Goal: Task Accomplishment & Management: Use online tool/utility

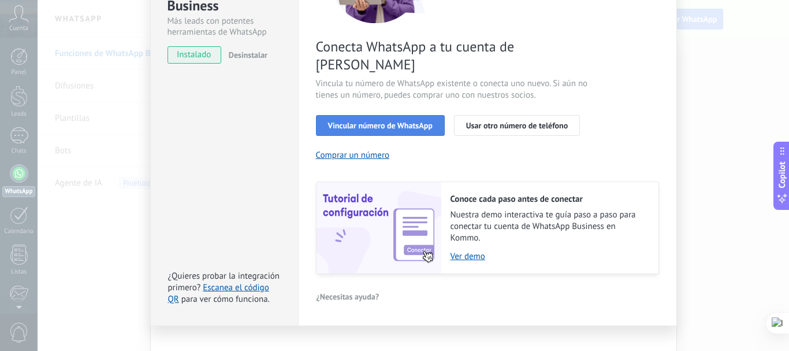
click at [393, 121] on span "Vincular número de WhatsApp" at bounding box center [380, 125] width 105 height 8
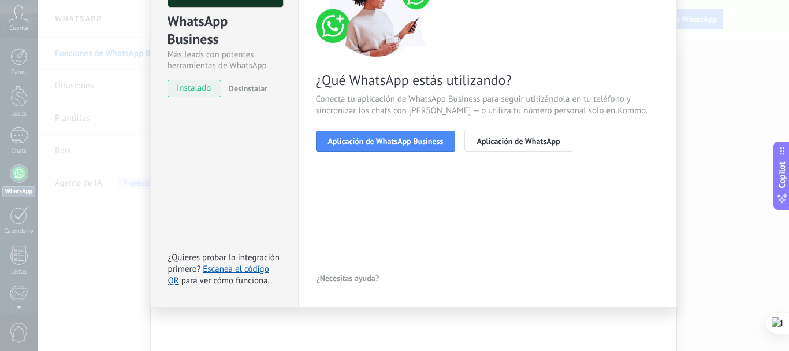
scroll to position [129, 0]
click at [400, 139] on span "Aplicación de WhatsApp Business" at bounding box center [386, 141] width 116 height 8
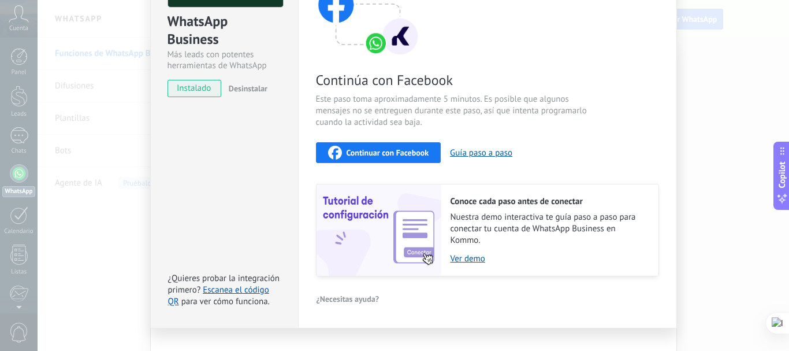
click at [382, 154] on span "Continuar con Facebook" at bounding box center [388, 152] width 83 height 8
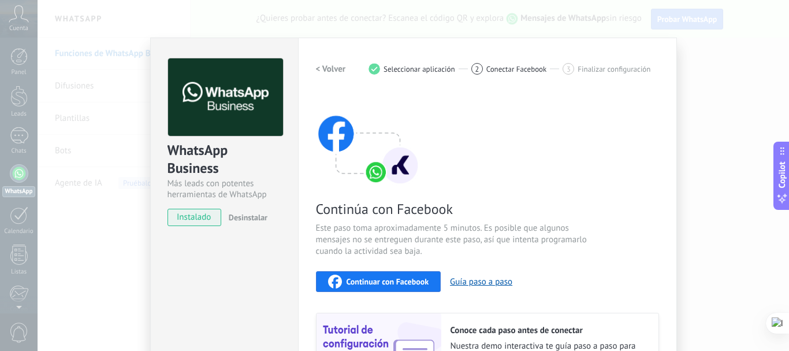
scroll to position [149, 0]
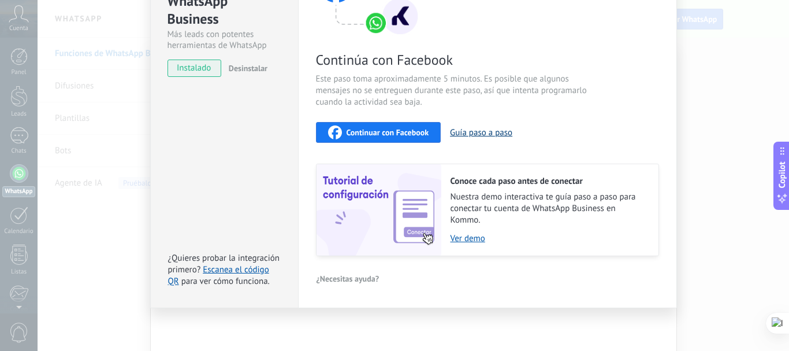
click at [475, 136] on button "Guía paso a paso" at bounding box center [481, 132] width 62 height 11
click at [407, 135] on span "Continuar con Facebook" at bounding box center [388, 132] width 83 height 8
click at [453, 241] on link "Ver demo" at bounding box center [549, 238] width 196 height 11
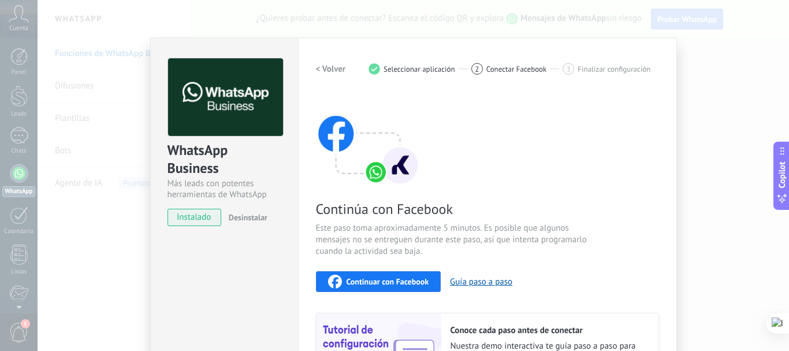
click at [470, 286] on div "Continuar con Facebook Guía paso a paso" at bounding box center [487, 281] width 343 height 21
click at [470, 282] on button "Guía paso a paso" at bounding box center [481, 281] width 62 height 11
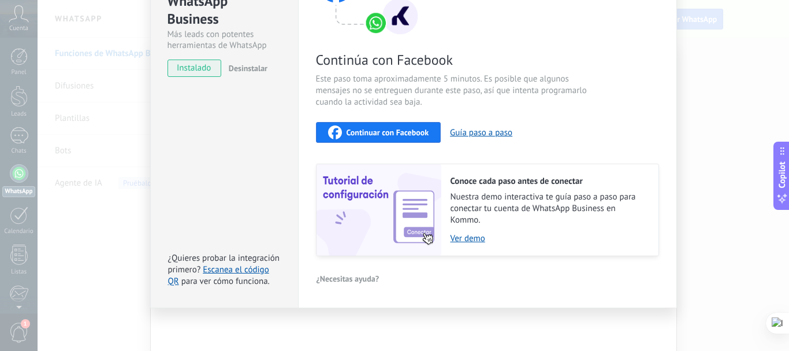
click at [415, 128] on span "Continuar con Facebook" at bounding box center [388, 132] width 83 height 8
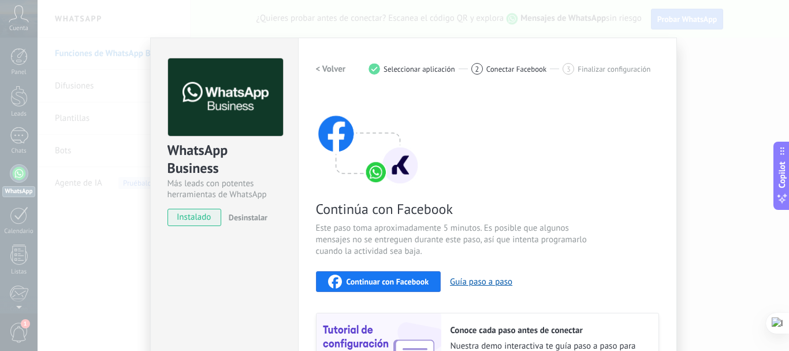
click at [340, 65] on h2 "< Volver" at bounding box center [331, 69] width 30 height 11
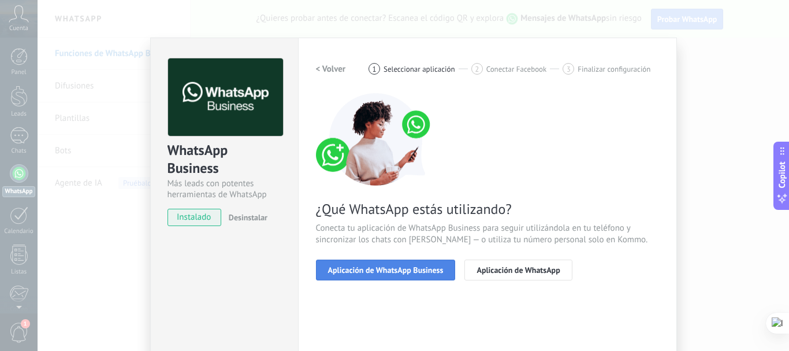
click at [402, 276] on button "Aplicación de WhatsApp Business" at bounding box center [386, 269] width 140 height 21
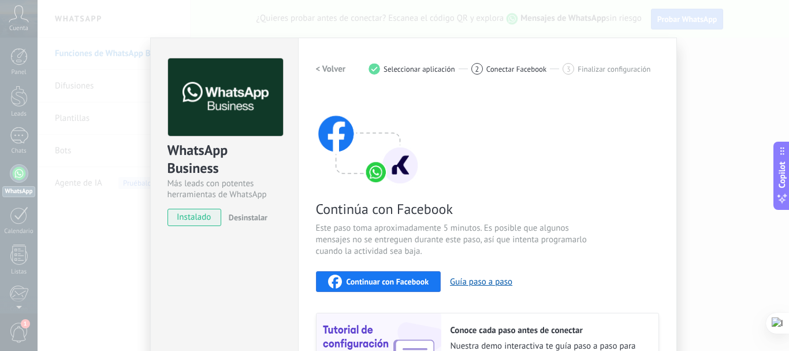
click at [711, 142] on div "WhatsApp Business Más leads con potentes herramientas de WhatsApp instalado Des…" at bounding box center [413, 175] width 751 height 351
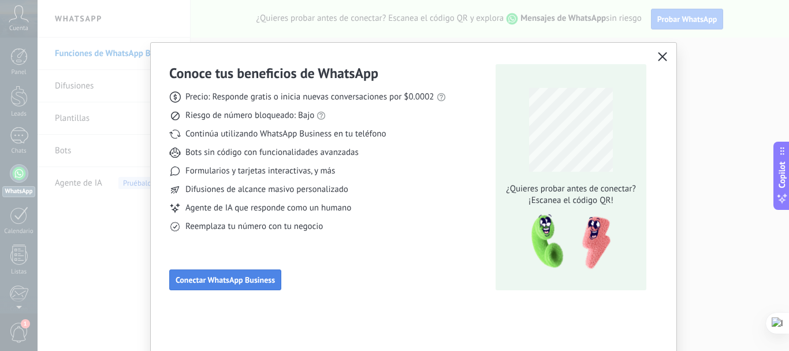
click at [221, 284] on span "Conectar WhatsApp Business" at bounding box center [225, 280] width 99 height 8
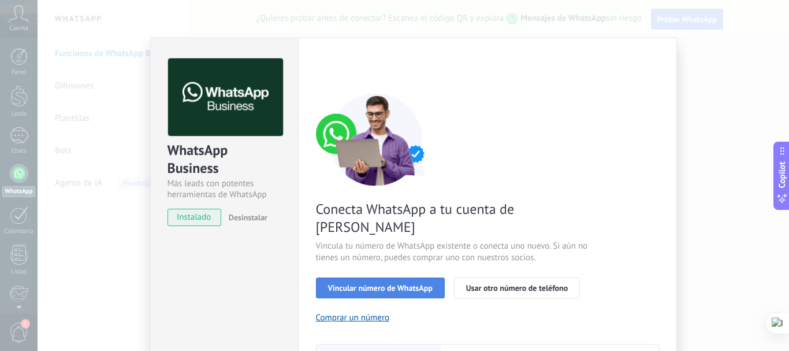
click at [363, 284] on span "Vincular número de WhatsApp" at bounding box center [380, 288] width 105 height 8
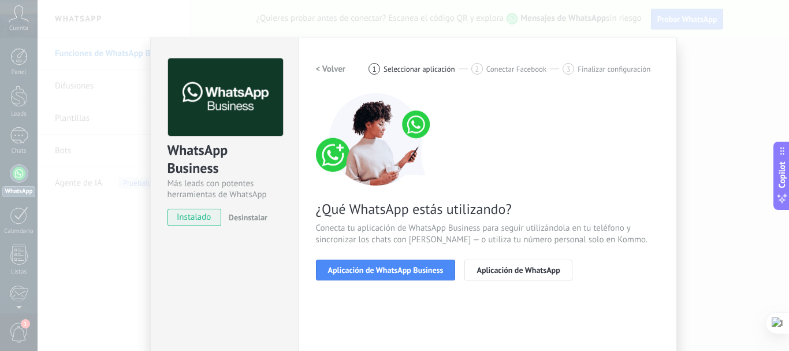
click at [363, 269] on span "Aplicación de WhatsApp Business" at bounding box center [386, 270] width 116 height 8
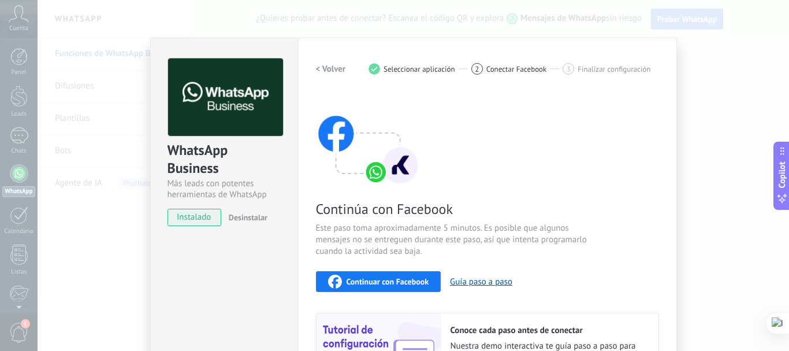
click at [693, 124] on div "WhatsApp Business Más leads con potentes herramientas de WhatsApp instalado Des…" at bounding box center [413, 175] width 751 height 351
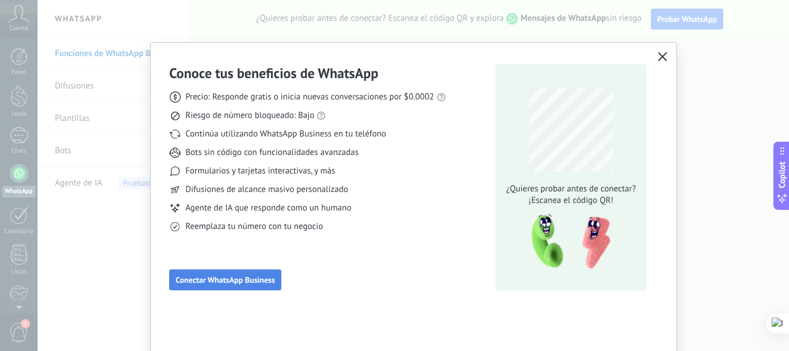
click at [212, 286] on button "Conectar WhatsApp Business" at bounding box center [225, 279] width 112 height 21
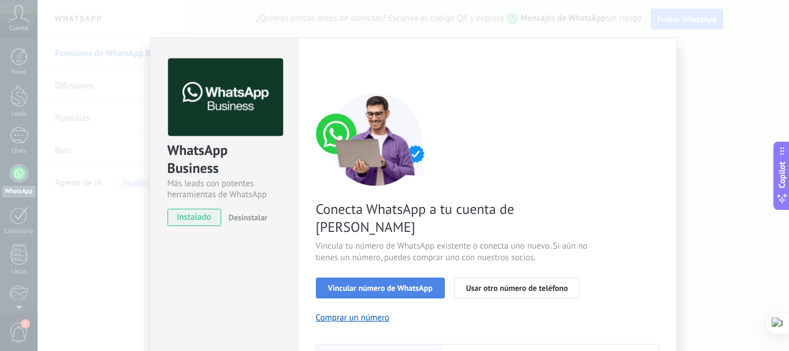
scroll to position [162, 0]
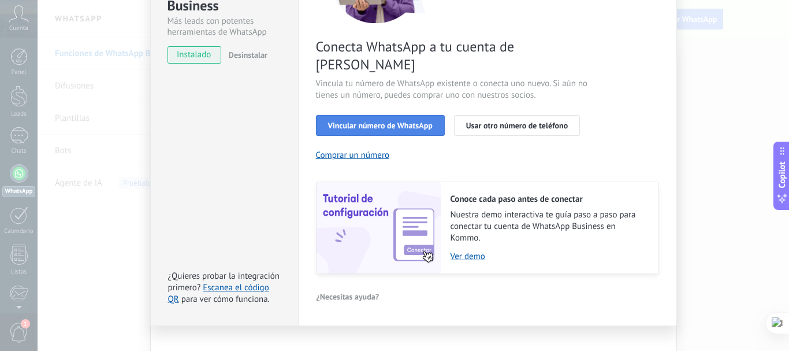
click at [423, 115] on button "Vincular número de WhatsApp" at bounding box center [380, 125] width 129 height 21
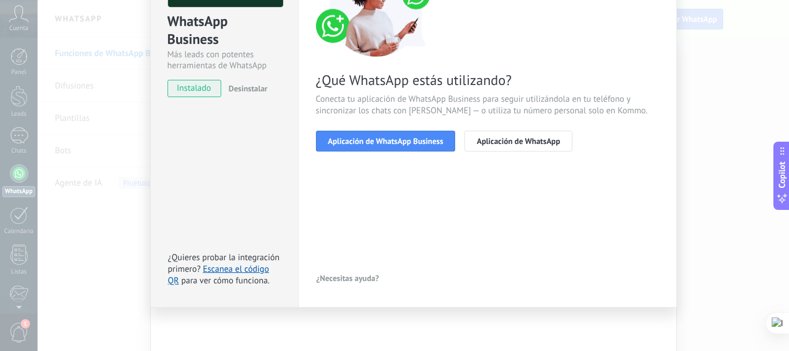
scroll to position [129, 0]
click at [418, 135] on button "Aplicación de WhatsApp Business" at bounding box center [386, 141] width 140 height 21
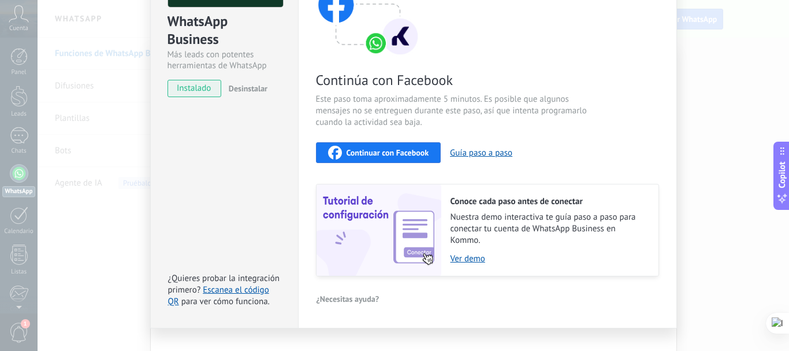
click at [415, 152] on span "Continuar con Facebook" at bounding box center [388, 152] width 83 height 8
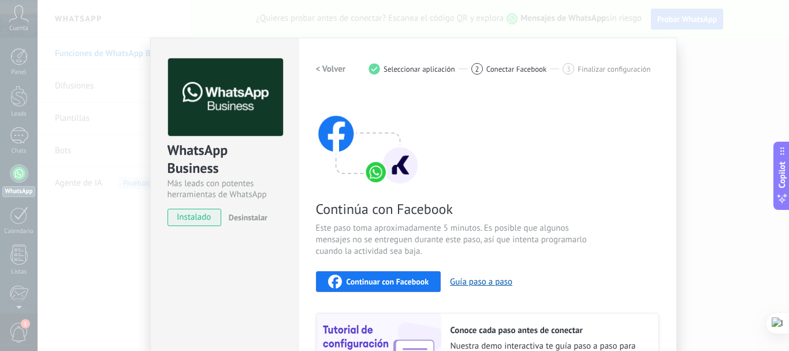
click at [359, 281] on span "Continuar con Facebook" at bounding box center [388, 281] width 83 height 8
click at [730, 68] on div "WhatsApp Business Más leads con potentes herramientas de WhatsApp instalado Des…" at bounding box center [413, 175] width 751 height 351
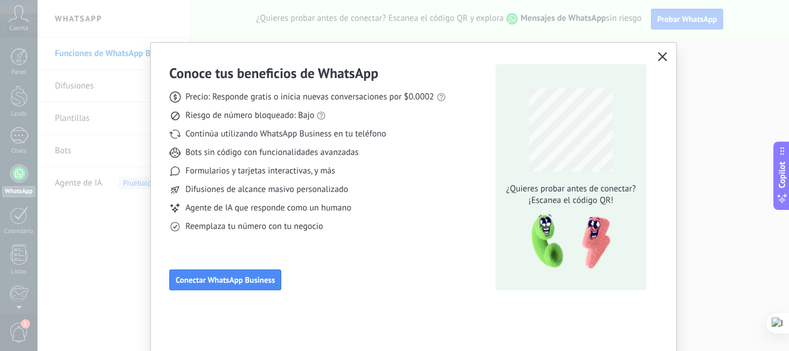
click at [659, 58] on use "button" at bounding box center [662, 56] width 9 height 9
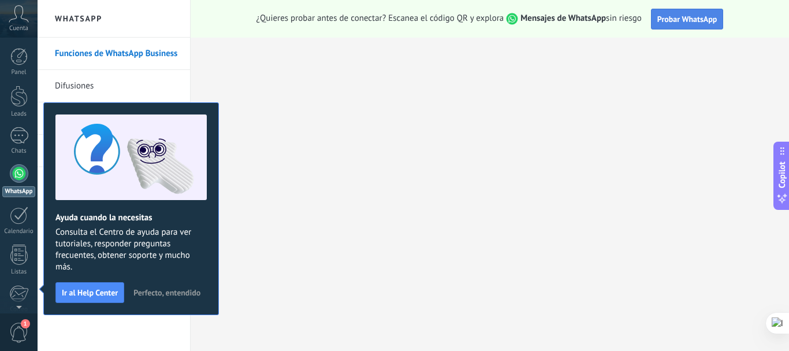
click at [679, 18] on span "Probar WhatsApp" at bounding box center [687, 19] width 60 height 10
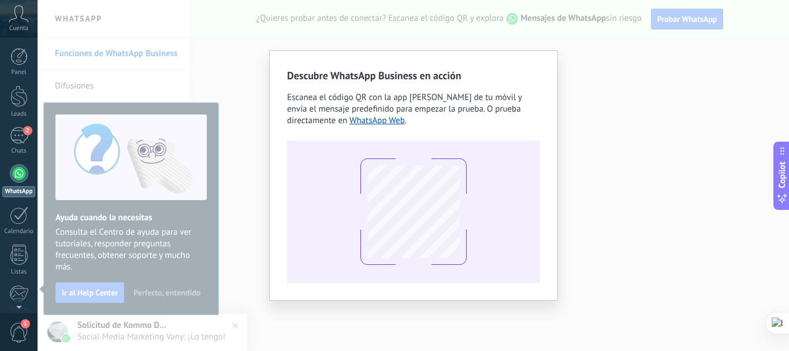
click at [609, 54] on div "Descubre WhatsApp Business en acción Escanea el código QR con la app de cámara …" at bounding box center [413, 175] width 751 height 351
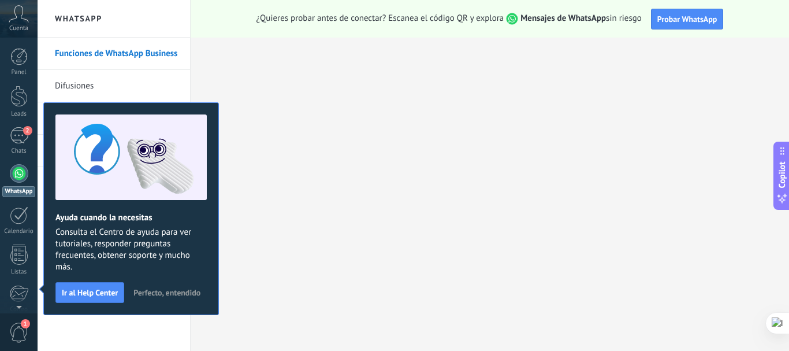
click at [21, 135] on div "2" at bounding box center [19, 135] width 18 height 17
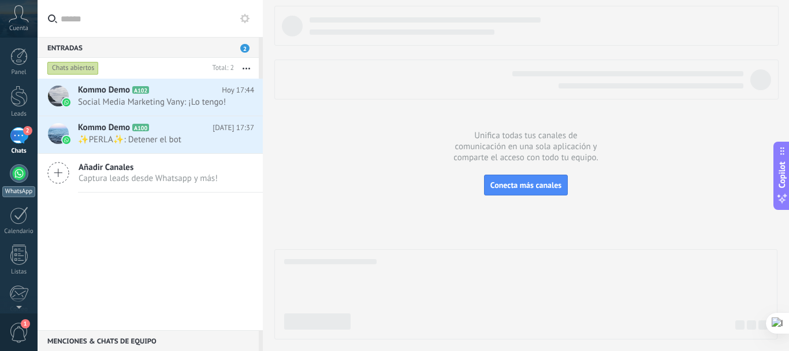
click at [18, 178] on div at bounding box center [19, 173] width 18 height 18
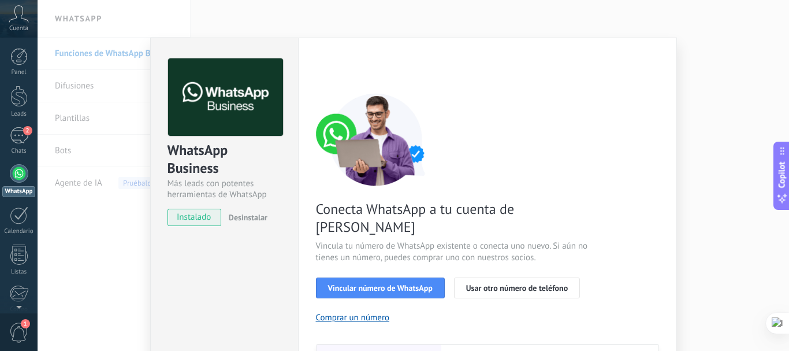
scroll to position [162, 0]
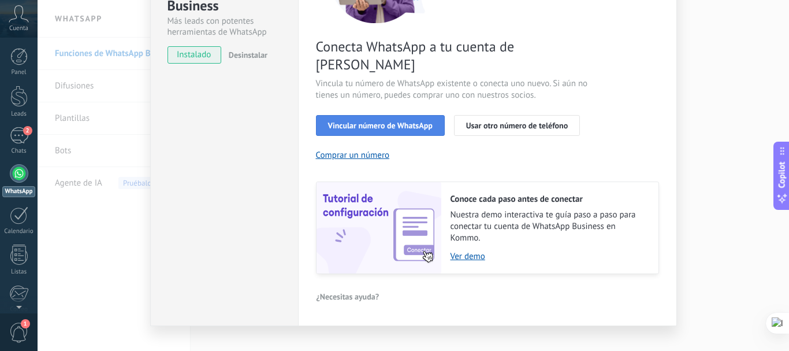
click at [359, 121] on span "Vincular número de WhatsApp" at bounding box center [380, 125] width 105 height 8
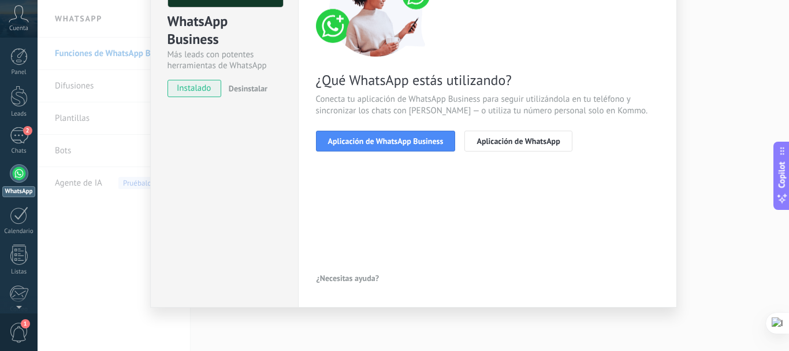
scroll to position [129, 0]
click at [358, 155] on div "< Volver 1 Seleccionar aplicación 2 Conectar Facebook 3 Finalizar configuración…" at bounding box center [487, 48] width 343 height 236
click at [358, 148] on button "Aplicación de WhatsApp Business" at bounding box center [386, 141] width 140 height 21
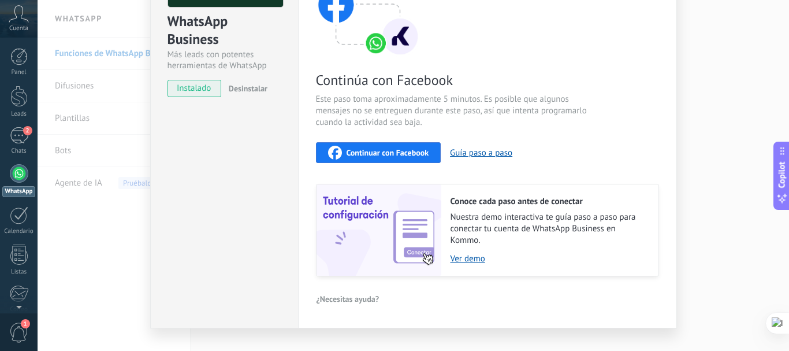
scroll to position [0, 0]
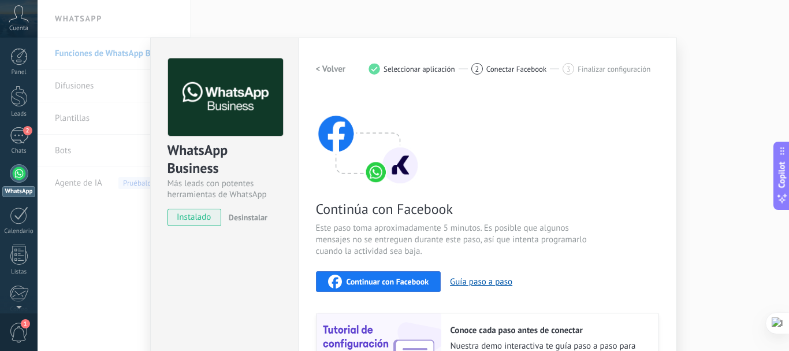
click at [441, 12] on div "WhatsApp Business Más leads con potentes herramientas de WhatsApp instalado Des…" at bounding box center [413, 175] width 751 height 351
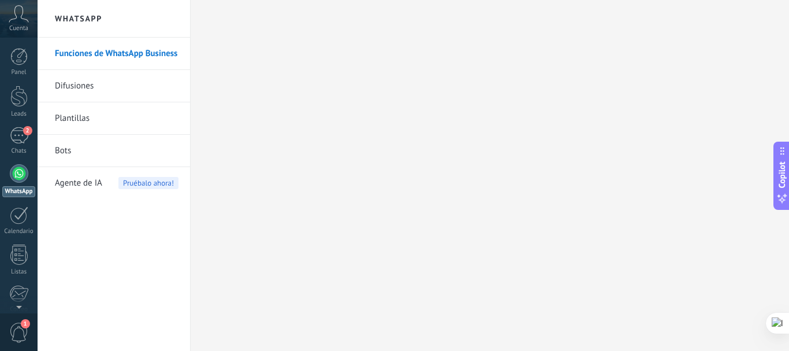
click at [68, 152] on link "Bots" at bounding box center [117, 151] width 124 height 32
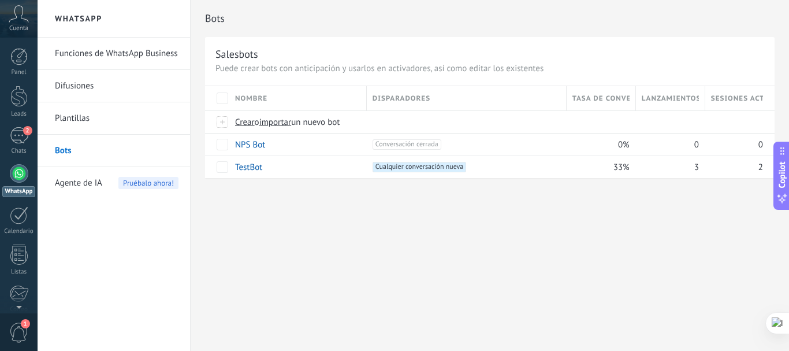
click at [64, 88] on link "Difusiones" at bounding box center [117, 86] width 124 height 32
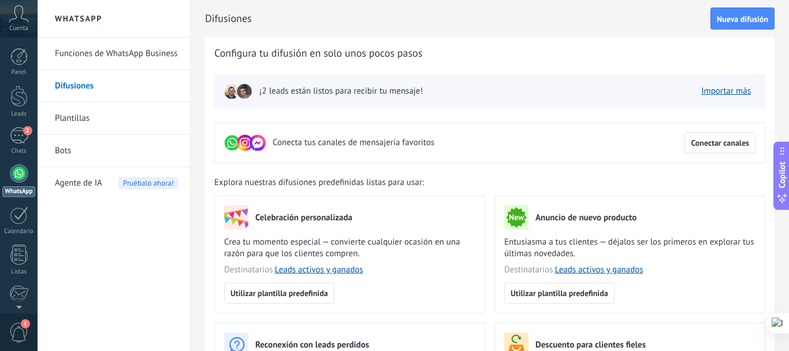
click at [68, 151] on link "Bots" at bounding box center [117, 151] width 124 height 32
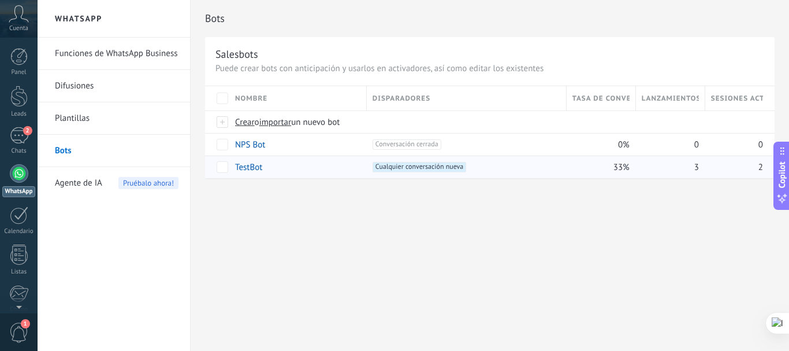
click at [389, 165] on span "Cualquier conversación nueva +0" at bounding box center [420, 167] width 94 height 10
click at [248, 170] on link "TestBot" at bounding box center [248, 167] width 27 height 11
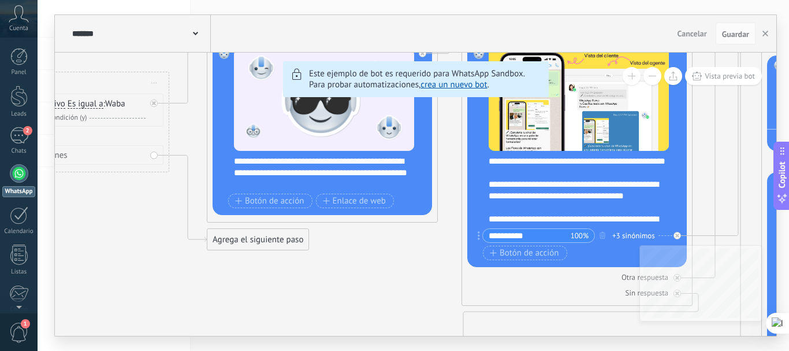
click at [477, 85] on link "crea un nuevo bot" at bounding box center [453, 84] width 66 height 11
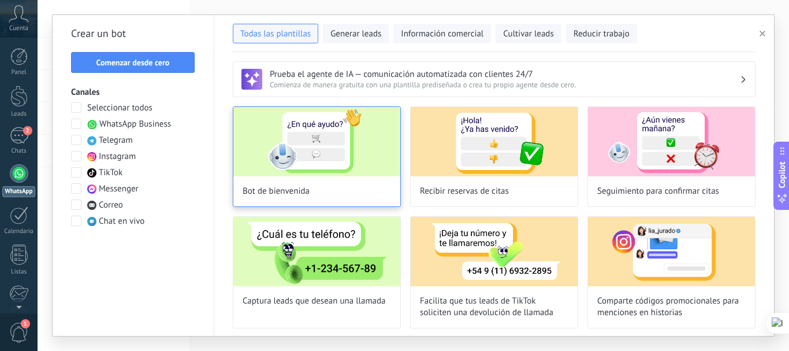
click at [326, 177] on div "Bot de bienvenida" at bounding box center [317, 156] width 168 height 101
type input "**********"
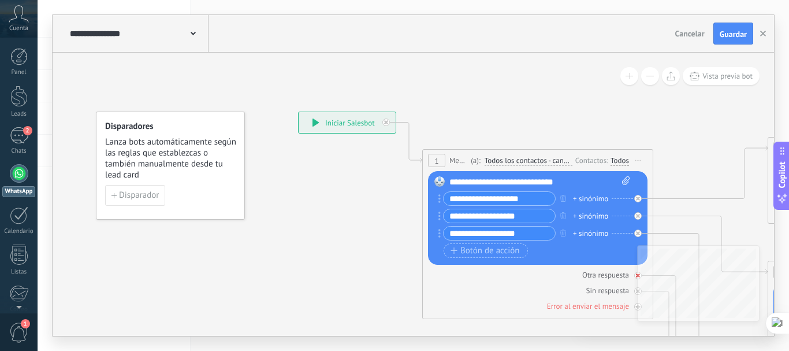
click at [606, 273] on div "Otra respuesta" at bounding box center [605, 275] width 47 height 10
click at [531, 200] on input "**********" at bounding box center [499, 198] width 111 height 13
click at [619, 182] on span at bounding box center [624, 182] width 11 height 12
click input "Subir" at bounding box center [0, 0] width 0 height 0
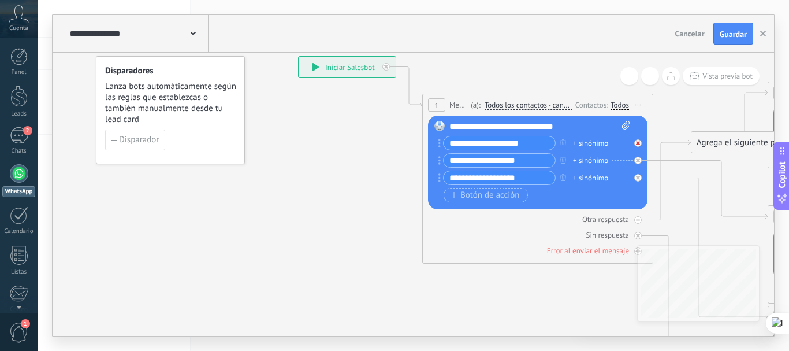
click at [637, 143] on icon at bounding box center [638, 143] width 4 height 4
click at [501, 146] on input "**********" at bounding box center [499, 142] width 111 height 13
click at [566, 143] on button "button" at bounding box center [563, 142] width 13 height 14
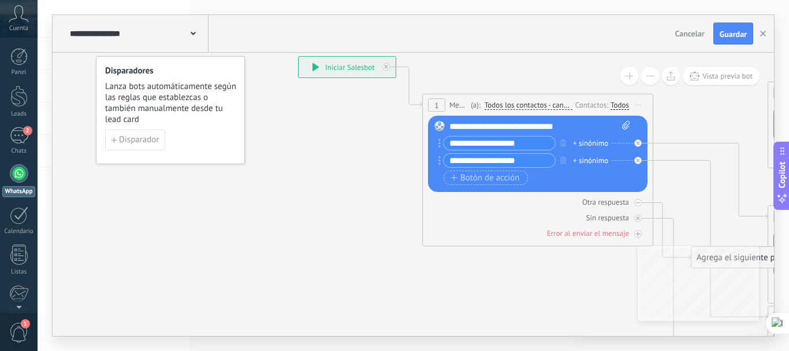
click at [527, 143] on input "**********" at bounding box center [499, 142] width 111 height 13
click at [539, 128] on div "**********" at bounding box center [539, 127] width 181 height 12
click at [579, 126] on div "**********" at bounding box center [539, 127] width 181 height 12
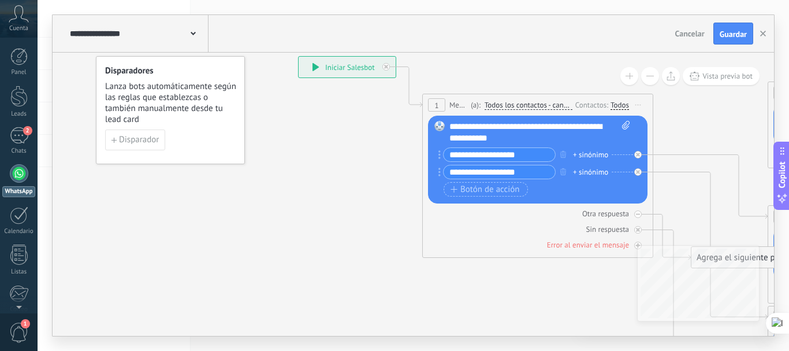
click at [478, 140] on div "**********" at bounding box center [539, 132] width 181 height 23
click at [587, 123] on div "**********" at bounding box center [539, 132] width 181 height 23
click at [585, 125] on div "**********" at bounding box center [539, 132] width 181 height 23
click at [507, 128] on div "**********" at bounding box center [539, 132] width 181 height 23
click at [549, 125] on div "**********" at bounding box center [539, 132] width 181 height 23
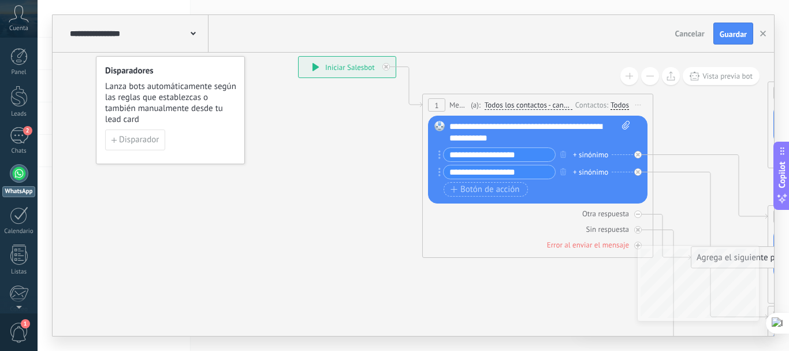
click at [522, 140] on div "**********" at bounding box center [539, 132] width 181 height 23
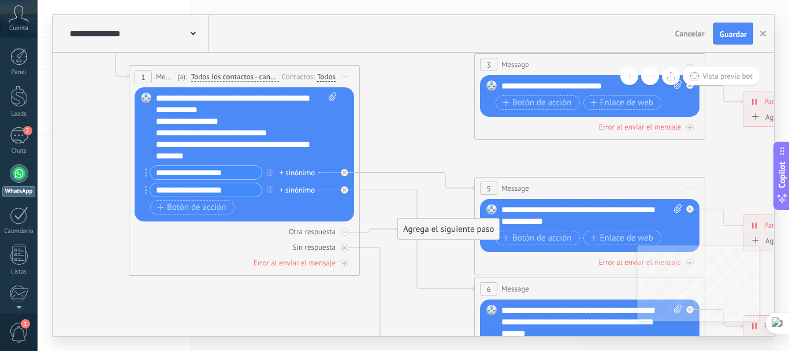
drag, startPoint x: 734, startPoint y: 151, endPoint x: 440, endPoint y: 122, distance: 294.8
click at [440, 122] on icon at bounding box center [616, 316] width 1800 height 1154
click at [228, 121] on div "**********" at bounding box center [236, 122] width 161 height 12
click at [330, 136] on span at bounding box center [330, 126] width 11 height 69
click input "Subir" at bounding box center [0, 0] width 0 height 0
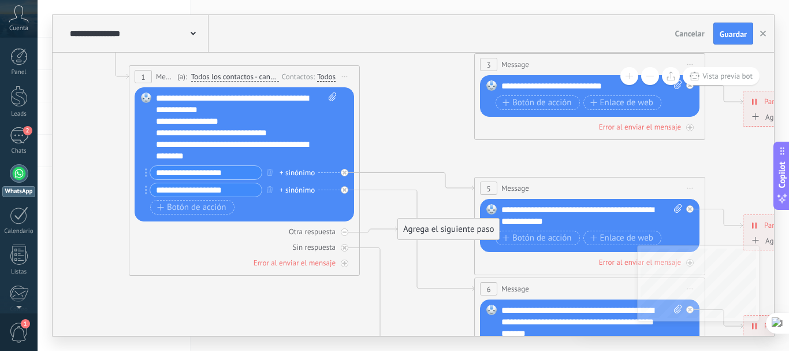
click at [235, 172] on input "**********" at bounding box center [205, 172] width 111 height 13
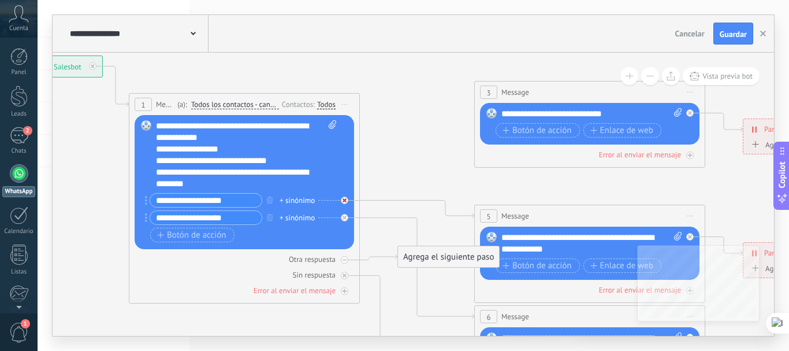
click at [345, 201] on icon at bounding box center [345, 200] width 4 height 4
click at [342, 217] on div at bounding box center [345, 218] width 8 height 8
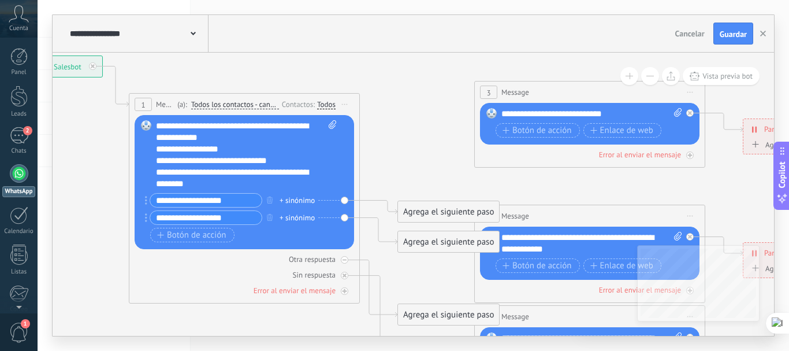
click at [415, 209] on div "Agrega el siguiente paso" at bounding box center [448, 211] width 101 height 19
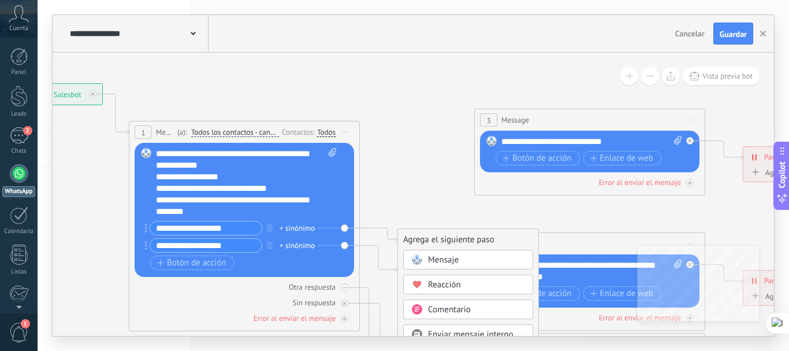
click at [442, 259] on span "Mensaje" at bounding box center [443, 259] width 31 height 11
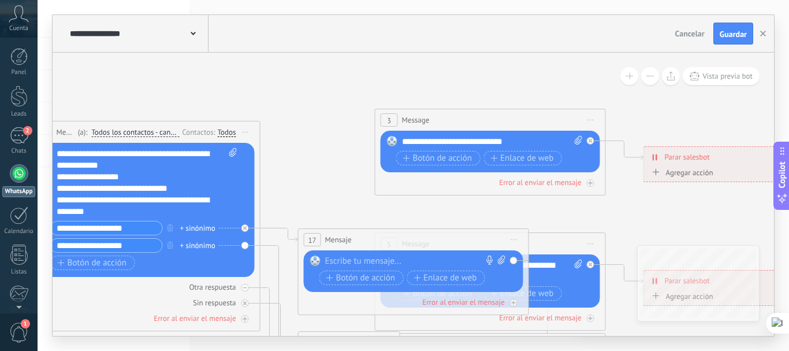
click at [101, 228] on input "**********" at bounding box center [106, 227] width 111 height 13
click at [136, 227] on input "**********" at bounding box center [106, 227] width 111 height 13
type input "*"
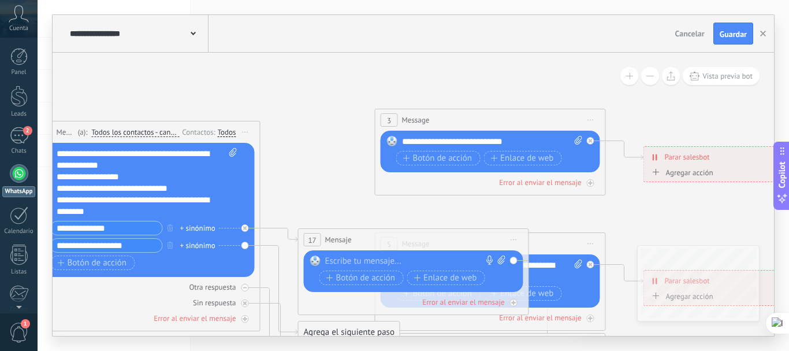
click at [70, 225] on input "**********" at bounding box center [106, 227] width 111 height 13
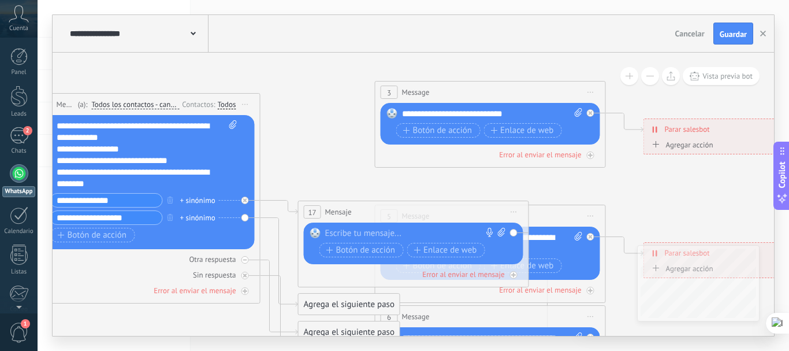
type input "**********"
click at [414, 235] on div at bounding box center [411, 234] width 172 height 12
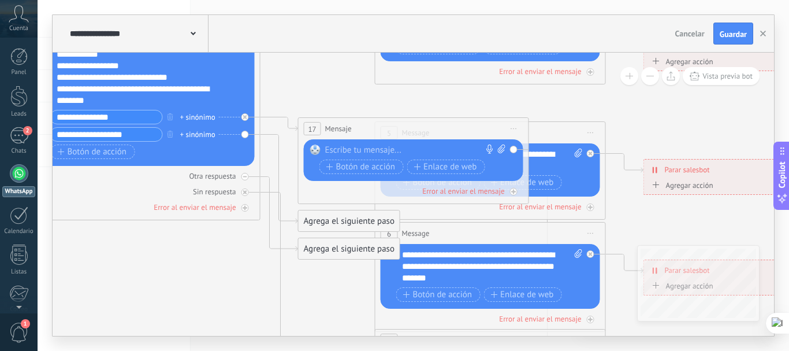
click at [139, 136] on input "**********" at bounding box center [106, 134] width 111 height 13
click at [333, 148] on div at bounding box center [411, 150] width 172 height 12
click at [198, 37] on div "**********" at bounding box center [138, 33] width 142 height 37
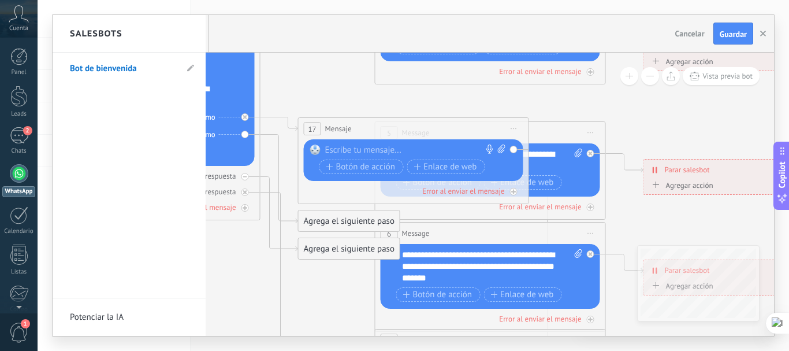
click at [328, 86] on div at bounding box center [413, 175] width 721 height 321
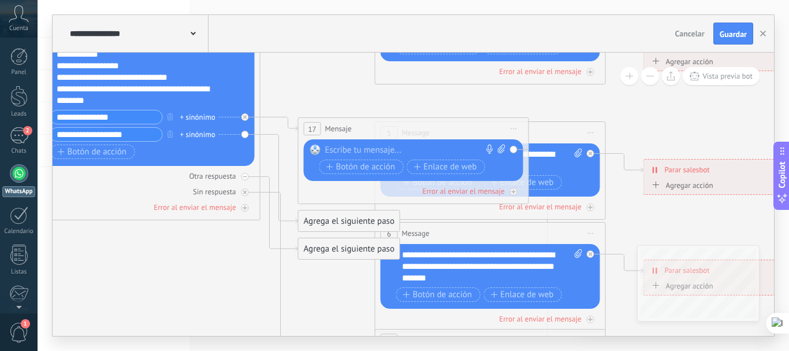
click at [351, 147] on div at bounding box center [411, 150] width 172 height 12
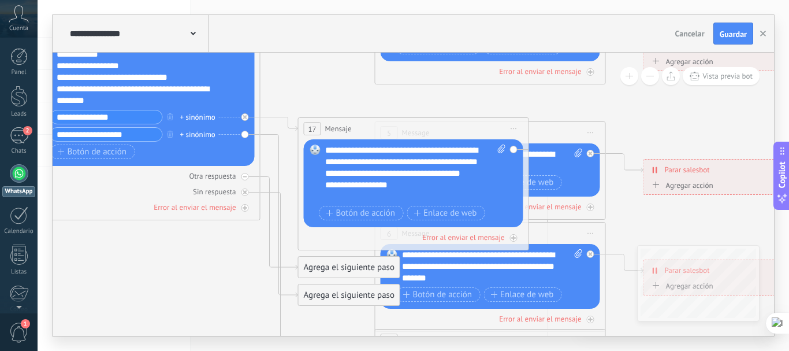
click at [333, 191] on div "**********" at bounding box center [405, 185] width 161 height 12
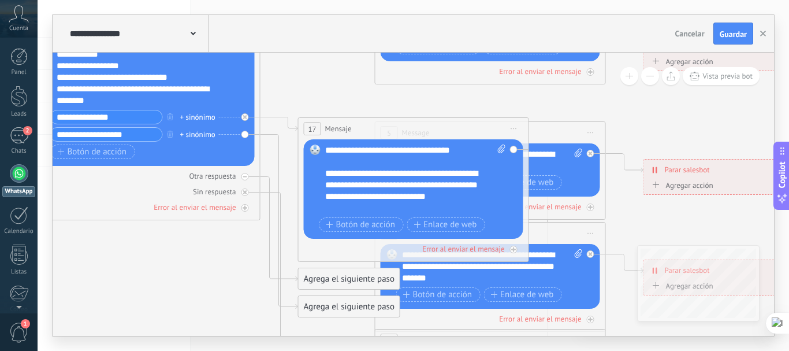
scroll to position [69, 0]
click at [369, 208] on div "**********" at bounding box center [405, 208] width 161 height 12
click at [357, 209] on div "**********" at bounding box center [405, 208] width 161 height 12
click at [332, 210] on div "**********" at bounding box center [405, 208] width 161 height 12
click at [337, 208] on div "**********" at bounding box center [405, 208] width 161 height 12
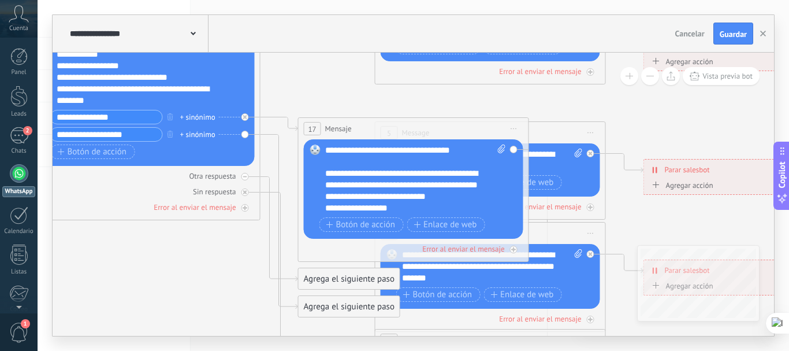
click at [392, 211] on div "**********" at bounding box center [405, 208] width 161 height 12
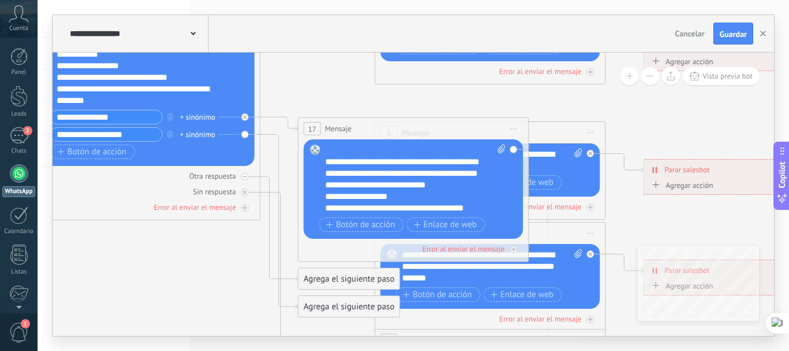
scroll to position [92, 0]
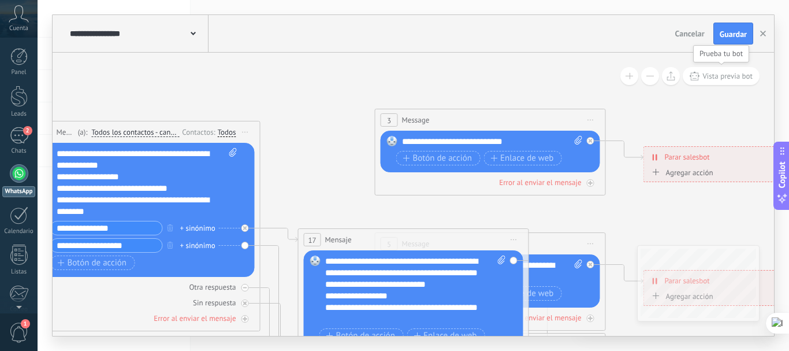
click at [716, 71] on button "Vista previa bot" at bounding box center [721, 76] width 77 height 18
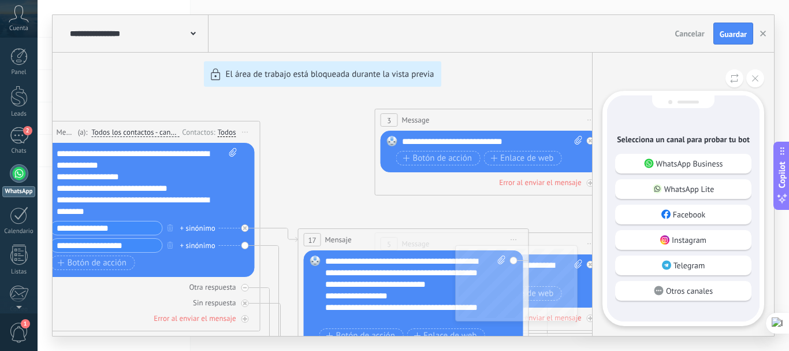
click at [666, 163] on p "WhatsApp Business" at bounding box center [689, 163] width 67 height 10
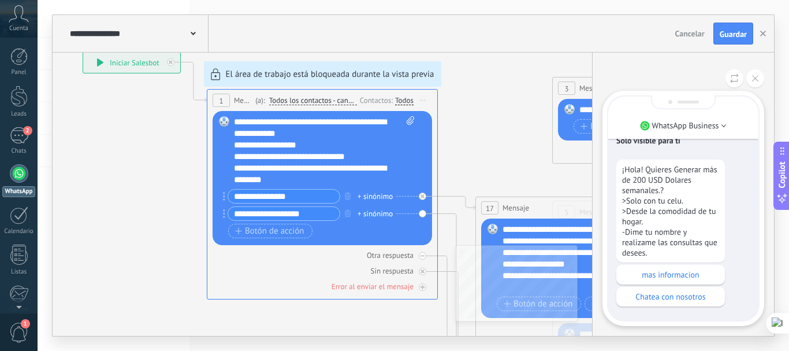
click at [347, 214] on div "**********" at bounding box center [413, 175] width 721 height 321
click at [347, 213] on div "**********" at bounding box center [413, 175] width 721 height 321
click at [344, 216] on div "**********" at bounding box center [413, 175] width 721 height 321
click at [347, 216] on div "**********" at bounding box center [413, 175] width 721 height 321
click at [763, 34] on use "button" at bounding box center [763, 34] width 6 height 6
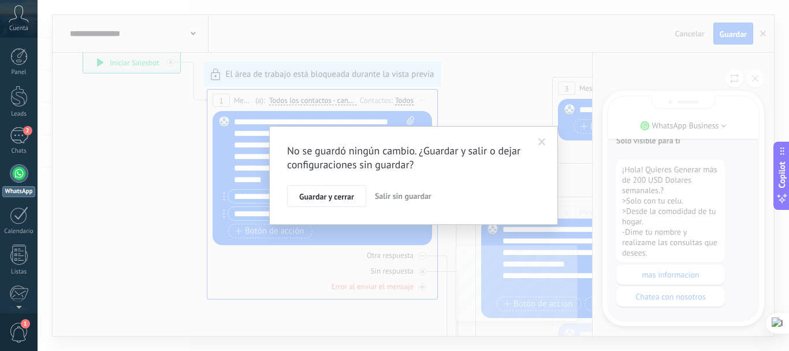
click at [545, 143] on span at bounding box center [542, 142] width 8 height 8
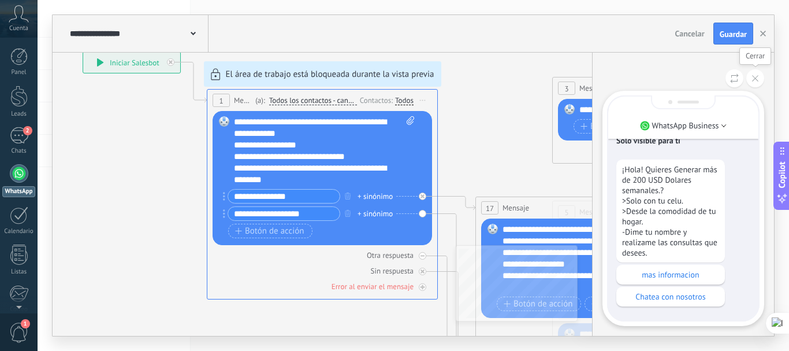
click at [756, 80] on icon at bounding box center [755, 78] width 6 height 6
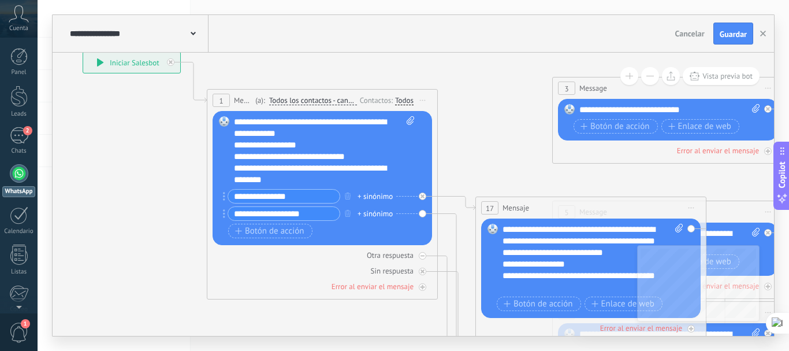
click at [426, 212] on div "Reemplazar Quitar Convertir a mensaje de voz Arrastre la imagen aquí para adjun…" at bounding box center [322, 178] width 219 height 134
click at [426, 215] on div "Reemplazar Quitar Convertir a mensaje de voz Arrastre la imagen aquí para adjun…" at bounding box center [322, 178] width 219 height 134
click at [425, 215] on div "Reemplazar Quitar Convertir a mensaje de voz Arrastre la imagen aquí para adjun…" at bounding box center [322, 178] width 219 height 134
click at [347, 212] on icon "button" at bounding box center [348, 213] width 6 height 7
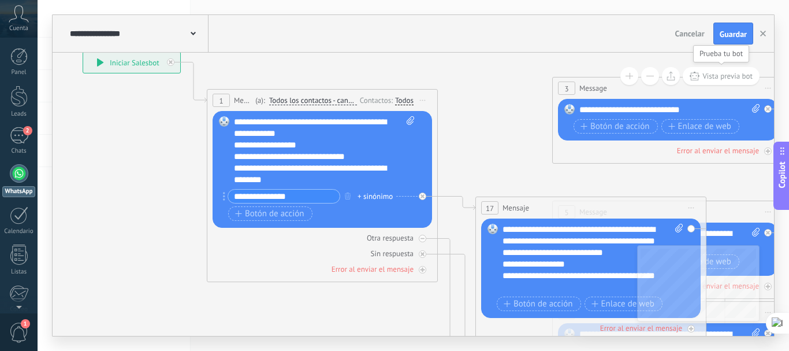
click at [713, 75] on span "Vista previa bot" at bounding box center [727, 76] width 50 height 10
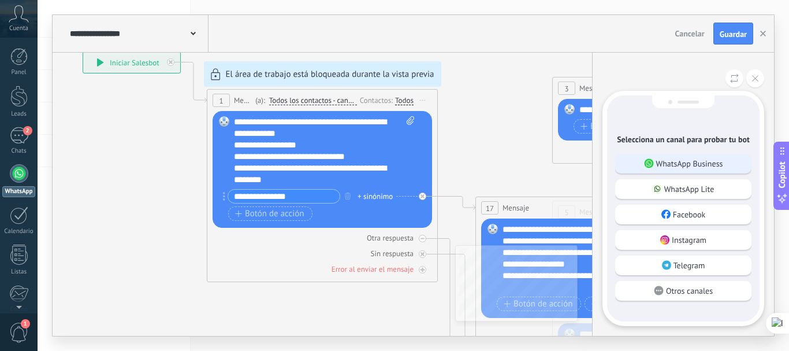
click at [714, 162] on p "WhatsApp Business" at bounding box center [689, 163] width 67 height 10
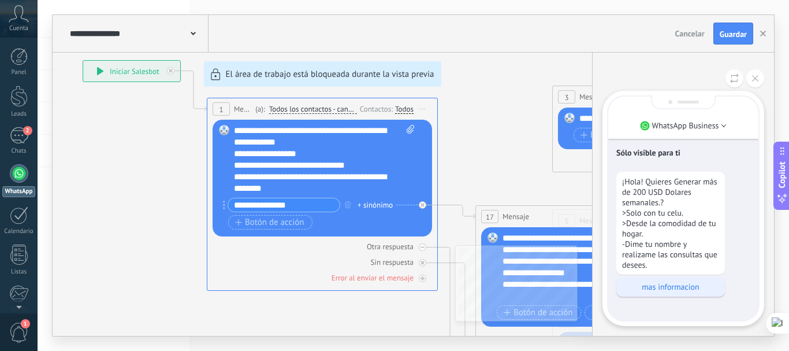
click at [657, 288] on p "mas informacion" at bounding box center [670, 286] width 97 height 10
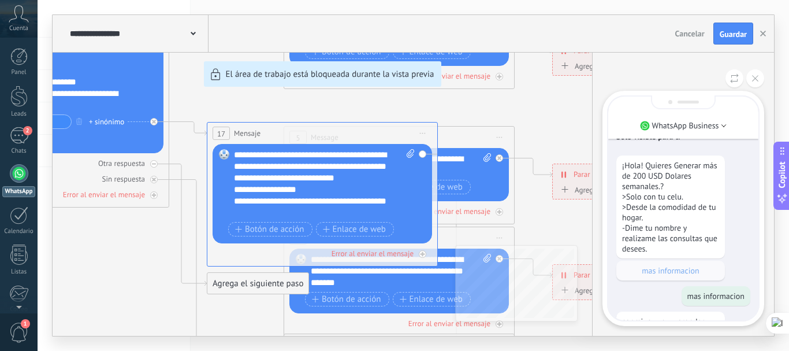
scroll to position [0, 0]
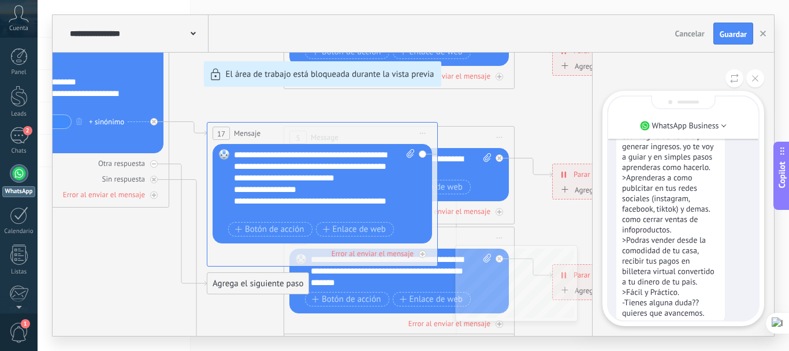
scroll to position [-228, 0]
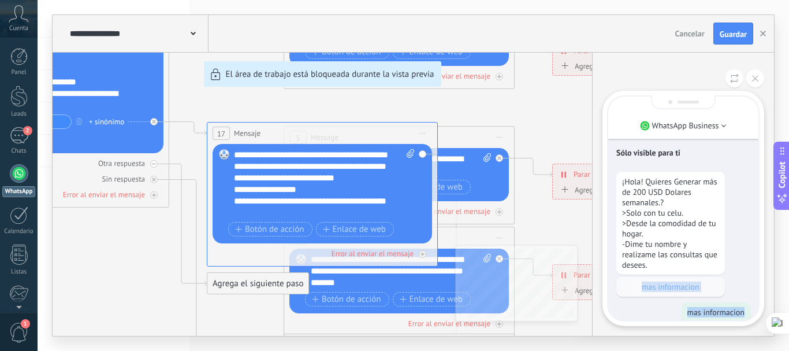
drag, startPoint x: 756, startPoint y: 275, endPoint x: 757, endPoint y: 300, distance: 25.4
click at [758, 308] on div "Sólo visible para ti ¡Hola! Quieres Generar más de 200 USD Dolares semanales.? …" at bounding box center [683, 322] width 150 height 452
click at [745, 261] on div "¡Hola! Quieres Generar más de 200 USD Dolares semanales.? >Solo con tu celu. >D…" at bounding box center [683, 234] width 134 height 125
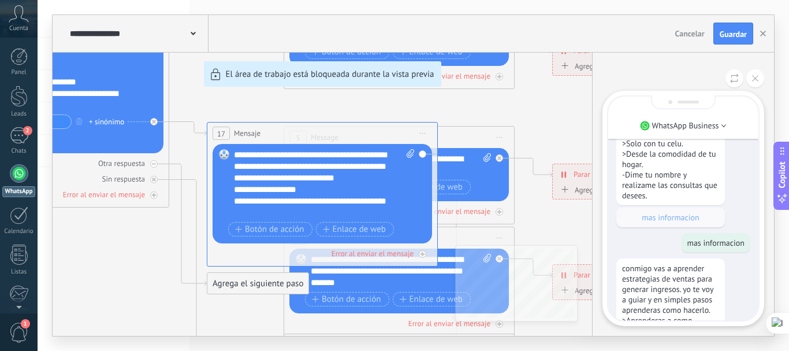
scroll to position [0, 0]
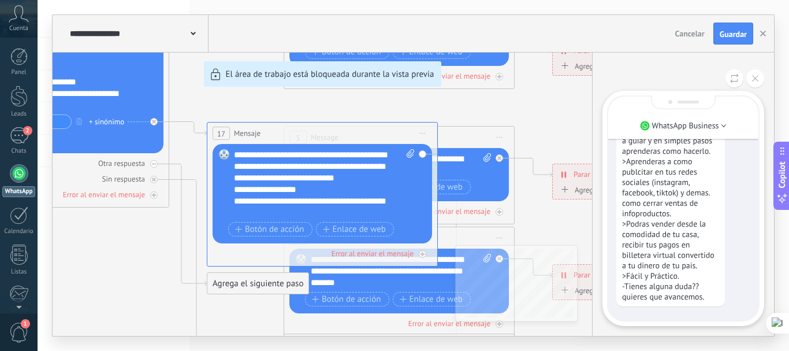
click at [327, 173] on div "**********" at bounding box center [413, 175] width 721 height 321
click at [753, 77] on icon at bounding box center [755, 78] width 6 height 6
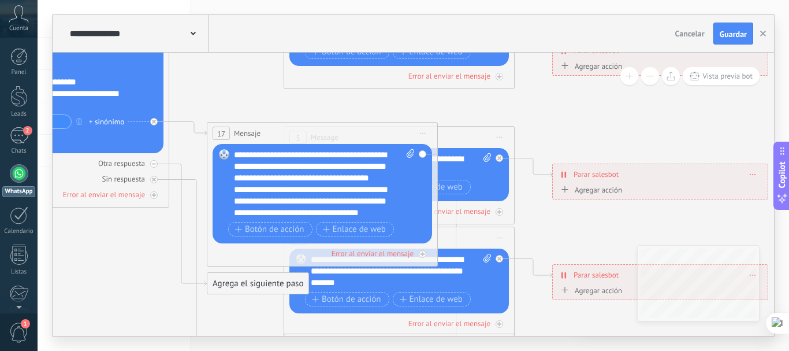
click at [326, 199] on div "**********" at bounding box center [314, 207] width 161 height 46
click at [328, 200] on div "**********" at bounding box center [314, 207] width 161 height 46
click at [239, 153] on div "**********" at bounding box center [324, 183] width 181 height 69
click at [235, 152] on div "**********" at bounding box center [324, 183] width 181 height 69
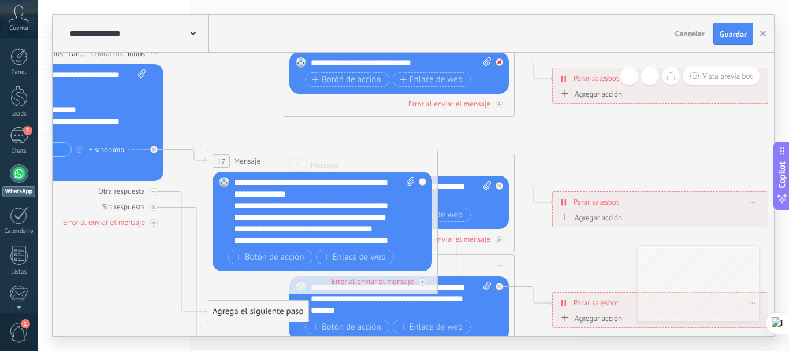
click at [500, 62] on icon at bounding box center [499, 62] width 4 height 4
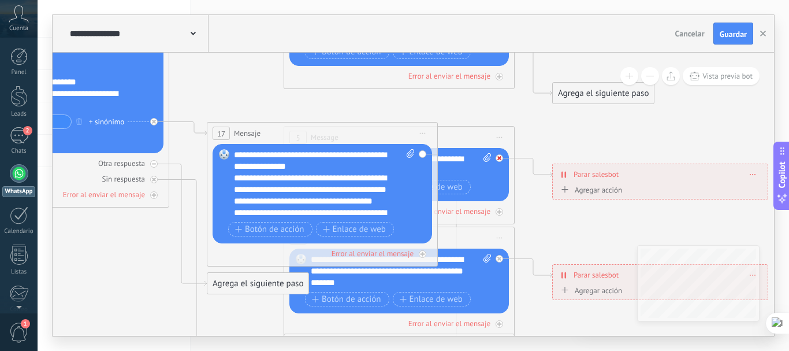
click at [500, 157] on icon at bounding box center [499, 158] width 4 height 4
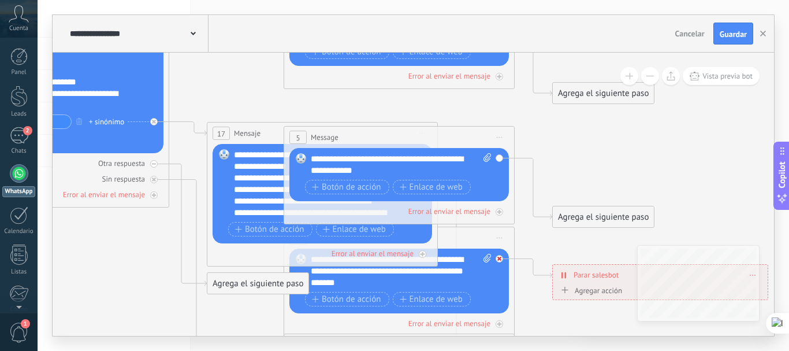
click at [500, 255] on div at bounding box center [500, 259] width 8 height 8
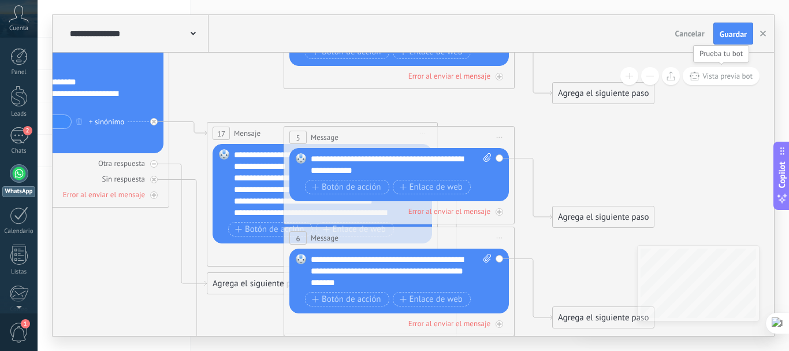
click at [710, 81] on button "Vista previa bot" at bounding box center [721, 76] width 77 height 18
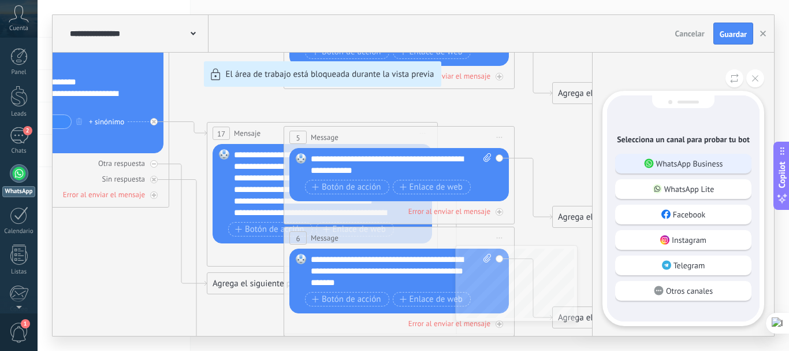
click at [687, 162] on p "WhatsApp Business" at bounding box center [689, 163] width 67 height 10
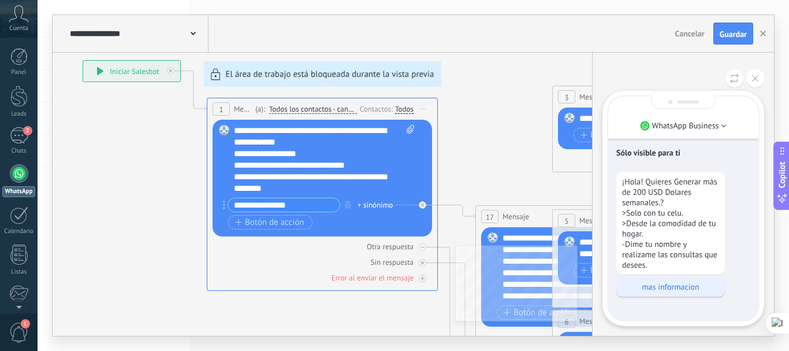
click at [686, 286] on p "mas informacion" at bounding box center [670, 286] width 97 height 10
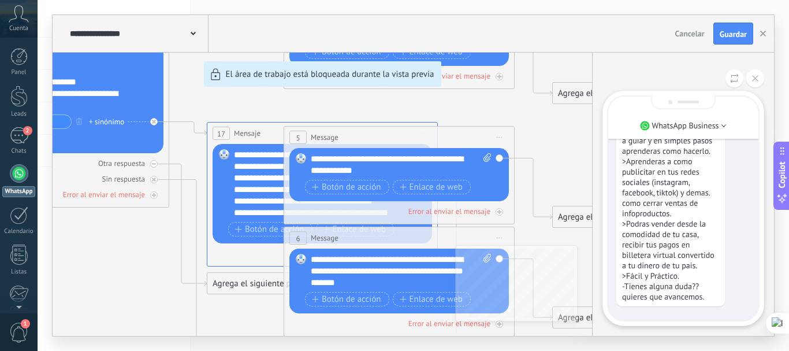
scroll to position [-212, 0]
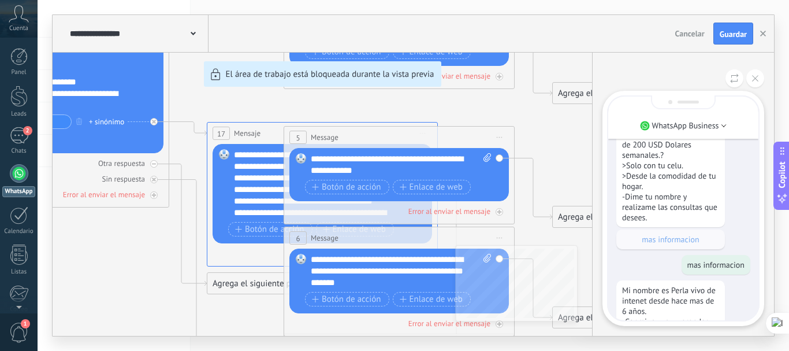
click at [502, 209] on div "**********" at bounding box center [413, 175] width 721 height 321
click at [502, 211] on div "**********" at bounding box center [413, 175] width 721 height 321
click at [534, 105] on div "**********" at bounding box center [413, 175] width 721 height 321
click at [225, 196] on div "**********" at bounding box center [413, 175] width 721 height 321
click at [501, 79] on div "**********" at bounding box center [413, 175] width 721 height 321
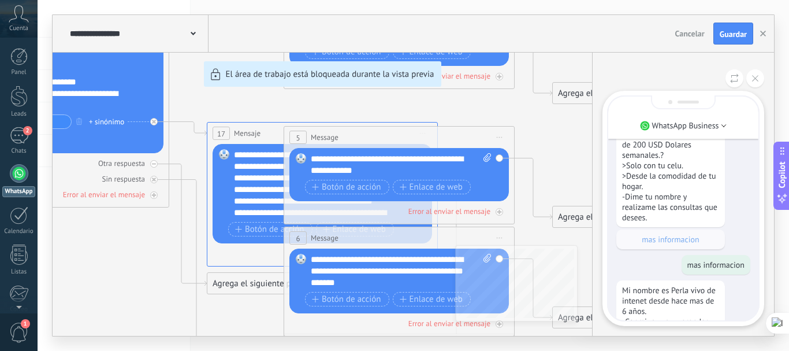
click at [538, 141] on div "**********" at bounding box center [413, 175] width 721 height 321
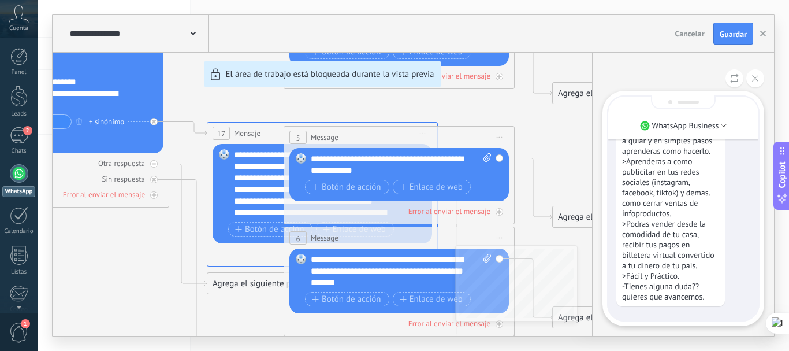
scroll to position [-259, 0]
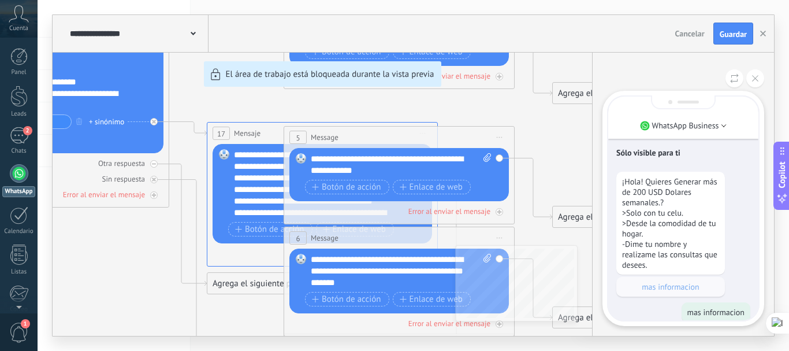
click at [147, 274] on div "**********" at bounding box center [413, 175] width 721 height 321
click at [756, 79] on icon at bounding box center [755, 78] width 6 height 6
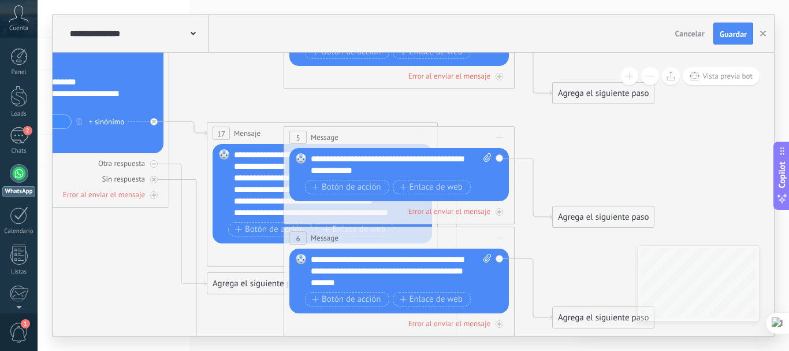
click at [137, 234] on icon at bounding box center [425, 271] width 1800 height 1167
click at [504, 136] on span "Iniciar vista previa aquí Cambiar nombre Duplicar [GEOGRAPHIC_DATA]" at bounding box center [499, 137] width 18 height 17
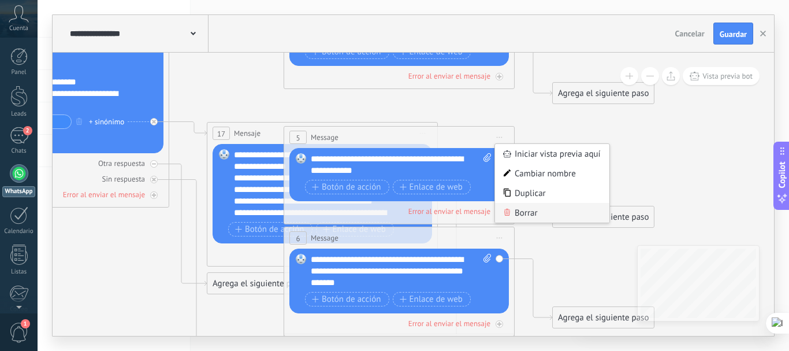
click at [525, 213] on div "Borrar" at bounding box center [552, 213] width 114 height 20
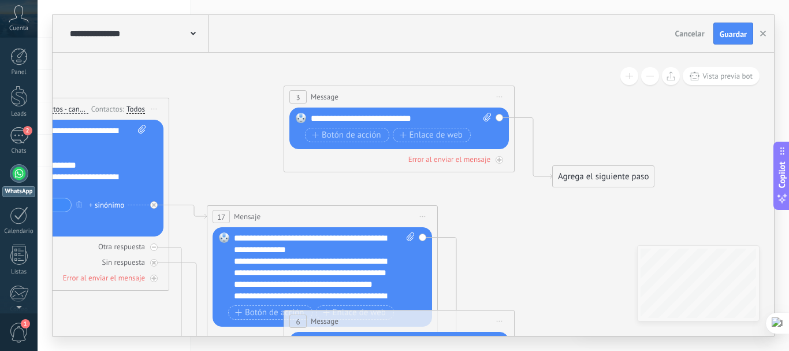
click at [501, 96] on icon at bounding box center [500, 96] width 6 height 1
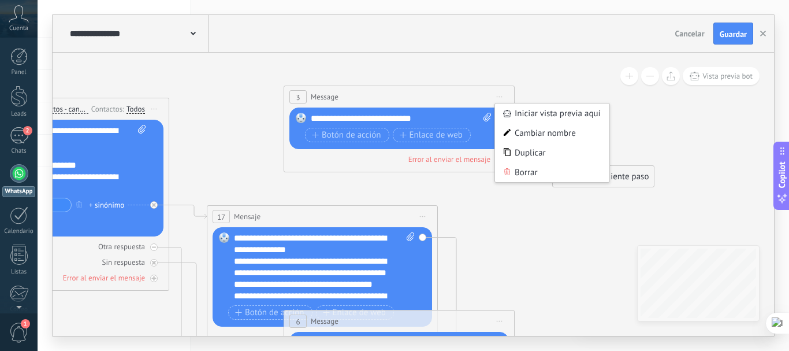
drag, startPoint x: 523, startPoint y: 172, endPoint x: 519, endPoint y: 164, distance: 8.5
click at [523, 171] on div "Borrar" at bounding box center [552, 172] width 114 height 20
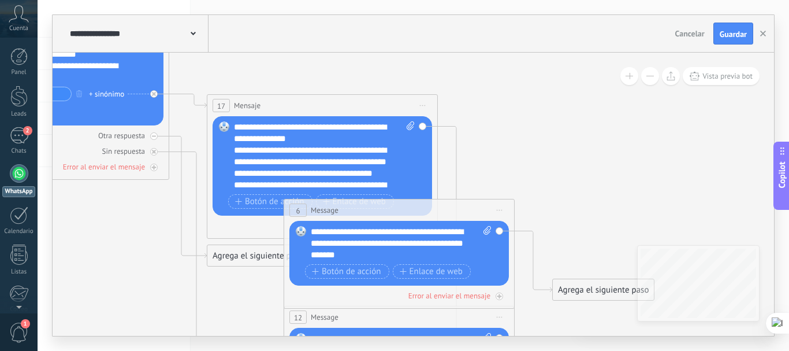
click at [500, 210] on icon at bounding box center [500, 210] width 6 height 1
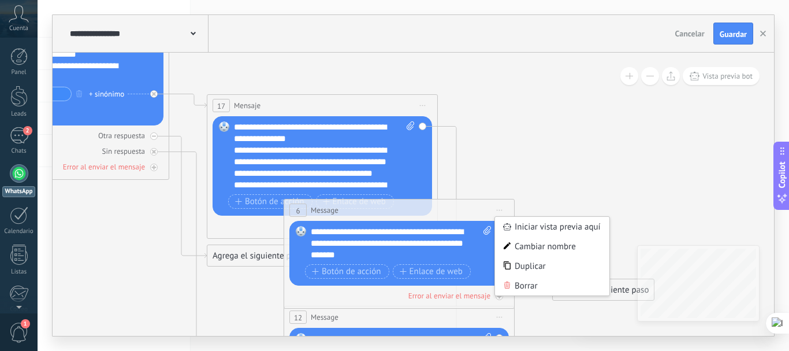
click at [524, 287] on div "Borrar" at bounding box center [552, 286] width 114 height 20
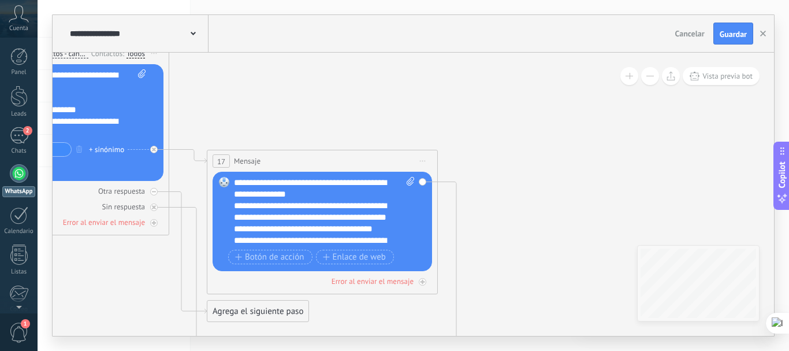
drag, startPoint x: 85, startPoint y: 177, endPoint x: 299, endPoint y: 126, distance: 219.7
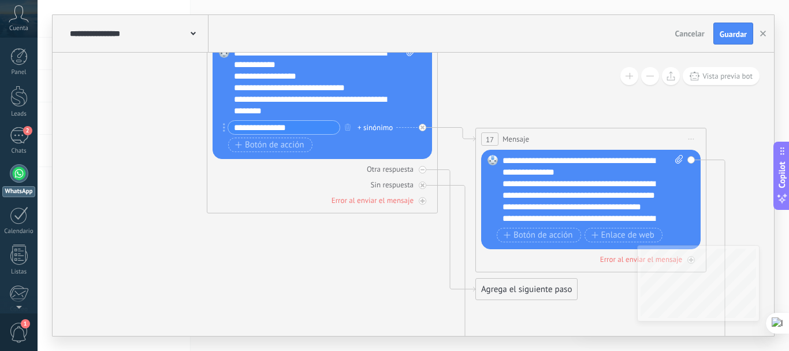
drag, startPoint x: 400, startPoint y: 90, endPoint x: 512, endPoint y: 130, distance: 118.9
click at [570, 109] on icon at bounding box center [694, 277] width 1800 height 1167
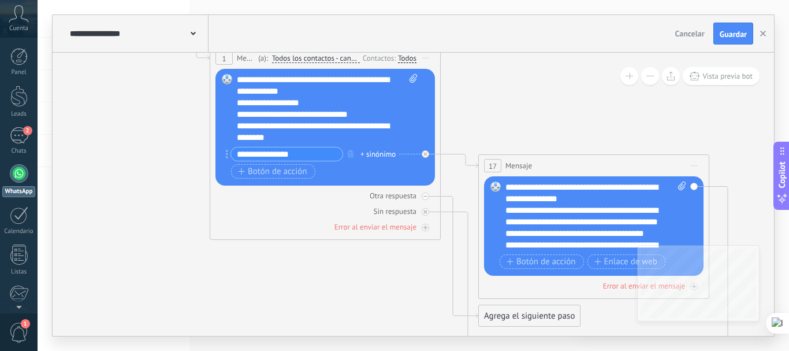
click at [241, 157] on input "**********" at bounding box center [286, 153] width 111 height 13
click at [248, 152] on input "**********" at bounding box center [286, 153] width 111 height 13
type input "**********"
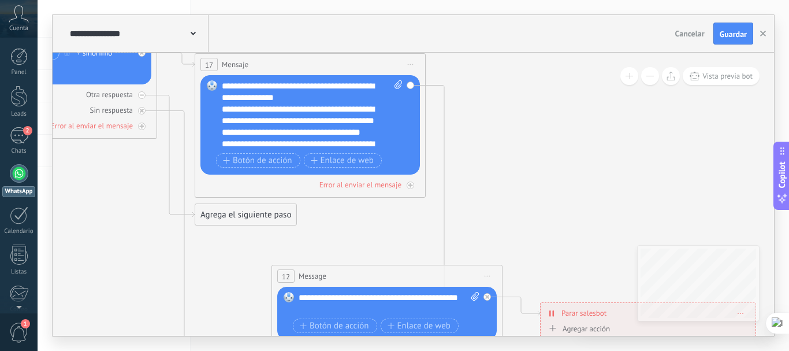
drag, startPoint x: 726, startPoint y: 180, endPoint x: 460, endPoint y: 82, distance: 283.6
click at [460, 82] on icon at bounding box center [413, 202] width 1800 height 1167
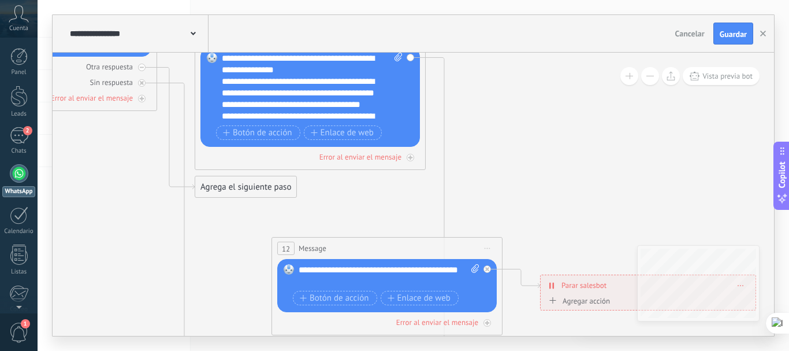
click at [490, 242] on span "Iniciar vista previa aquí Cambiar nombre Duplicar [GEOGRAPHIC_DATA]" at bounding box center [487, 248] width 18 height 17
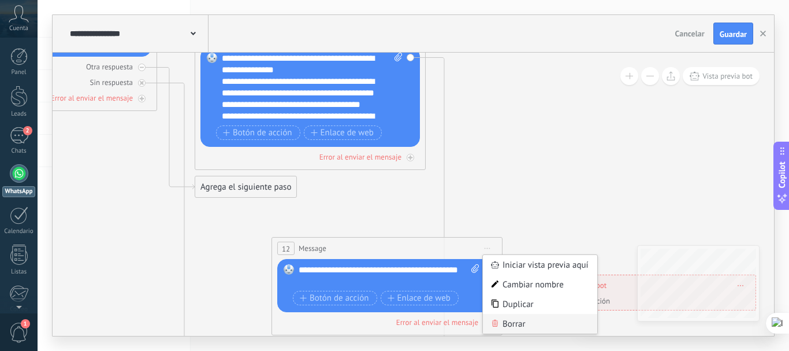
click at [513, 324] on div "Borrar" at bounding box center [540, 324] width 114 height 20
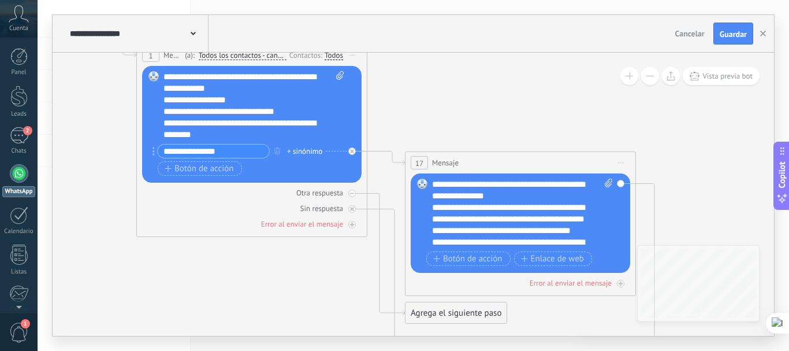
drag, startPoint x: 105, startPoint y: 248, endPoint x: 315, endPoint y: 318, distance: 221.7
click at [315, 318] on icon at bounding box center [623, 301] width 1800 height 1167
click at [727, 38] on span "Guardar" at bounding box center [733, 34] width 27 height 8
click at [20, 140] on div "2" at bounding box center [19, 135] width 18 height 17
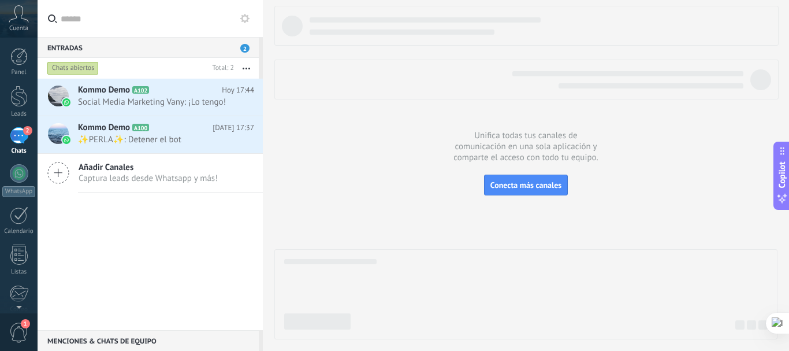
click at [246, 66] on button "button" at bounding box center [246, 68] width 25 height 21
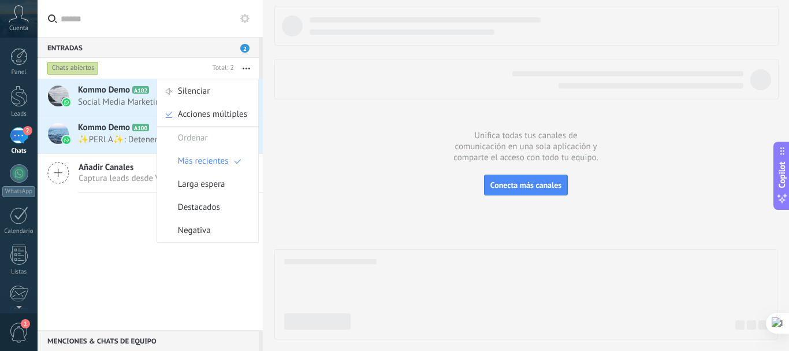
click at [125, 241] on div "Kommo Demo A102 [DATE] 17:44 Social Media Marketing Vany: ¡Lo tengo! Kommo Demo…" at bounding box center [150, 204] width 225 height 251
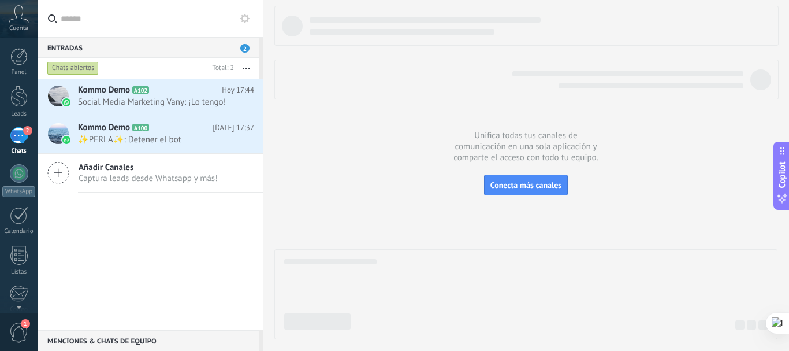
click at [19, 137] on div "2" at bounding box center [19, 135] width 18 height 17
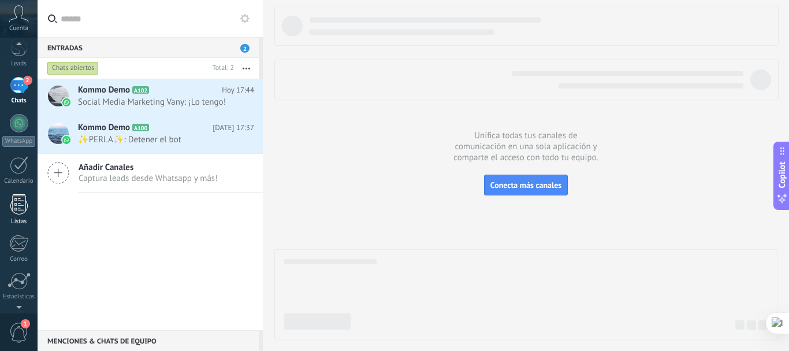
click at [17, 210] on div at bounding box center [18, 204] width 17 height 20
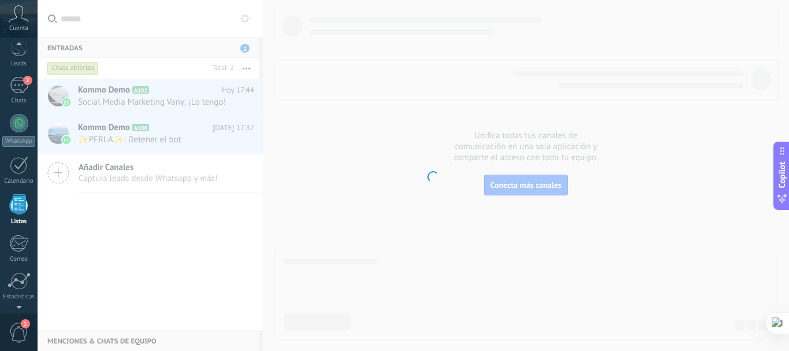
scroll to position [72, 0]
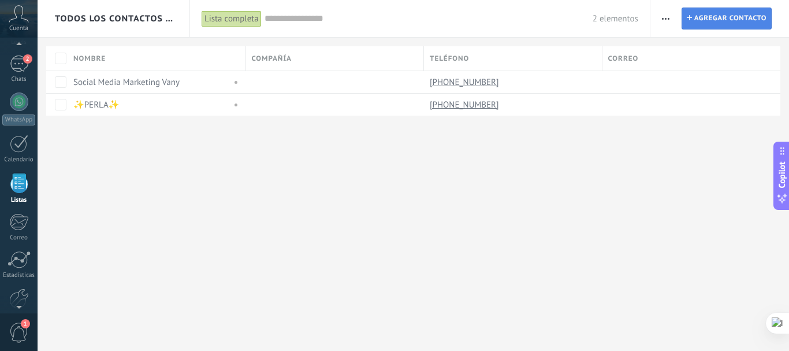
click at [705, 17] on span "Agregar contacto" at bounding box center [730, 18] width 72 height 21
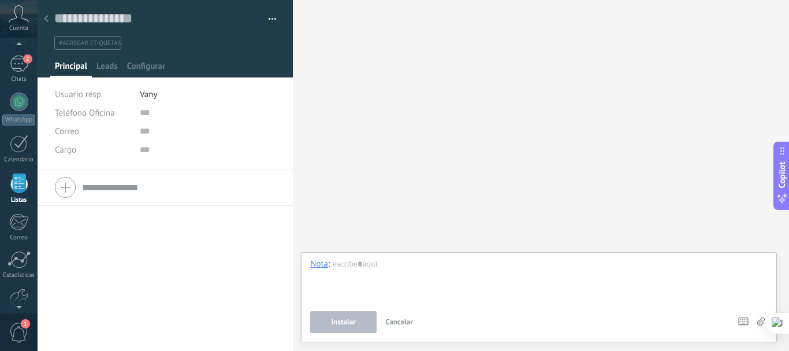
click at [174, 94] on li "Vany" at bounding box center [208, 94] width 136 height 18
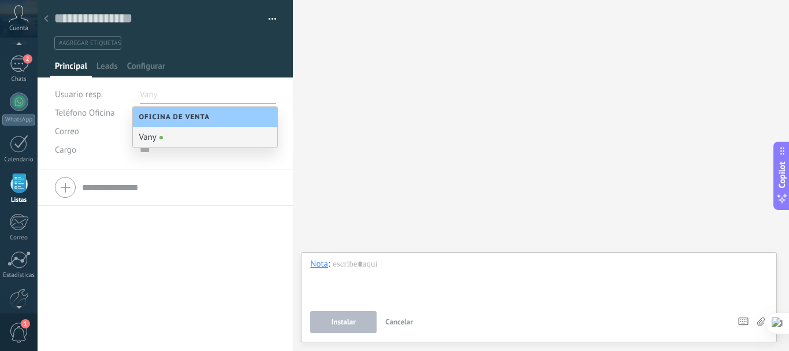
click at [157, 228] on div "Teléfono Oficina Ofic. directo Celular Fax Casa Otro Teléfono Oficina Llamar Co…" at bounding box center [165, 259] width 255 height 181
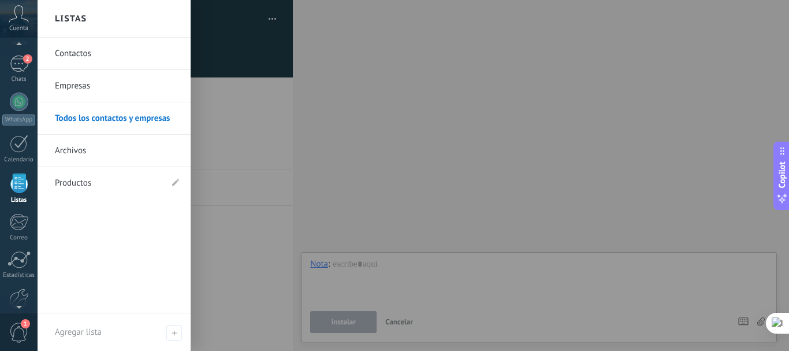
click at [23, 183] on div at bounding box center [18, 183] width 17 height 20
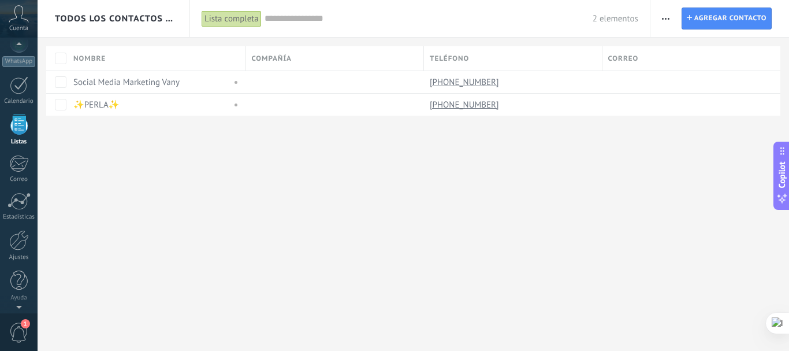
scroll to position [72, 0]
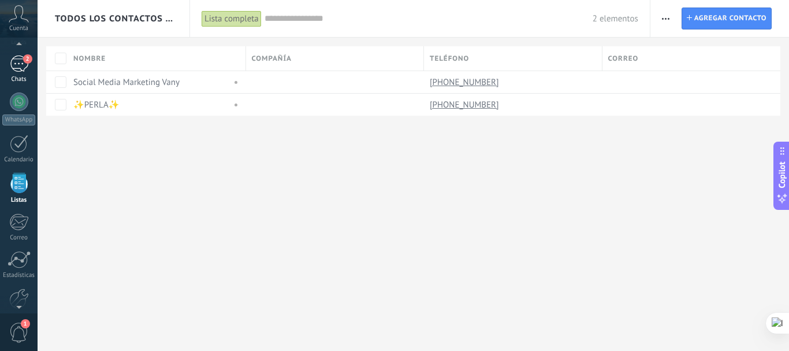
click at [11, 65] on div "2" at bounding box center [19, 63] width 18 height 17
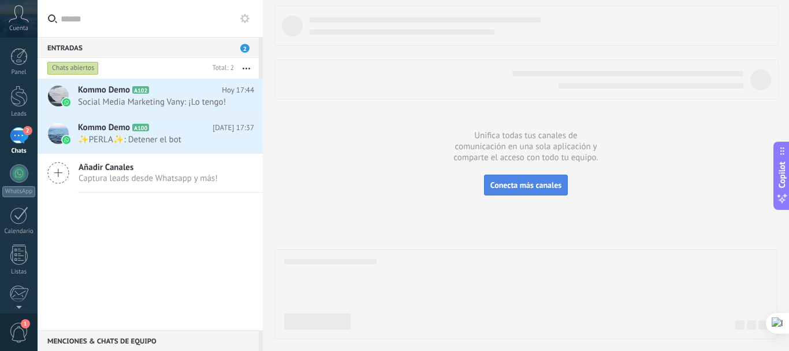
click at [516, 181] on span "Conecta más canales" at bounding box center [525, 185] width 71 height 10
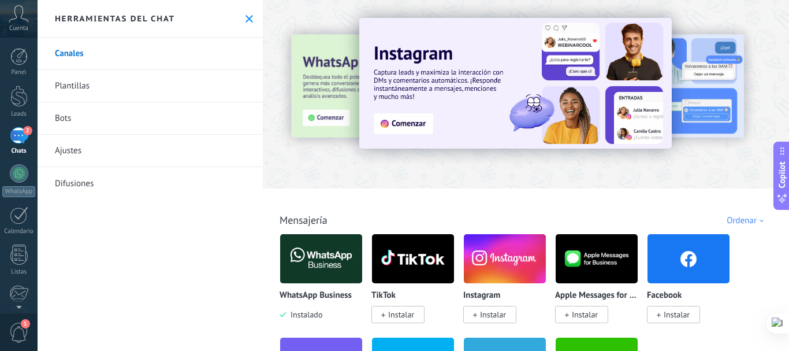
click at [69, 151] on link "Ajustes" at bounding box center [150, 151] width 225 height 32
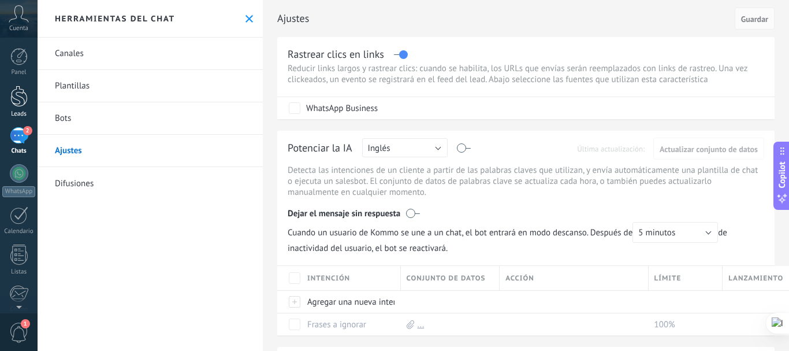
click at [15, 106] on div at bounding box center [18, 95] width 17 height 21
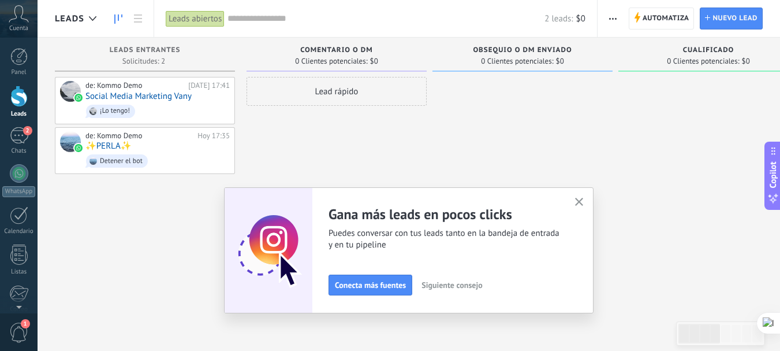
click at [710, 20] on icon at bounding box center [707, 17] width 5 height 5
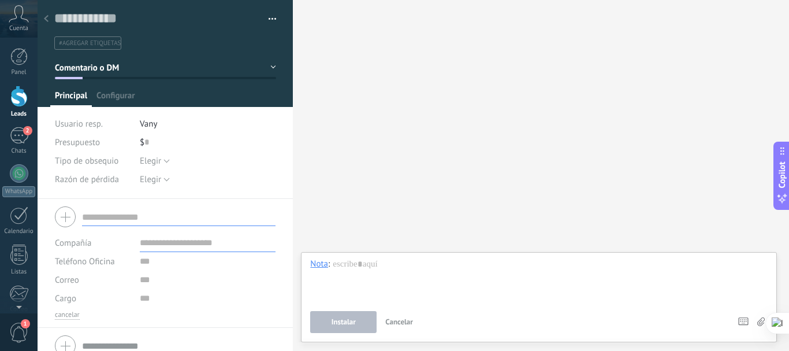
scroll to position [13, 0]
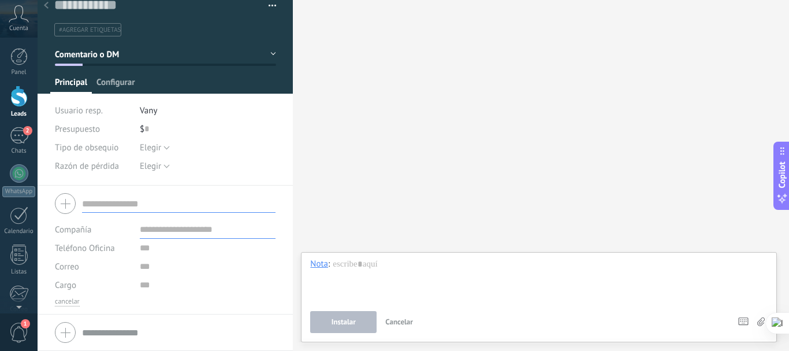
click at [124, 84] on span "Configurar" at bounding box center [115, 85] width 38 height 17
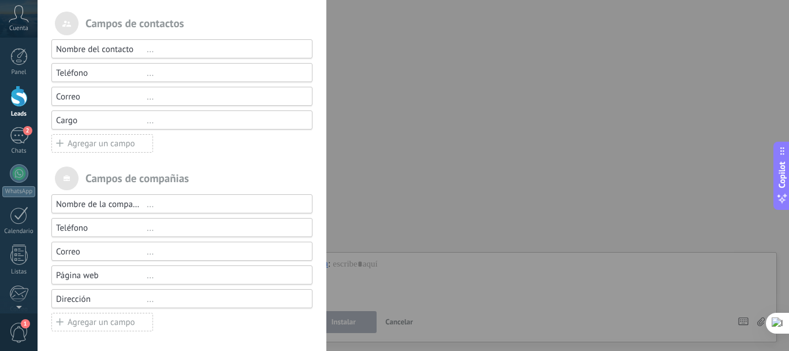
scroll to position [0, 0]
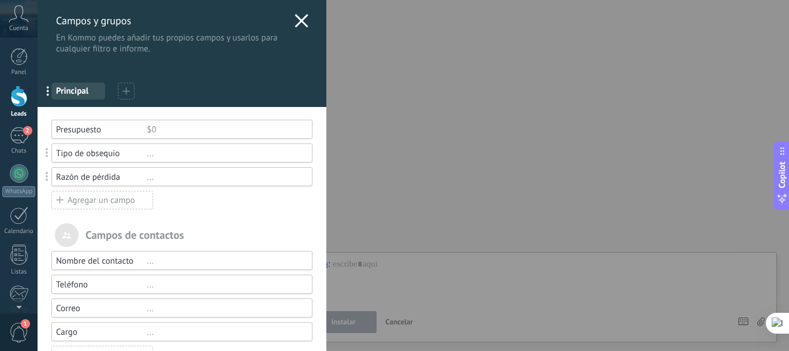
click at [295, 24] on use at bounding box center [301, 20] width 13 height 13
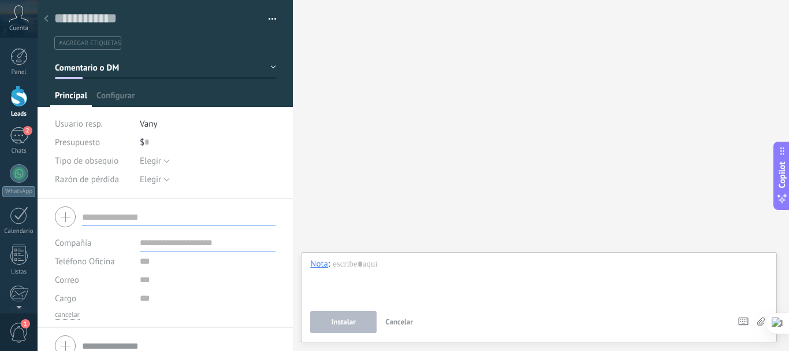
click at [265, 23] on button "button" at bounding box center [268, 18] width 17 height 17
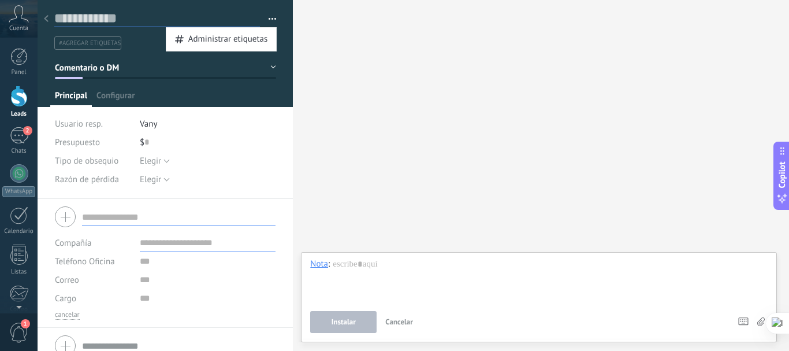
click at [240, 13] on input "text" at bounding box center [157, 18] width 206 height 17
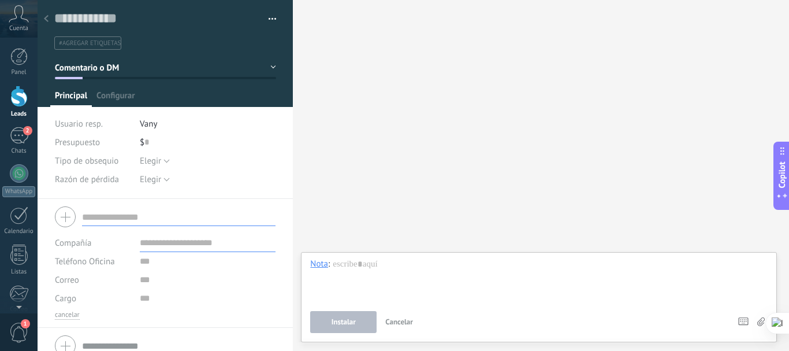
click at [17, 24] on div "Cuenta" at bounding box center [19, 19] width 38 height 38
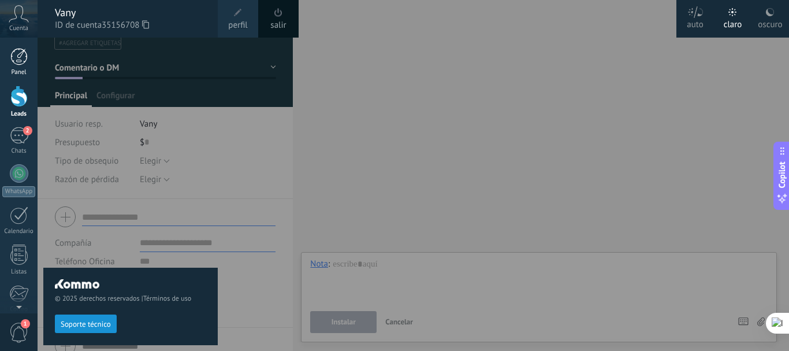
click at [25, 55] on div at bounding box center [18, 56] width 17 height 17
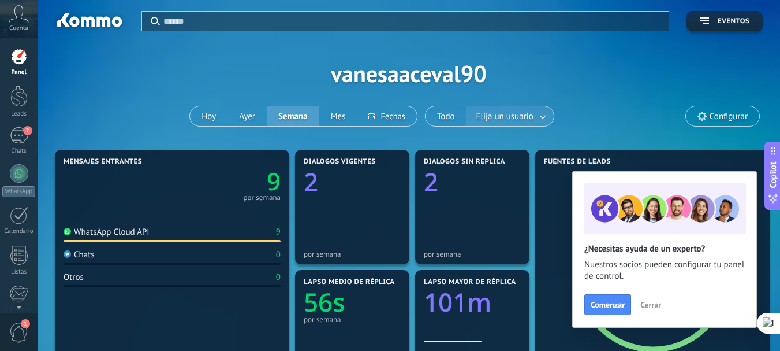
click at [494, 111] on span "Elija un usuario" at bounding box center [505, 117] width 62 height 16
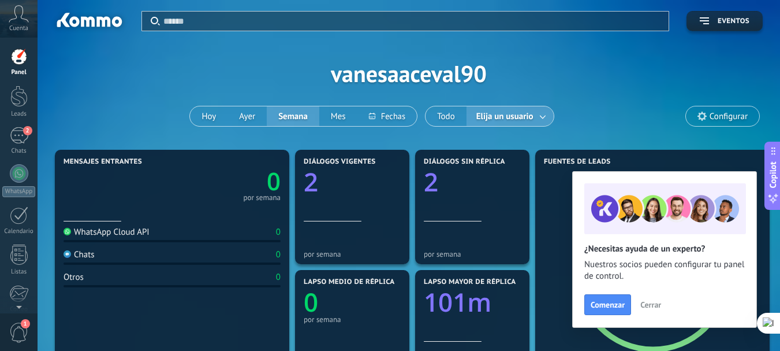
scroll to position [212, 0]
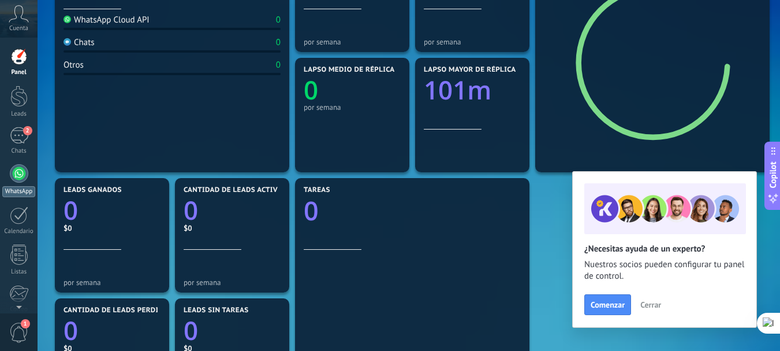
click at [21, 176] on div at bounding box center [19, 173] width 18 height 18
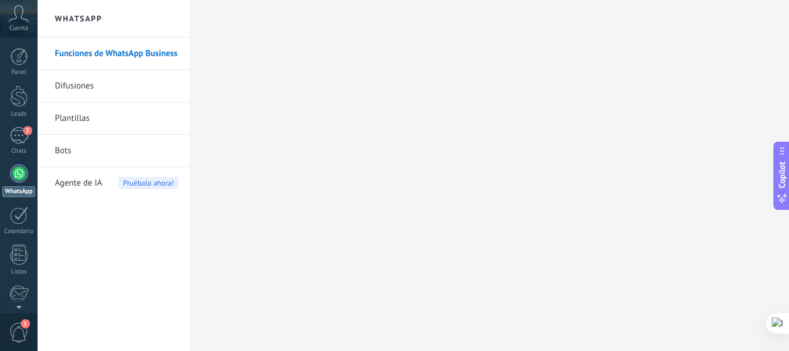
click at [68, 150] on link "Bots" at bounding box center [117, 151] width 124 height 32
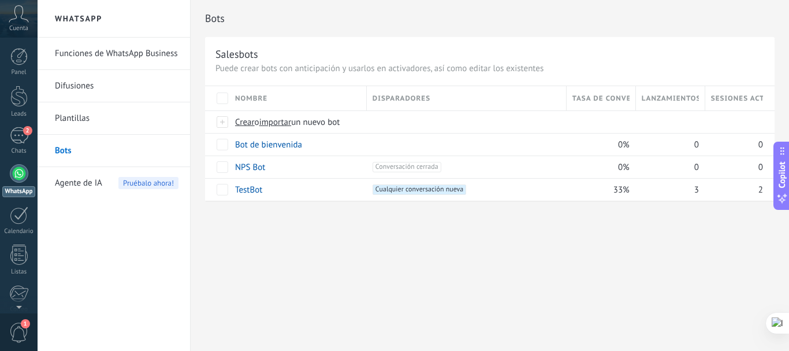
click at [82, 85] on link "Difusiones" at bounding box center [117, 86] width 124 height 32
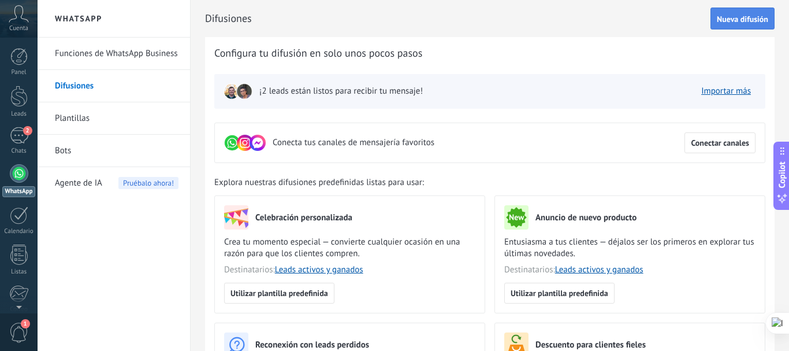
click at [717, 20] on span "Nueva difusión" at bounding box center [742, 19] width 51 height 8
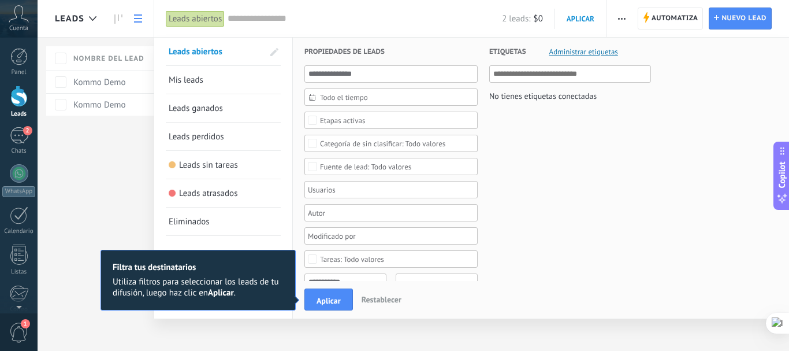
click at [189, 19] on div "Leads abiertos" at bounding box center [195, 18] width 59 height 17
click at [619, 15] on div "Leads Automatiza Nueva difusión Editar embudo Imprimir Ajustes de la lista Impo…" at bounding box center [413, 175] width 751 height 351
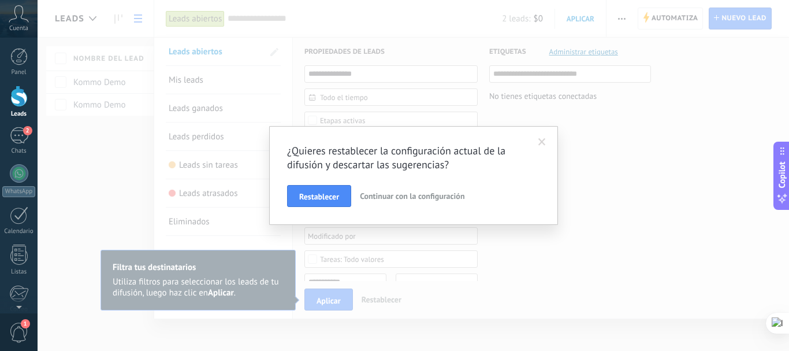
click at [549, 141] on span at bounding box center [542, 142] width 19 height 20
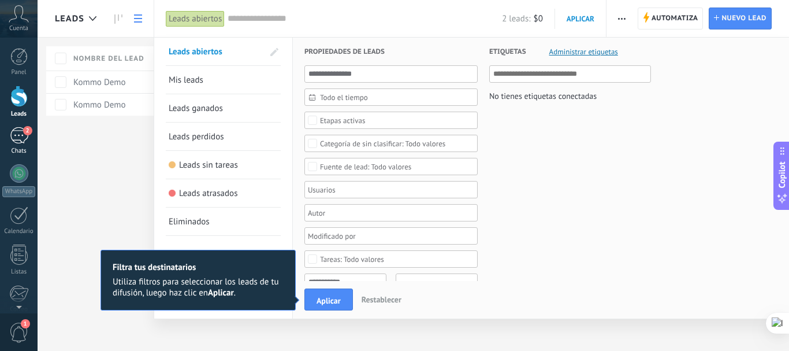
click at [23, 145] on link "2 Chats" at bounding box center [19, 141] width 38 height 28
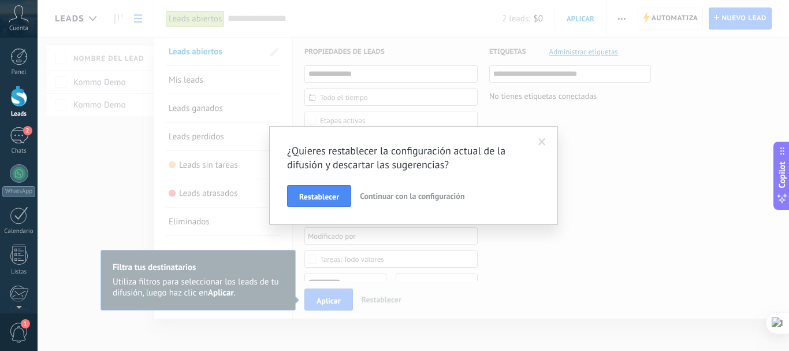
click at [539, 143] on span at bounding box center [542, 142] width 8 height 8
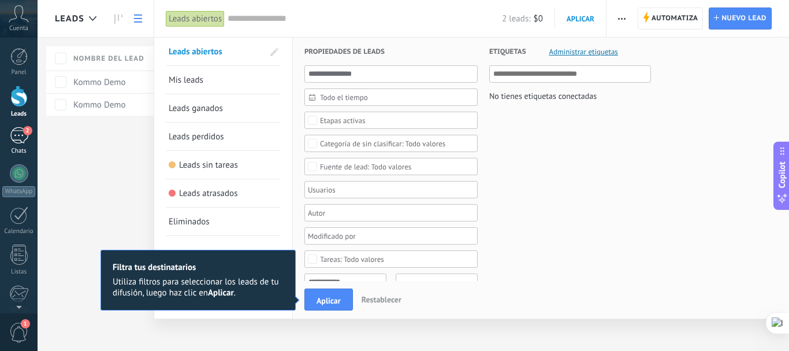
click at [26, 147] on link "2 Chats" at bounding box center [19, 141] width 38 height 28
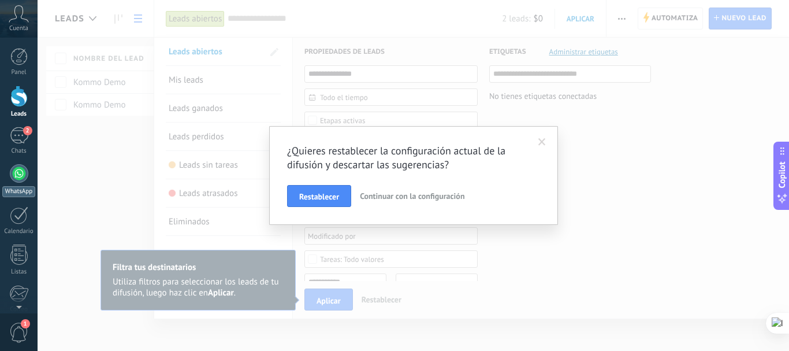
click at [21, 170] on div at bounding box center [19, 173] width 18 height 18
click at [322, 186] on button "Restablecer" at bounding box center [319, 196] width 64 height 22
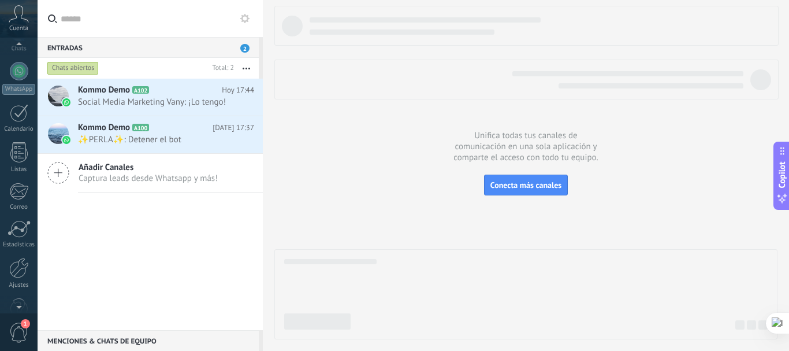
scroll to position [130, 0]
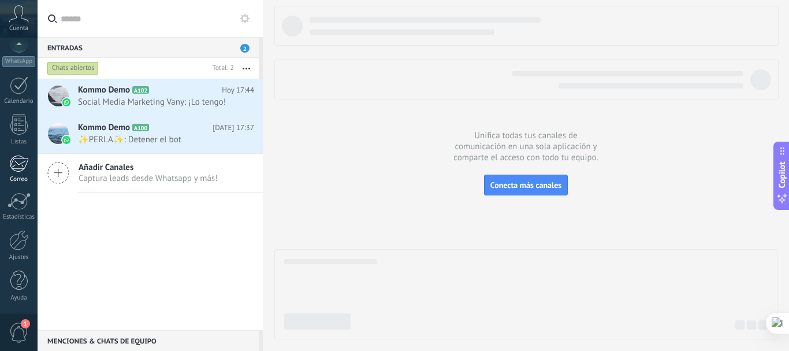
click at [19, 169] on div at bounding box center [18, 163] width 19 height 17
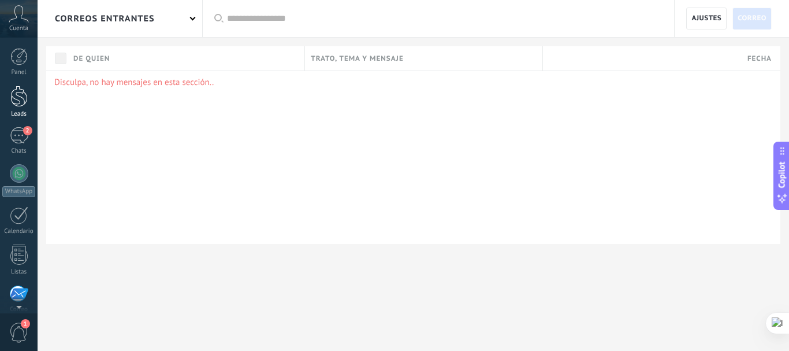
click at [14, 103] on div at bounding box center [18, 95] width 17 height 21
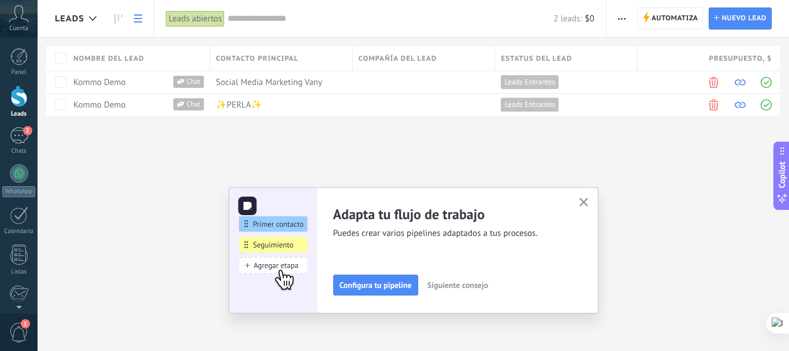
click at [294, 225] on img at bounding box center [273, 250] width 88 height 126
click at [367, 287] on span "Configura tu pipeline" at bounding box center [376, 285] width 72 height 8
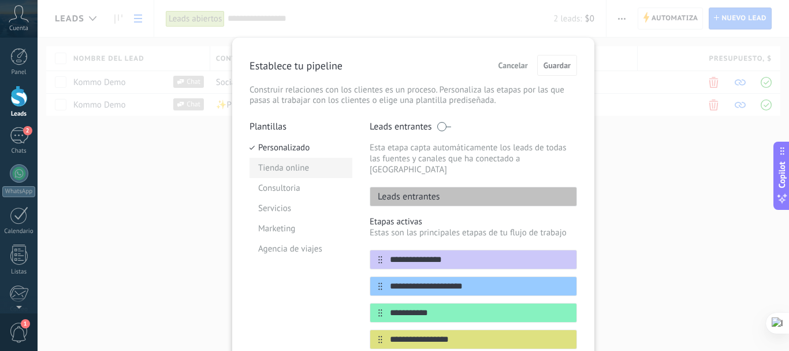
scroll to position [212, 0]
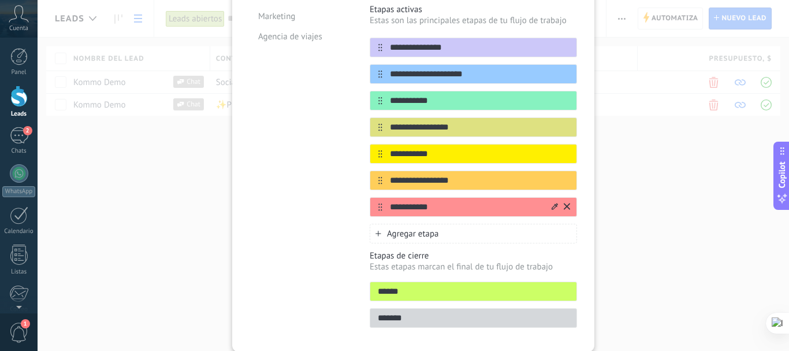
click at [568, 197] on div "**********" at bounding box center [473, 207] width 207 height 20
click at [566, 203] on icon at bounding box center [567, 206] width 6 height 7
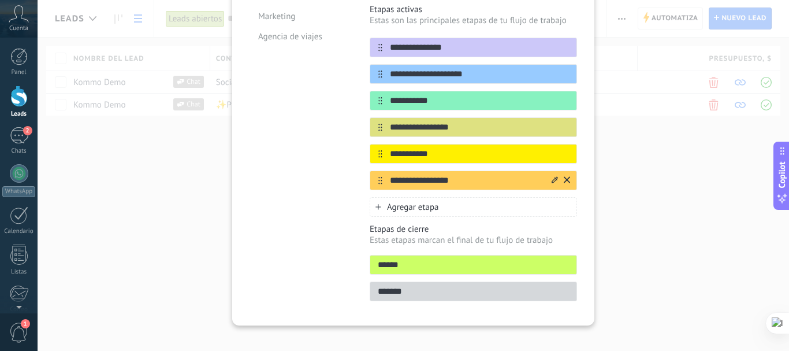
click at [568, 172] on div "**********" at bounding box center [473, 180] width 207 height 20
click at [567, 175] on button at bounding box center [567, 180] width 6 height 11
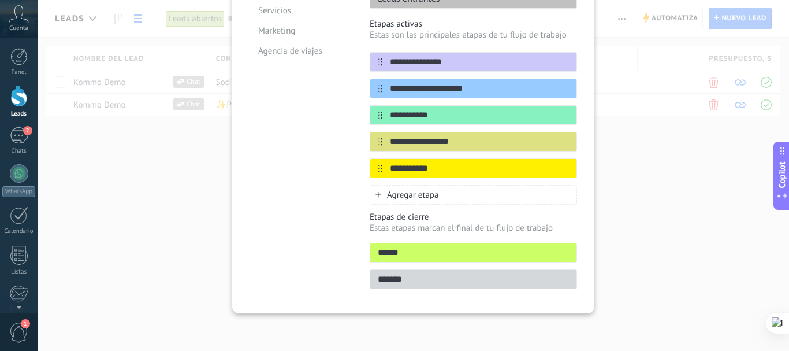
scroll to position [187, 0]
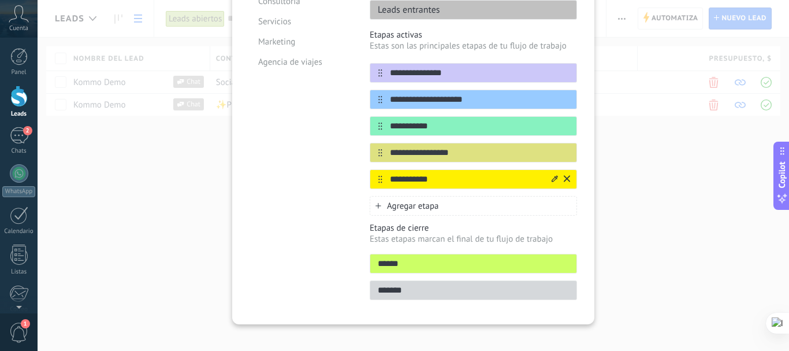
click at [567, 174] on button at bounding box center [567, 179] width 6 height 11
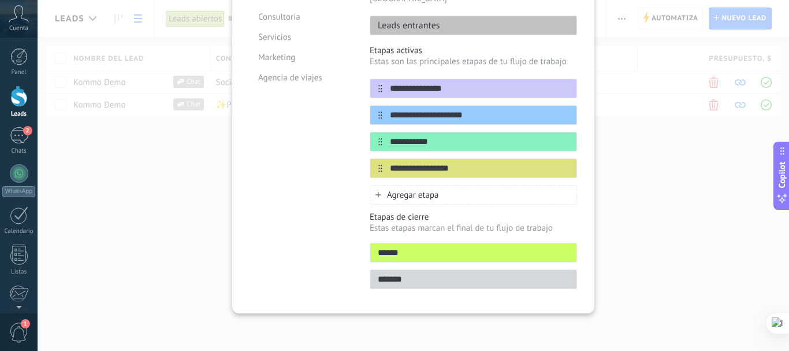
scroll to position [160, 0]
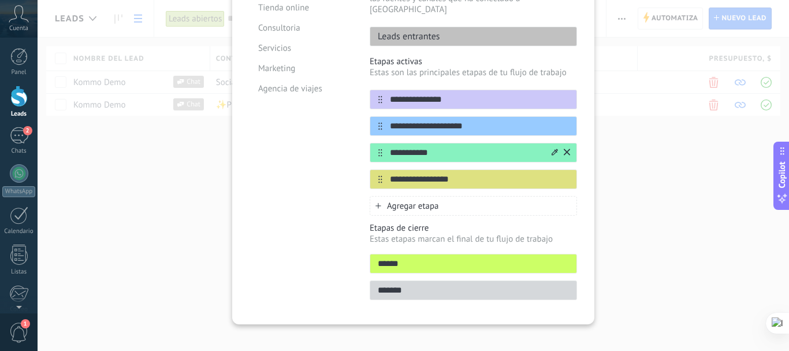
click at [568, 143] on div "**********" at bounding box center [473, 153] width 207 height 20
click at [567, 148] on icon at bounding box center [567, 151] width 6 height 7
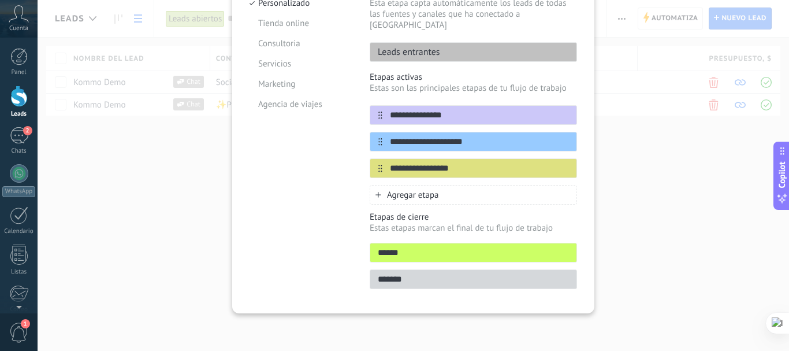
scroll to position [133, 0]
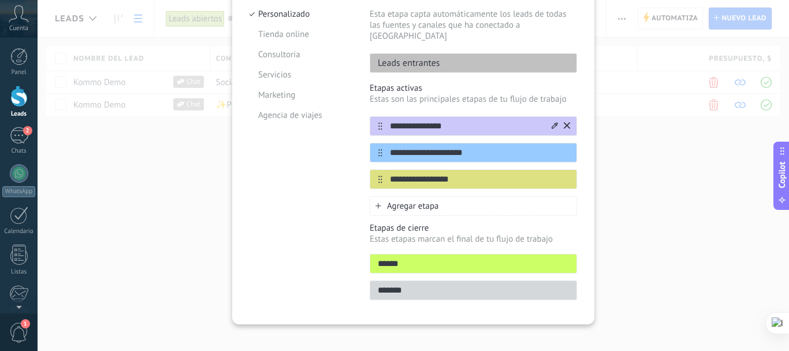
click at [567, 122] on icon at bounding box center [567, 125] width 6 height 7
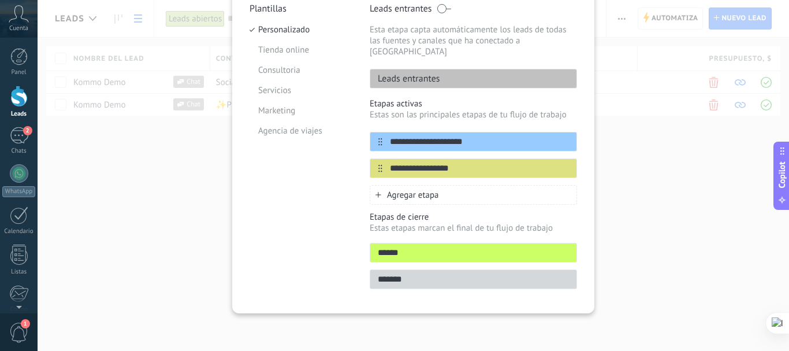
scroll to position [107, 0]
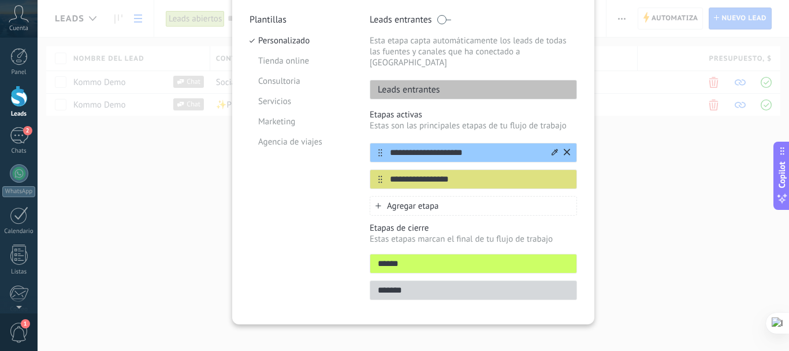
click at [567, 147] on button at bounding box center [567, 152] width 6 height 11
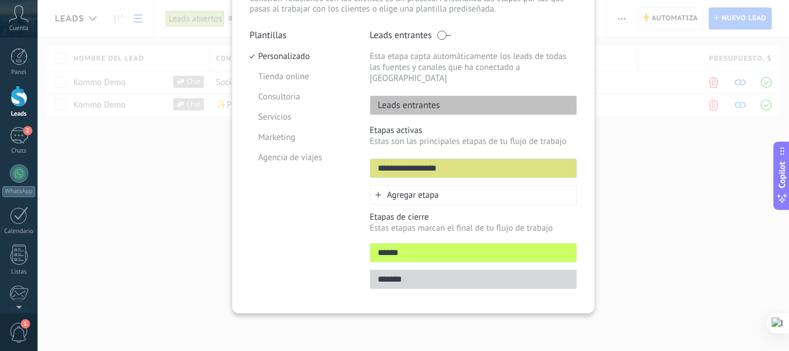
scroll to position [80, 0]
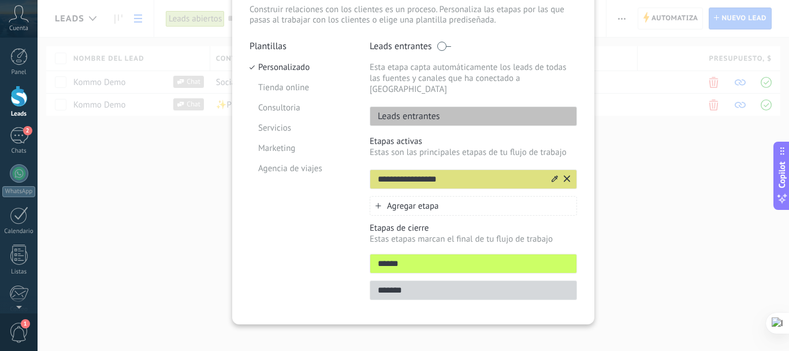
click at [420, 173] on input "**********" at bounding box center [460, 179] width 180 height 12
click at [552, 175] on icon at bounding box center [555, 178] width 6 height 7
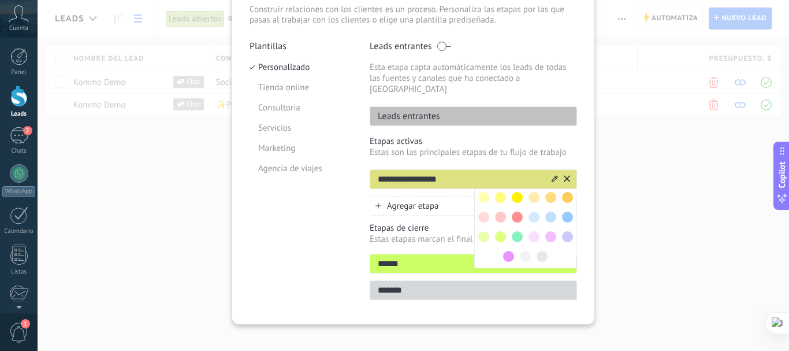
click at [515, 192] on span at bounding box center [517, 197] width 11 height 11
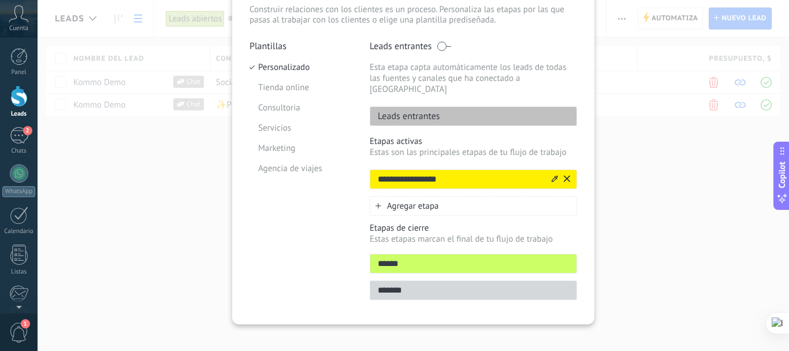
click at [555, 175] on icon at bounding box center [555, 178] width 6 height 6
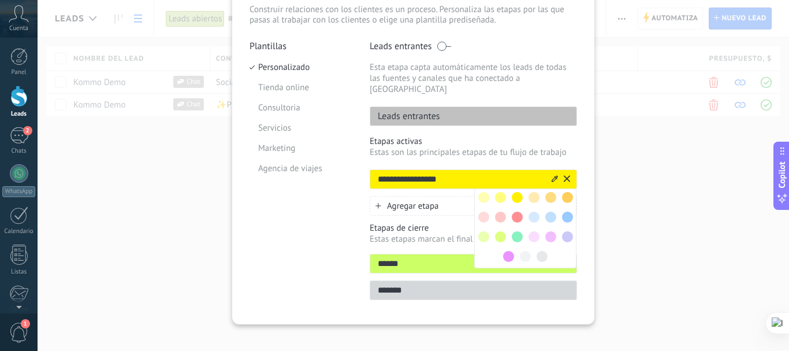
click at [514, 211] on span at bounding box center [517, 216] width 11 height 11
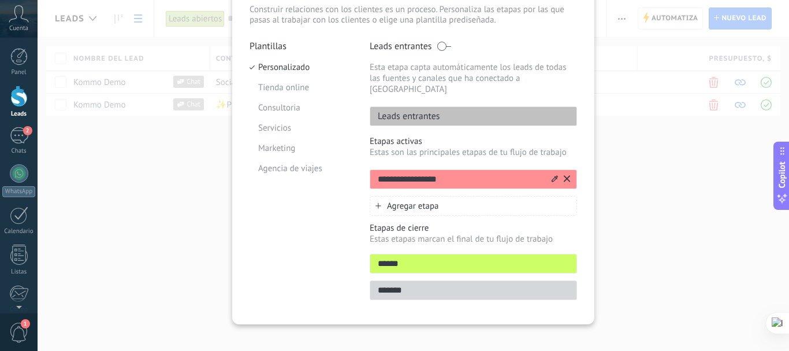
click at [553, 106] on div "Leads entrantes" at bounding box center [473, 116] width 207 height 20
click at [279, 72] on li "Personalizado" at bounding box center [301, 67] width 103 height 20
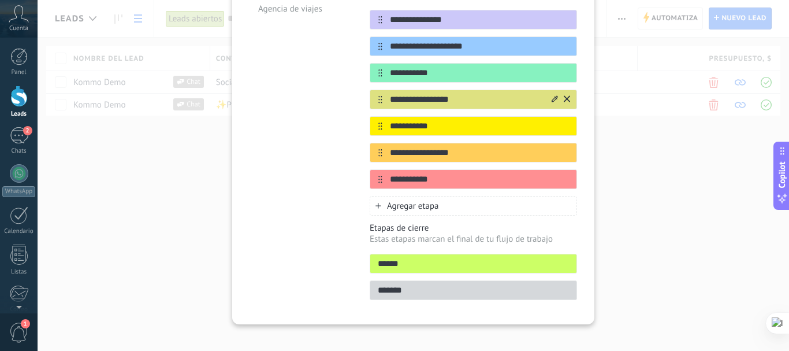
scroll to position [28, 0]
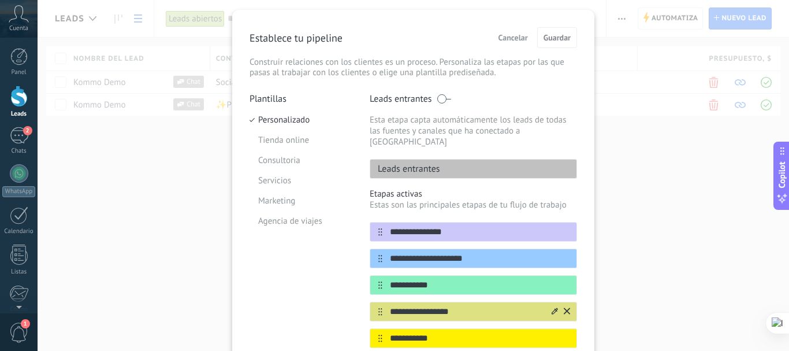
click at [264, 99] on p "Plantillas" at bounding box center [301, 99] width 103 height 12
click at [271, 157] on li "Consultoria" at bounding box center [301, 160] width 103 height 20
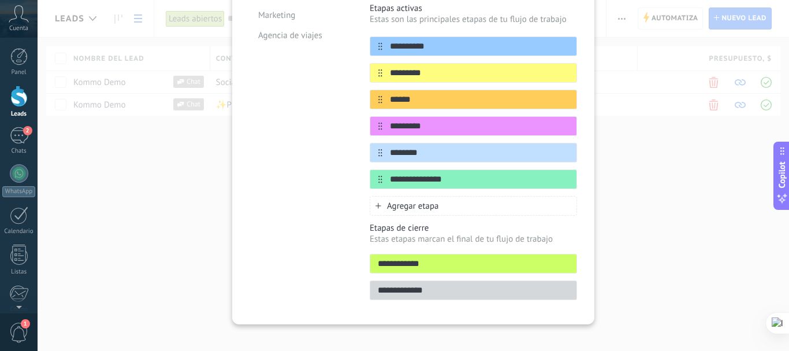
scroll to position [0, 0]
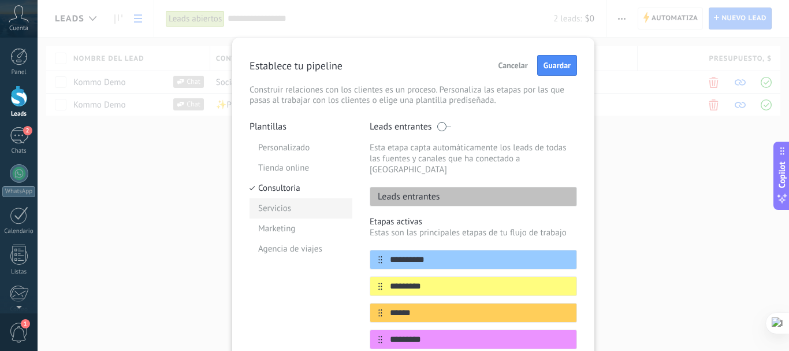
click at [275, 211] on li "Servicios" at bounding box center [301, 208] width 103 height 20
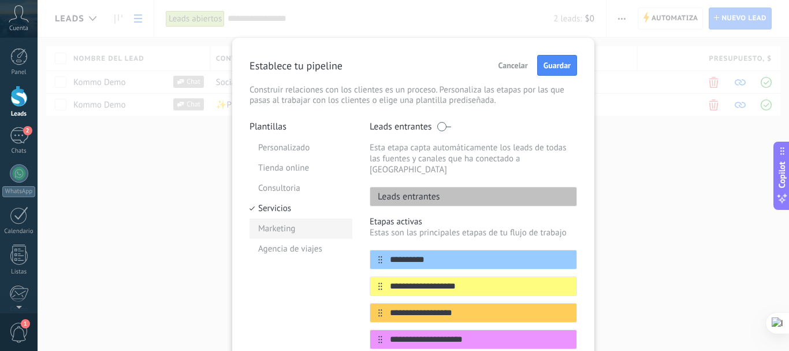
click at [276, 224] on li "Marketing" at bounding box center [301, 228] width 103 height 20
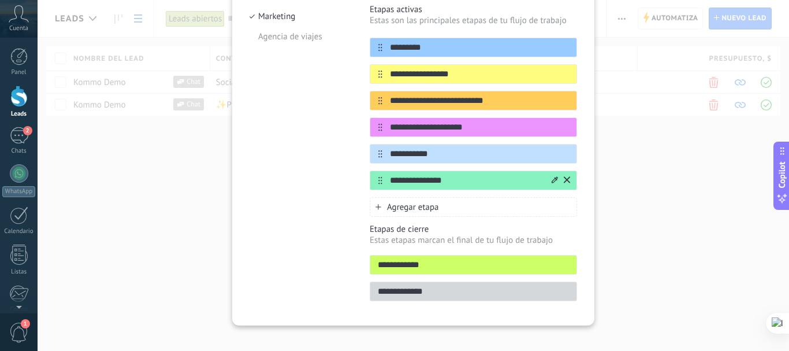
click at [566, 176] on icon at bounding box center [567, 179] width 6 height 6
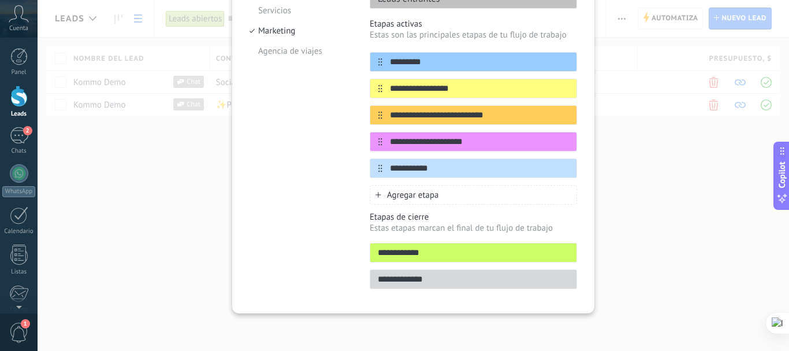
scroll to position [187, 0]
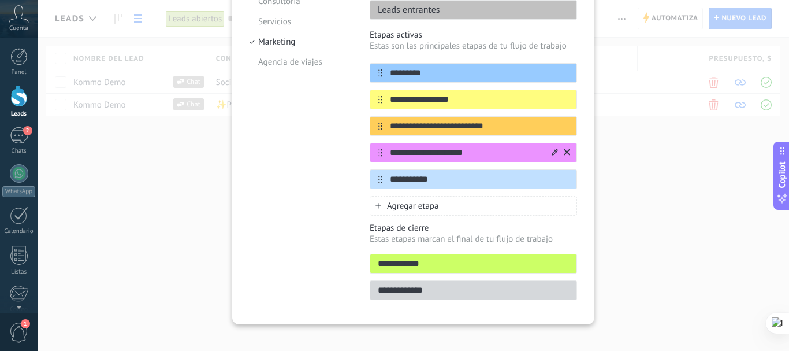
click at [568, 148] on icon at bounding box center [567, 151] width 6 height 7
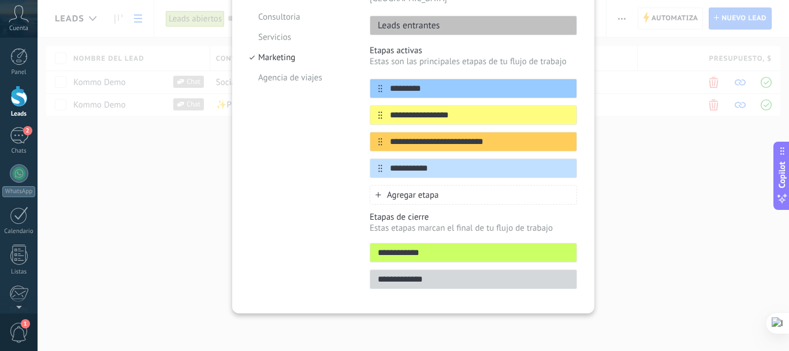
scroll to position [160, 0]
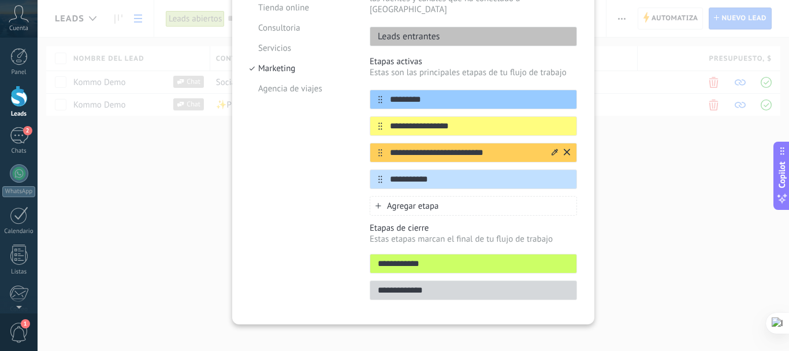
click at [0, 0] on icon at bounding box center [0, 0] width 0 height 0
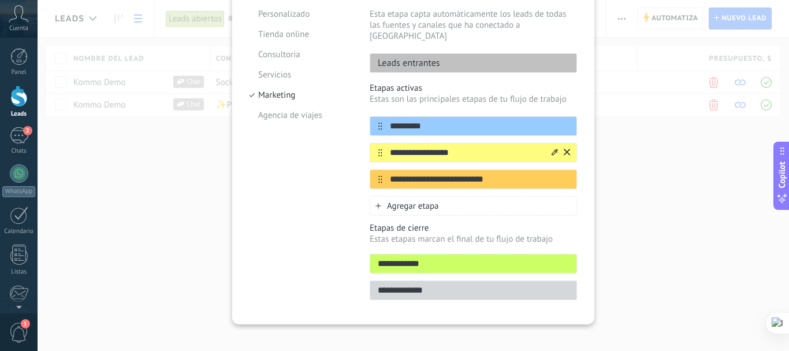
click at [570, 143] on div "**********" at bounding box center [473, 153] width 207 height 20
click at [565, 147] on button at bounding box center [567, 152] width 6 height 11
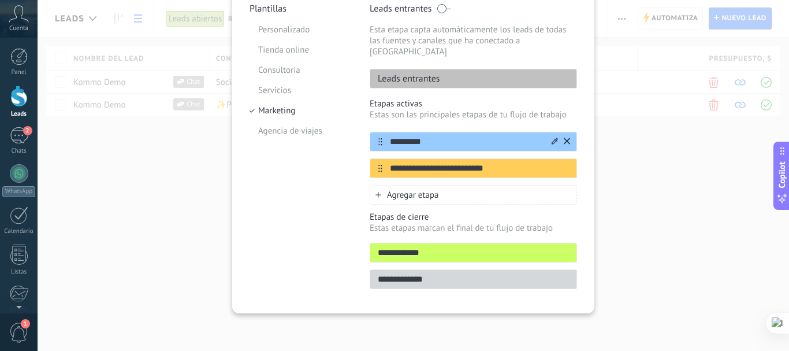
scroll to position [107, 0]
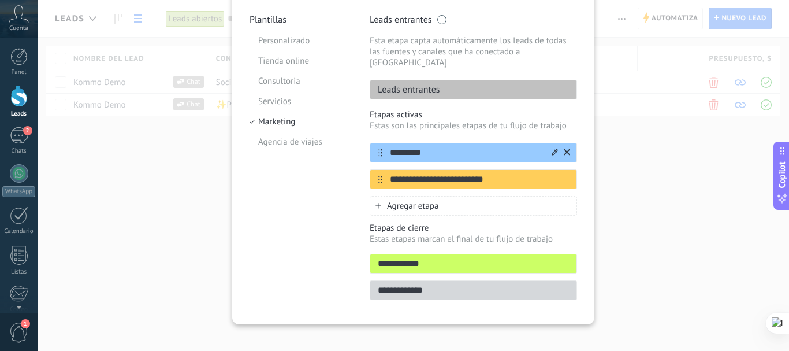
click at [566, 147] on button at bounding box center [567, 152] width 6 height 11
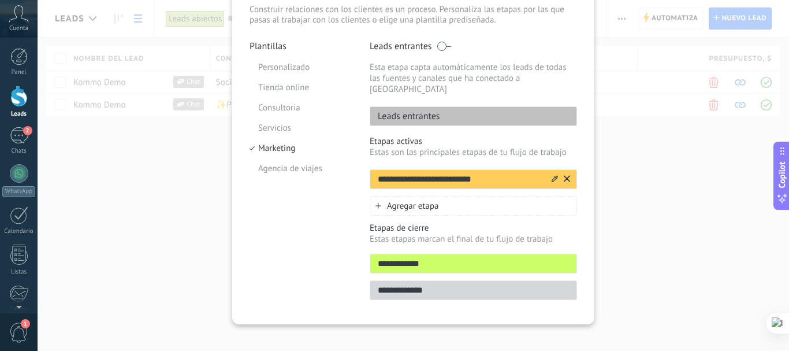
click at [456, 173] on input "**********" at bounding box center [460, 179] width 180 height 12
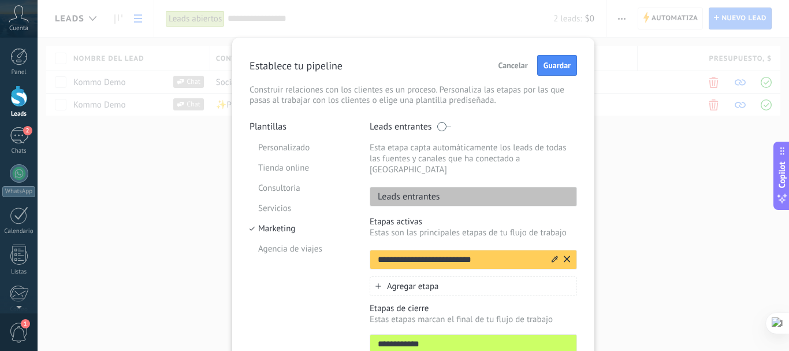
click at [557, 250] on div at bounding box center [560, 259] width 20 height 18
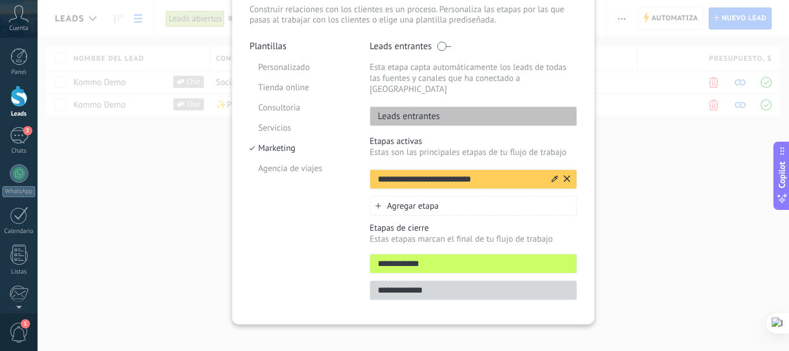
click at [553, 175] on icon at bounding box center [555, 178] width 6 height 6
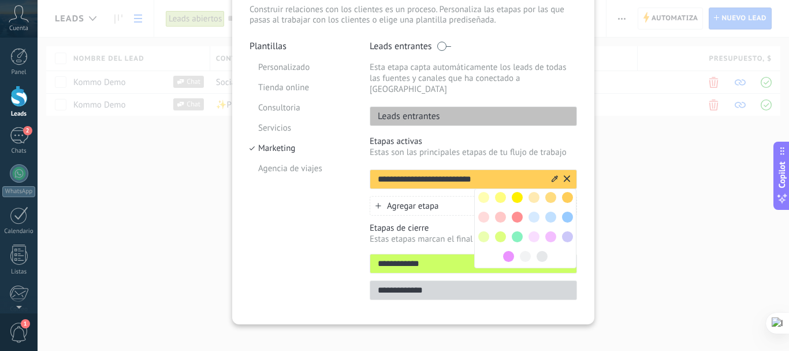
click at [510, 209] on div at bounding box center [517, 217] width 17 height 17
click at [512, 211] on span at bounding box center [517, 216] width 11 height 11
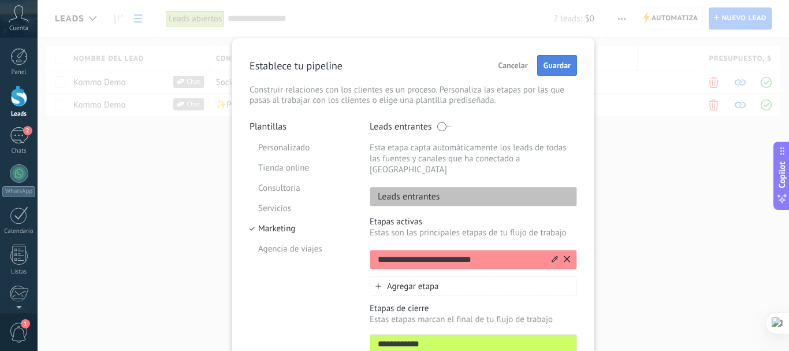
click at [564, 60] on button "Guardar" at bounding box center [557, 65] width 40 height 21
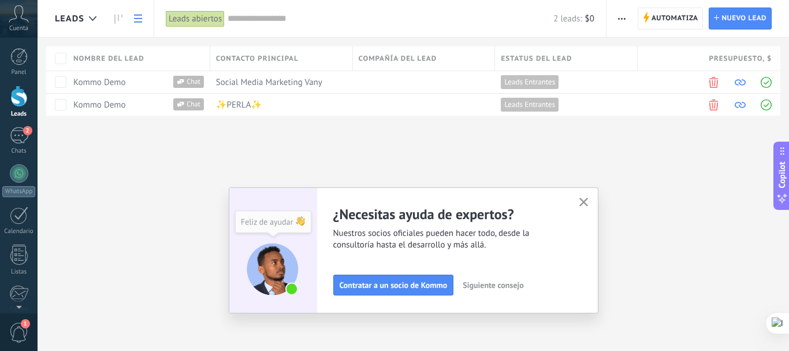
click at [137, 17] on icon at bounding box center [138, 18] width 8 height 8
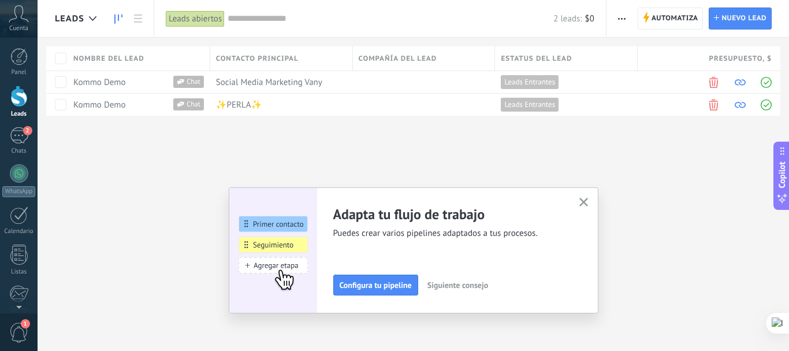
click at [115, 19] on use at bounding box center [118, 18] width 8 height 9
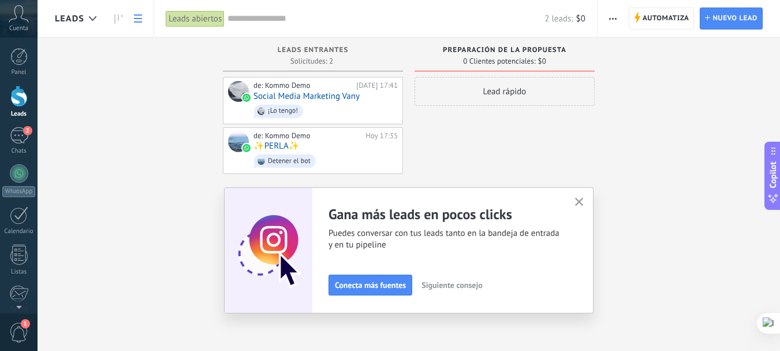
click at [137, 17] on icon at bounding box center [138, 18] width 8 height 8
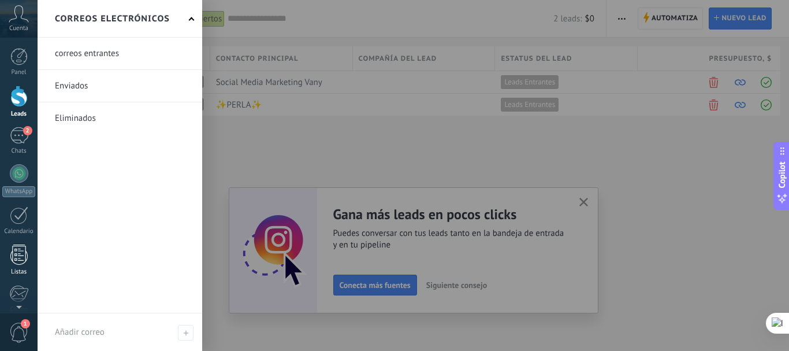
click at [17, 250] on div at bounding box center [18, 254] width 17 height 20
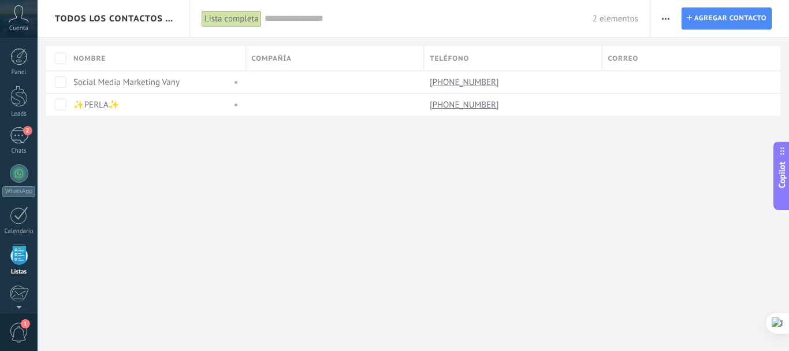
click at [17, 250] on div at bounding box center [18, 254] width 17 height 20
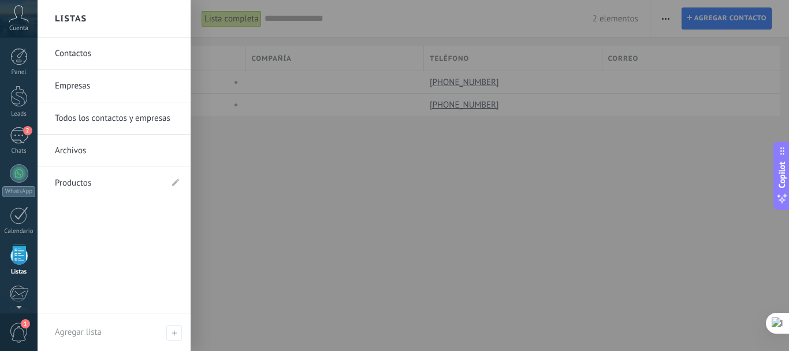
click at [80, 52] on link "Contactos" at bounding box center [117, 54] width 124 height 32
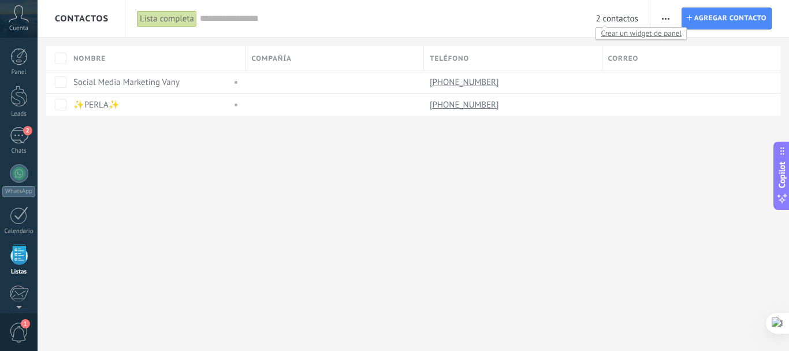
click at [619, 34] on span "Crear un widget de panel" at bounding box center [641, 33] width 90 height 12
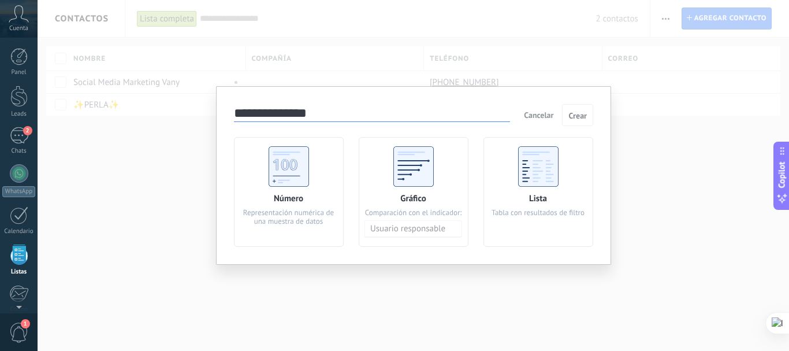
click at [540, 170] on use at bounding box center [538, 166] width 40 height 40
click at [575, 117] on span "Crear" at bounding box center [577, 115] width 18 height 8
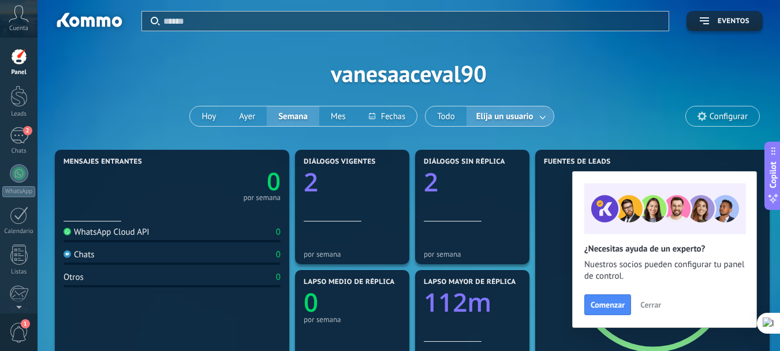
click at [538, 120] on link at bounding box center [543, 116] width 21 height 19
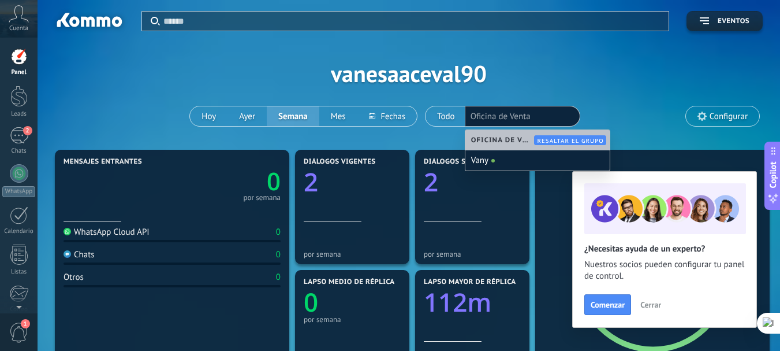
click at [566, 73] on div "Aplicar Eventos vanesaaceval90 Hoy Ayer Semana Mes Todo Elija un usuario Oficin…" at bounding box center [409, 73] width 708 height 147
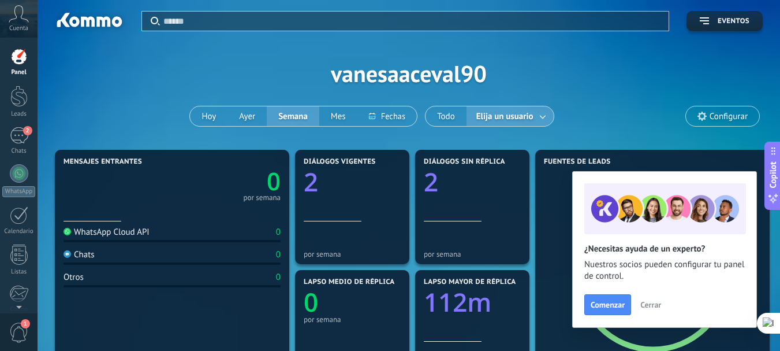
click at [735, 109] on span "Configurar" at bounding box center [722, 116] width 73 height 20
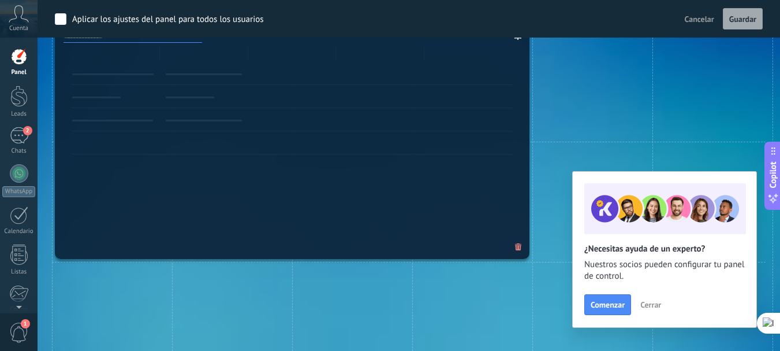
scroll to position [635, 0]
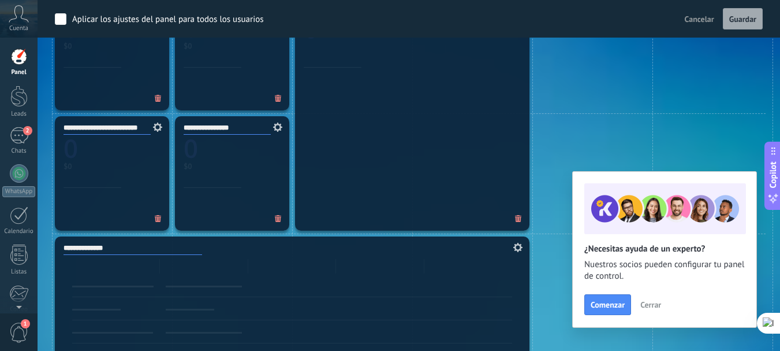
click at [114, 282] on div "**********" at bounding box center [292, 353] width 475 height 235
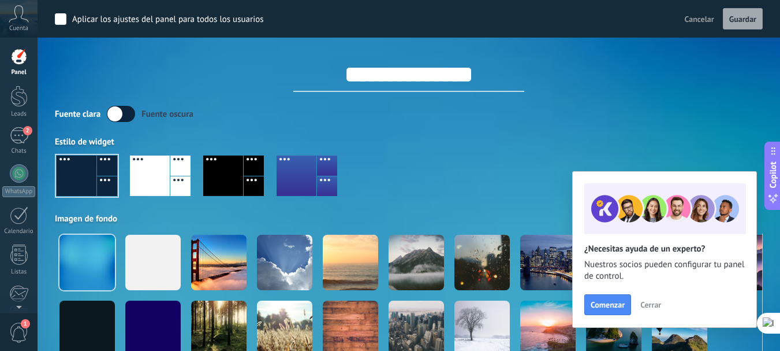
click at [125, 110] on label at bounding box center [121, 114] width 28 height 16
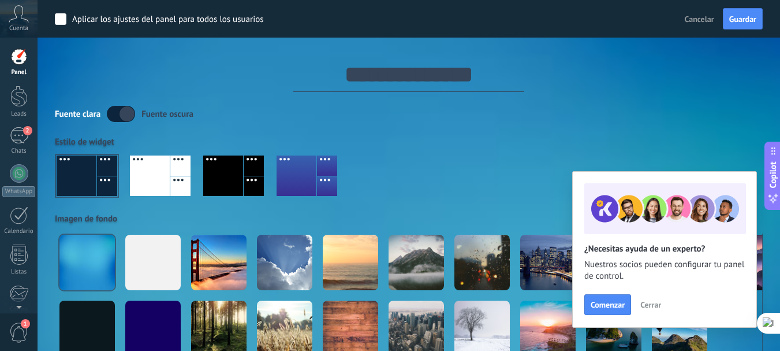
click at [16, 28] on span "Cuenta" at bounding box center [18, 29] width 19 height 8
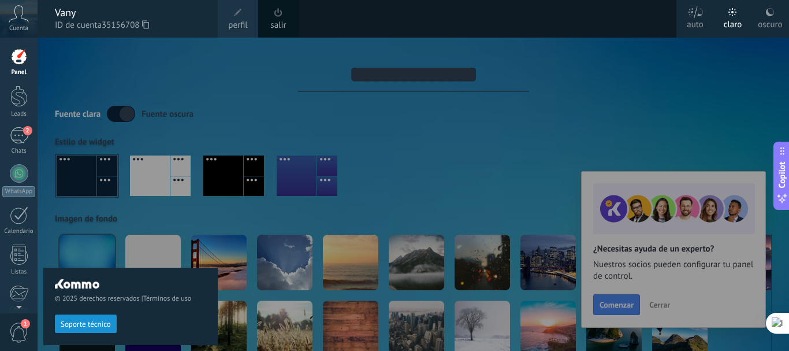
click at [519, 145] on div at bounding box center [432, 175] width 789 height 351
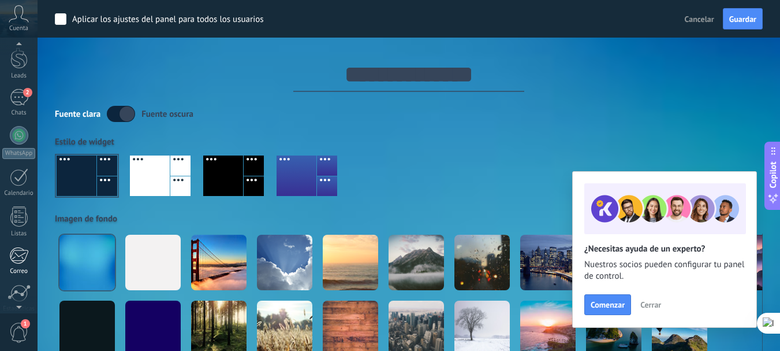
scroll to position [40, 0]
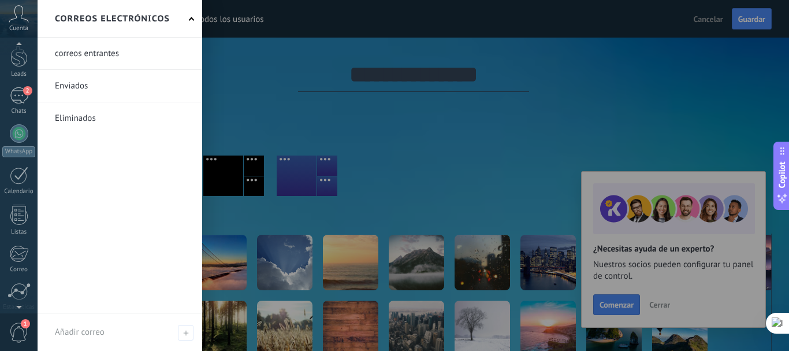
click at [80, 86] on link at bounding box center [120, 86] width 165 height 32
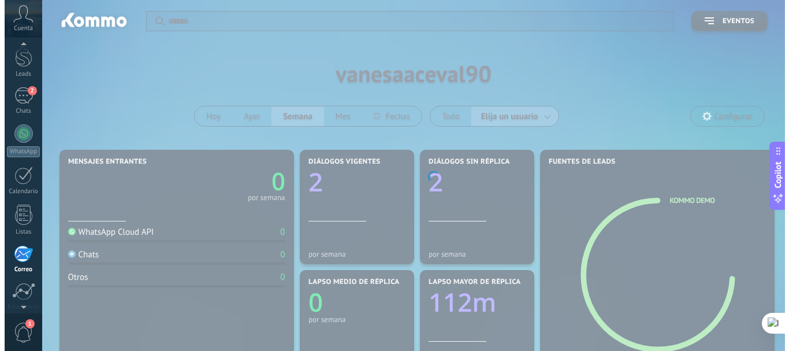
scroll to position [112, 0]
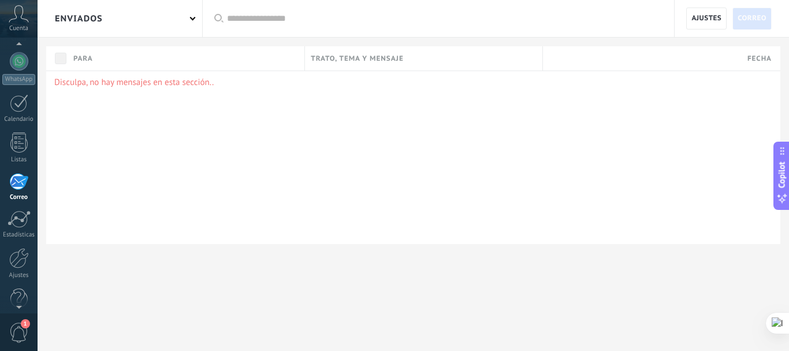
click at [193, 18] on span at bounding box center [193, 18] width 6 height 6
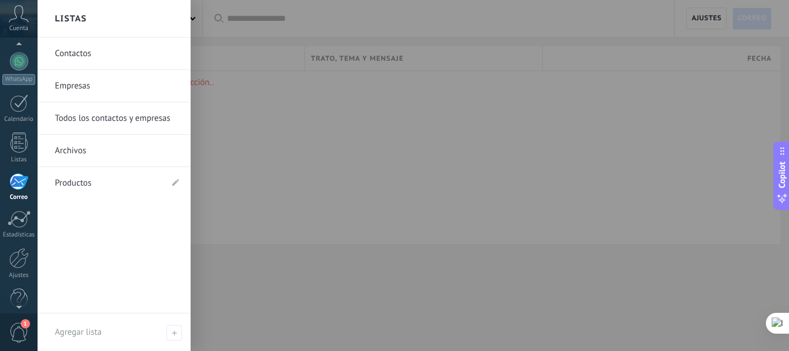
click at [524, 23] on div at bounding box center [432, 175] width 789 height 351
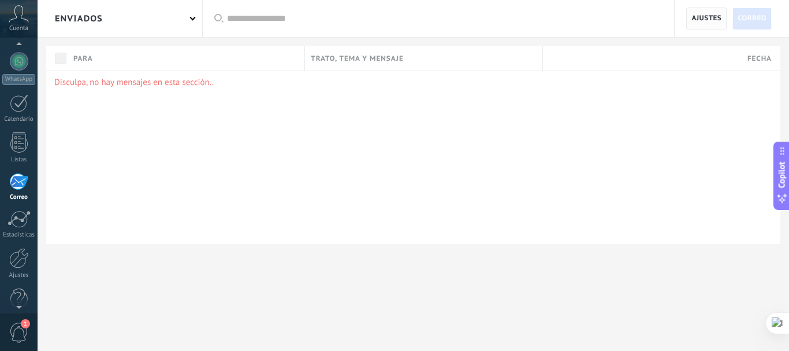
click at [692, 22] on span "Ajustes" at bounding box center [706, 18] width 30 height 21
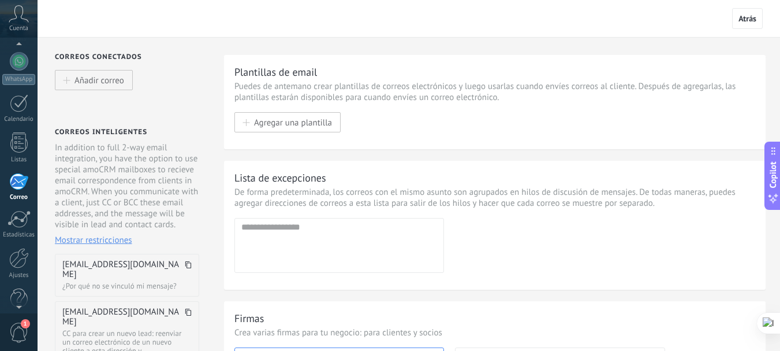
scroll to position [218, 0]
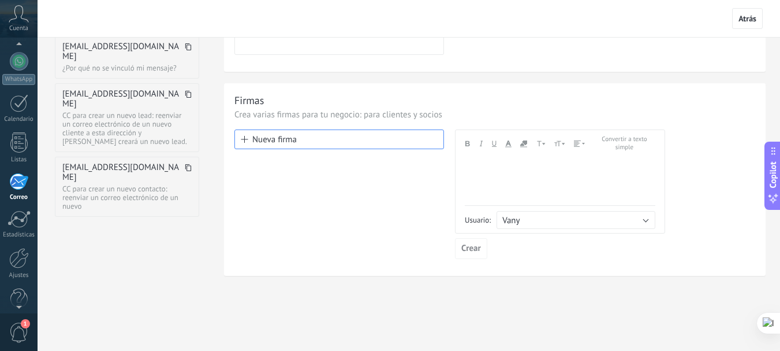
click at [286, 137] on button "Nueva firma" at bounding box center [340, 139] width 210 height 20
click at [243, 136] on span at bounding box center [244, 139] width 7 height 7
click at [523, 167] on div at bounding box center [560, 162] width 191 height 10
click at [631, 215] on button "Vany" at bounding box center [576, 220] width 159 height 18
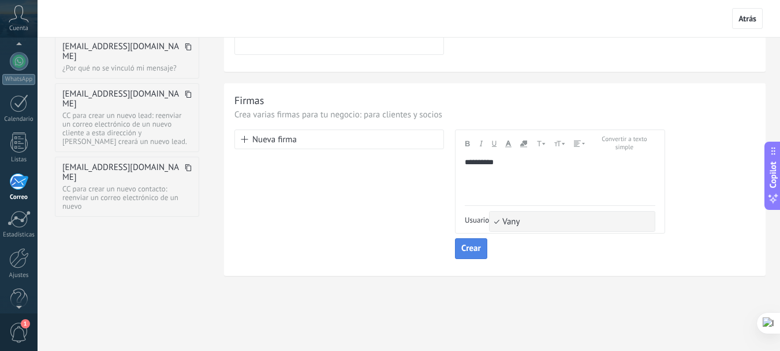
click at [475, 250] on span "Crear" at bounding box center [472, 248] width 20 height 8
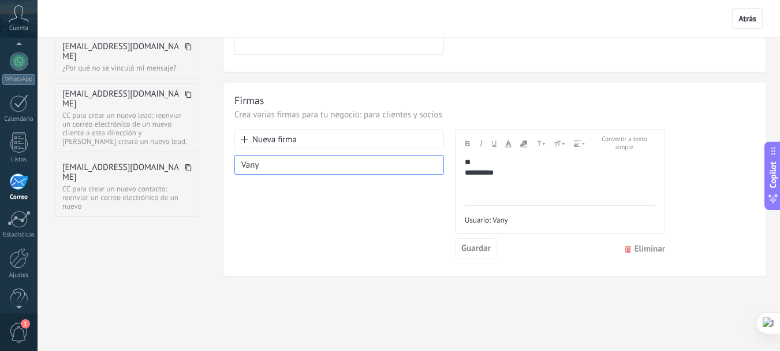
click at [645, 251] on span "Eliminar" at bounding box center [639, 248] width 52 height 21
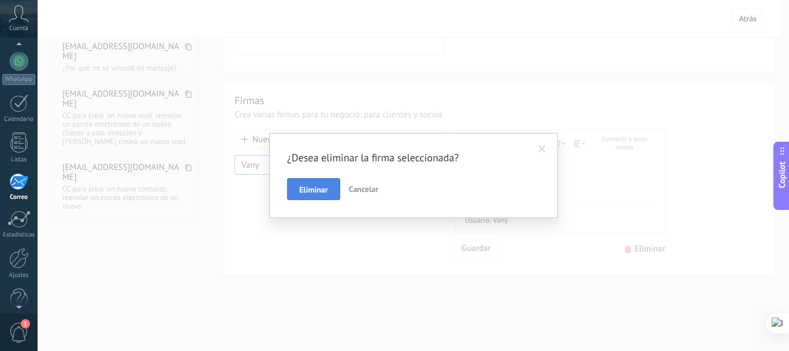
click at [336, 190] on button "Eliminar" at bounding box center [313, 189] width 53 height 22
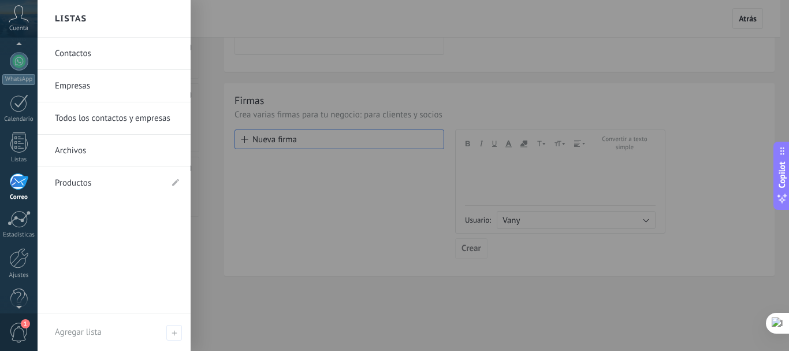
click at [70, 119] on link "Todos los contactos y empresas" at bounding box center [117, 118] width 124 height 32
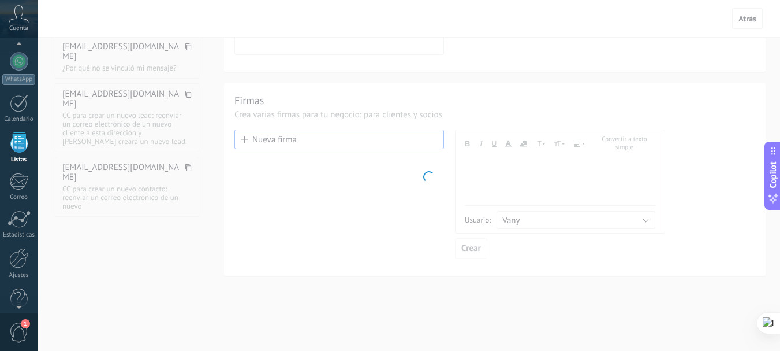
scroll to position [72, 0]
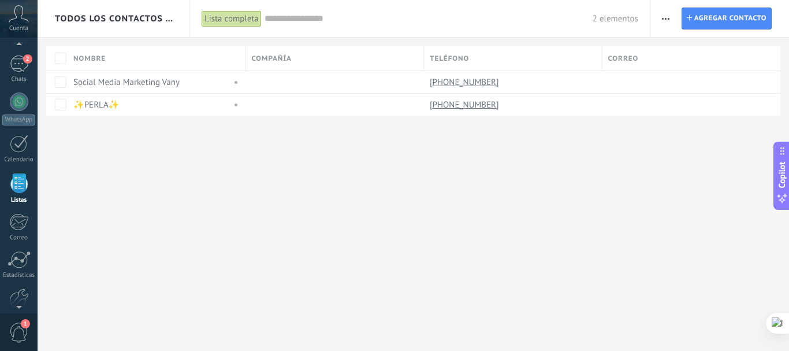
click at [218, 19] on div "Lista completa" at bounding box center [232, 18] width 60 height 17
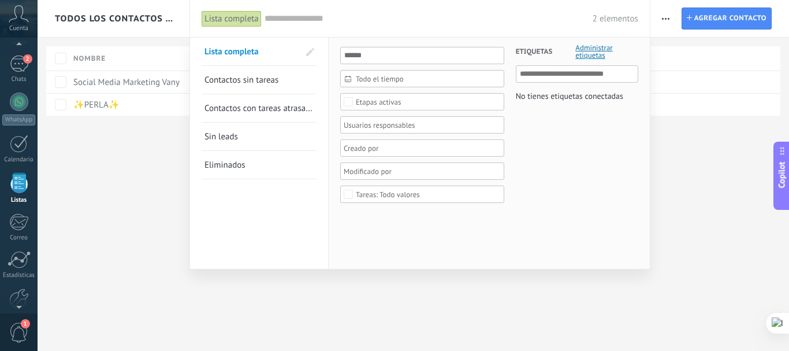
click at [739, 225] on div at bounding box center [394, 175] width 789 height 351
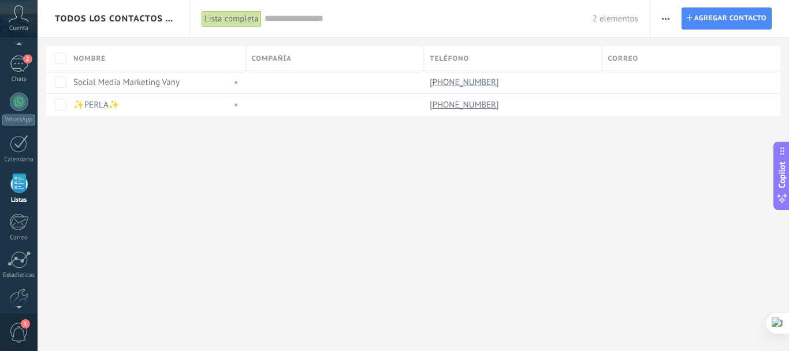
click at [663, 21] on span "button" at bounding box center [666, 19] width 8 height 22
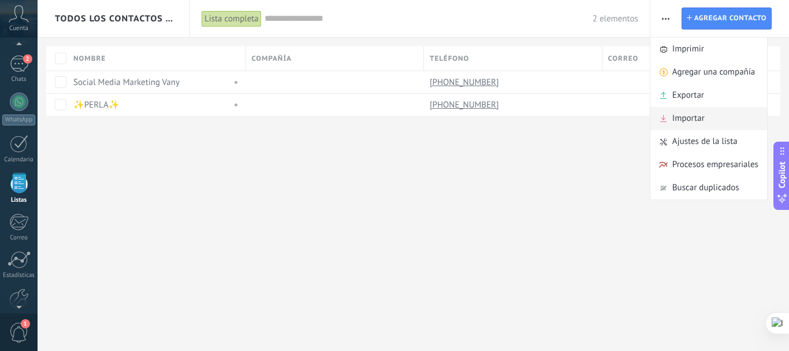
click at [684, 114] on span "Importar" at bounding box center [688, 118] width 32 height 23
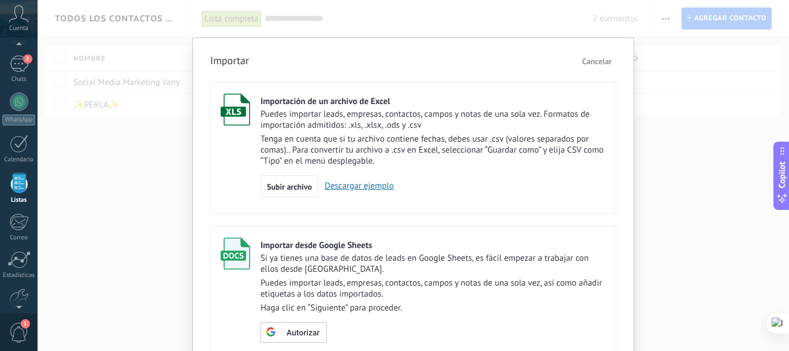
click at [605, 63] on span "Cancelar" at bounding box center [596, 61] width 29 height 10
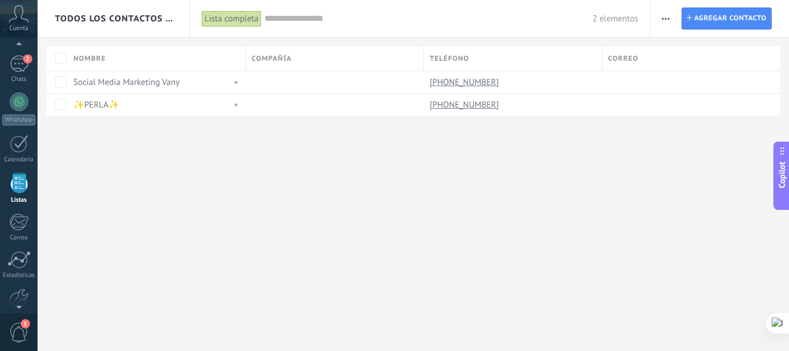
click at [670, 16] on button "button" at bounding box center [665, 19] width 17 height 22
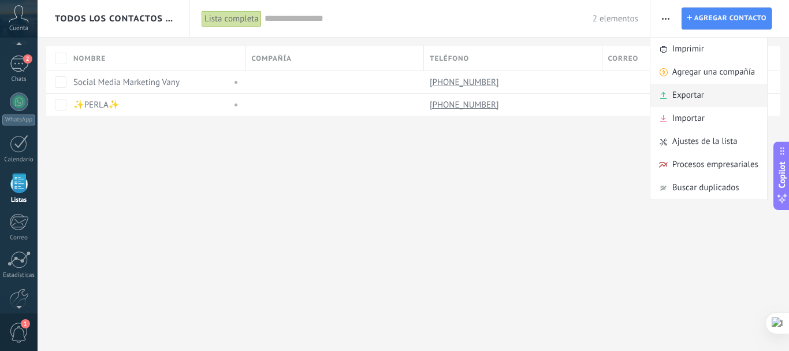
click at [675, 90] on span "Exportar" at bounding box center [688, 95] width 32 height 23
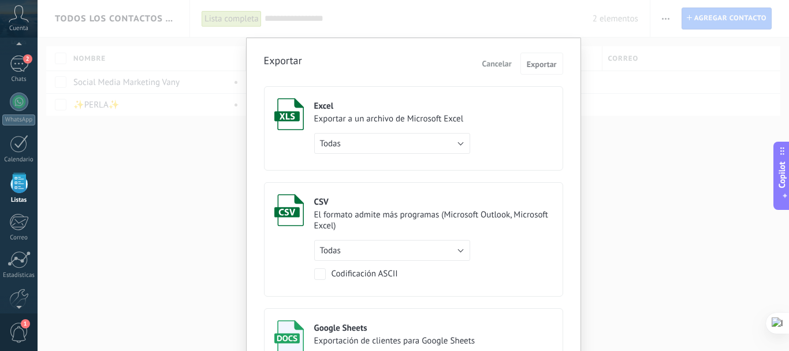
click at [494, 66] on span "Cancelar" at bounding box center [496, 63] width 29 height 10
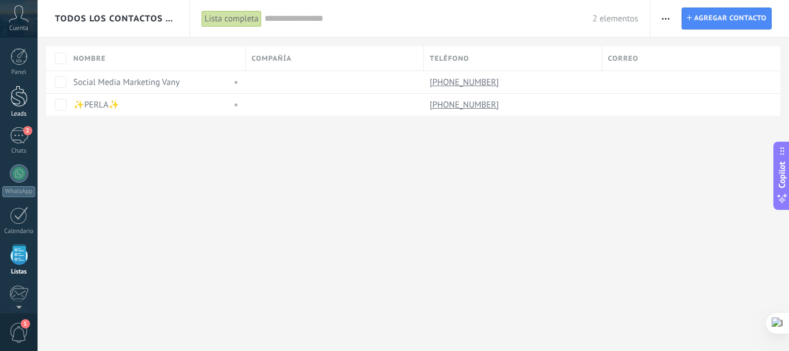
click at [17, 98] on div at bounding box center [18, 95] width 17 height 21
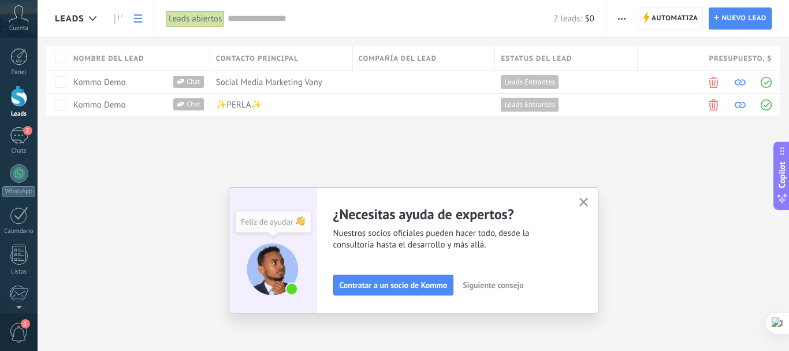
click at [322, 61] on div "Contacto principal" at bounding box center [281, 58] width 142 height 24
click at [318, 61] on div "Contacto principal" at bounding box center [281, 58] width 142 height 24
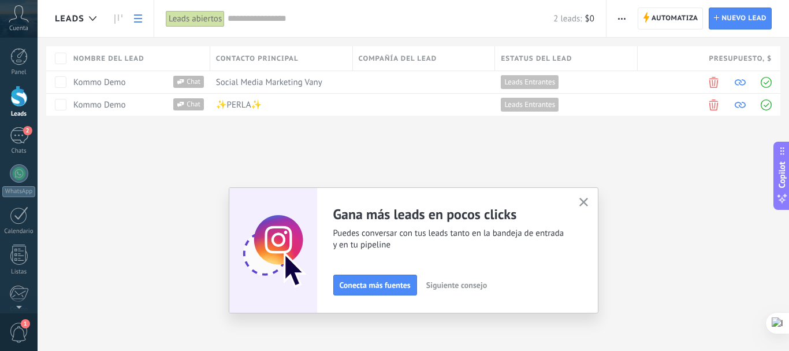
click at [626, 21] on button "button" at bounding box center [621, 19] width 17 height 22
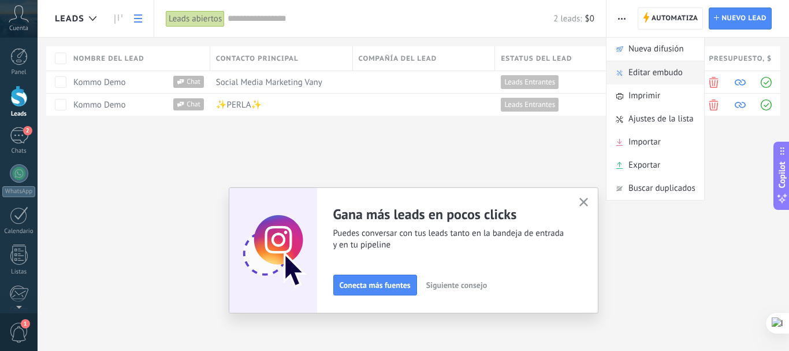
click at [659, 68] on span "Editar embudo" at bounding box center [655, 72] width 54 height 23
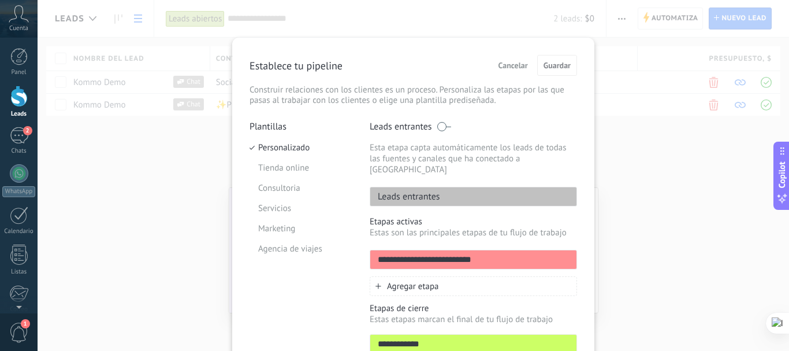
click at [474, 188] on div "Leads entrantes" at bounding box center [473, 197] width 207 height 20
click at [440, 126] on span at bounding box center [444, 126] width 14 height 9
click at [438, 127] on span at bounding box center [444, 126] width 14 height 9
click at [437, 125] on span at bounding box center [444, 126] width 14 height 9
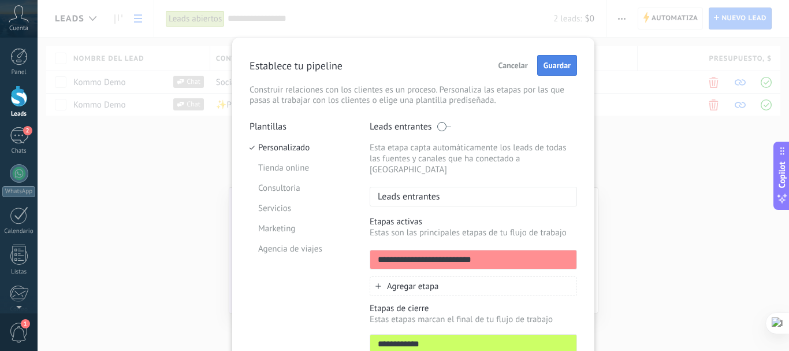
click at [555, 68] on span "Guardar" at bounding box center [557, 65] width 27 height 8
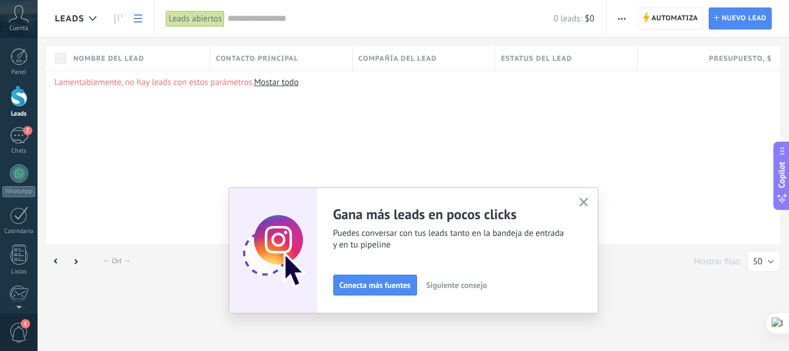
click at [285, 83] on link "Mostar todo" at bounding box center [276, 82] width 44 height 11
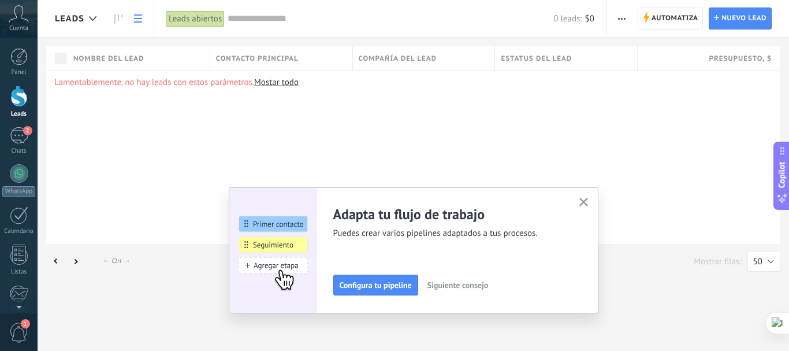
click at [585, 197] on button "button" at bounding box center [583, 203] width 14 height 16
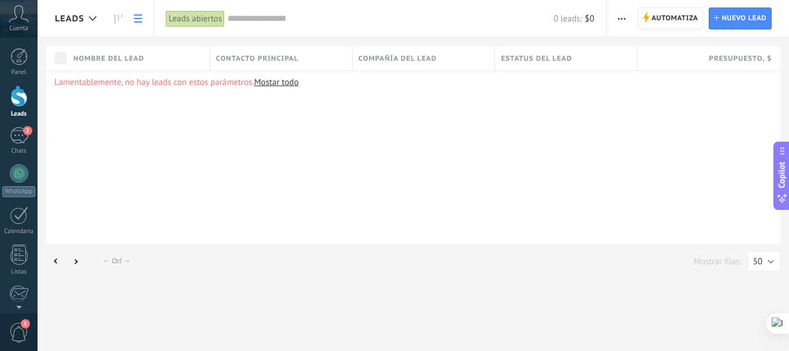
click at [617, 21] on button "button" at bounding box center [621, 19] width 17 height 22
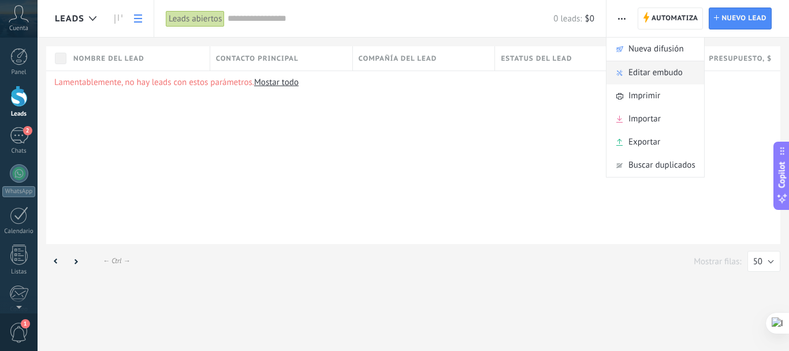
click at [660, 77] on span "Editar embudo" at bounding box center [655, 72] width 54 height 23
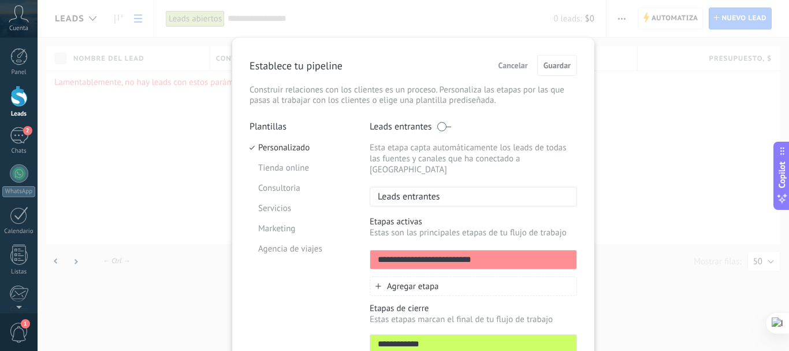
click at [377, 283] on icon at bounding box center [378, 286] width 6 height 6
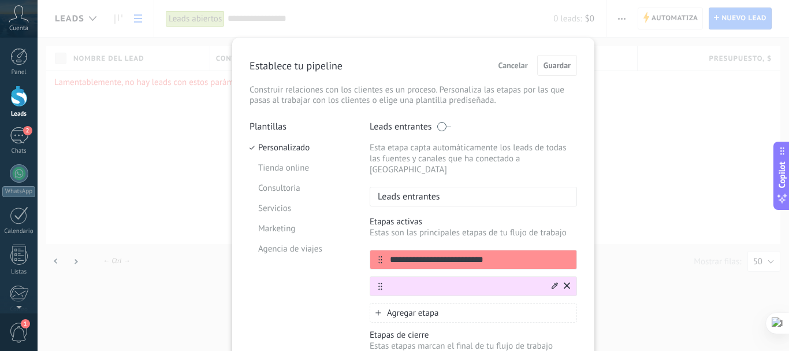
click at [408, 280] on input "text" at bounding box center [466, 286] width 168 height 12
type input "******"
click at [548, 66] on span "Guardar" at bounding box center [557, 65] width 27 height 8
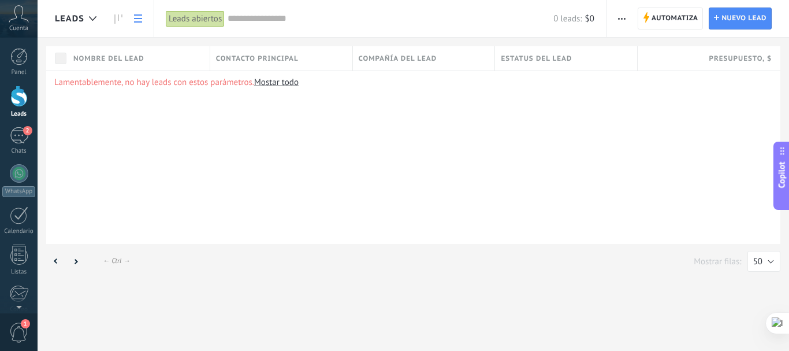
click at [206, 25] on div "Leads abiertos" at bounding box center [195, 18] width 59 height 17
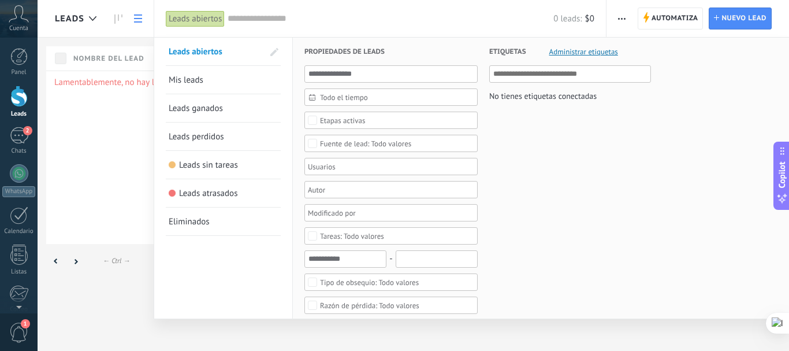
click at [200, 163] on span "Leads sin tareas" at bounding box center [208, 164] width 59 height 11
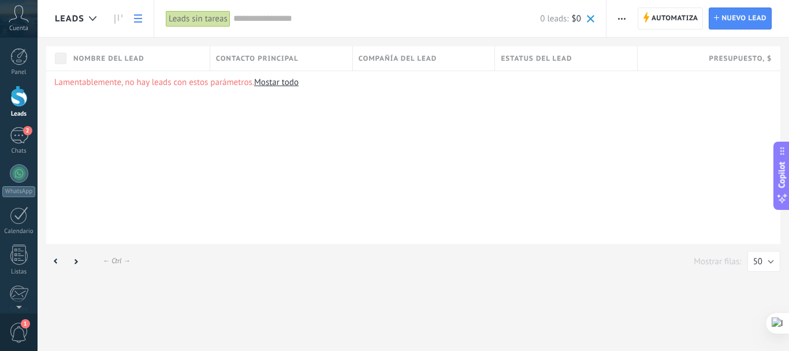
click at [200, 17] on div "Leads sin tareas" at bounding box center [198, 18] width 65 height 17
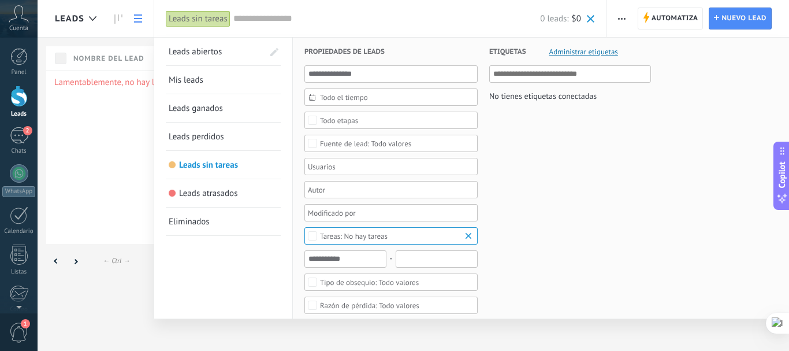
click at [196, 79] on span "Mis leads" at bounding box center [186, 80] width 35 height 11
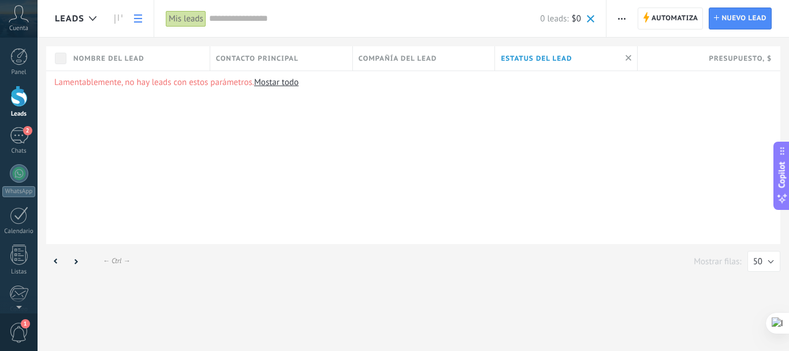
click at [229, 55] on span "Contacto principal" at bounding box center [257, 58] width 83 height 11
click at [163, 22] on div at bounding box center [394, 19] width 789 height 38
click at [188, 18] on div "Mis leads" at bounding box center [186, 18] width 40 height 17
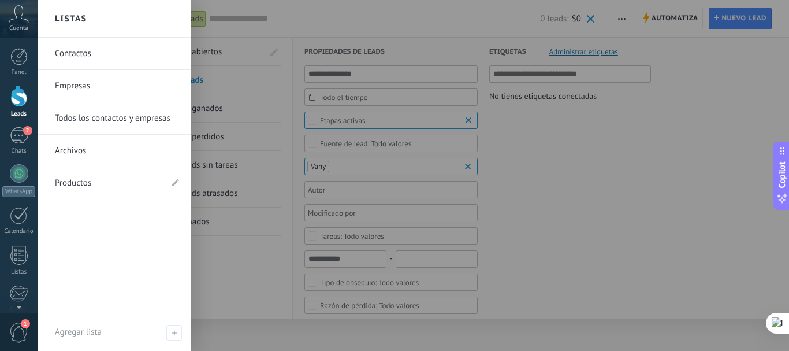
click at [81, 48] on link "Contactos" at bounding box center [117, 54] width 124 height 32
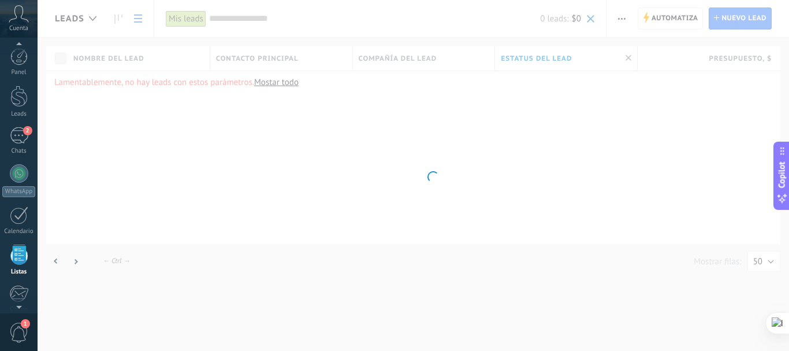
scroll to position [72, 0]
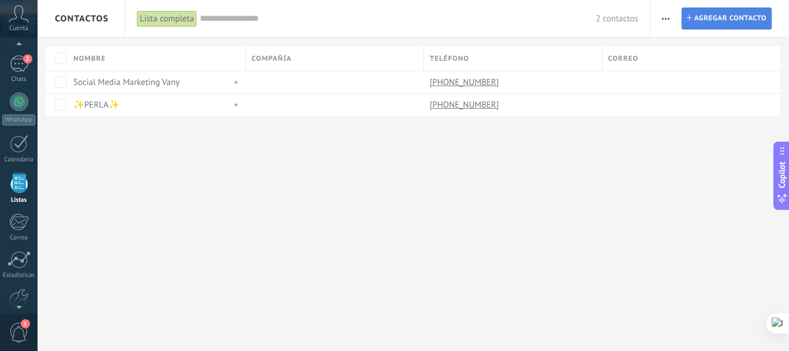
click at [703, 14] on span "Agregar contacto" at bounding box center [730, 18] width 72 height 21
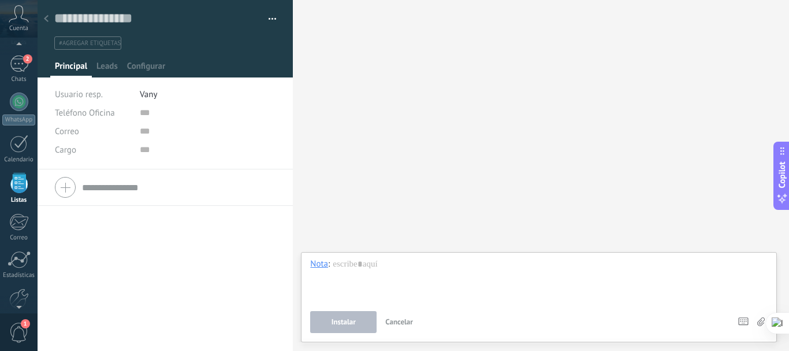
click at [89, 42] on span "#agregar etiquetas" at bounding box center [90, 43] width 62 height 8
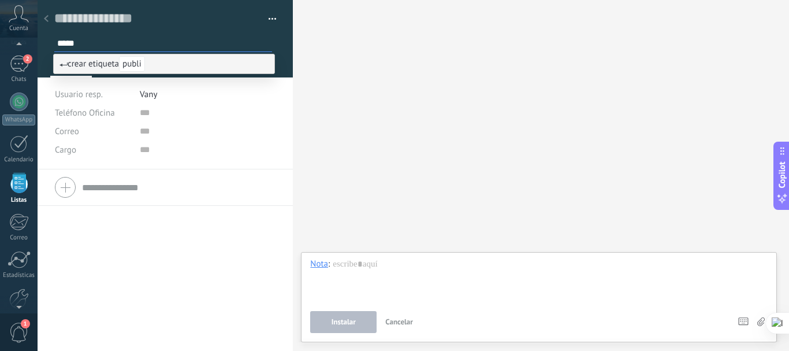
type input "*****"
click at [137, 132] on div "Correo E-mail priv. Otro e-mail Correo Correo Escribir de Kommo Copiar Editar" at bounding box center [165, 131] width 221 height 18
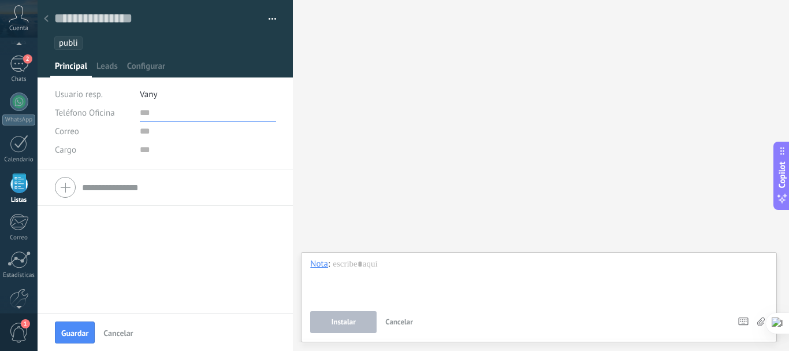
click at [141, 113] on input "text" at bounding box center [208, 112] width 136 height 18
click at [180, 92] on li "Vany" at bounding box center [208, 94] width 136 height 18
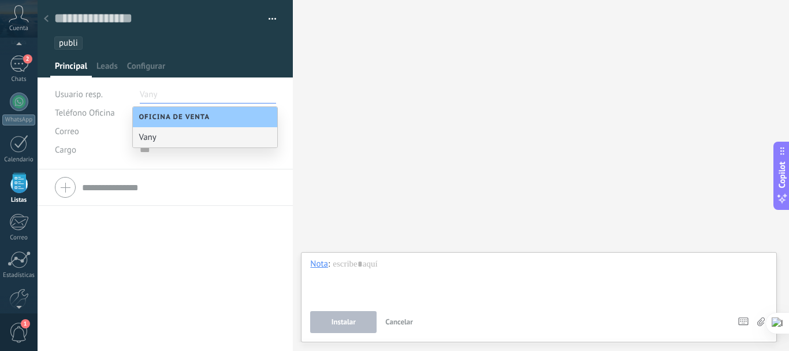
click at [147, 135] on div "Vany" at bounding box center [205, 137] width 144 height 20
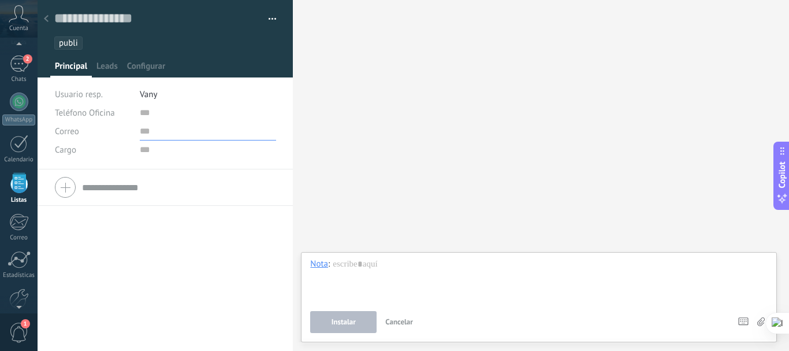
click at [150, 129] on input "text" at bounding box center [208, 131] width 136 height 18
click at [148, 113] on input "text" at bounding box center [208, 112] width 136 height 18
click at [45, 18] on icon at bounding box center [46, 18] width 5 height 7
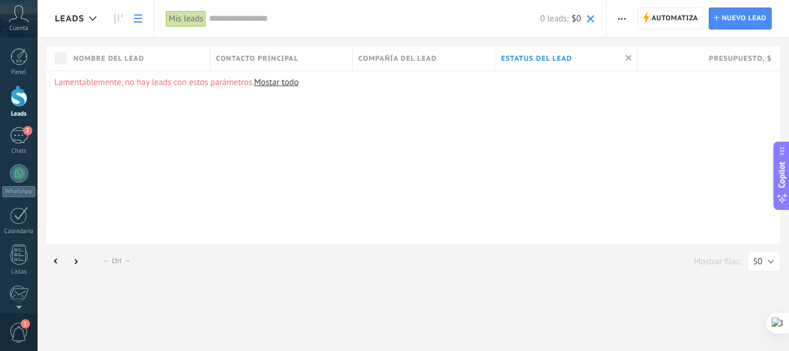
click at [139, 16] on use at bounding box center [138, 18] width 8 height 8
click at [94, 21] on div at bounding box center [92, 19] width 19 height 23
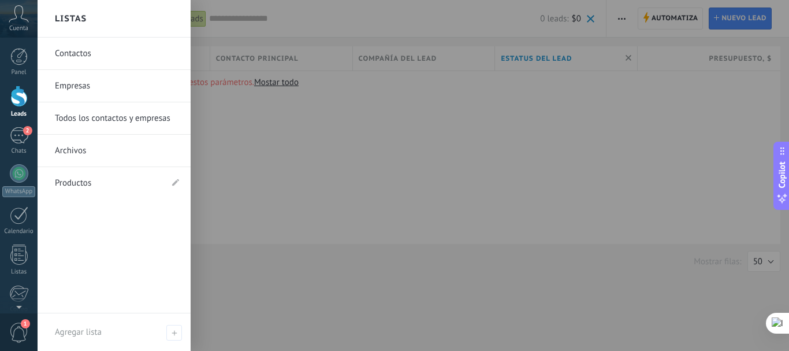
click at [72, 147] on link "Archivos" at bounding box center [117, 151] width 124 height 32
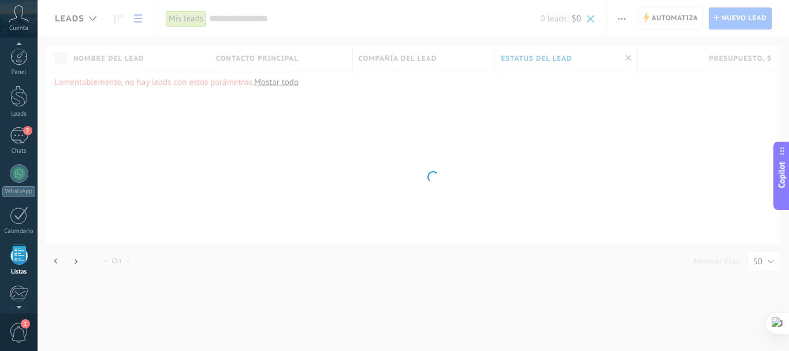
scroll to position [72, 0]
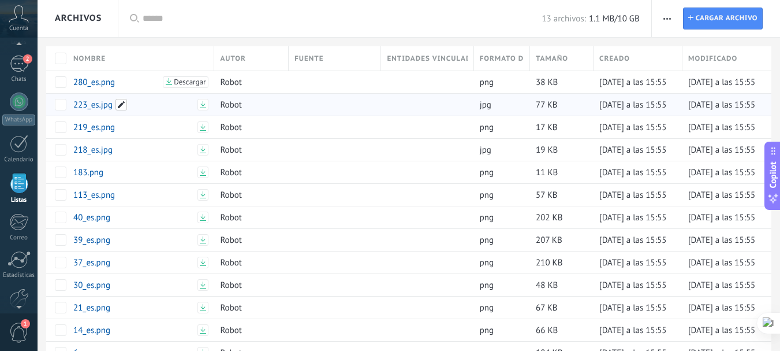
click at [121, 107] on span at bounding box center [122, 105] width 12 height 12
click at [260, 3] on div at bounding box center [390, 19] width 780 height 38
click at [87, 84] on link "280_es.png" at bounding box center [116, 82] width 86 height 11
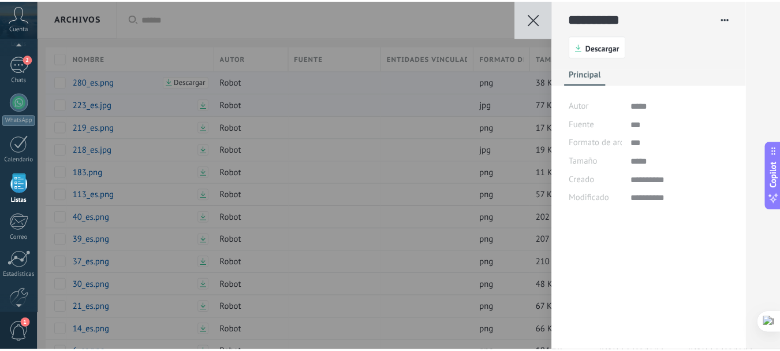
scroll to position [17, 0]
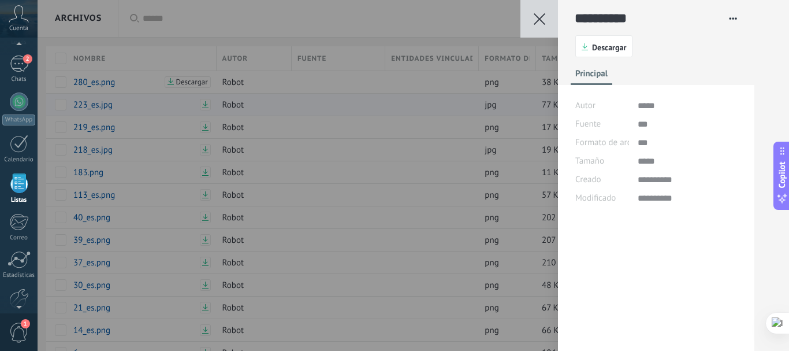
click at [236, 17] on div "**********" at bounding box center [413, 175] width 751 height 351
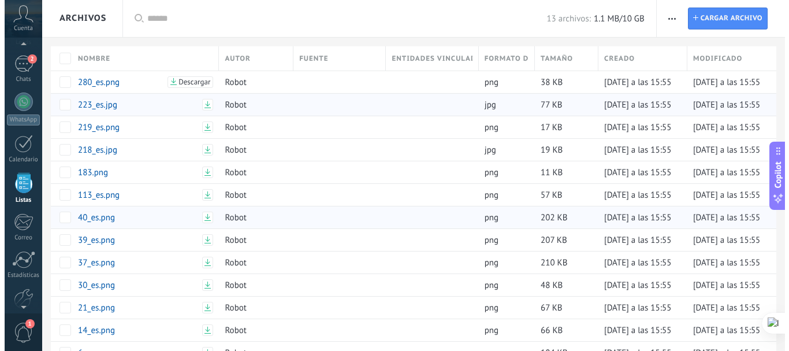
scroll to position [88, 0]
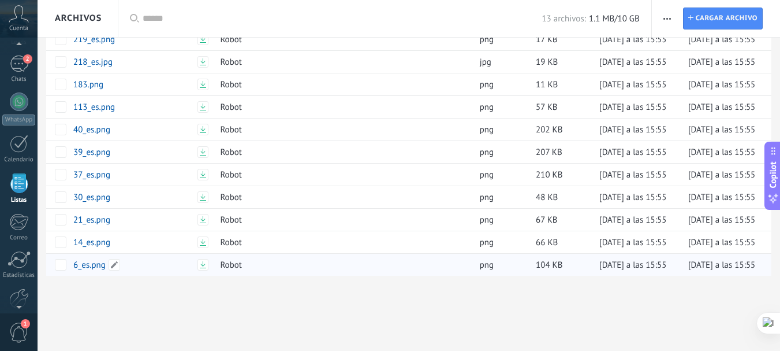
click at [87, 269] on link "6_es.png" at bounding box center [133, 264] width 121 height 11
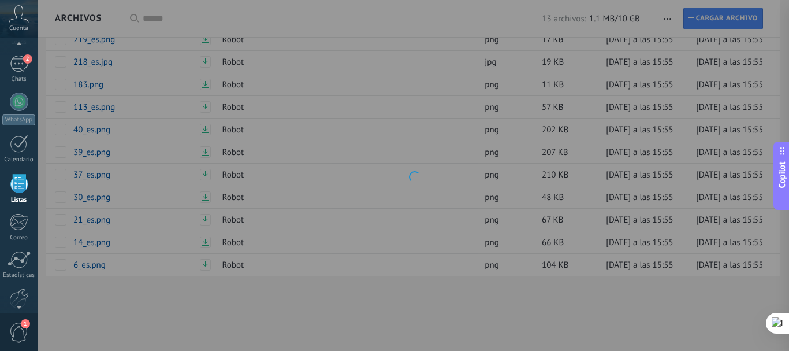
scroll to position [17, 0]
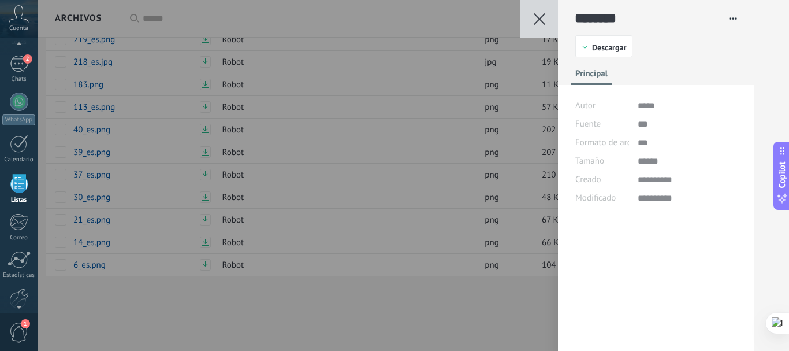
click at [370, 18] on div "**********" at bounding box center [413, 175] width 751 height 351
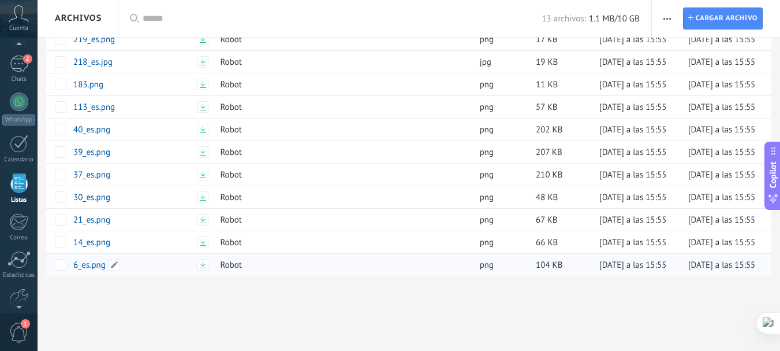
click at [90, 267] on link "6_es.png" at bounding box center [133, 264] width 121 height 11
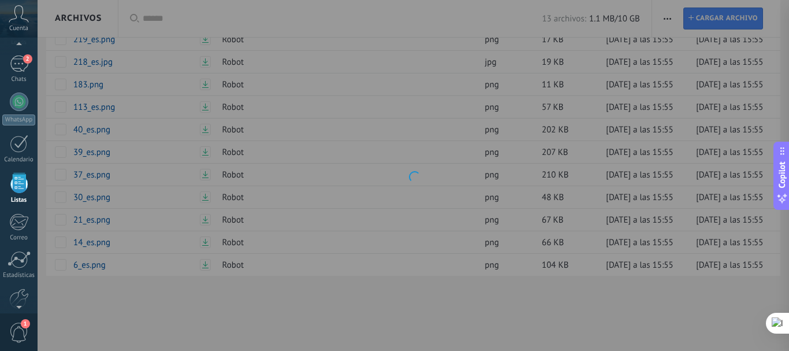
type textarea "********"
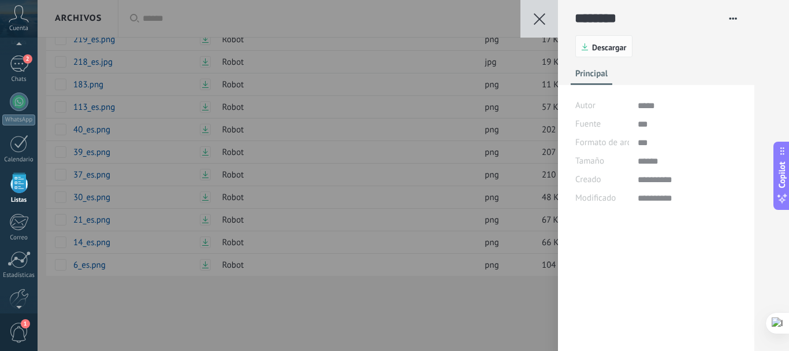
click at [592, 43] on span "Descargar" at bounding box center [609, 47] width 34 height 8
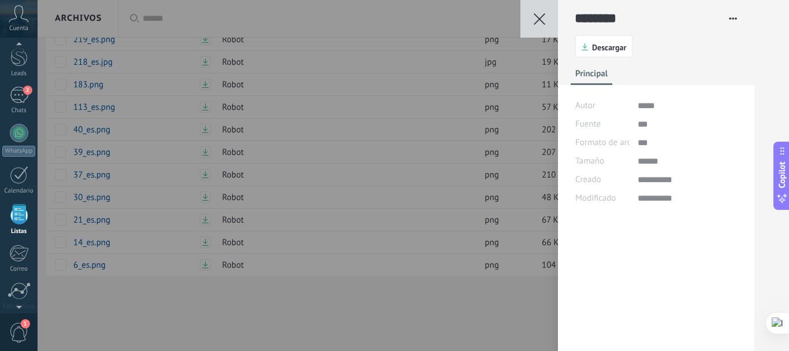
scroll to position [14, 0]
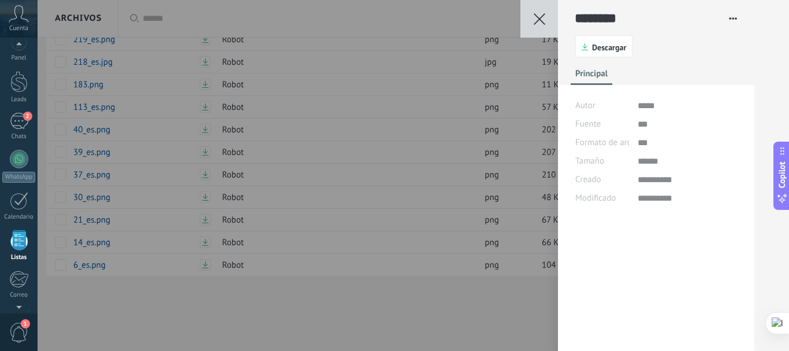
click at [14, 27] on span "Cuenta" at bounding box center [18, 29] width 19 height 8
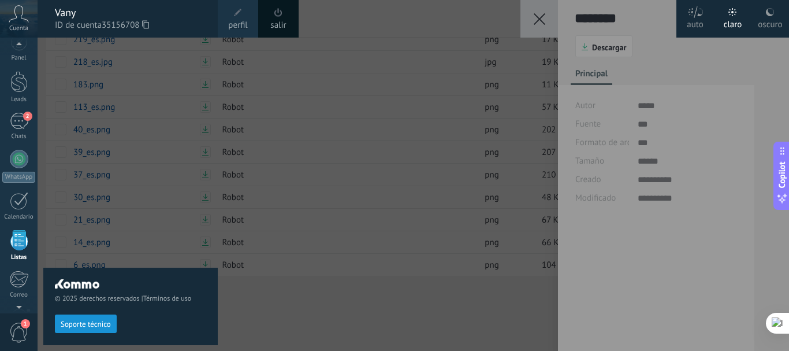
click at [232, 21] on span "perfil" at bounding box center [237, 25] width 19 height 13
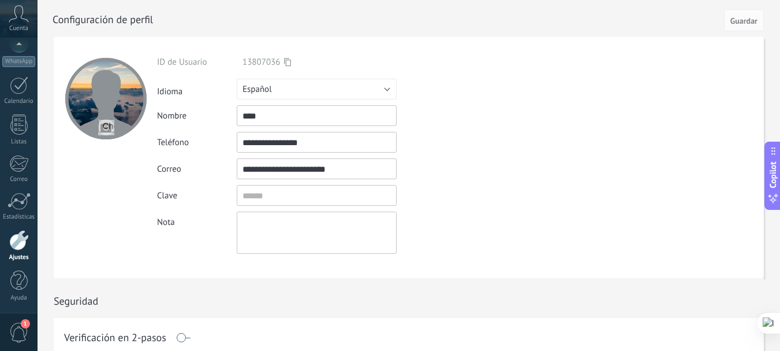
click at [292, 113] on input "****" at bounding box center [317, 115] width 160 height 21
type input "*"
type input "*****"
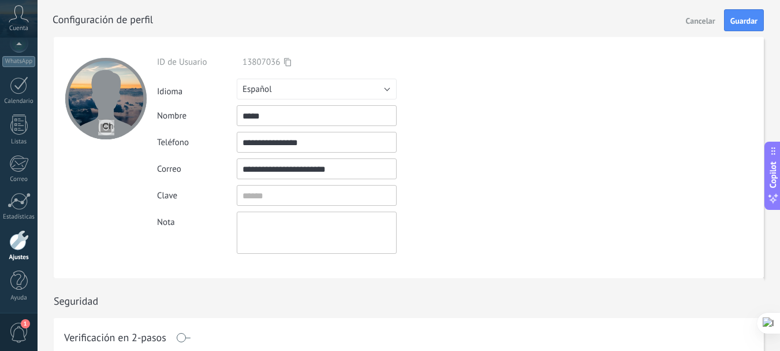
drag, startPoint x: 256, startPoint y: 174, endPoint x: 233, endPoint y: 174, distance: 23.7
click at [233, 174] on div "**********" at bounding box center [343, 168] width 373 height 21
click at [746, 17] on span "Guardar" at bounding box center [744, 21] width 27 height 8
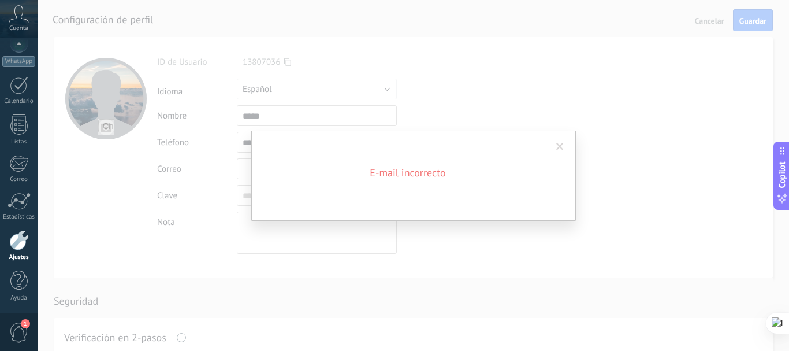
click at [560, 144] on span at bounding box center [560, 147] width 8 height 8
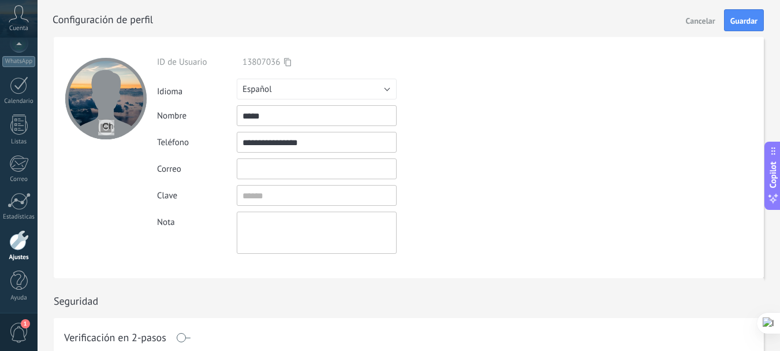
click at [370, 166] on input "text" at bounding box center [317, 168] width 160 height 21
type input "**********"
click at [17, 58] on div "WhatsApp" at bounding box center [18, 61] width 33 height 11
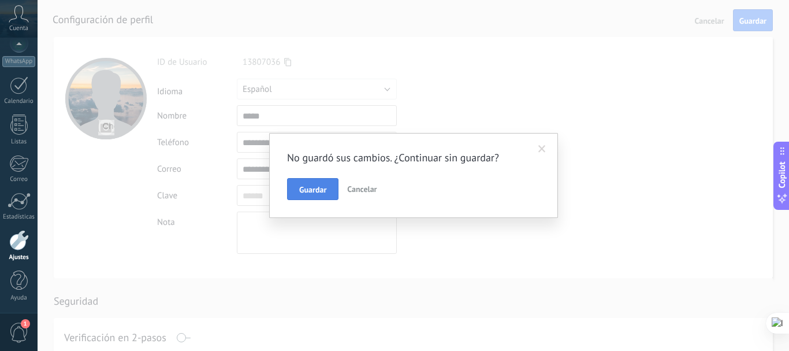
click at [313, 183] on button "Guardar" at bounding box center [312, 189] width 51 height 22
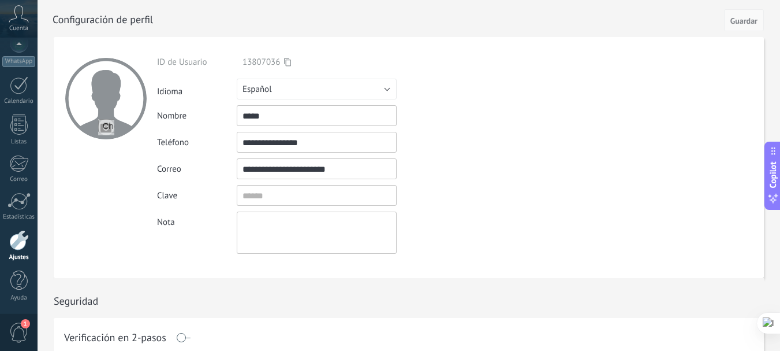
click at [749, 24] on span "Guardar" at bounding box center [744, 21] width 27 height 8
click at [12, 60] on div "WhatsApp" at bounding box center [18, 61] width 33 height 11
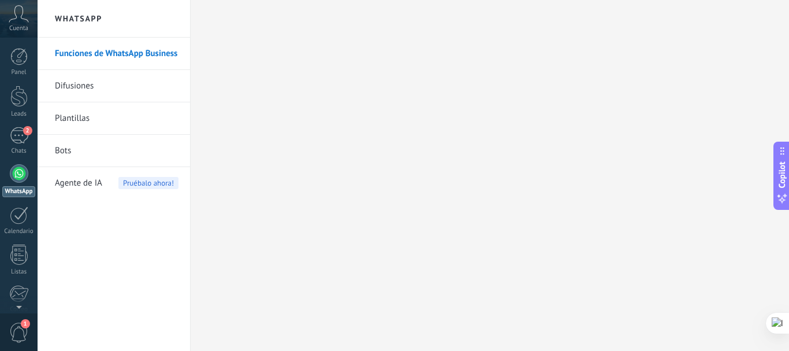
click at [79, 88] on link "Difusiones" at bounding box center [117, 86] width 124 height 32
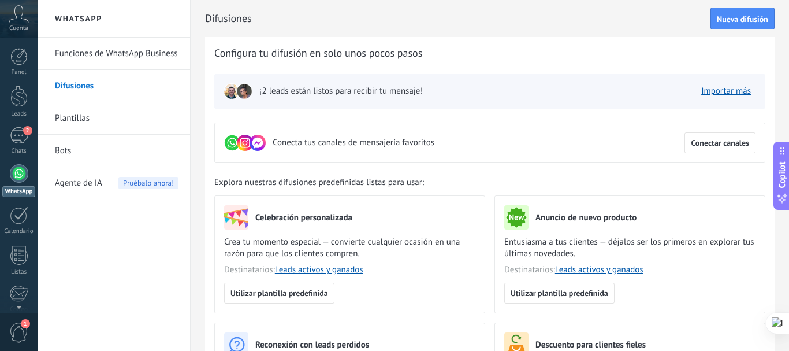
click at [69, 148] on link "Bots" at bounding box center [117, 151] width 124 height 32
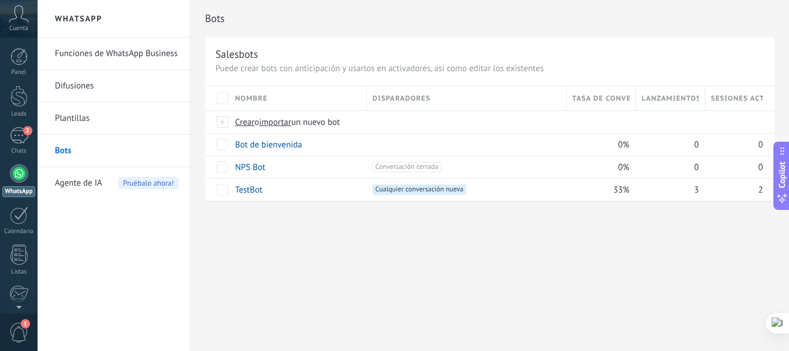
click at [96, 53] on link "Funciones de WhatsApp Business" at bounding box center [117, 54] width 124 height 32
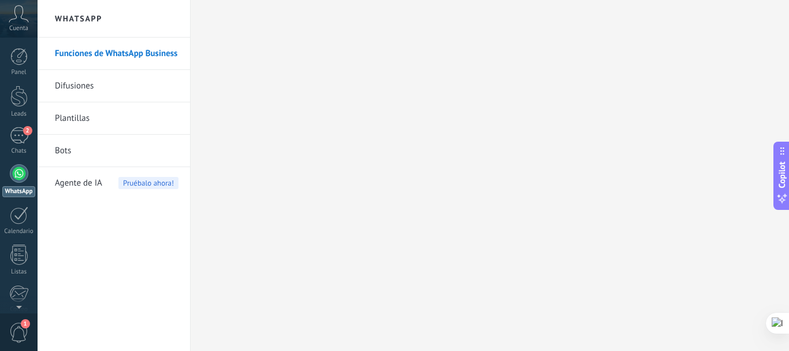
click at [82, 83] on link "Difusiones" at bounding box center [117, 86] width 124 height 32
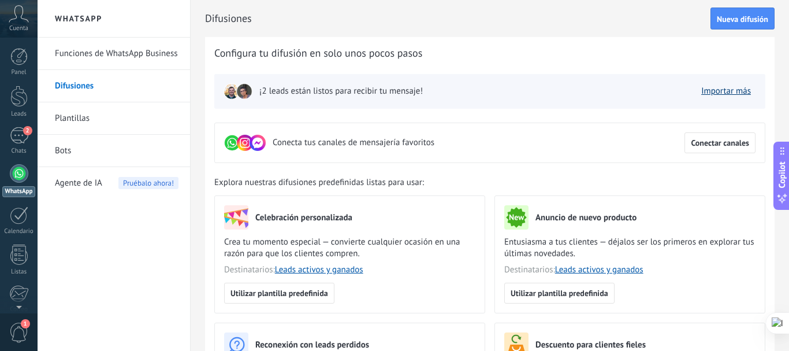
click at [726, 94] on link "Importar más" at bounding box center [726, 90] width 50 height 11
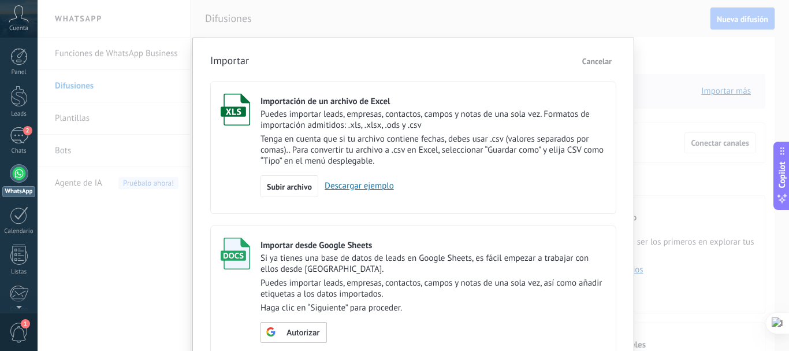
click at [593, 64] on span "Cancelar" at bounding box center [596, 61] width 29 height 10
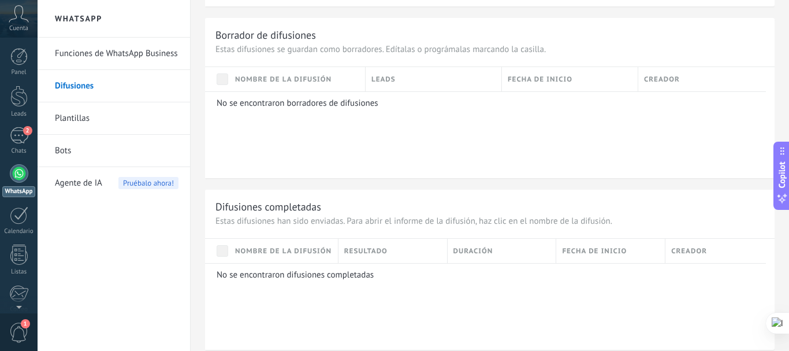
scroll to position [859, 0]
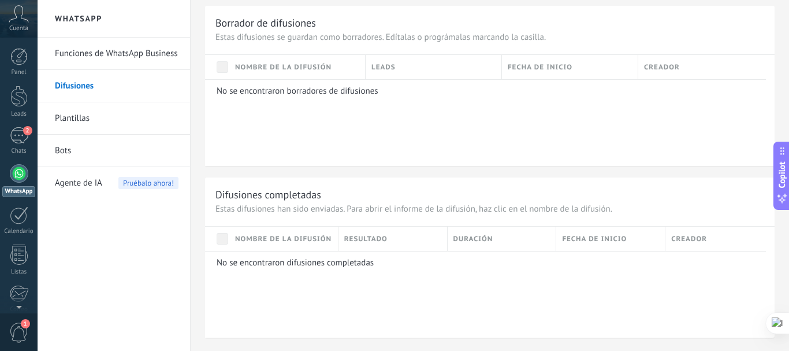
click at [65, 121] on link "Plantillas" at bounding box center [117, 118] width 124 height 32
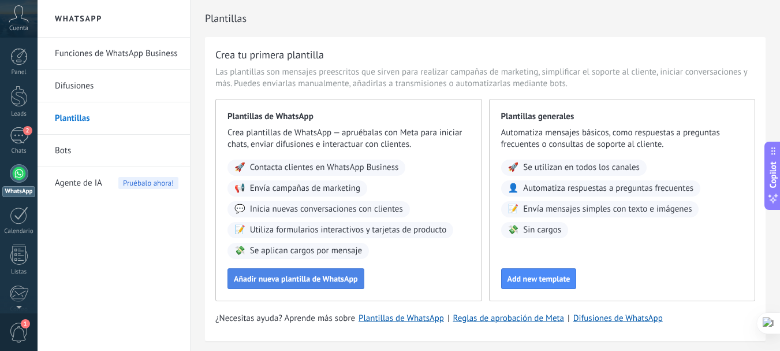
click at [276, 273] on button "Añadir nueva plantilla de WhatsApp" at bounding box center [296, 278] width 137 height 21
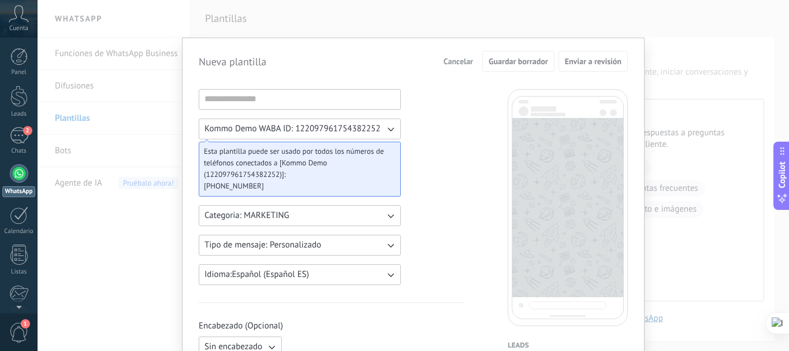
scroll to position [212, 0]
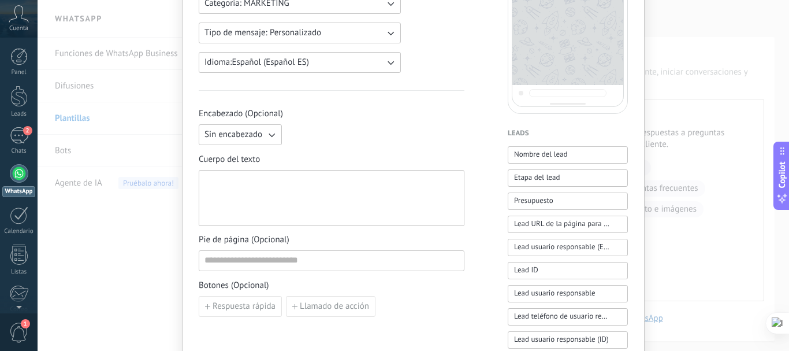
click at [273, 196] on div at bounding box center [331, 198] width 254 height 46
click at [265, 196] on div at bounding box center [331, 198] width 254 height 46
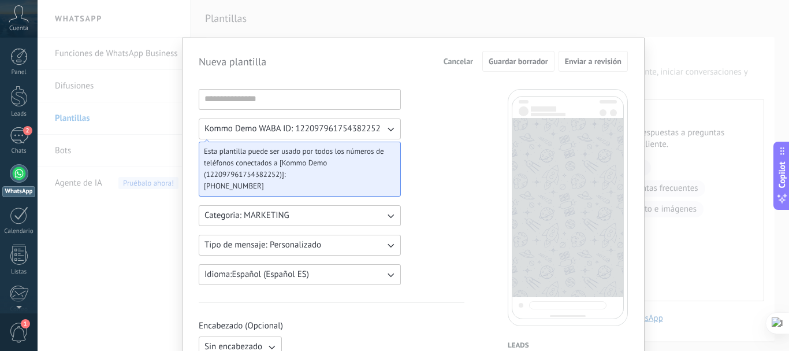
click at [448, 62] on span "Cancelar" at bounding box center [458, 61] width 29 height 8
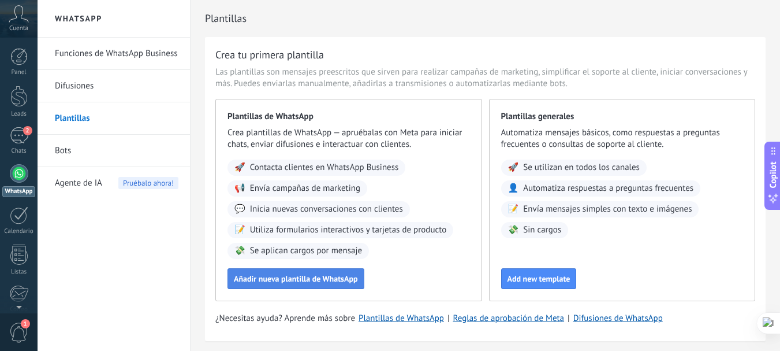
click at [289, 273] on button "Añadir nueva plantilla de WhatsApp" at bounding box center [296, 278] width 137 height 21
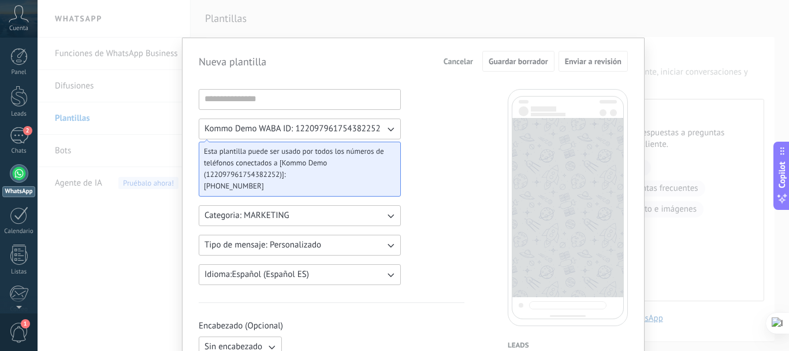
click at [393, 131] on icon "button" at bounding box center [391, 129] width 12 height 12
click at [394, 248] on icon "button" at bounding box center [391, 245] width 12 height 12
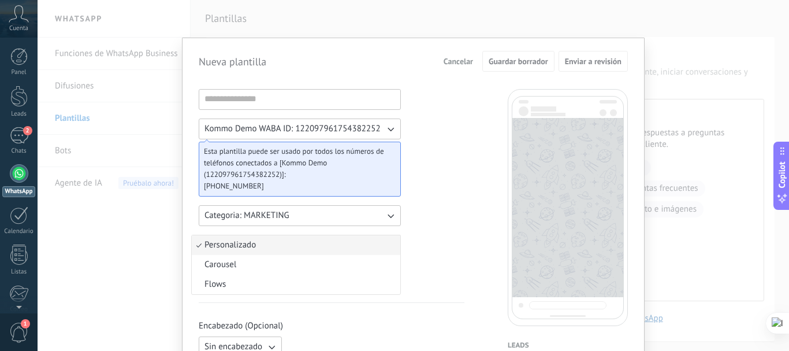
click at [394, 241] on li "Personalizado" at bounding box center [296, 245] width 209 height 20
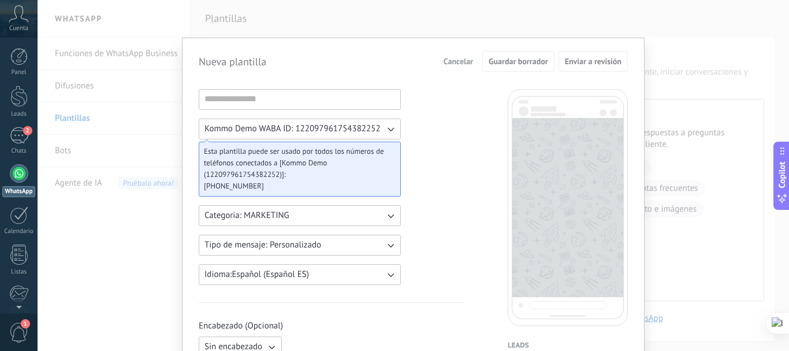
scroll to position [212, 0]
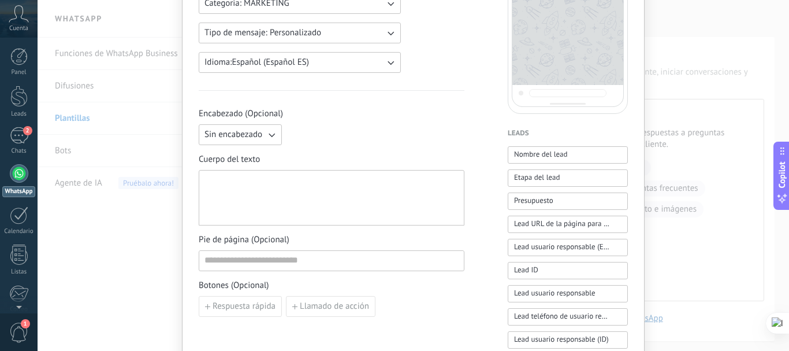
click at [267, 128] on button "Sin encabezado" at bounding box center [240, 134] width 83 height 21
click at [267, 128] on li "Sin encabezado" at bounding box center [237, 135] width 90 height 20
click at [280, 197] on div at bounding box center [331, 198] width 254 height 46
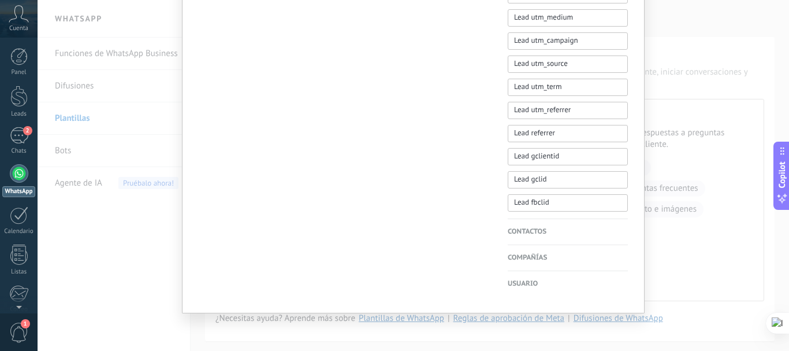
click at [532, 235] on h4 "Contactos" at bounding box center [568, 232] width 120 height 12
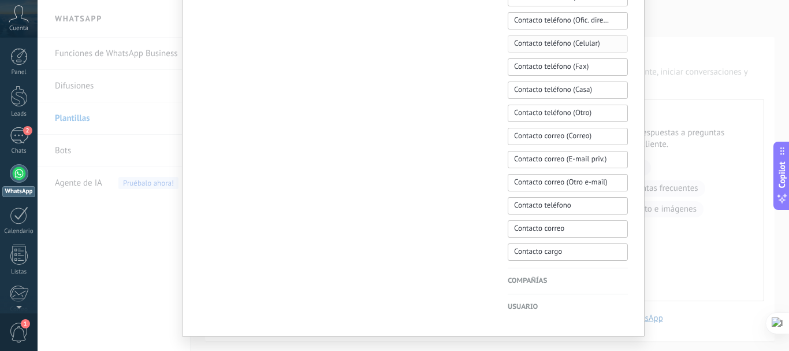
click at [538, 46] on span "Contacto teléfono (Celular)" at bounding box center [557, 44] width 86 height 12
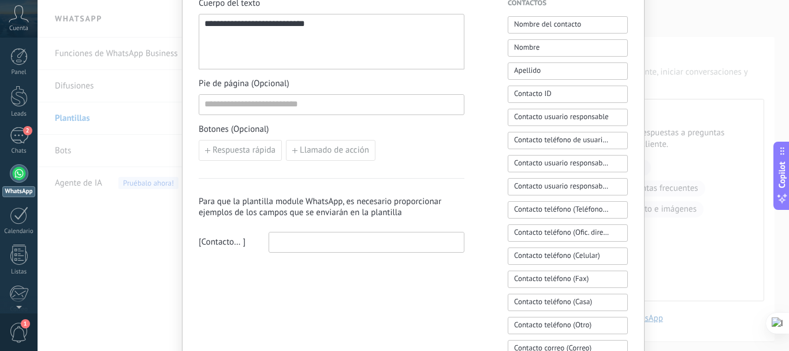
click at [338, 239] on input at bounding box center [366, 241] width 195 height 18
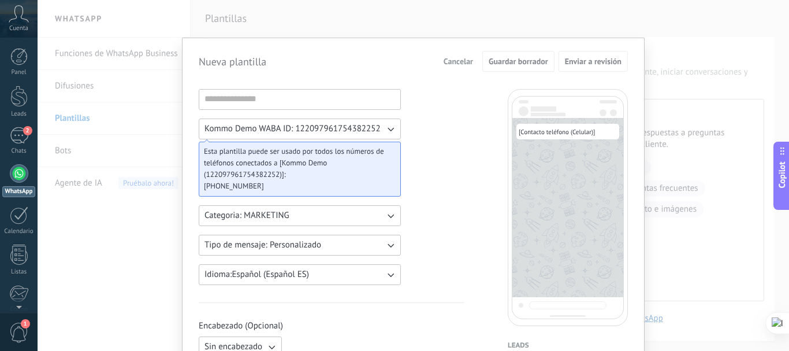
scroll to position [212, 0]
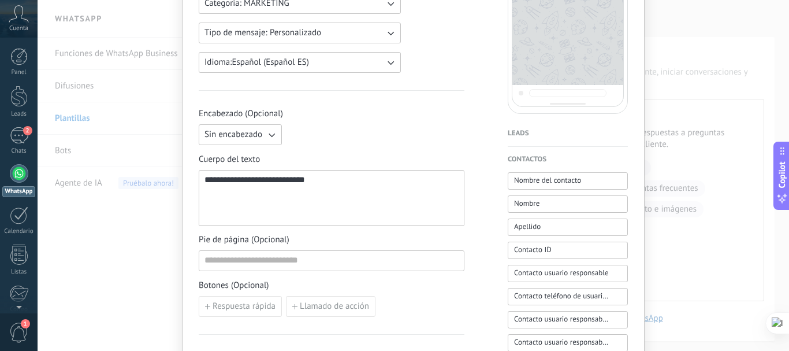
click at [319, 174] on div "**********" at bounding box center [332, 197] width 266 height 55
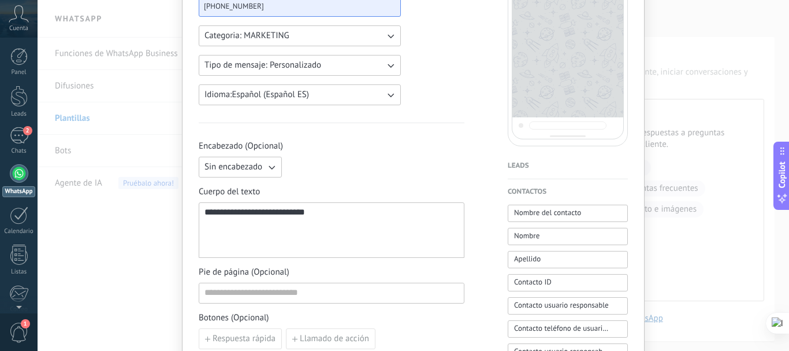
scroll to position [0, 0]
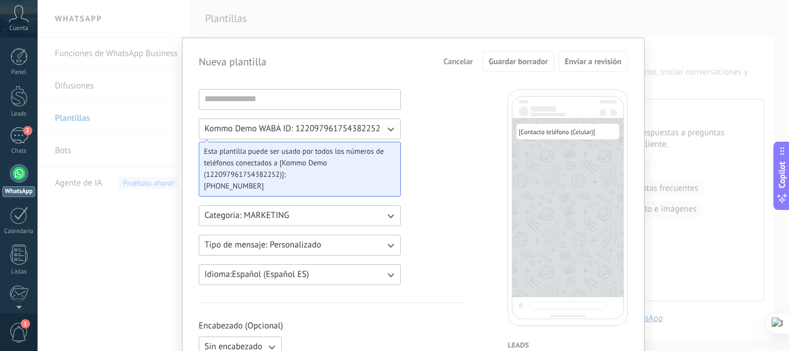
click at [450, 54] on button "Cancelar" at bounding box center [458, 61] width 40 height 17
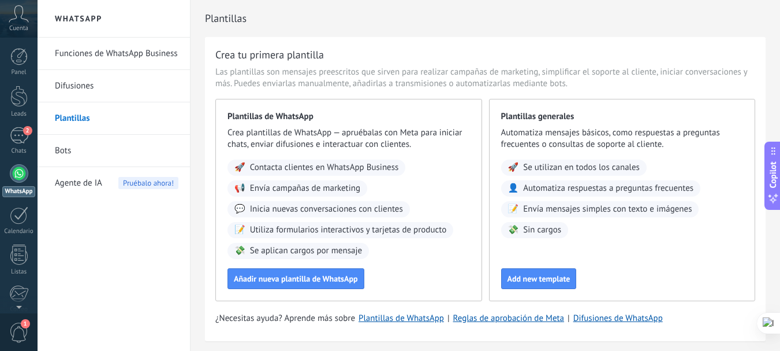
click at [82, 185] on span "Agente de IA" at bounding box center [78, 183] width 47 height 32
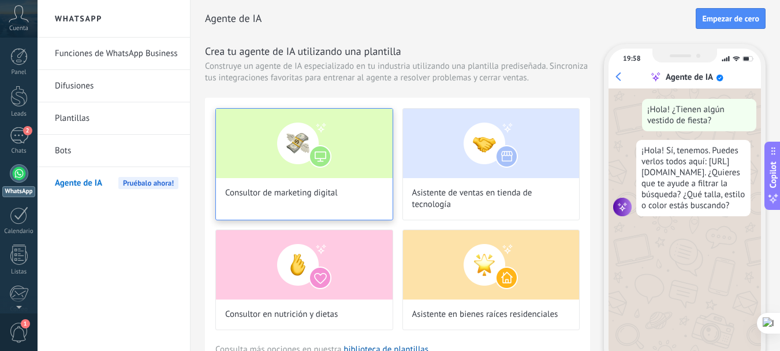
click at [334, 159] on img at bounding box center [304, 143] width 177 height 69
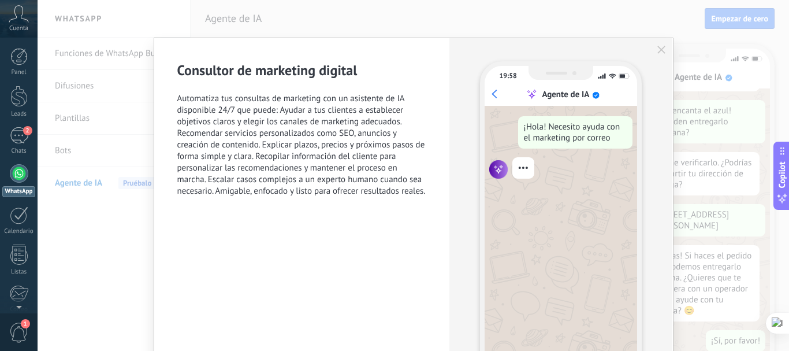
click at [657, 53] on use "button" at bounding box center [661, 50] width 8 height 8
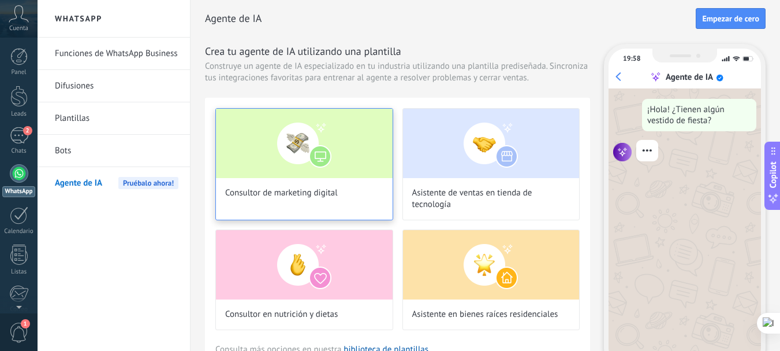
scroll to position [35, 0]
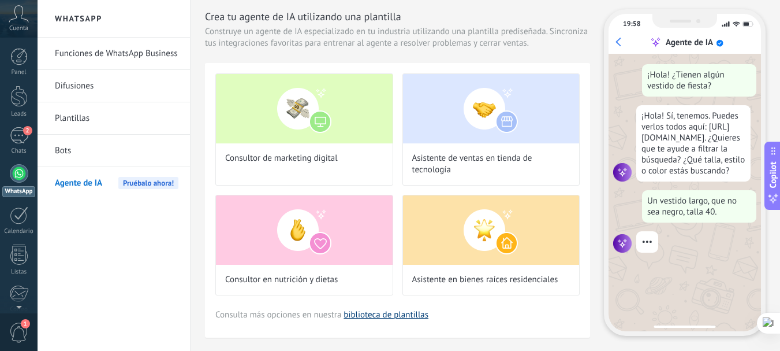
click at [370, 315] on link "biblioteca de plantillas" at bounding box center [386, 314] width 85 height 11
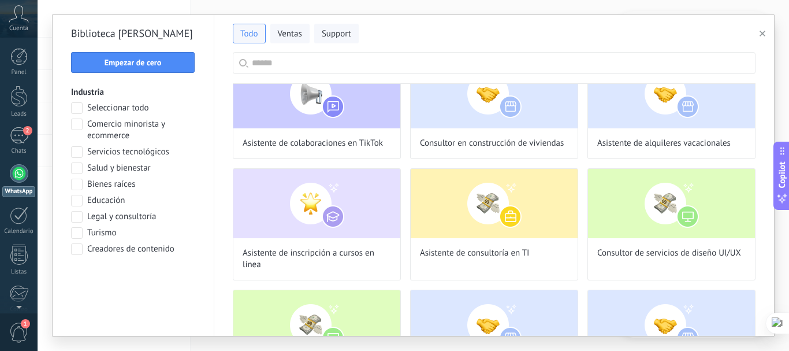
scroll to position [175, 0]
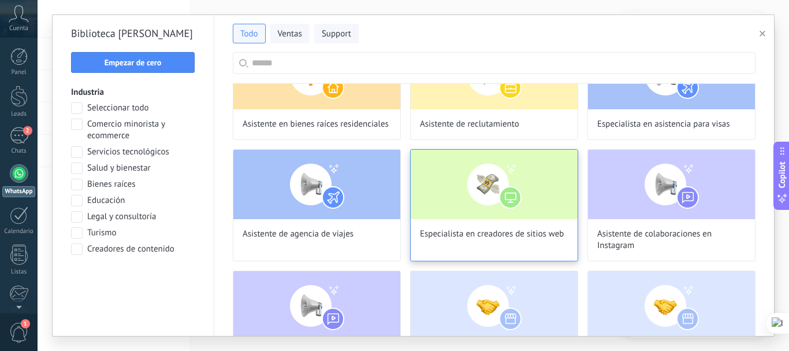
click at [423, 189] on img at bounding box center [494, 184] width 167 height 69
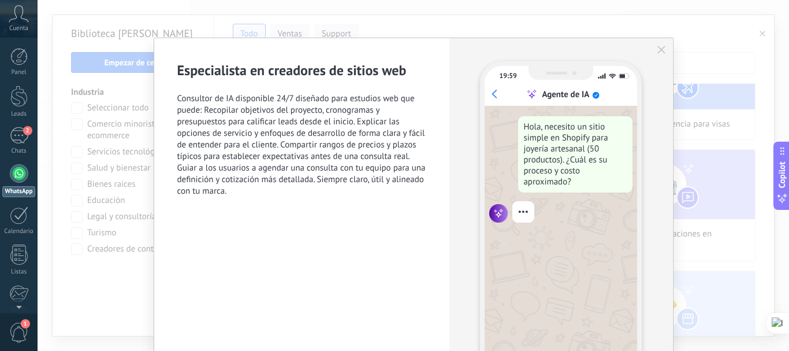
click at [661, 57] on div "19:59 Agente de IA Hola, necesito un sitio simple en Shopify para joyería artes…" at bounding box center [560, 224] width 223 height 373
click at [657, 49] on icon "button" at bounding box center [661, 50] width 8 height 8
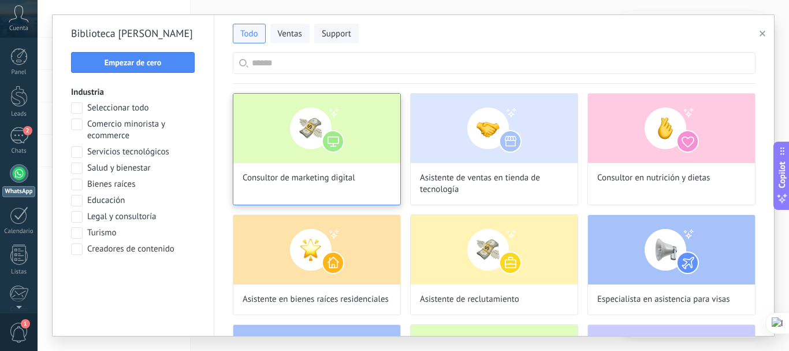
scroll to position [117, 0]
click at [369, 183] on div "Consultor de marketing digital" at bounding box center [317, 149] width 168 height 112
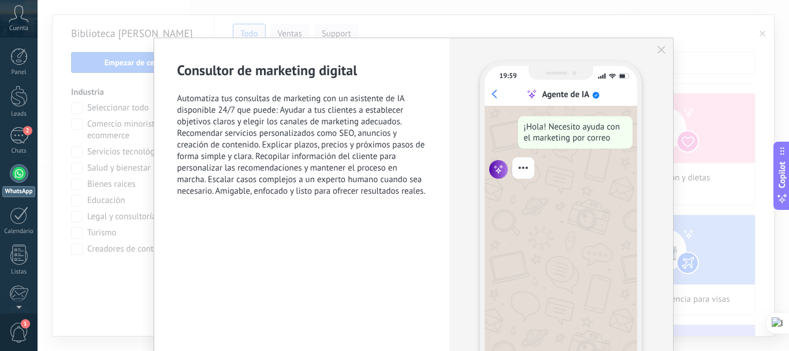
click at [657, 49] on icon "button" at bounding box center [661, 50] width 8 height 8
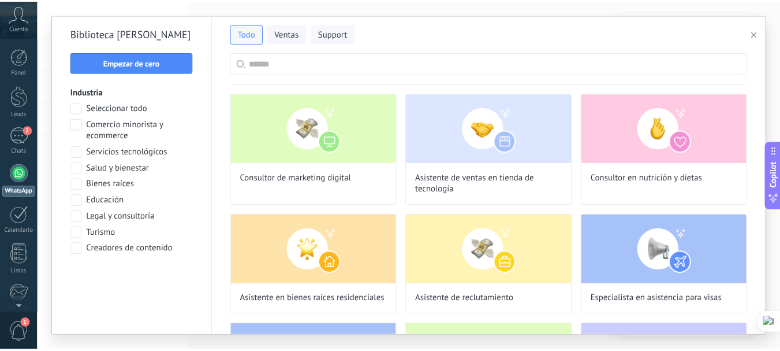
scroll to position [139, 0]
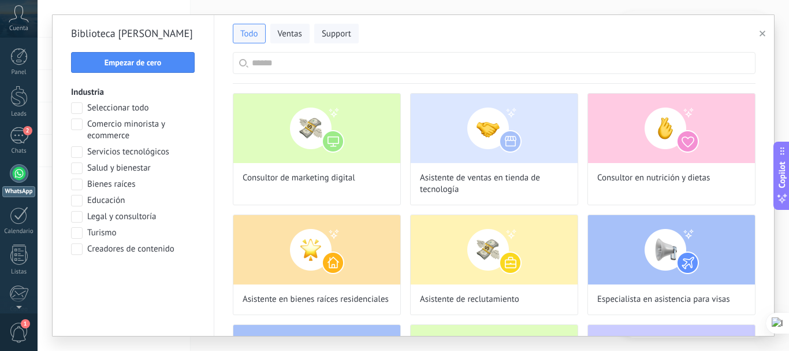
click at [762, 37] on span "button" at bounding box center [763, 33] width 6 height 8
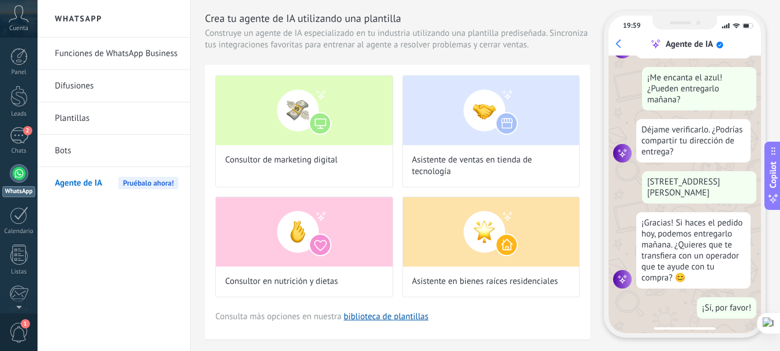
scroll to position [0, 0]
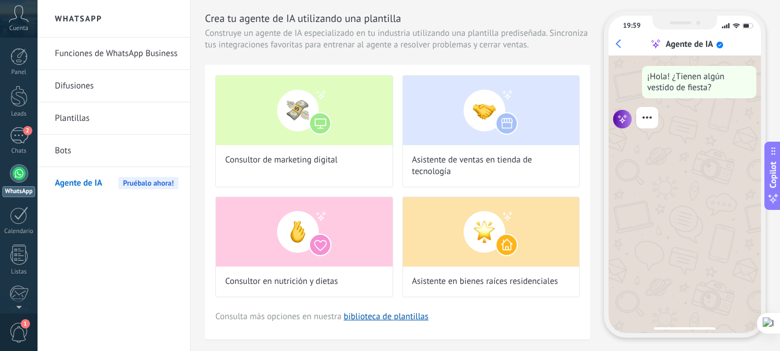
click at [62, 146] on link "Bots" at bounding box center [117, 151] width 124 height 32
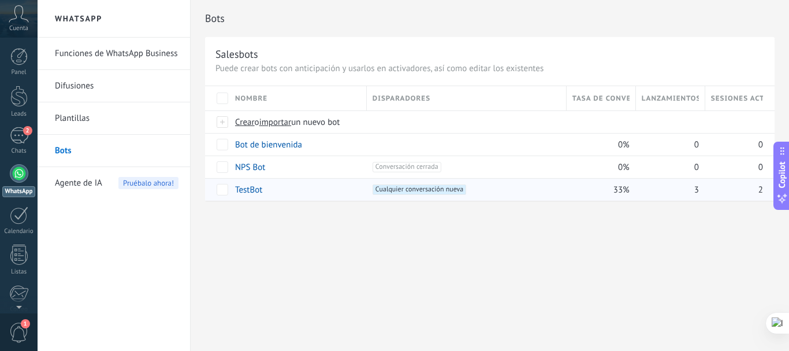
click at [423, 188] on span "Cualquier conversación nueva +0" at bounding box center [420, 189] width 94 height 10
click at [244, 184] on link "TestBot" at bounding box center [248, 189] width 27 height 11
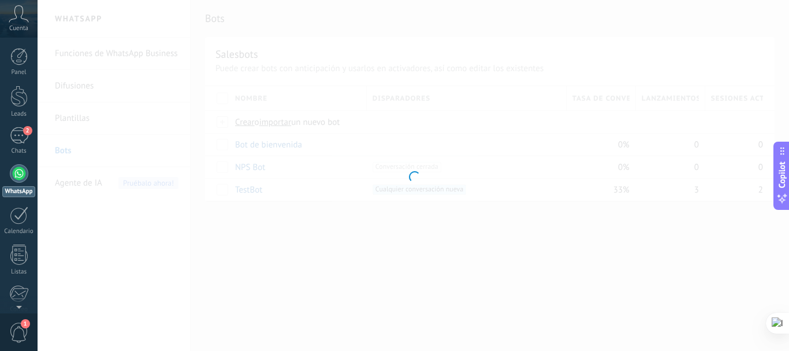
type input "*******"
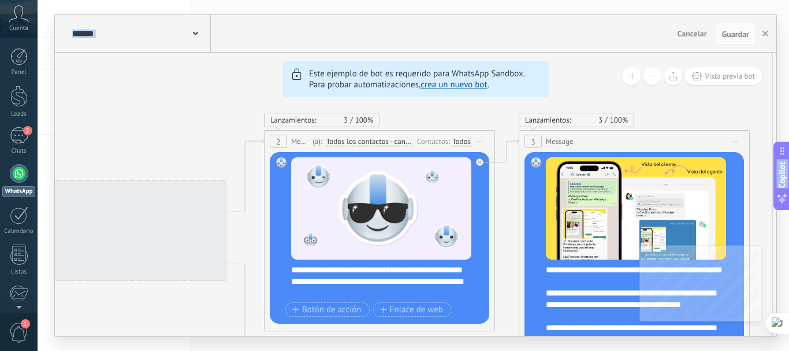
drag, startPoint x: 716, startPoint y: 173, endPoint x: 773, endPoint y: 169, distance: 57.3
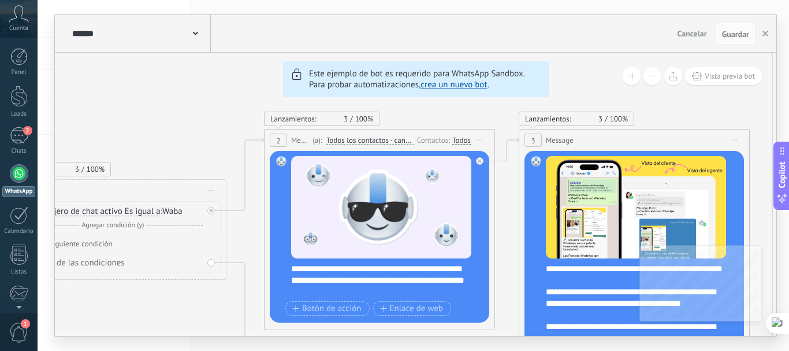
click at [195, 33] on icon at bounding box center [195, 33] width 5 height 3
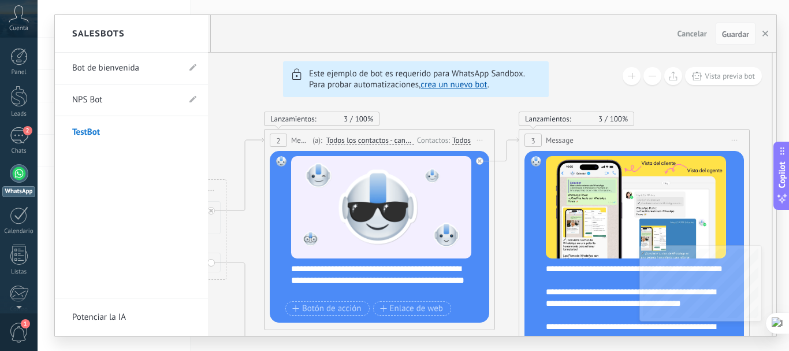
click at [124, 62] on link "Bot de bienvenida" at bounding box center [125, 68] width 107 height 32
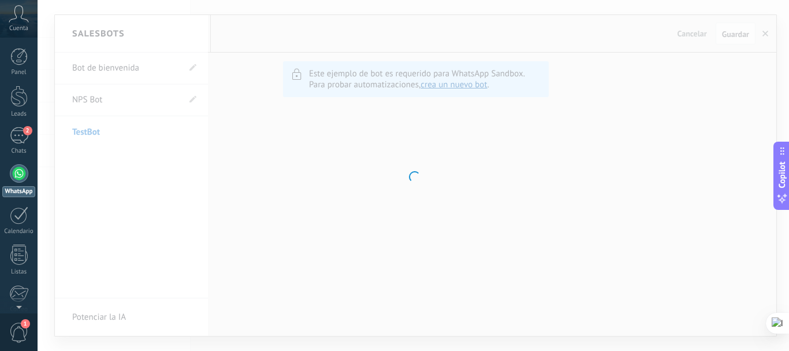
type input "**********"
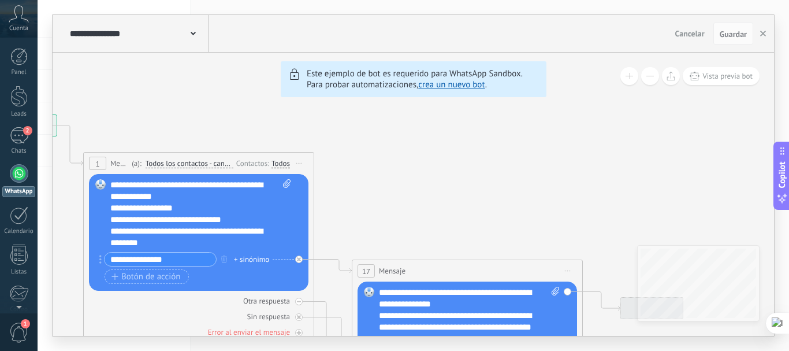
drag, startPoint x: 674, startPoint y: 137, endPoint x: 335, endPoint y: 113, distance: 340.0
click at [733, 78] on span "Vista previa bot" at bounding box center [727, 76] width 50 height 10
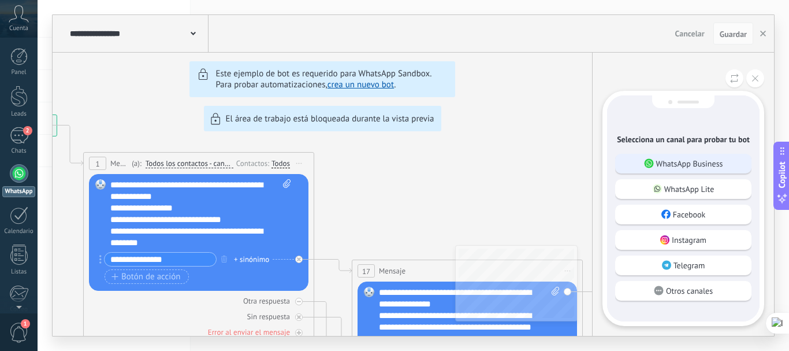
click at [644, 165] on icon at bounding box center [649, 163] width 10 height 10
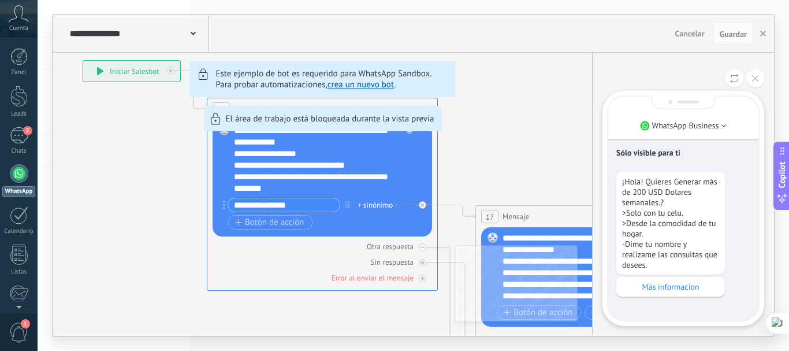
click at [289, 187] on div "**********" at bounding box center [413, 175] width 721 height 321
click at [280, 187] on div "**********" at bounding box center [413, 175] width 721 height 321
click at [244, 187] on div "**********" at bounding box center [413, 175] width 721 height 321
click at [760, 36] on icon "button" at bounding box center [763, 34] width 6 height 6
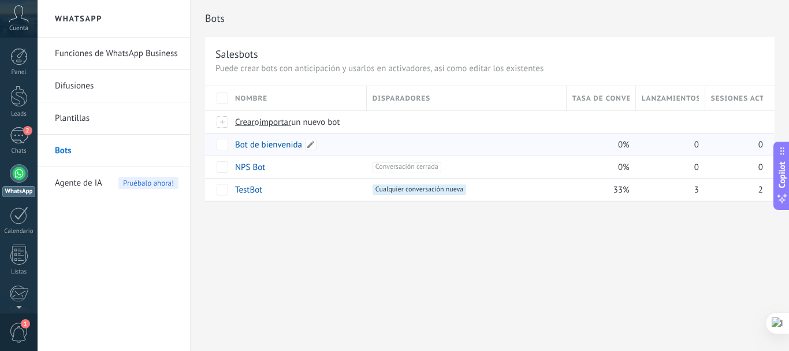
click at [259, 150] on link "Bot de bienvenida" at bounding box center [268, 144] width 67 height 11
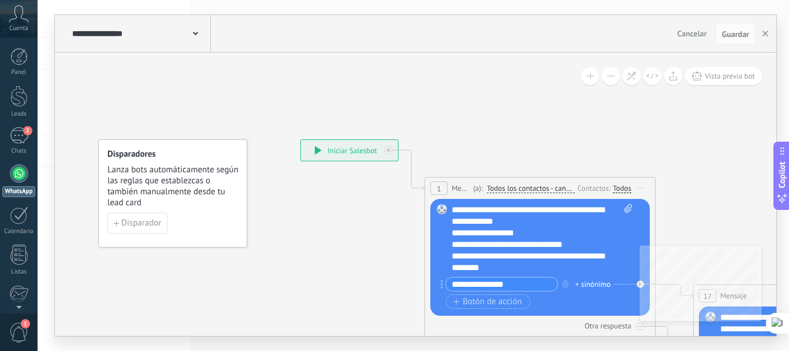
click at [509, 262] on div "**********" at bounding box center [542, 238] width 181 height 69
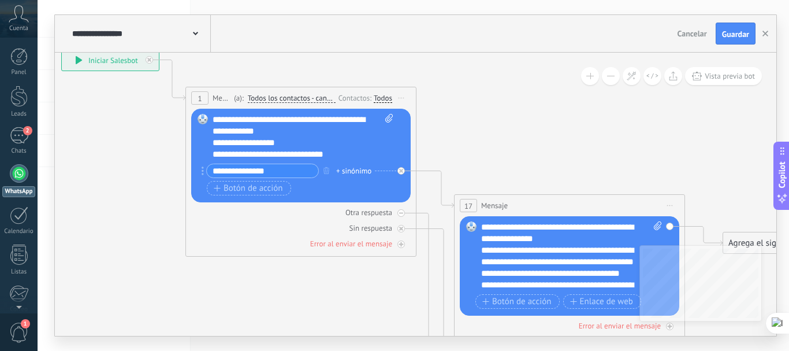
drag, startPoint x: 734, startPoint y: 196, endPoint x: 494, endPoint y: 106, distance: 255.5
click at [494, 106] on icon at bounding box center [672, 319] width 1800 height 1118
click at [530, 285] on div "**********" at bounding box center [571, 255] width 181 height 69
click at [717, 84] on button "Vista previa bot" at bounding box center [723, 76] width 77 height 18
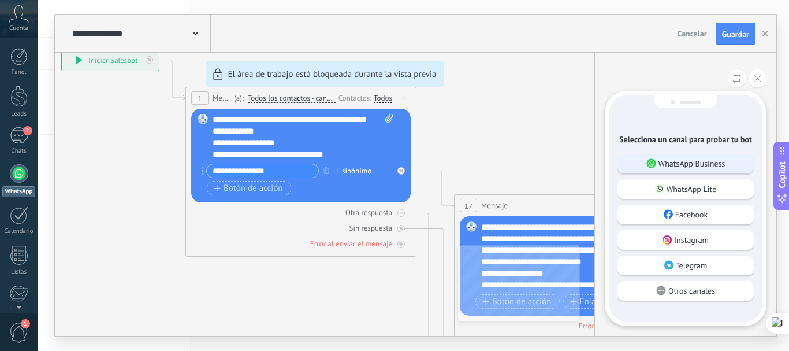
click at [689, 167] on p "WhatsApp Business" at bounding box center [691, 163] width 67 height 10
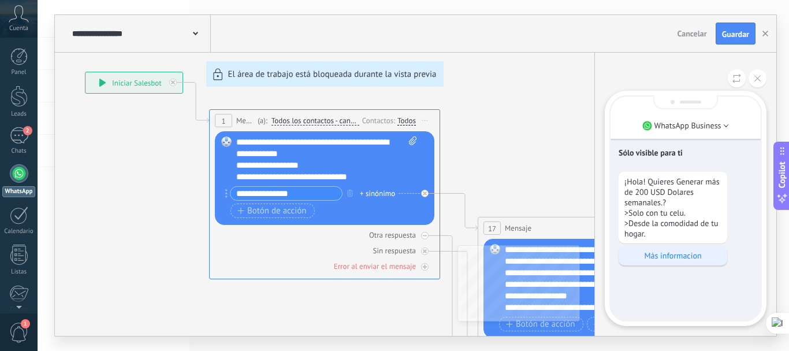
click at [672, 250] on div "Más informacion" at bounding box center [673, 255] width 109 height 20
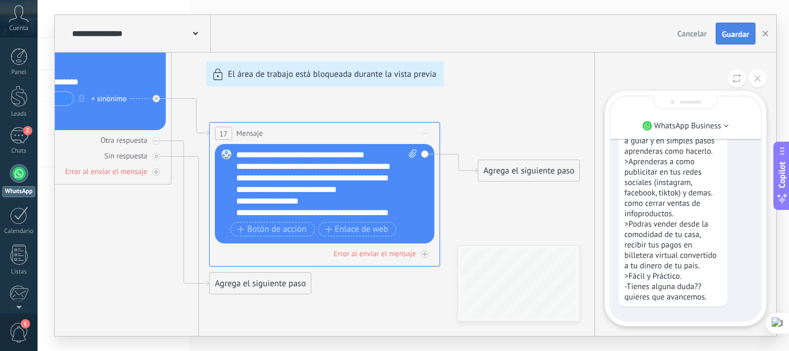
click at [727, 34] on span "Guardar" at bounding box center [735, 34] width 27 height 8
click at [523, 59] on div "**********" at bounding box center [415, 175] width 721 height 321
click at [766, 35] on use "button" at bounding box center [765, 34] width 6 height 6
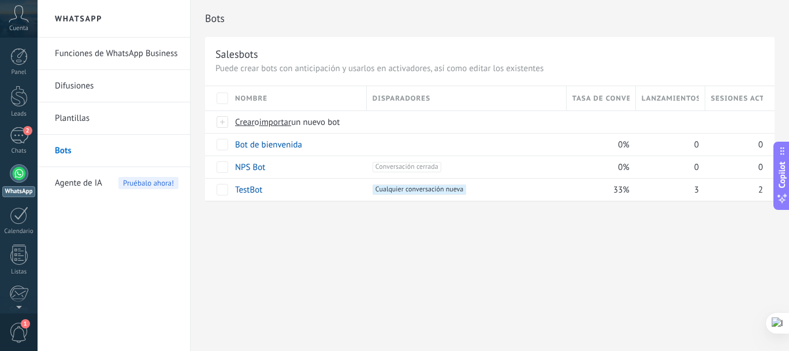
click at [73, 84] on link "Difusiones" at bounding box center [117, 86] width 124 height 32
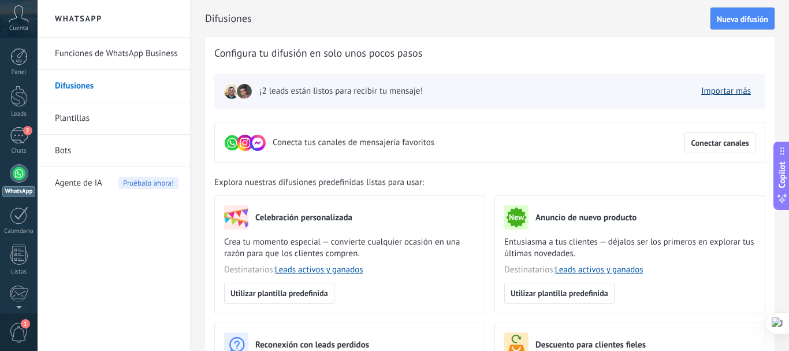
click at [718, 95] on link "Importar más" at bounding box center [726, 90] width 50 height 11
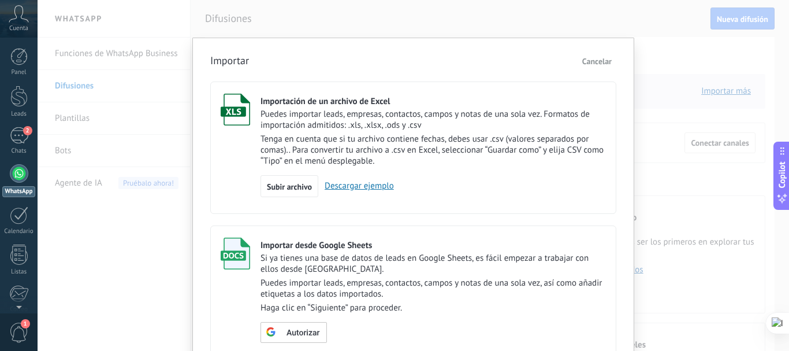
click at [120, 288] on div "Importar Cancelar Importación de un archivo de Excel Puedes importar leads, emp…" at bounding box center [413, 175] width 751 height 351
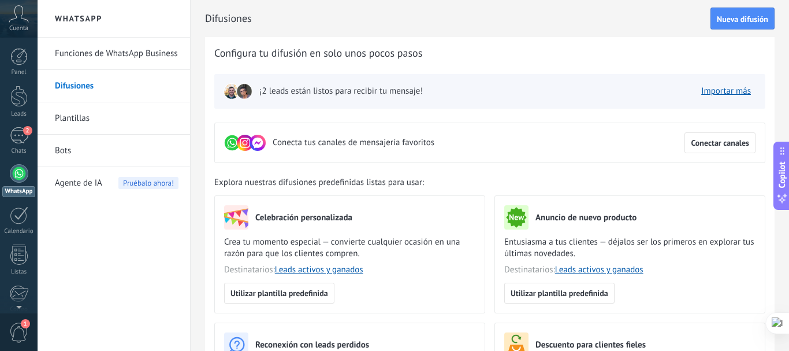
click at [61, 146] on link "Bots" at bounding box center [117, 151] width 124 height 32
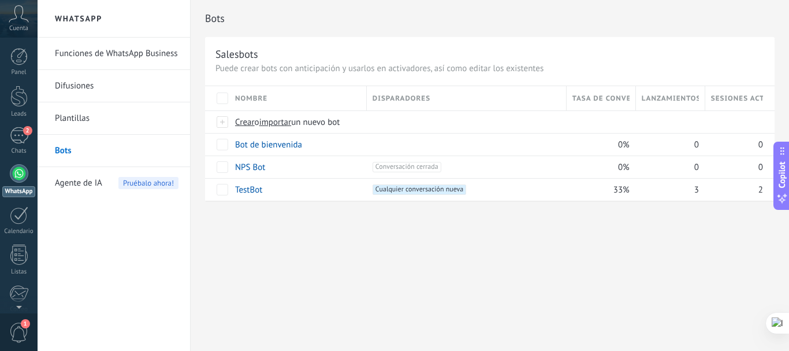
drag, startPoint x: 432, startPoint y: 307, endPoint x: 352, endPoint y: 305, distance: 80.3
click at [352, 305] on div "Bots Salesbots Puede crear bots con anticipación y usarlos en activadores, así …" at bounding box center [490, 175] width 598 height 351
click at [270, 167] on span at bounding box center [274, 167] width 12 height 12
type input "*"
type input "*********"
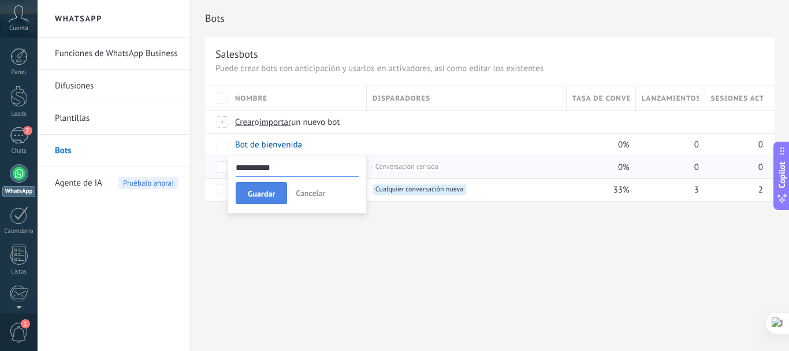
click at [282, 191] on button "Guardar" at bounding box center [261, 193] width 51 height 22
click at [402, 168] on span "Conversación cerrada +0" at bounding box center [407, 167] width 69 height 10
click at [277, 166] on span at bounding box center [281, 167] width 12 height 12
click at [263, 194] on span "Guardar" at bounding box center [261, 193] width 27 height 8
click at [261, 191] on span "Guardar" at bounding box center [261, 193] width 27 height 8
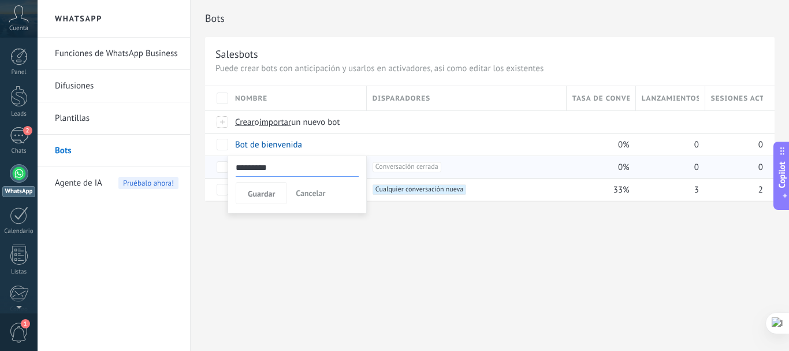
click at [307, 186] on button "Cancelar" at bounding box center [310, 193] width 39 height 22
click at [392, 168] on span "Conversación cerrada +0" at bounding box center [407, 167] width 69 height 10
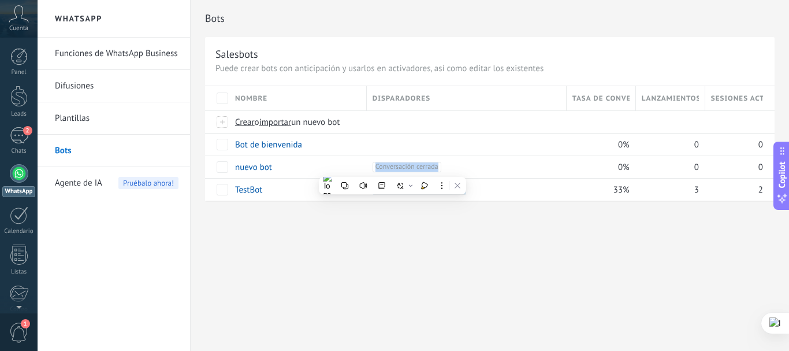
click at [346, 235] on div "Bots Salesbots Puede crear bots con anticipación y usarlos en activadores, así …" at bounding box center [490, 175] width 598 height 351
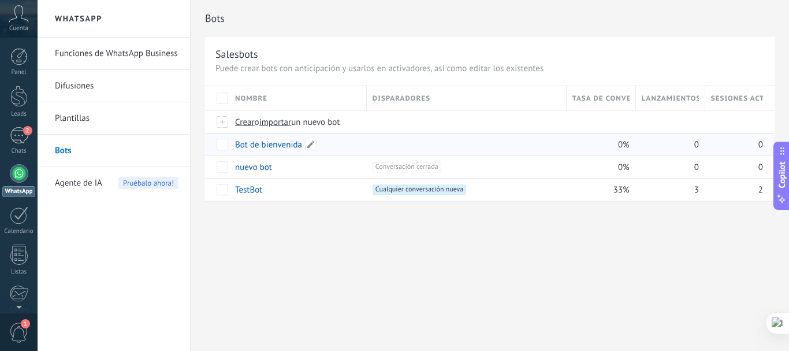
click at [250, 142] on link "Bot de bienvenida" at bounding box center [268, 144] width 67 height 11
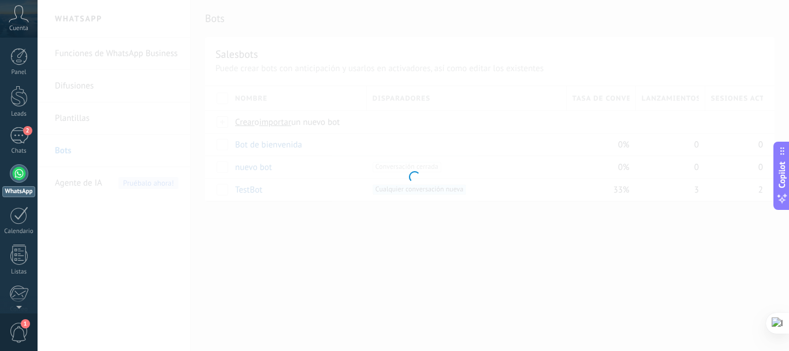
type input "**********"
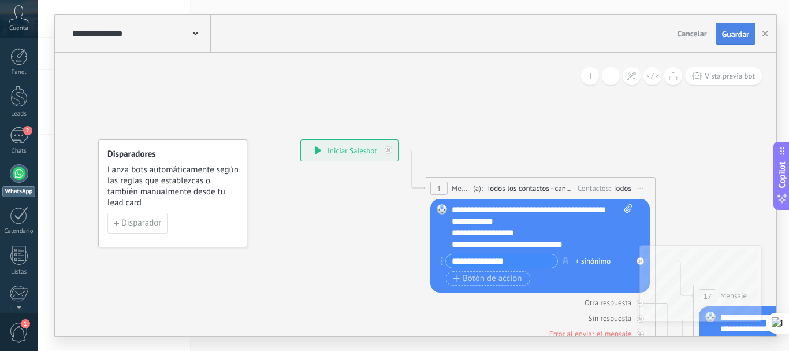
click at [728, 35] on span "Guardar" at bounding box center [735, 34] width 27 height 8
click at [761, 32] on button "button" at bounding box center [765, 34] width 17 height 22
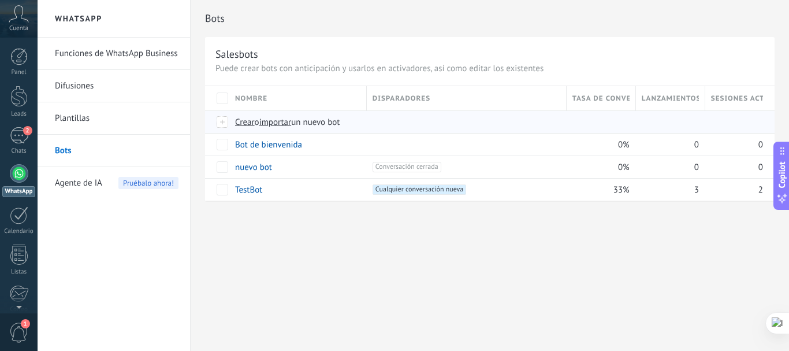
click at [269, 120] on span "importar" at bounding box center [275, 122] width 32 height 11
click at [0, 0] on input "importar un nuevo bot" at bounding box center [0, 0] width 0 height 0
click at [248, 120] on span "Crear" at bounding box center [245, 122] width 20 height 11
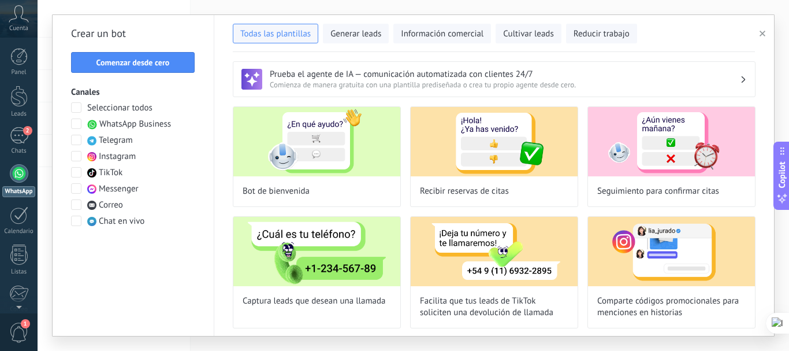
click at [125, 121] on span "WhatsApp Business" at bounding box center [135, 124] width 72 height 12
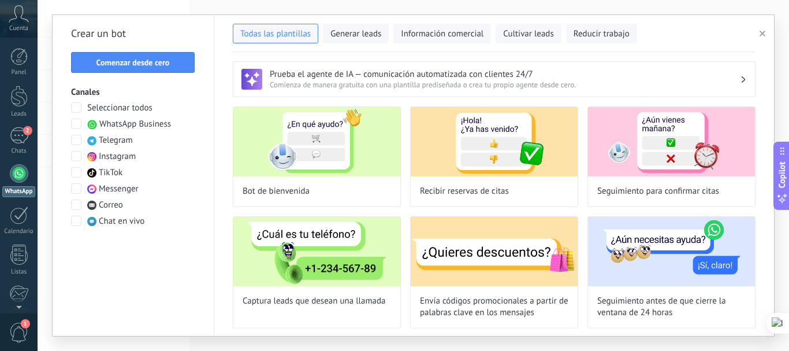
click at [735, 76] on h3 "Prueba el agente de IA — comunicación automatizada con clientes 24/7" at bounding box center [505, 74] width 470 height 11
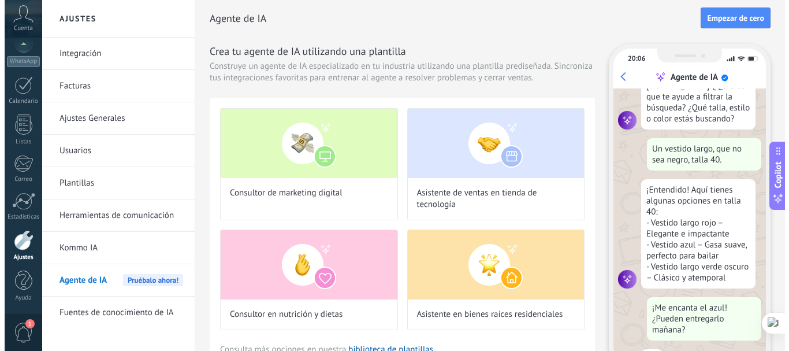
scroll to position [117, 0]
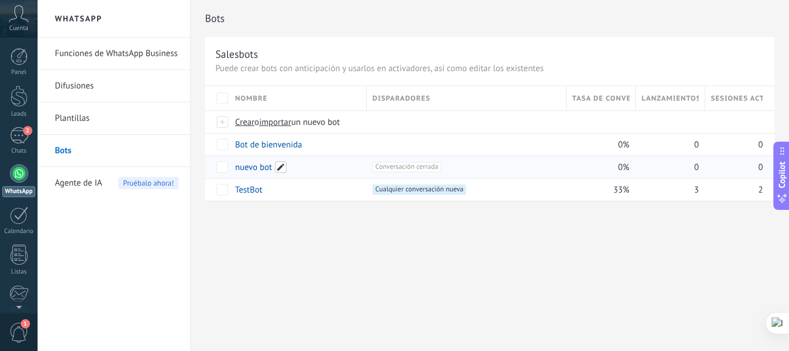
click at [281, 168] on span at bounding box center [281, 167] width 12 height 12
click at [266, 191] on span "Guardar" at bounding box center [261, 193] width 27 height 8
click at [266, 202] on button "Guardar" at bounding box center [261, 193] width 51 height 22
click at [270, 193] on span "Guardar" at bounding box center [261, 193] width 27 height 8
click at [257, 193] on span "Guardar" at bounding box center [261, 193] width 27 height 8
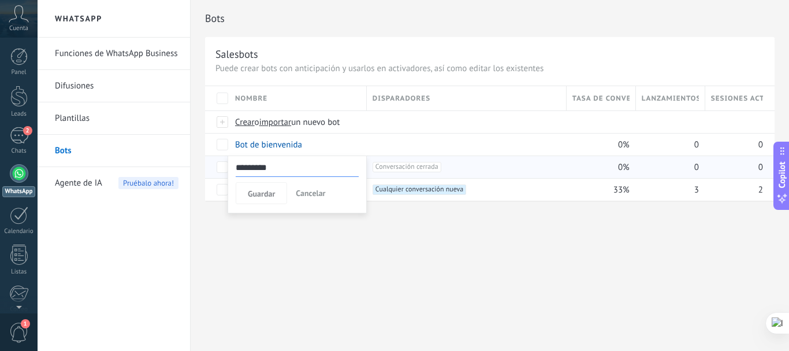
click at [264, 226] on div "Bots Salesbots Puede crear bots con anticipación y usarlos en activadores, así …" at bounding box center [490, 175] width 598 height 351
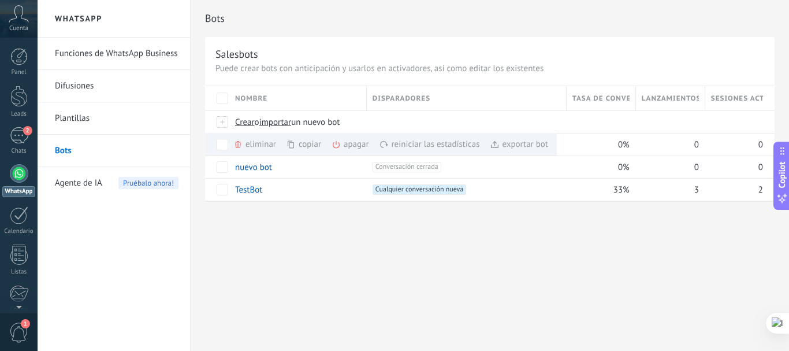
click at [288, 262] on div "Bots Salesbots Puede crear bots con anticipación y usarlos en activadores, así …" at bounding box center [490, 175] width 598 height 351
click at [296, 248] on div "Bots Salesbots Puede crear bots con anticipación y usarlos en activadores, así …" at bounding box center [490, 175] width 598 height 351
click at [282, 169] on span at bounding box center [281, 167] width 12 height 12
click at [253, 261] on div "Bots Salesbots Puede crear bots con anticipación y usarlos en activadores, así …" at bounding box center [490, 175] width 598 height 351
click at [267, 236] on div "Bots Salesbots Puede crear bots con anticipación y usarlos en activadores, así …" at bounding box center [490, 175] width 598 height 351
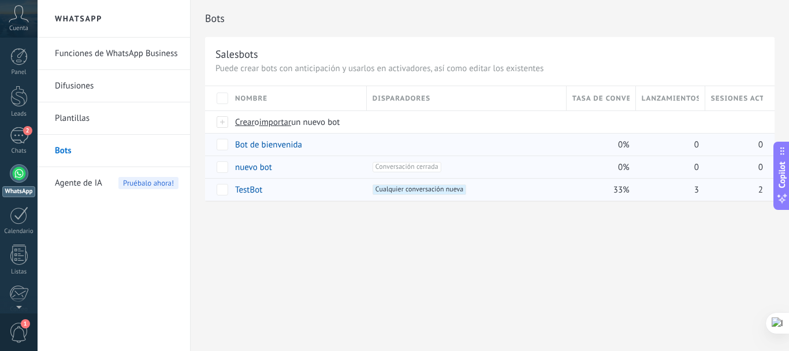
click at [241, 186] on link "TestBot" at bounding box center [248, 189] width 27 height 11
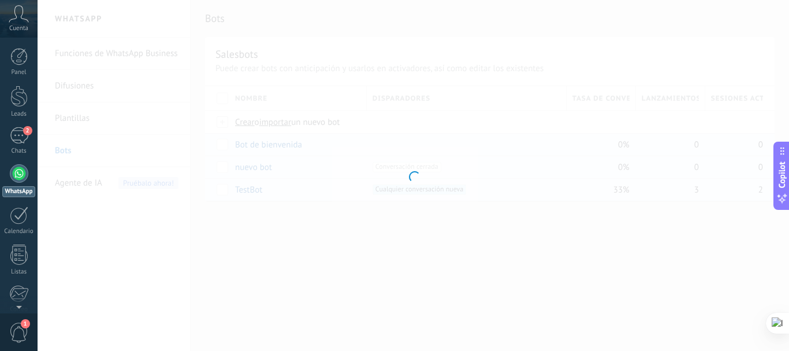
type input "*******"
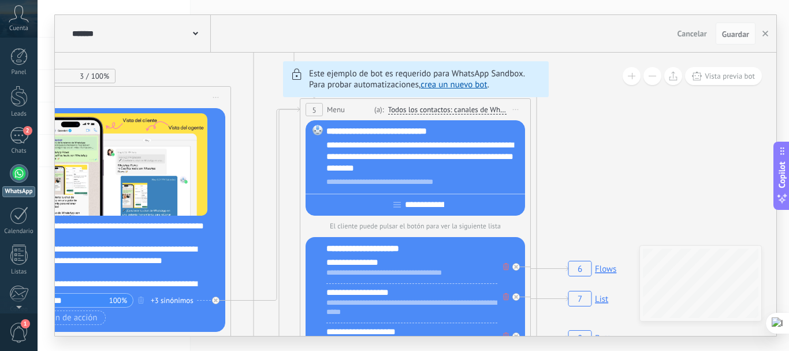
drag, startPoint x: 704, startPoint y: 232, endPoint x: 242, endPoint y: 214, distance: 461.9
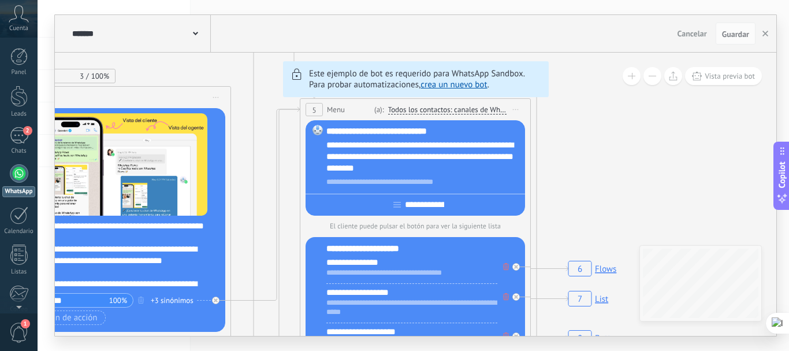
click at [451, 85] on link "crea un nuevo bot" at bounding box center [453, 84] width 66 height 11
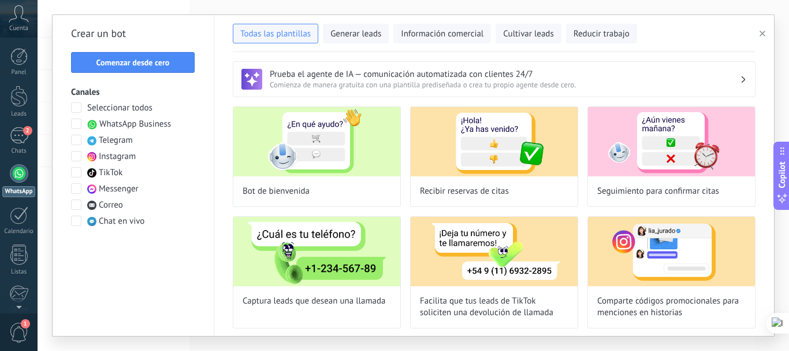
click at [21, 176] on div at bounding box center [19, 173] width 18 height 18
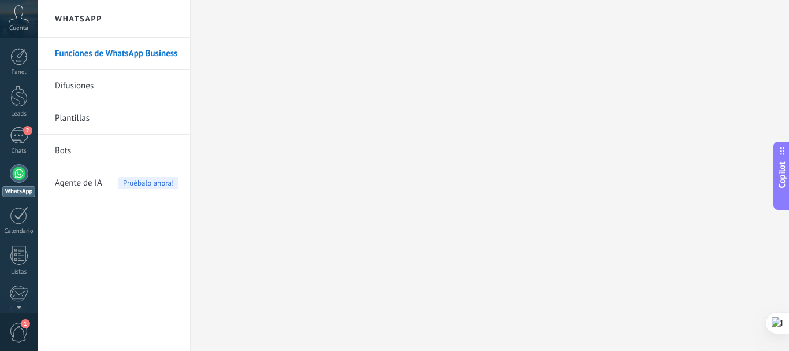
click at [79, 85] on link "Difusiones" at bounding box center [117, 86] width 124 height 32
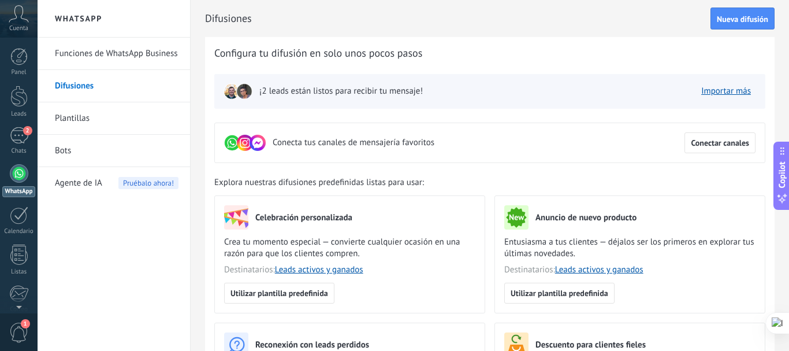
click at [126, 51] on link "Funciones de WhatsApp Business" at bounding box center [117, 54] width 124 height 32
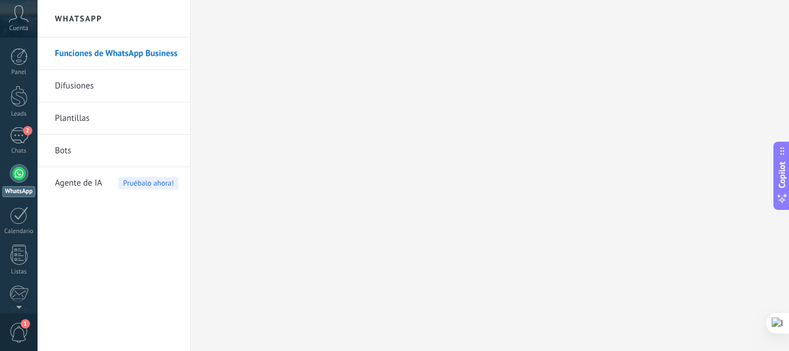
click at [62, 153] on link "Bots" at bounding box center [117, 151] width 124 height 32
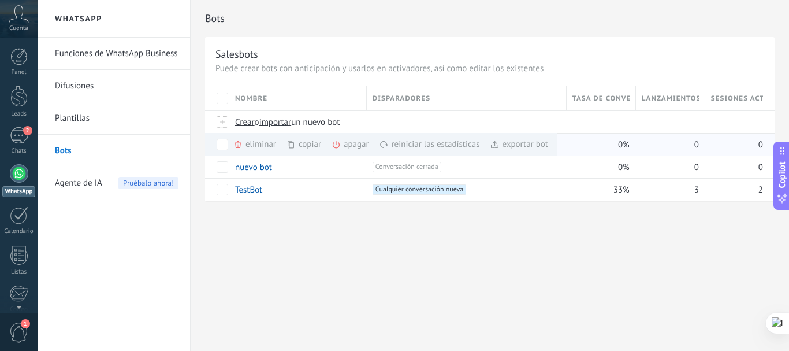
click at [345, 146] on div "apagar màs" at bounding box center [370, 144] width 77 height 23
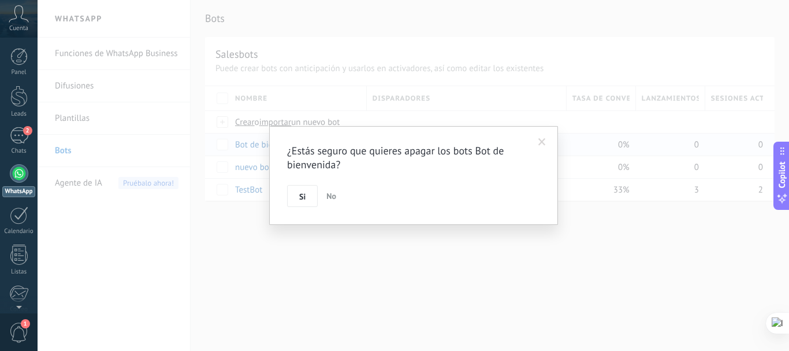
click at [544, 140] on span at bounding box center [542, 142] width 8 height 8
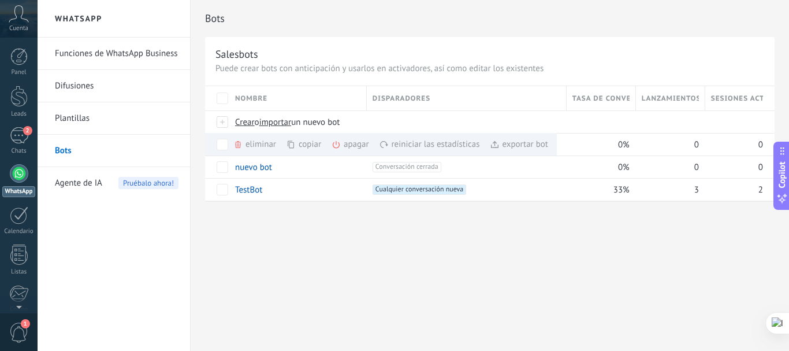
click at [274, 241] on div "Bots Salesbots Puede crear bots con anticipación y usarlos en activadores, así …" at bounding box center [490, 175] width 598 height 351
click at [249, 167] on link "nuevo bot" at bounding box center [253, 167] width 37 height 11
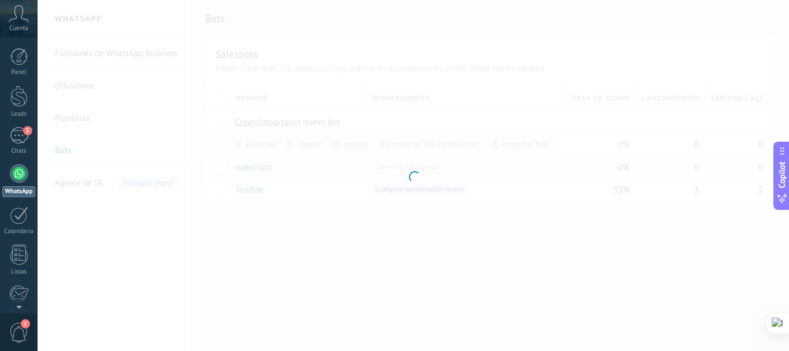
type input "*********"
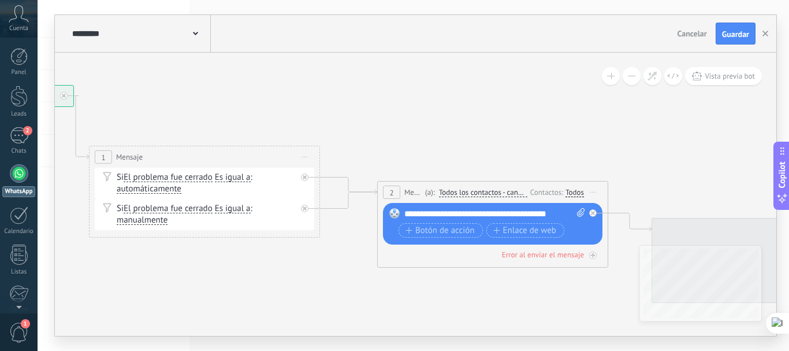
drag, startPoint x: 647, startPoint y: 140, endPoint x: 317, endPoint y: 86, distance: 334.8
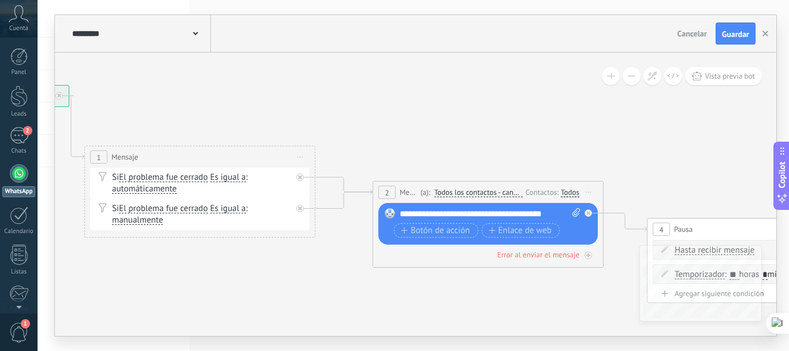
click at [723, 73] on span "Vista previa bot" at bounding box center [730, 76] width 50 height 10
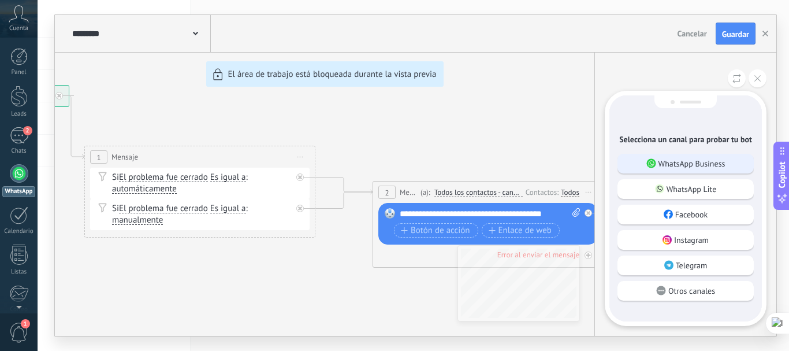
click at [686, 163] on p "WhatsApp Business" at bounding box center [691, 163] width 67 height 10
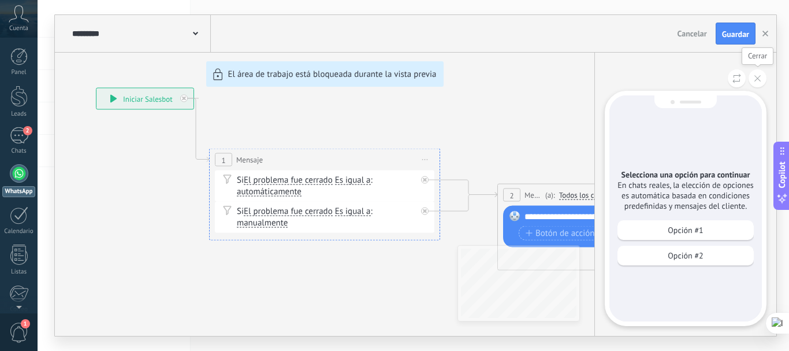
click at [758, 81] on icon at bounding box center [757, 78] width 6 height 6
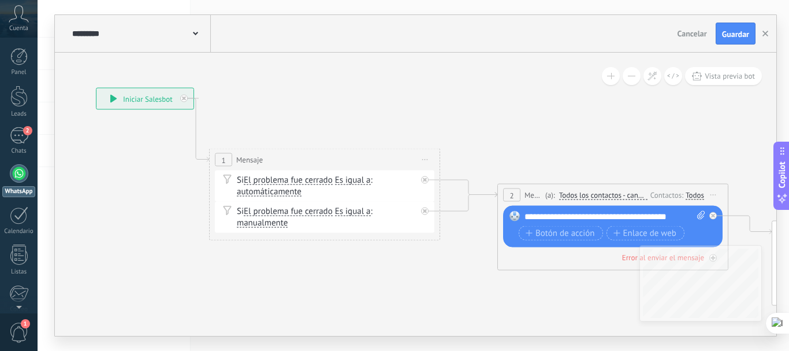
click at [310, 191] on div "Si El problema fue cerrado El problema fue cerrado El problema fue cerrado El p…" at bounding box center [327, 185] width 180 height 23
click at [252, 187] on span "automáticamente" at bounding box center [269, 191] width 65 height 9
click at [252, 187] on button "automáticamente" at bounding box center [303, 191] width 144 height 21
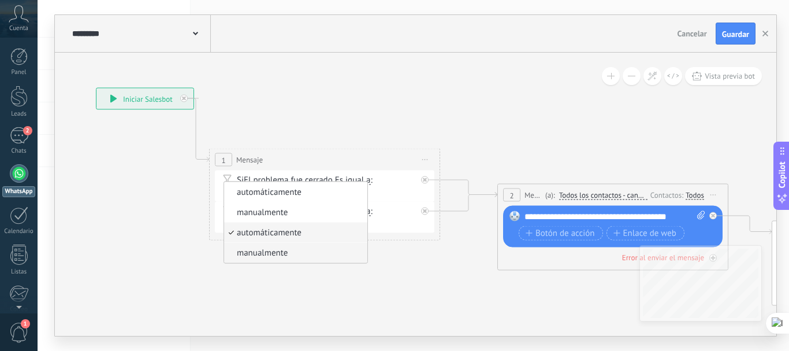
click at [258, 249] on span "manualmente" at bounding box center [294, 253] width 140 height 12
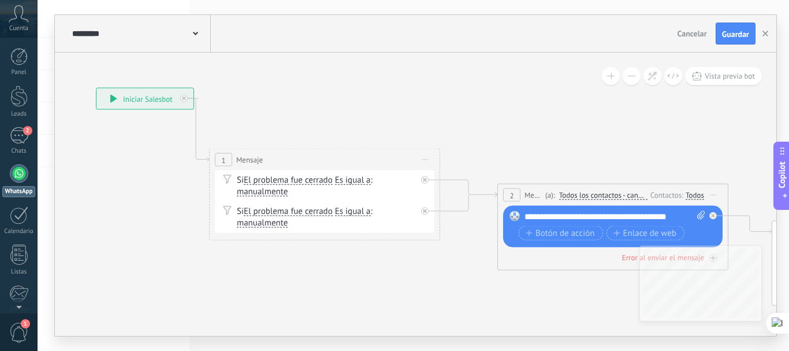
click at [295, 192] on div "Si El problema fue cerrado El problema fue cerrado El problema fue cerrado El p…" at bounding box center [327, 185] width 180 height 23
drag, startPoint x: 293, startPoint y: 192, endPoint x: 266, endPoint y: 191, distance: 27.2
click at [266, 191] on div "Si El problema fue cerrado El problema fue cerrado El problema fue cerrado El p…" at bounding box center [327, 185] width 180 height 23
click at [424, 178] on icon at bounding box center [425, 180] width 4 height 4
click at [425, 163] on span "Iniciar vista previa aquí" at bounding box center [425, 159] width 18 height 17
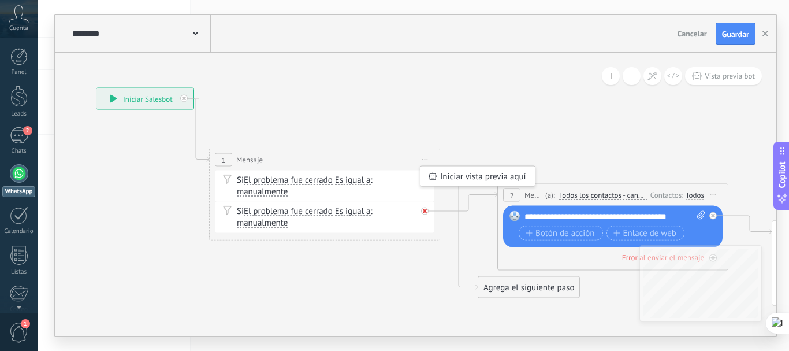
click at [427, 211] on div at bounding box center [425, 211] width 8 height 8
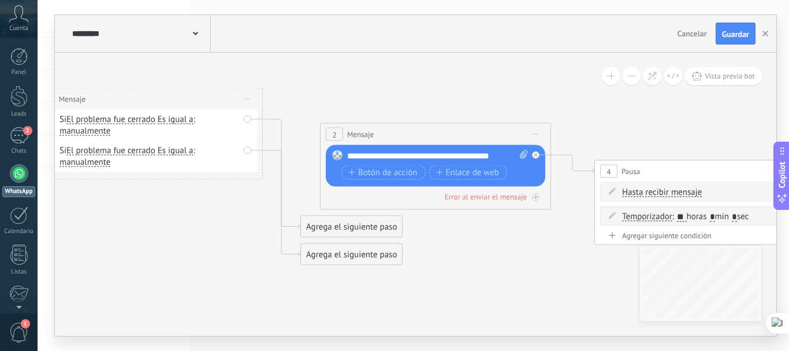
drag, startPoint x: 625, startPoint y: 142, endPoint x: 448, endPoint y: 81, distance: 187.4
click at [500, 157] on div "**********" at bounding box center [437, 156] width 181 height 12
click at [500, 152] on div "**********" at bounding box center [437, 156] width 181 height 12
click at [416, 148] on div "Reemplazar Quitar Convertir a mensaje de voz Arrastre la imagen aquí para adjun…" at bounding box center [435, 166] width 219 height 42
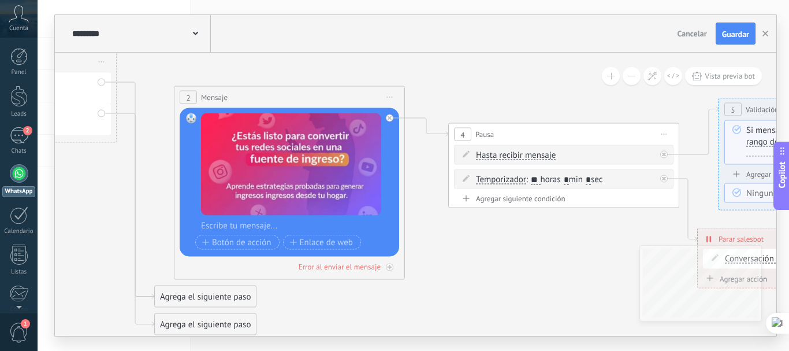
drag, startPoint x: 620, startPoint y: 264, endPoint x: 474, endPoint y: 227, distance: 150.7
click at [663, 155] on icon at bounding box center [664, 154] width 4 height 4
click at [653, 155] on div "Borrar" at bounding box center [651, 154] width 13 height 17
click at [653, 165] on div "Borrar" at bounding box center [669, 171] width 51 height 20
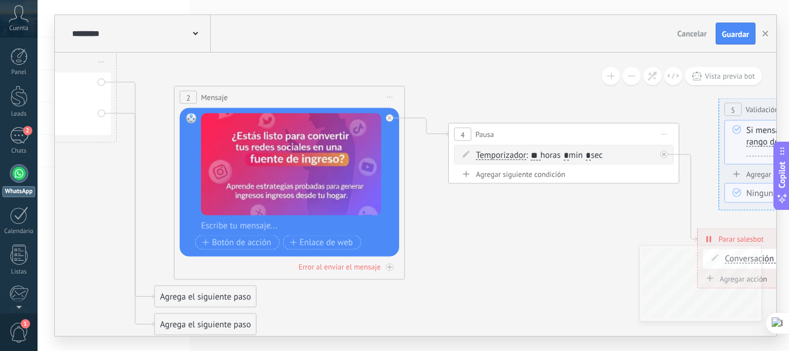
click at [642, 154] on div "Temporizador Temporizador Excepto horas laborales Hasta que se abrió el video H…" at bounding box center [566, 156] width 180 height 12
click at [624, 154] on div "Temporizador Temporizador Excepto horas laborales Hasta que se abrió el video H…" at bounding box center [566, 156] width 180 height 12
click at [603, 157] on span ": ** horas * min * sec" at bounding box center [564, 155] width 77 height 11
click at [602, 157] on span ": ** horas * min * sec" at bounding box center [564, 155] width 77 height 11
click at [466, 153] on icon at bounding box center [466, 154] width 7 height 7
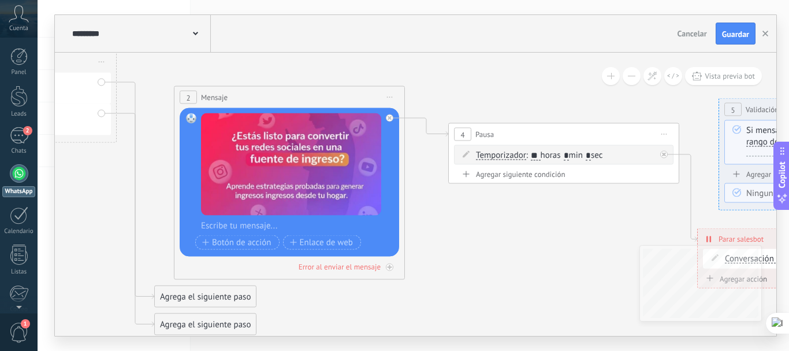
click at [466, 154] on icon at bounding box center [466, 154] width 7 height 7
click at [603, 151] on span ": ** horas * min * sec" at bounding box center [564, 155] width 77 height 11
click at [603, 155] on span ": ** horas * min * sec" at bounding box center [564, 155] width 77 height 11
drag, startPoint x: 615, startPoint y: 155, endPoint x: 471, endPoint y: 157, distance: 143.8
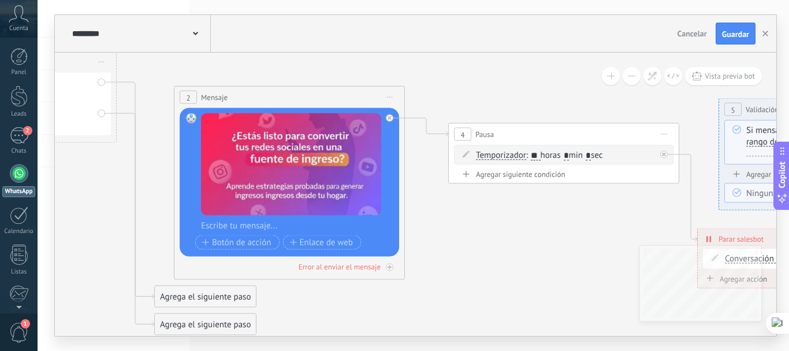
click at [529, 156] on span ": ** horas * min * sec" at bounding box center [564, 155] width 77 height 11
click at [485, 155] on span "Temporizador" at bounding box center [501, 155] width 50 height 9
click at [485, 155] on button "Temporizador" at bounding box center [542, 155] width 144 height 21
click at [0, 0] on span "Temporizador" at bounding box center [0, 0] width 0 height 0
click at [485, 155] on span "Temporizador" at bounding box center [501, 155] width 50 height 9
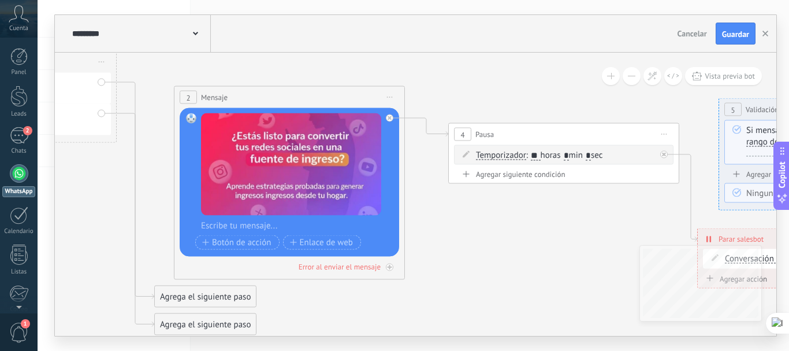
click at [485, 155] on button "Temporizador" at bounding box center [542, 155] width 144 height 21
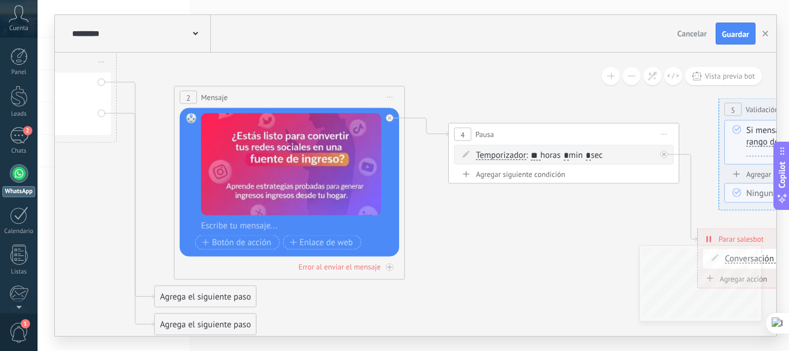
click at [463, 155] on icon at bounding box center [466, 154] width 7 height 7
click at [597, 157] on span ": ** horas * min * sec" at bounding box center [564, 155] width 77 height 11
click at [603, 150] on span ": ** horas * min * sec" at bounding box center [564, 155] width 77 height 11
click at [625, 155] on div "Temporizador Temporizador Excepto horas laborales Hasta que se abrió el video H…" at bounding box center [566, 156] width 180 height 12
drag, startPoint x: 620, startPoint y: 155, endPoint x: 531, endPoint y: 155, distance: 89.0
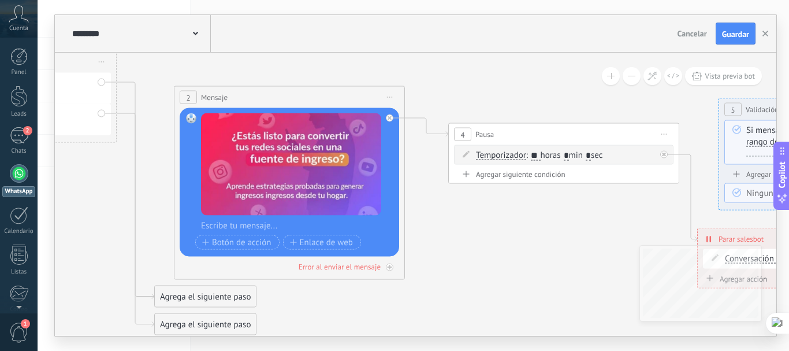
click at [517, 158] on div "Temporizador Temporizador Excepto horas laborales Hasta que se abrió el video H…" at bounding box center [566, 156] width 180 height 12
click at [478, 154] on span "Temporizador" at bounding box center [501, 155] width 50 height 9
click at [478, 154] on button "Temporizador" at bounding box center [542, 155] width 144 height 21
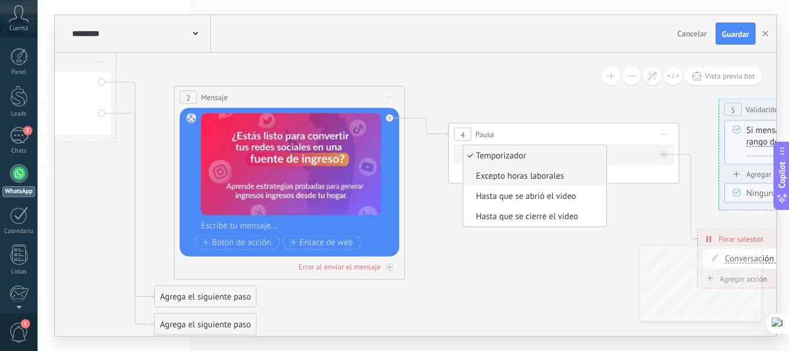
click at [480, 173] on span "Excepto horas laborales" at bounding box center [533, 176] width 140 height 12
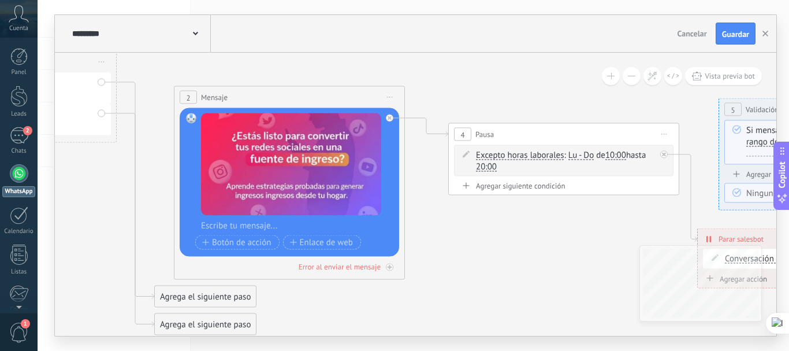
click at [512, 161] on div "Excepto horas laborales Temporizador Excepto horas laborales Hasta que se abrió…" at bounding box center [566, 161] width 180 height 23
click at [497, 165] on div "Excepto horas laborales Temporizador Excepto horas laborales Hasta que se abrió…" at bounding box center [566, 161] width 180 height 23
click at [469, 152] on icon at bounding box center [466, 154] width 7 height 7
click at [464, 155] on icon at bounding box center [466, 154] width 7 height 7
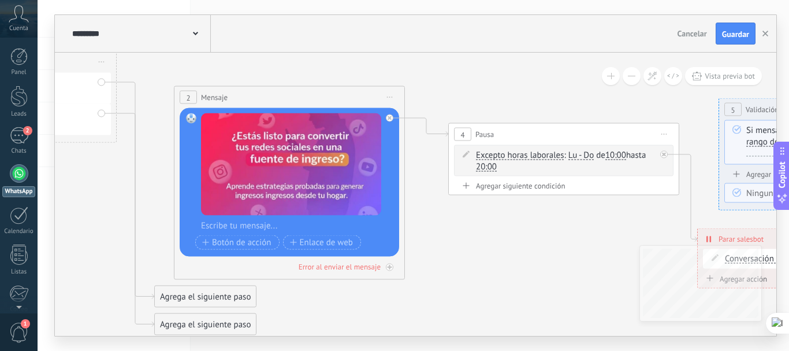
click at [270, 224] on div at bounding box center [297, 226] width 192 height 12
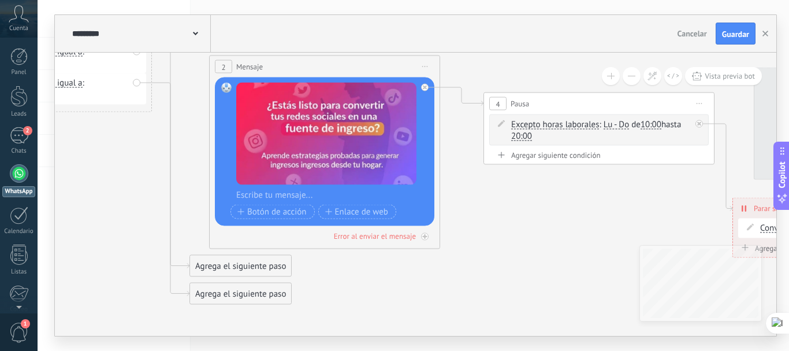
drag, startPoint x: 114, startPoint y: 223, endPoint x: 138, endPoint y: 191, distance: 40.4
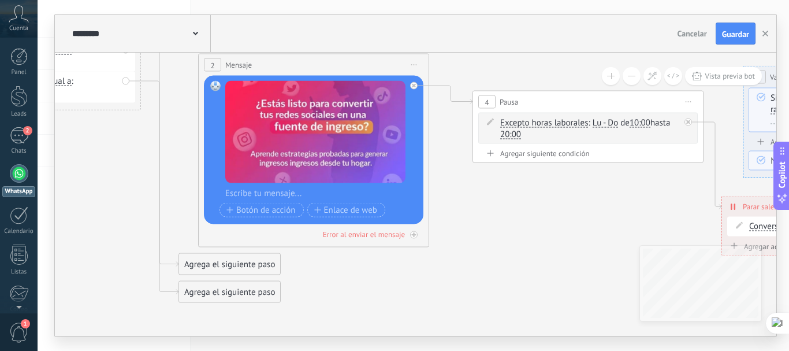
click at [511, 135] on span "20:00" at bounding box center [510, 134] width 21 height 9
click at [511, 135] on button "20:00" at bounding box center [517, 134] width 46 height 21
click at [586, 131] on div "Excepto horas laborales Temporizador Excepto horas laborales Hasta que se abrió…" at bounding box center [590, 128] width 180 height 23
click at [687, 121] on icon at bounding box center [688, 122] width 4 height 4
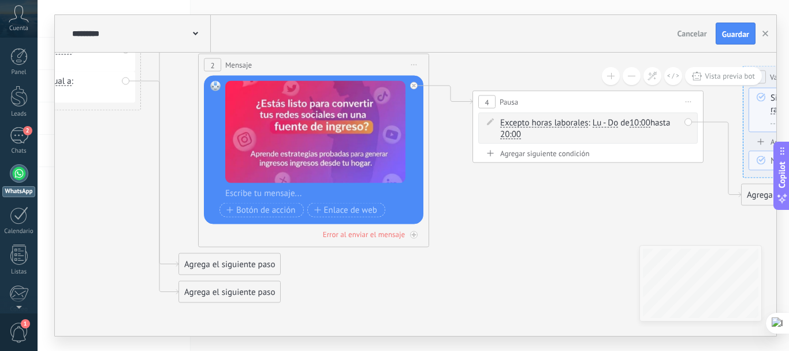
click at [689, 101] on icon at bounding box center [689, 101] width 6 height 1
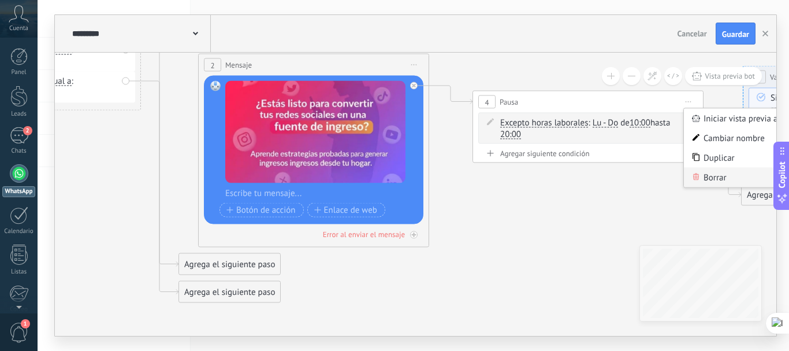
click at [700, 176] on div "Borrar" at bounding box center [741, 178] width 114 height 20
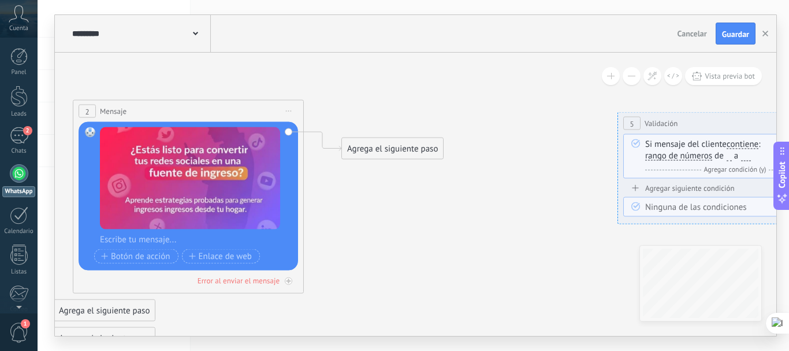
drag, startPoint x: 680, startPoint y: 169, endPoint x: 555, endPoint y: 215, distance: 133.6
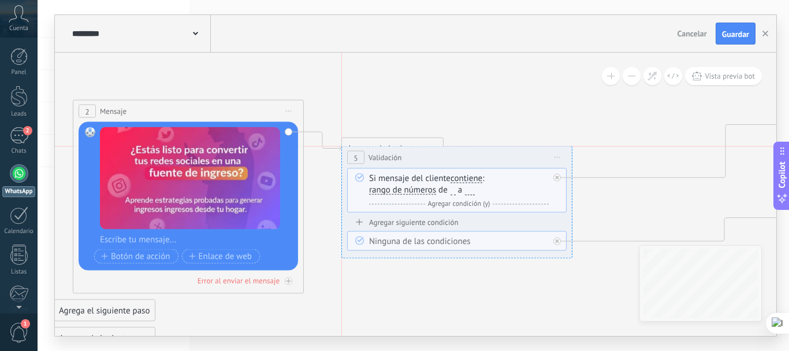
drag, startPoint x: 624, startPoint y: 126, endPoint x: 349, endPoint y: 158, distance: 276.7
click at [349, 158] on div "5" at bounding box center [355, 157] width 17 height 13
drag, startPoint x: 389, startPoint y: 278, endPoint x: 407, endPoint y: 120, distance: 158.8
click at [407, 120] on div "Agrega el siguiente paso" at bounding box center [410, 117] width 101 height 19
click at [400, 116] on div "Agrega el siguiente paso" at bounding box center [410, 117] width 101 height 19
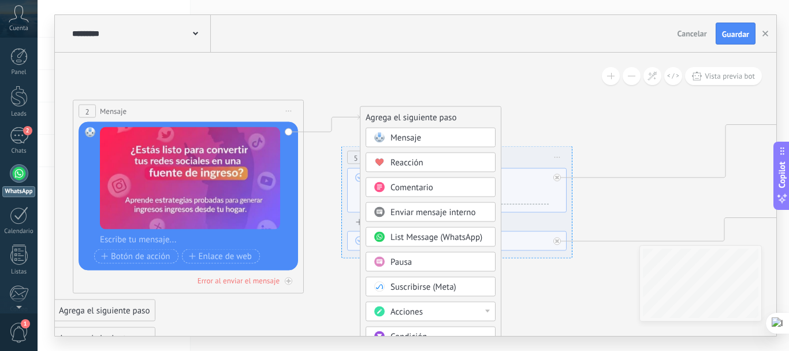
click at [399, 137] on span "Mensaje" at bounding box center [405, 137] width 31 height 11
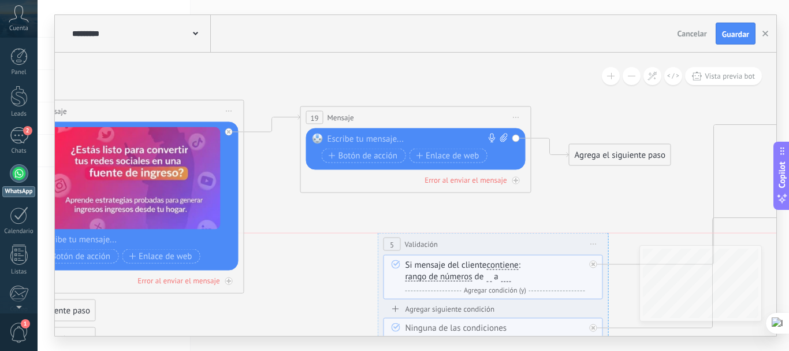
drag, startPoint x: 289, startPoint y: 158, endPoint x: 385, endPoint y: 240, distance: 126.2
click at [385, 240] on div "5" at bounding box center [392, 243] width 17 height 13
click at [596, 241] on span "Iniciar vista previa aquí Cambiar nombre Duplicar [GEOGRAPHIC_DATA]" at bounding box center [594, 244] width 18 height 17
click at [613, 318] on div "Borrar" at bounding box center [646, 320] width 114 height 20
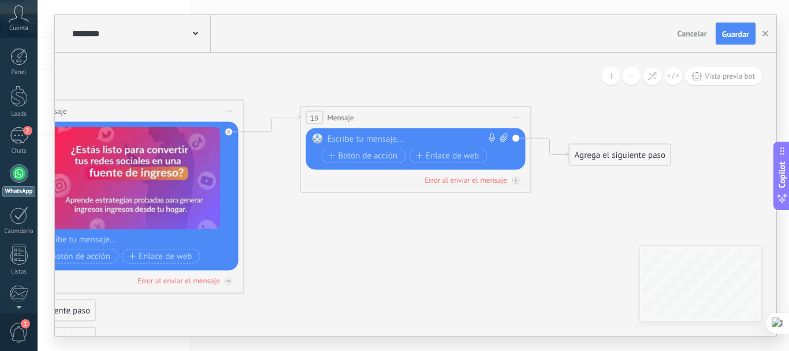
click at [411, 137] on div at bounding box center [414, 139] width 172 height 12
paste div
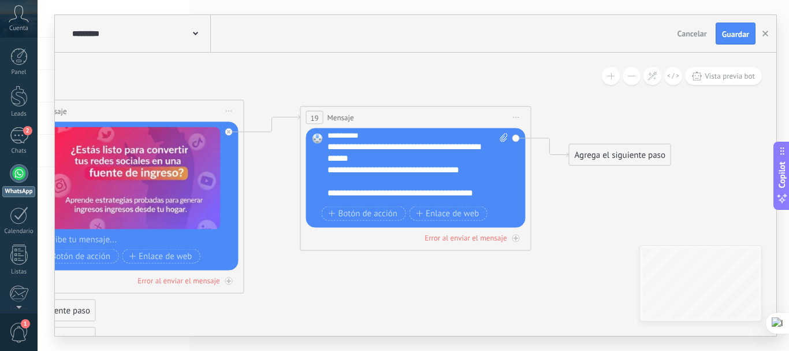
scroll to position [289, 0]
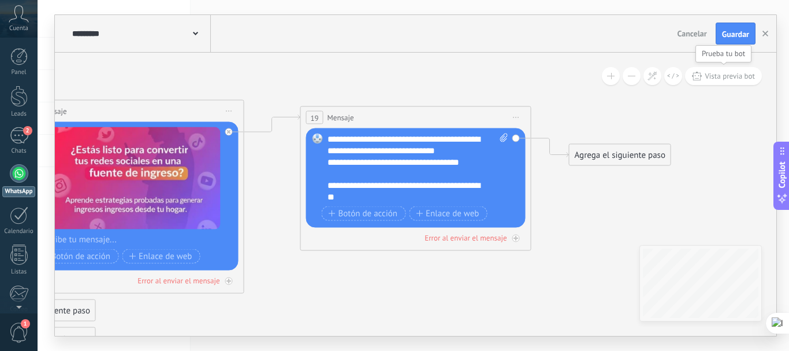
click at [750, 72] on span "Vista previa bot" at bounding box center [730, 76] width 50 height 10
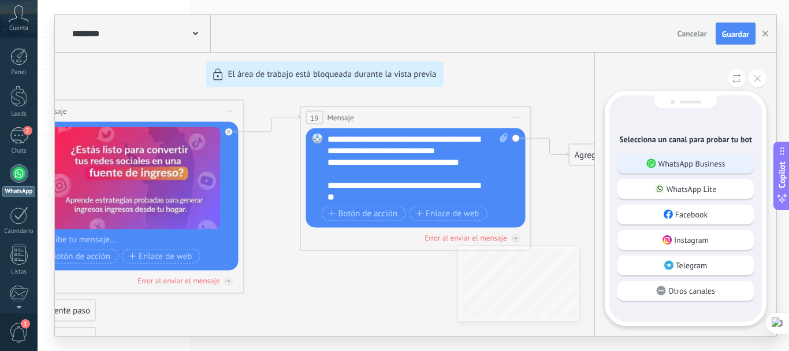
click at [721, 166] on p "WhatsApp Business" at bounding box center [691, 163] width 67 height 10
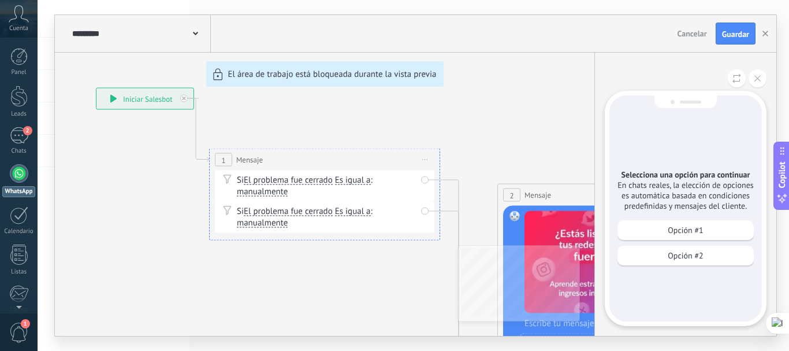
click at [424, 158] on div "**********" at bounding box center [415, 175] width 721 height 321
click at [424, 160] on div "**********" at bounding box center [415, 175] width 721 height 321
click at [761, 80] on button at bounding box center [758, 78] width 18 height 18
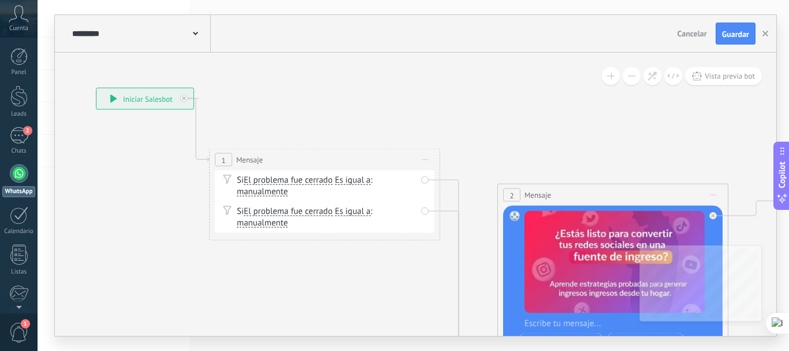
click at [425, 161] on span "Iniciar vista previa aquí" at bounding box center [425, 159] width 18 height 17
click at [447, 174] on div "Iniciar vista previa aquí" at bounding box center [477, 176] width 114 height 20
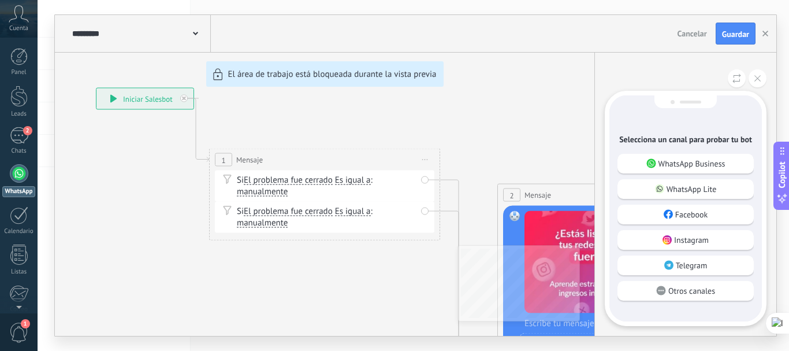
click at [425, 161] on div "**********" at bounding box center [415, 175] width 721 height 321
click at [687, 165] on p "WhatsApp Business" at bounding box center [691, 163] width 67 height 10
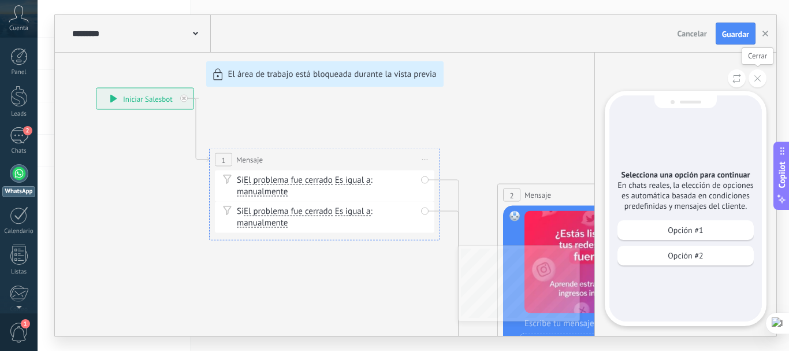
click at [764, 84] on button at bounding box center [758, 78] width 18 height 18
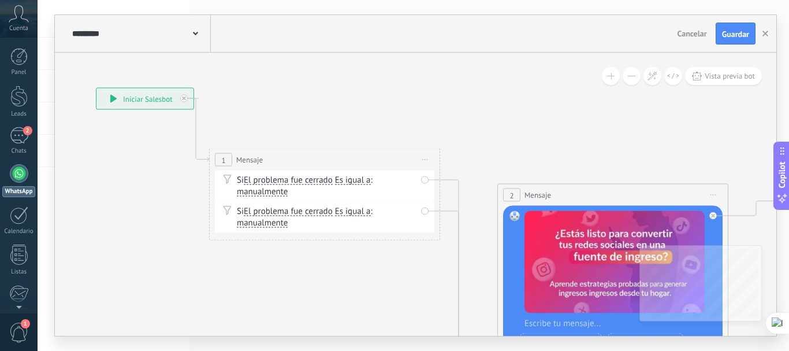
click at [581, 192] on div "2 Mensaje ******* (a): Todos los contactos - canales seleccionados Todos los co…" at bounding box center [613, 194] width 230 height 21
click at [714, 195] on span "Iniciar vista previa aquí Cambiar nombre Duplicar [GEOGRAPHIC_DATA]" at bounding box center [713, 195] width 18 height 17
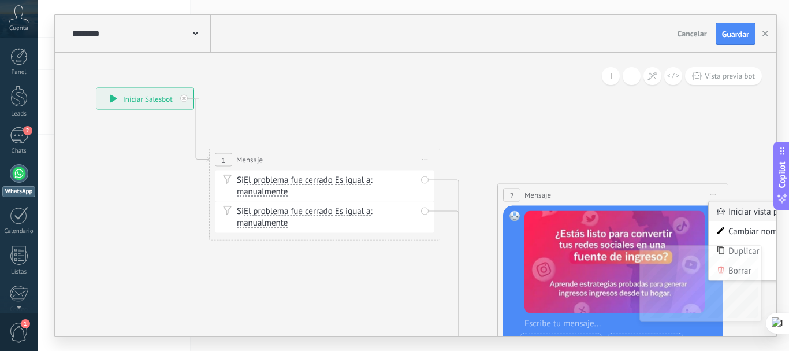
click at [719, 208] on icon at bounding box center [721, 212] width 8 height 8
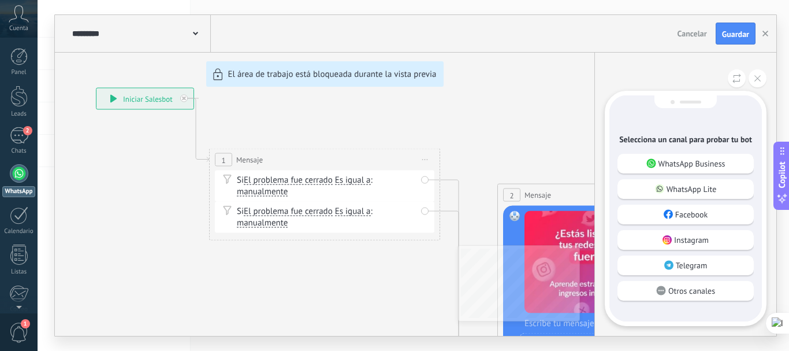
click at [678, 165] on p "WhatsApp Business" at bounding box center [691, 163] width 67 height 10
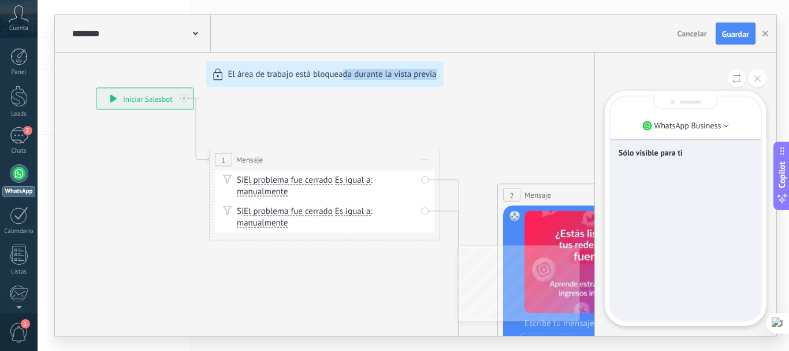
drag, startPoint x: 524, startPoint y: 138, endPoint x: 342, endPoint y: 117, distance: 183.2
click at [342, 117] on div "**********" at bounding box center [415, 175] width 721 height 321
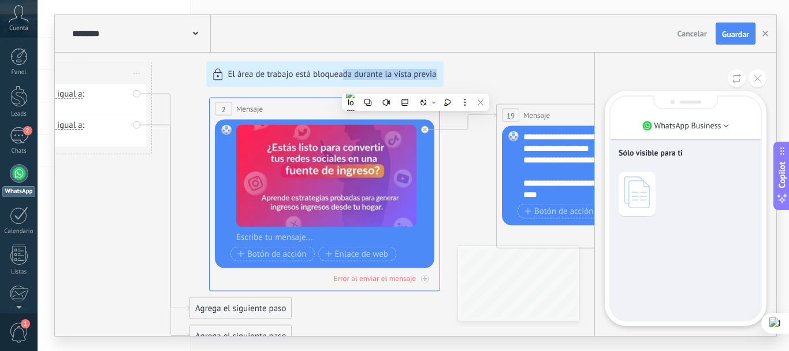
click at [512, 75] on div "**********" at bounding box center [415, 175] width 721 height 321
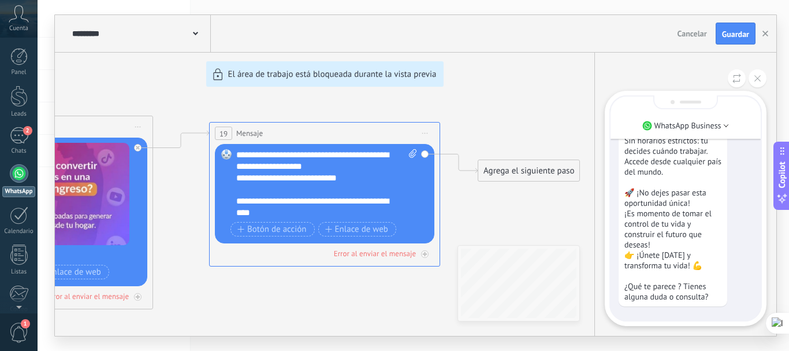
scroll to position [-388, 0]
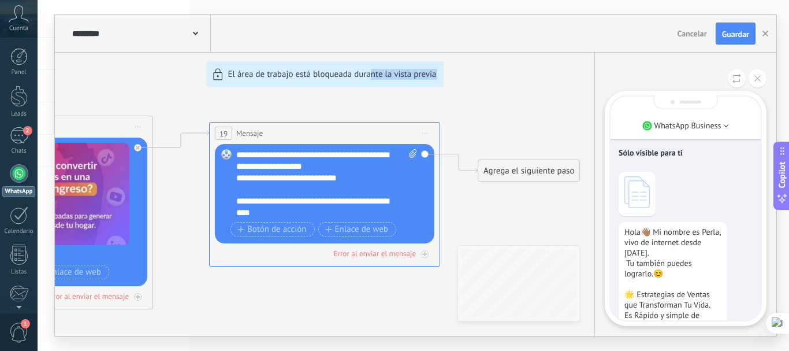
drag, startPoint x: 370, startPoint y: 304, endPoint x: 513, endPoint y: 272, distance: 147.3
click at [513, 272] on div "**********" at bounding box center [415, 175] width 721 height 321
click at [520, 113] on div "**********" at bounding box center [415, 175] width 721 height 321
drag, startPoint x: 211, startPoint y: 295, endPoint x: 294, endPoint y: 294, distance: 83.2
click at [294, 294] on div "**********" at bounding box center [415, 175] width 721 height 321
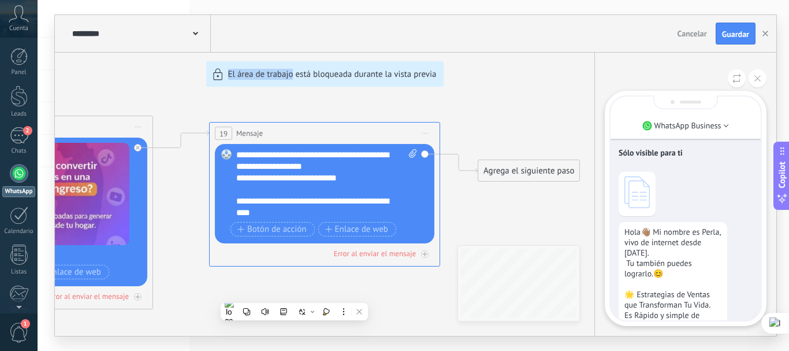
click at [180, 217] on div "**********" at bounding box center [415, 175] width 721 height 321
drag, startPoint x: 180, startPoint y: 211, endPoint x: 338, endPoint y: 194, distance: 159.8
click at [338, 194] on div "**********" at bounding box center [415, 175] width 721 height 321
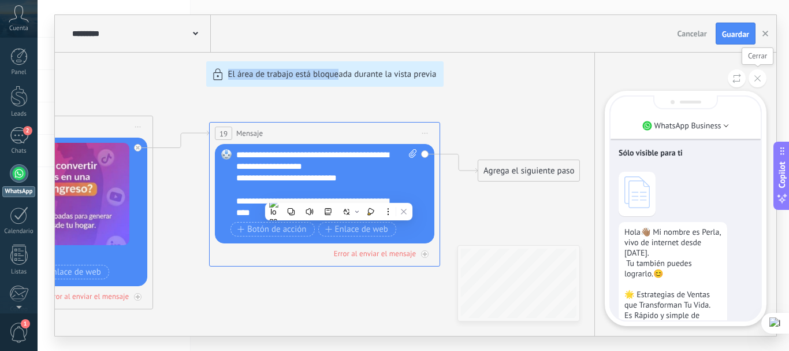
click at [760, 80] on icon at bounding box center [757, 78] width 6 height 6
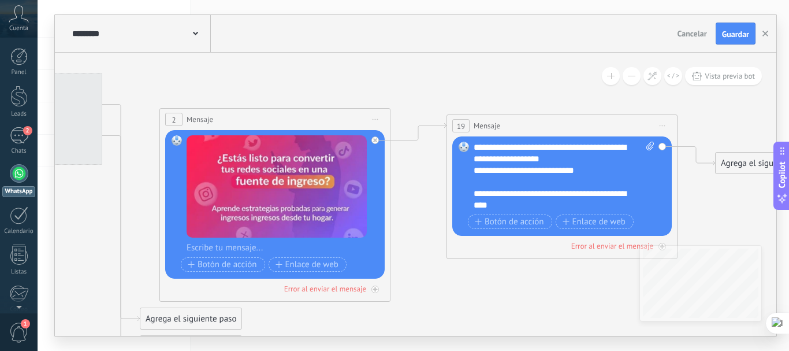
drag, startPoint x: 298, startPoint y: 85, endPoint x: 535, endPoint y: 78, distance: 237.5
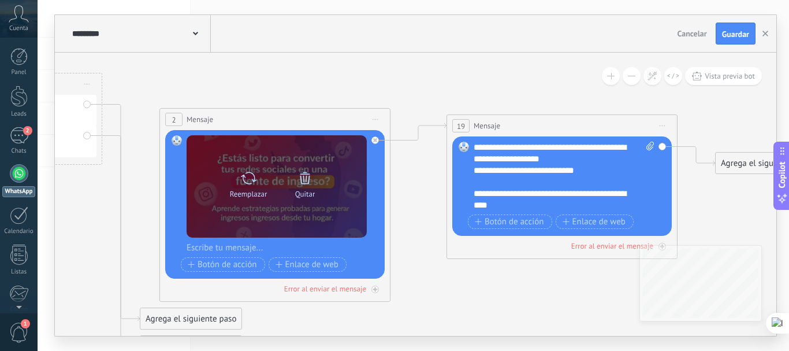
click at [265, 207] on div "Reemplazar Quitar Convertir a mensaje de voz" at bounding box center [277, 186] width 180 height 102
click at [250, 181] on icon at bounding box center [248, 178] width 17 height 16
click input "Subir" at bounding box center [0, 0] width 0 height 0
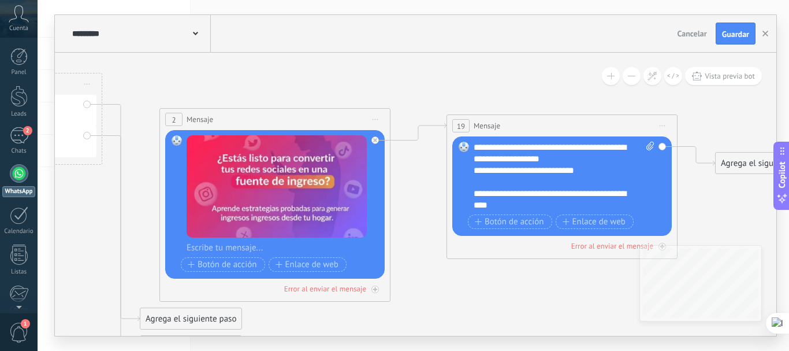
click at [740, 80] on span "Vista previa bot" at bounding box center [730, 76] width 50 height 10
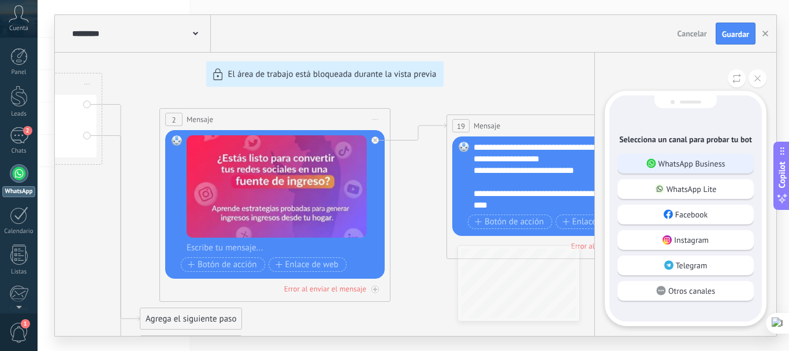
click at [716, 162] on p "WhatsApp Business" at bounding box center [691, 163] width 67 height 10
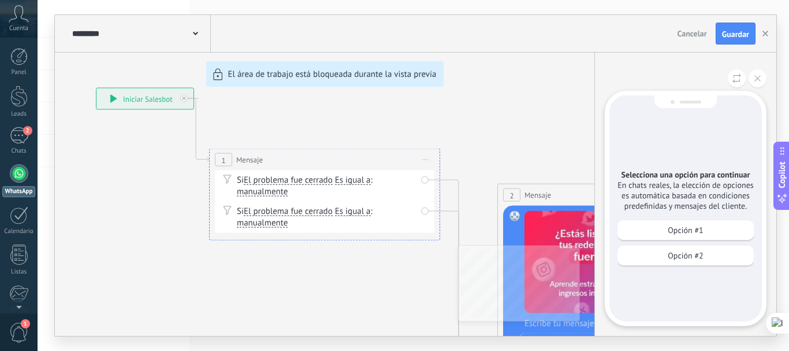
drag, startPoint x: 594, startPoint y: 131, endPoint x: 545, endPoint y: 125, distance: 48.9
click at [545, 125] on div "**********" at bounding box center [415, 175] width 721 height 321
click at [761, 78] on button at bounding box center [758, 78] width 18 height 18
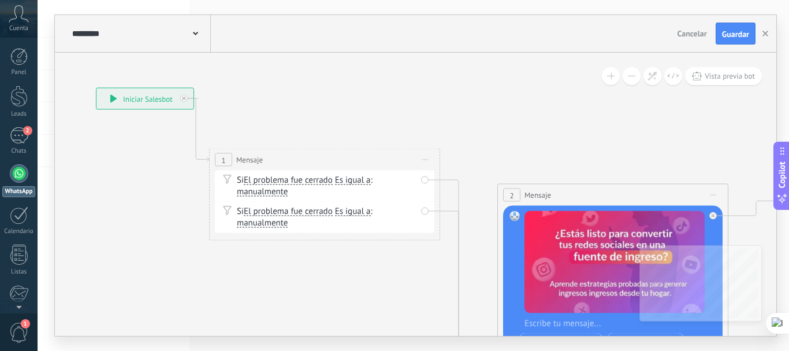
drag, startPoint x: 546, startPoint y: 117, endPoint x: 400, endPoint y: 84, distance: 150.2
click at [400, 84] on div "**********" at bounding box center [415, 175] width 721 height 321
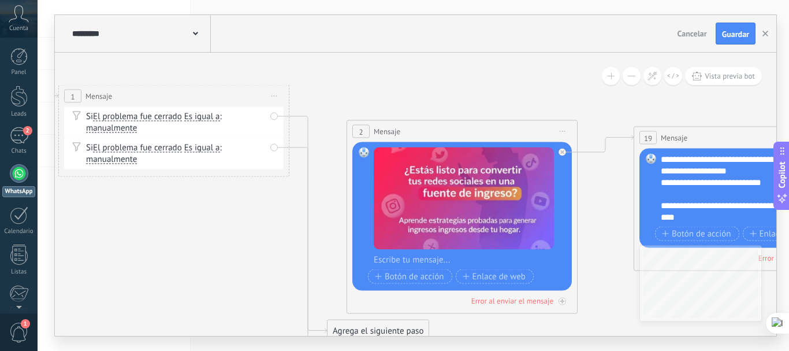
drag, startPoint x: 568, startPoint y: 131, endPoint x: 417, endPoint y: 68, distance: 163.4
click at [561, 129] on span "Iniciar vista previa aquí Cambiar nombre Duplicar [GEOGRAPHIC_DATA]" at bounding box center [562, 131] width 18 height 17
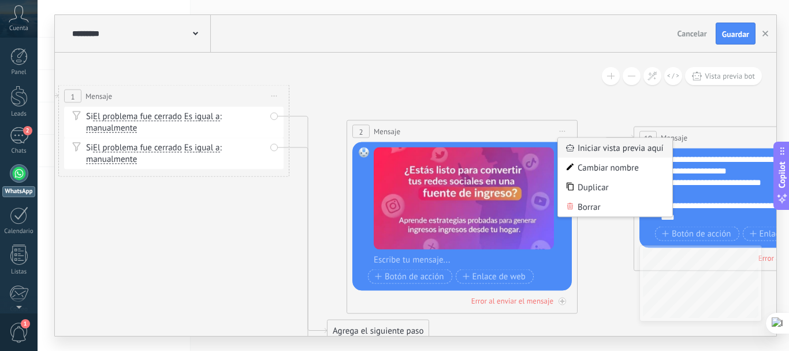
click at [613, 148] on div "Iniciar vista previa aquí" at bounding box center [615, 148] width 114 height 20
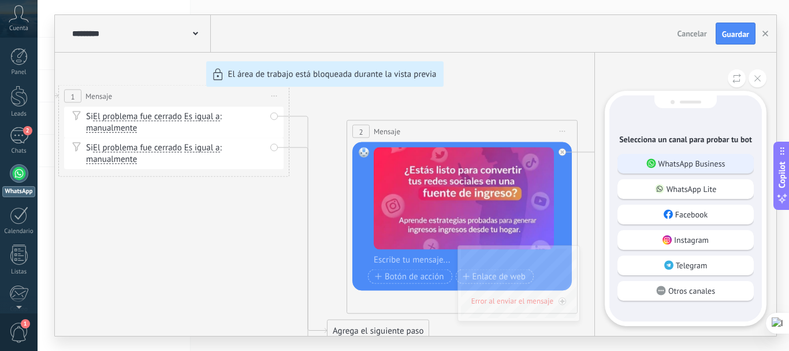
click at [693, 161] on p "WhatsApp Business" at bounding box center [691, 163] width 67 height 10
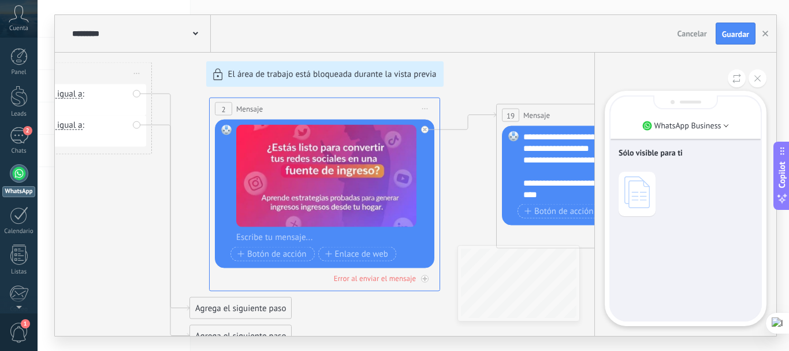
click at [633, 195] on icon at bounding box center [636, 192] width 25 height 32
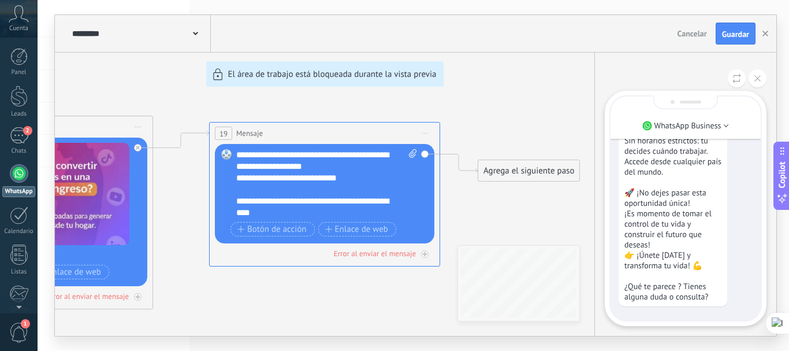
scroll to position [-388, 0]
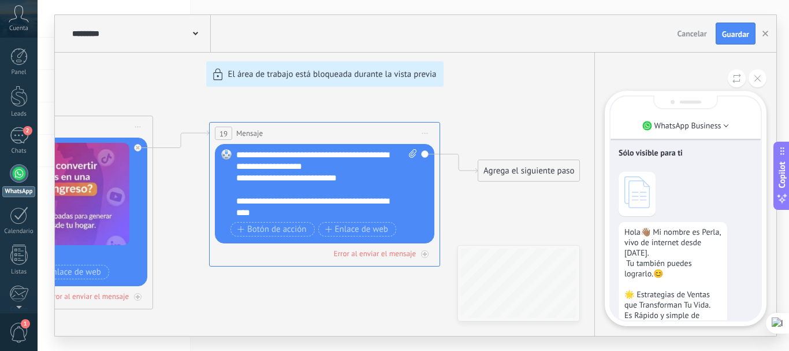
click at [628, 193] on icon at bounding box center [636, 192] width 25 height 32
drag, startPoint x: 635, startPoint y: 189, endPoint x: 719, endPoint y: 188, distance: 84.3
click at [720, 189] on div at bounding box center [686, 194] width 134 height 44
click at [759, 83] on button at bounding box center [758, 78] width 18 height 18
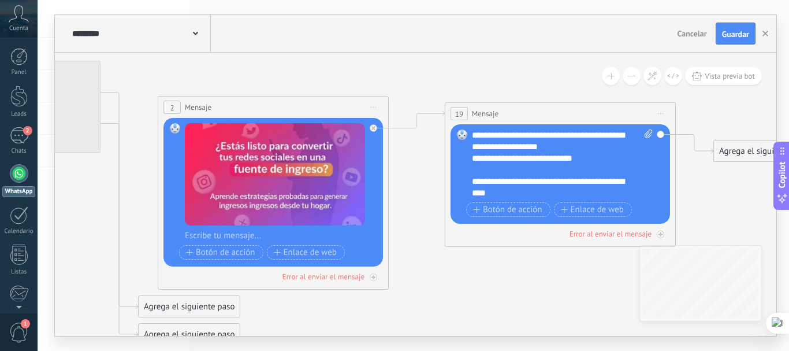
drag, startPoint x: 195, startPoint y: 183, endPoint x: 430, endPoint y: 163, distance: 236.5
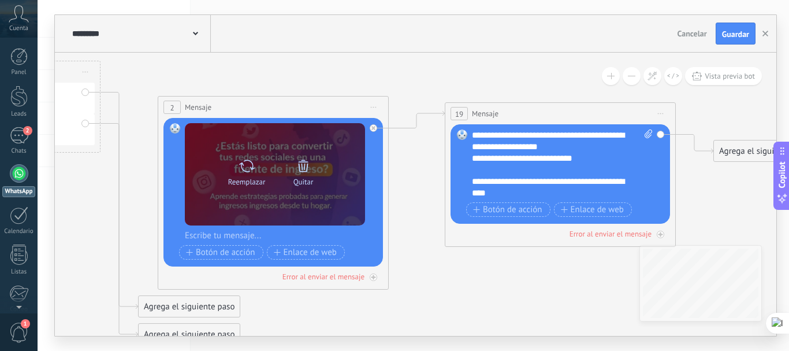
click at [302, 169] on icon at bounding box center [303, 166] width 16 height 16
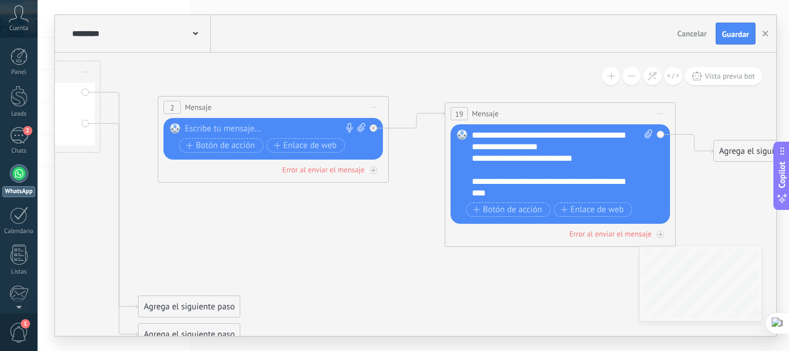
click at [243, 125] on div at bounding box center [271, 129] width 172 height 12
click at [378, 105] on span "Iniciar vista previa aquí Cambiar nombre Duplicar [GEOGRAPHIC_DATA]" at bounding box center [373, 107] width 18 height 17
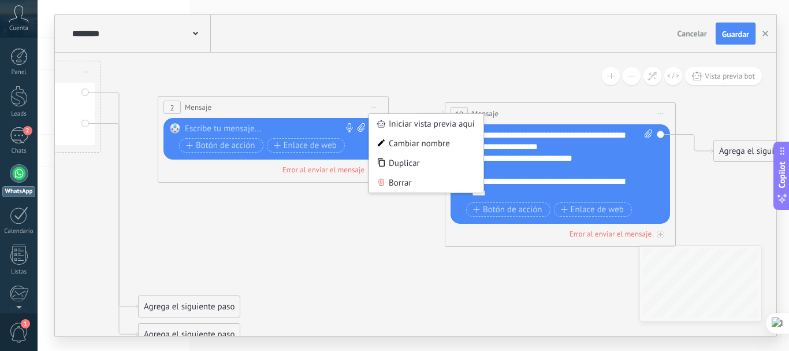
click at [200, 126] on div at bounding box center [271, 129] width 172 height 12
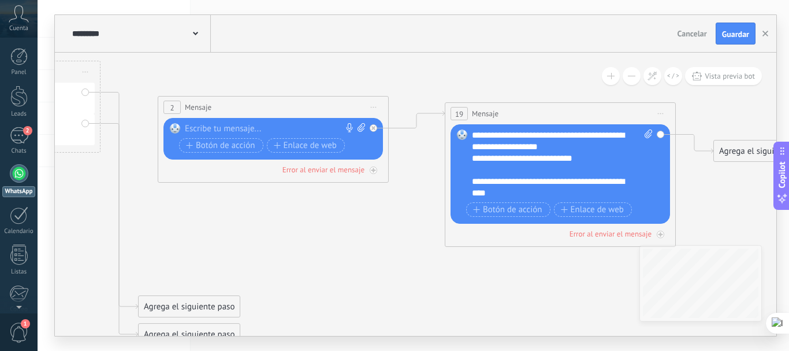
paste div
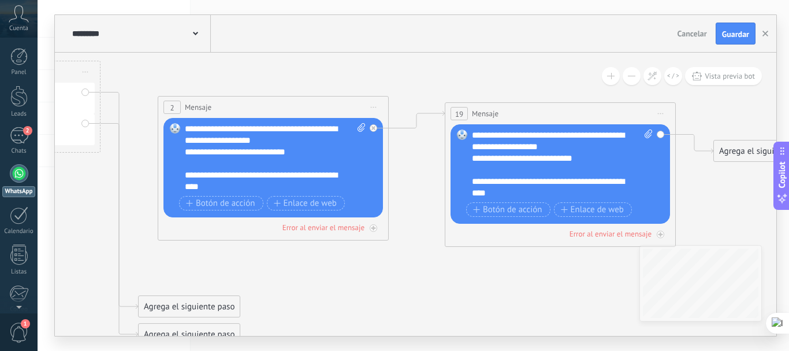
scroll to position [289, 0]
click at [220, 192] on div "**********" at bounding box center [275, 168] width 180 height 90
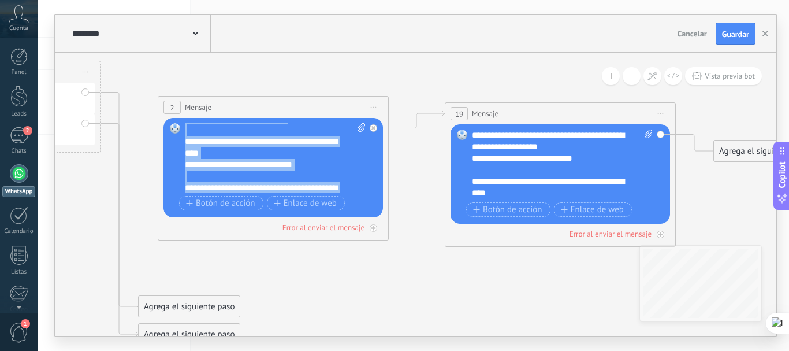
scroll to position [0, 0]
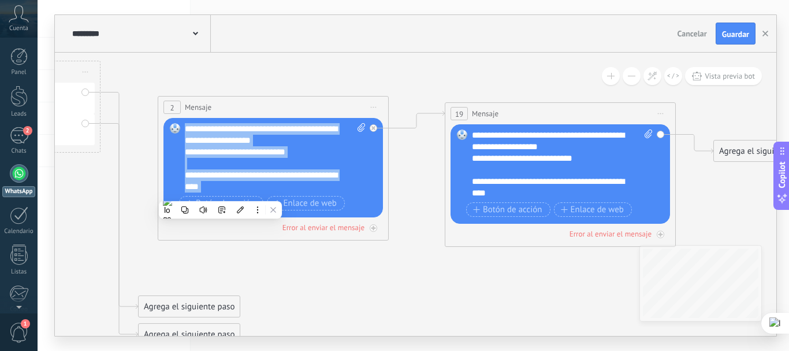
drag, startPoint x: 225, startPoint y: 184, endPoint x: 183, endPoint y: 109, distance: 86.9
click at [183, 109] on div "2 Mensaje ******* (a): Todos los contactos - canales seleccionados Todos los co…" at bounding box center [273, 168] width 231 height 144
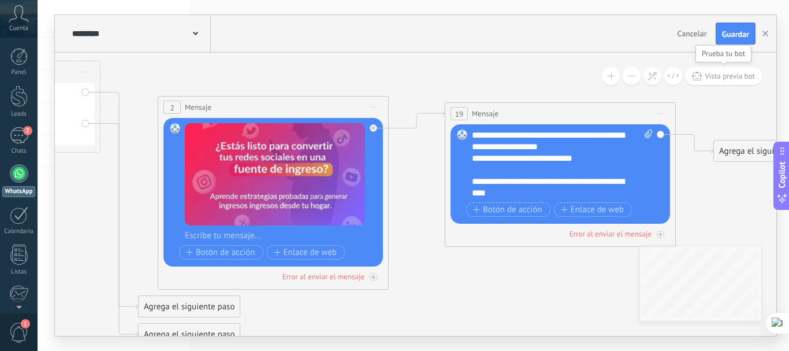
click at [730, 80] on span "Vista previa bot" at bounding box center [730, 76] width 50 height 10
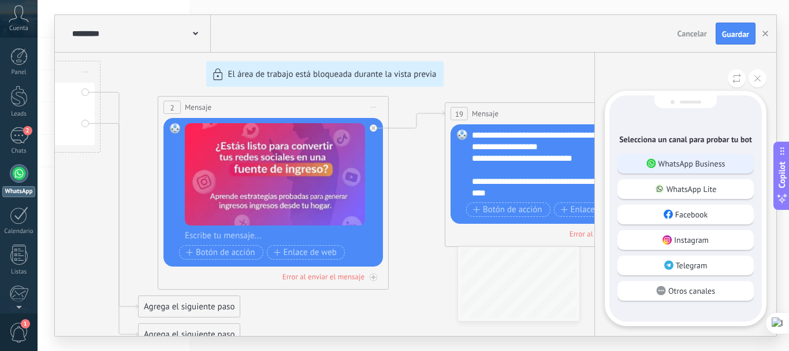
click at [670, 162] on p "WhatsApp Business" at bounding box center [691, 163] width 67 height 10
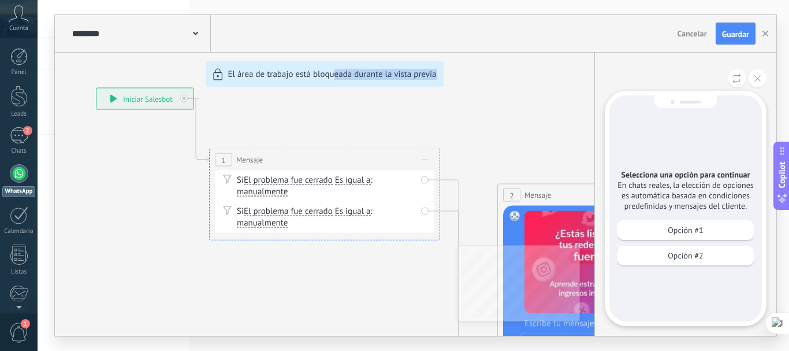
drag, startPoint x: 448, startPoint y: 131, endPoint x: 456, endPoint y: 124, distance: 10.6
click at [333, 113] on div "**********" at bounding box center [415, 175] width 721 height 321
click at [760, 79] on icon at bounding box center [757, 78] width 6 height 6
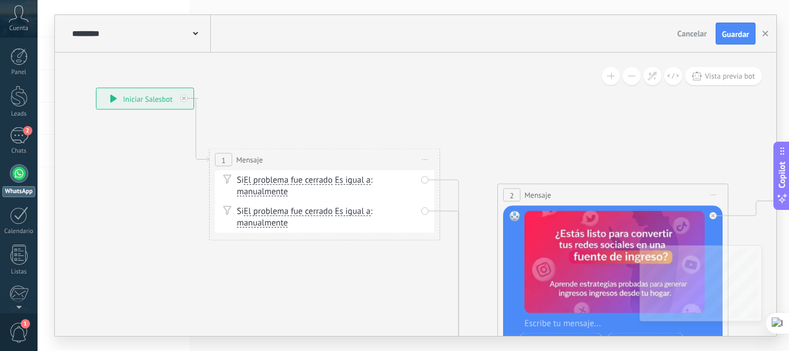
drag, startPoint x: 527, startPoint y: 118, endPoint x: 422, endPoint y: 91, distance: 108.4
click at [381, 66] on div "**********" at bounding box center [415, 175] width 721 height 321
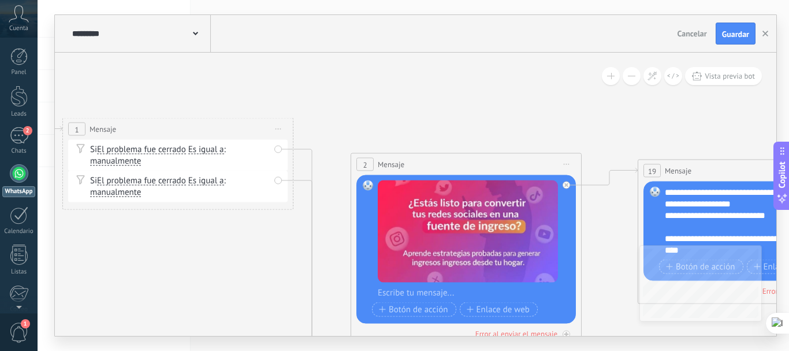
drag, startPoint x: 645, startPoint y: 141, endPoint x: 516, endPoint y: 113, distance: 131.9
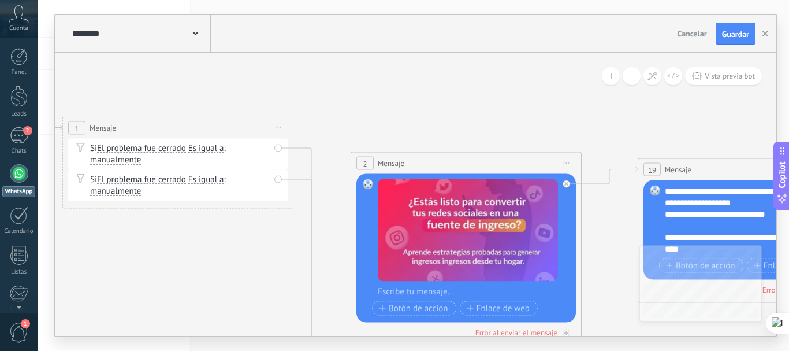
click at [564, 164] on span "Iniciar vista previa aquí Cambiar nombre Duplicar Borrar" at bounding box center [566, 163] width 18 height 17
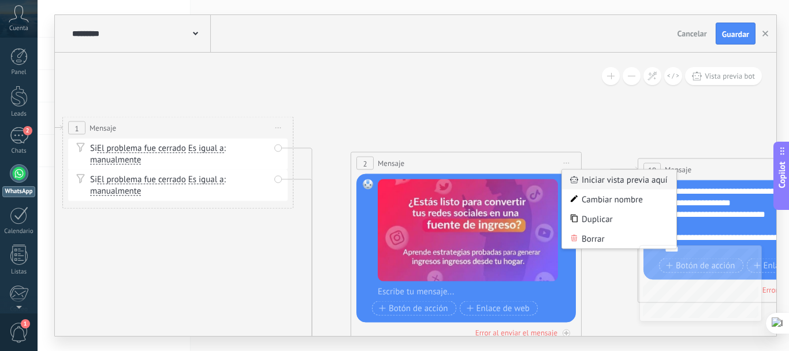
click at [597, 181] on div "Iniciar vista previa aquí" at bounding box center [619, 180] width 114 height 20
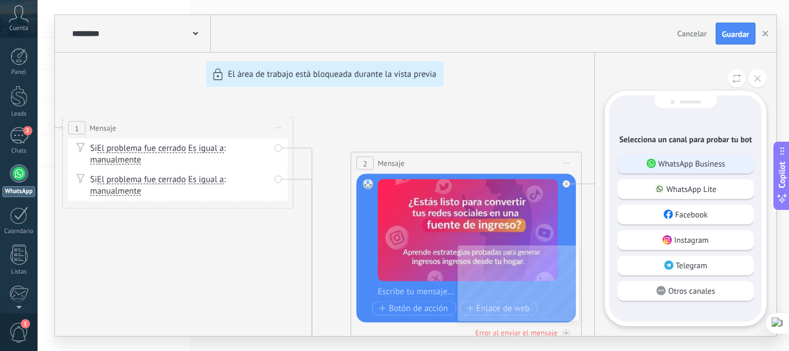
click at [725, 170] on div "WhatsApp Business" at bounding box center [685, 164] width 136 height 20
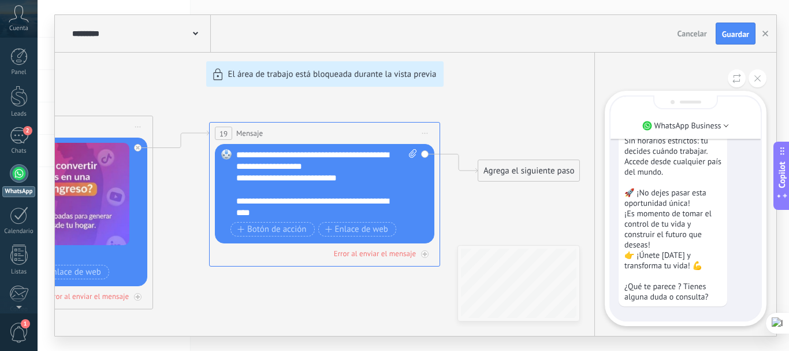
drag, startPoint x: 492, startPoint y: 110, endPoint x: 663, endPoint y: 91, distance: 172.0
click at [663, 91] on div "**********" at bounding box center [415, 175] width 721 height 321
click at [758, 77] on icon at bounding box center [757, 78] width 6 height 6
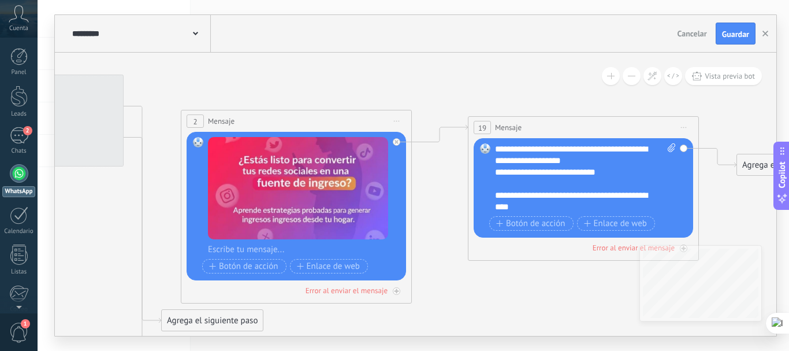
drag, startPoint x: 463, startPoint y: 98, endPoint x: 691, endPoint y: 98, distance: 228.2
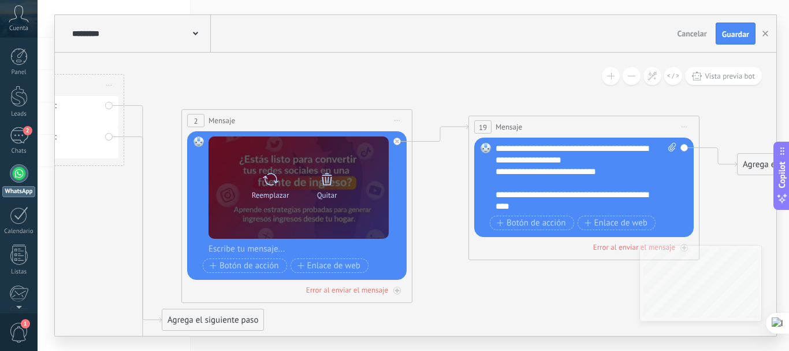
drag, startPoint x: 350, startPoint y: 191, endPoint x: 271, endPoint y: 183, distance: 79.0
click at [271, 183] on icon at bounding box center [270, 179] width 17 height 16
click input "Subir" at bounding box center [0, 0] width 0 height 0
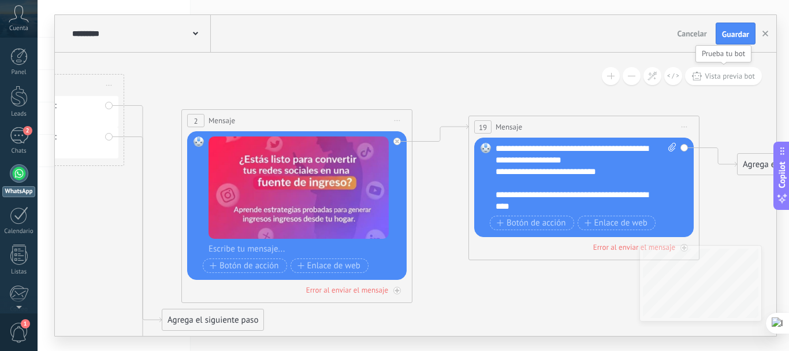
click at [730, 78] on span "Vista previa bot" at bounding box center [730, 76] width 50 height 10
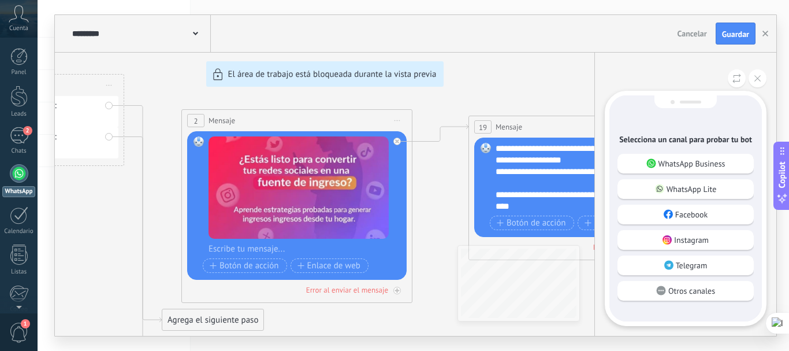
click at [707, 162] on p "WhatsApp Business" at bounding box center [691, 163] width 67 height 10
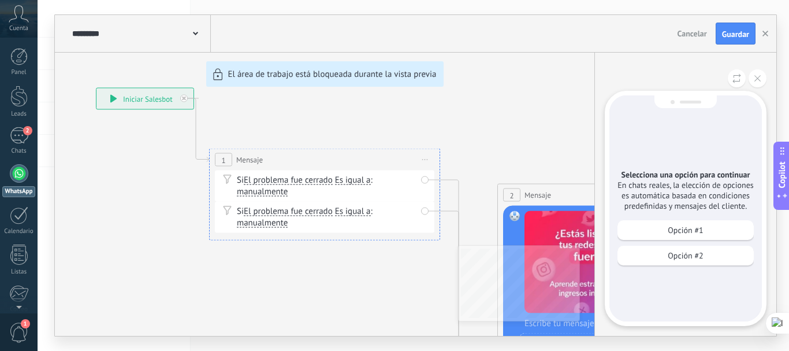
click at [529, 118] on div "**********" at bounding box center [415, 175] width 721 height 321
click at [756, 83] on button at bounding box center [758, 78] width 18 height 18
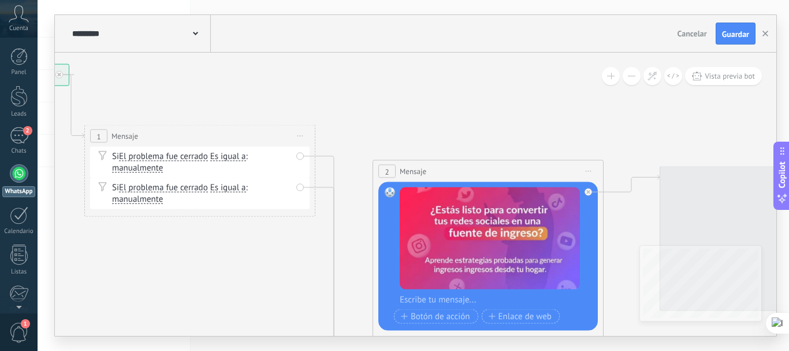
drag, startPoint x: 579, startPoint y: 139, endPoint x: 506, endPoint y: 101, distance: 81.9
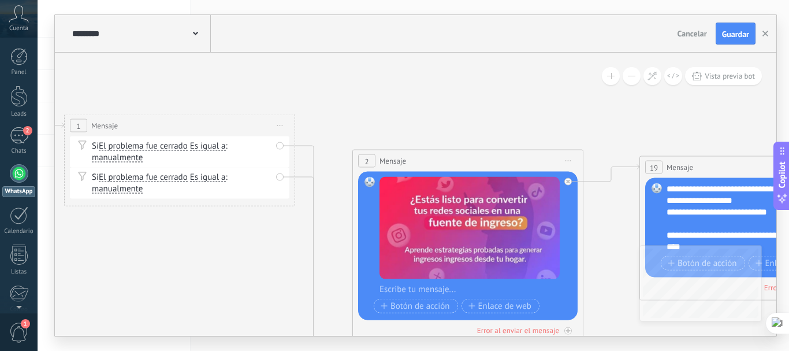
click at [571, 161] on icon at bounding box center [568, 160] width 6 height 1
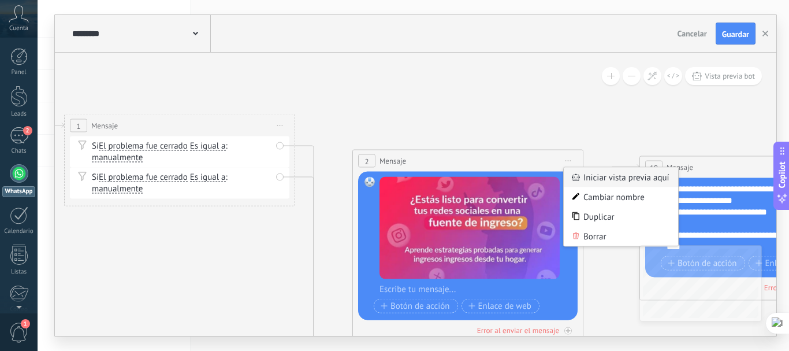
click at [585, 181] on div "Iniciar vista previa aquí" at bounding box center [621, 178] width 114 height 20
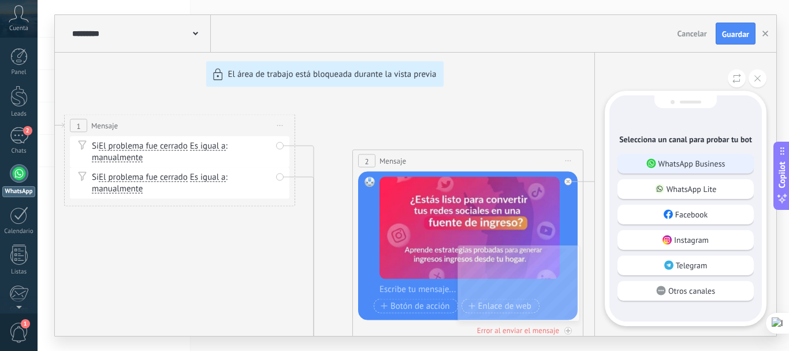
click at [723, 161] on p "WhatsApp Business" at bounding box center [691, 163] width 67 height 10
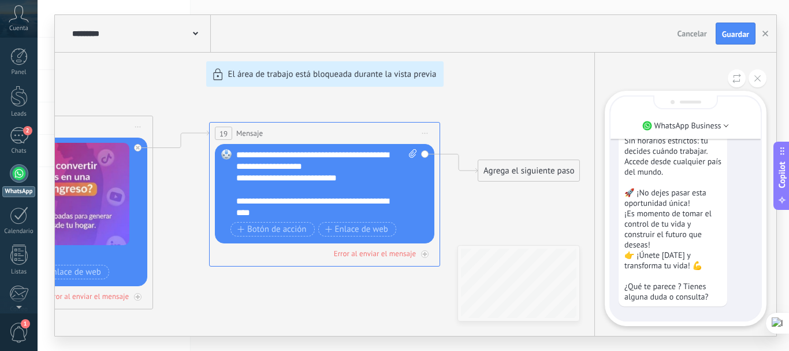
drag, startPoint x: 515, startPoint y: 124, endPoint x: 624, endPoint y: 116, distance: 110.1
click at [624, 116] on div "**********" at bounding box center [415, 175] width 721 height 321
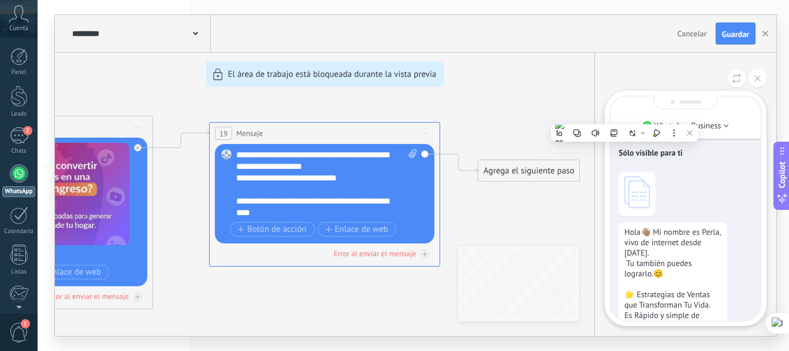
click at [632, 202] on icon at bounding box center [636, 192] width 25 height 32
drag, startPoint x: 632, startPoint y: 198, endPoint x: 686, endPoint y: 185, distance: 55.6
click at [686, 185] on div at bounding box center [686, 194] width 134 height 44
click at [626, 196] on icon at bounding box center [636, 192] width 25 height 32
drag, startPoint x: 544, startPoint y: 103, endPoint x: 622, endPoint y: 114, distance: 79.4
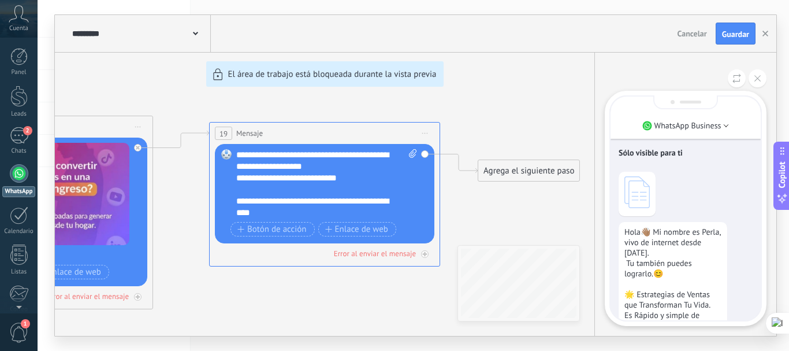
click at [620, 120] on div "**********" at bounding box center [415, 175] width 721 height 321
click at [764, 80] on button at bounding box center [758, 78] width 18 height 18
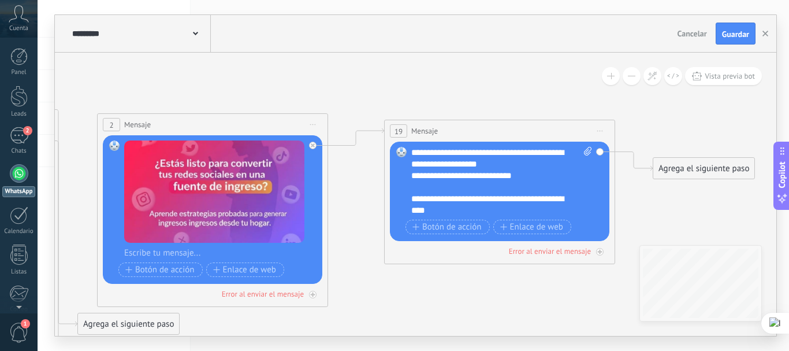
click at [743, 270] on div "**********" at bounding box center [415, 194] width 721 height 283
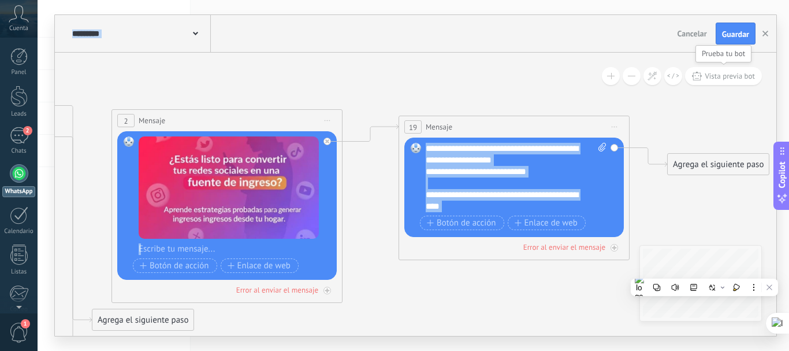
click at [727, 81] on button "Vista previa bot" at bounding box center [723, 76] width 77 height 18
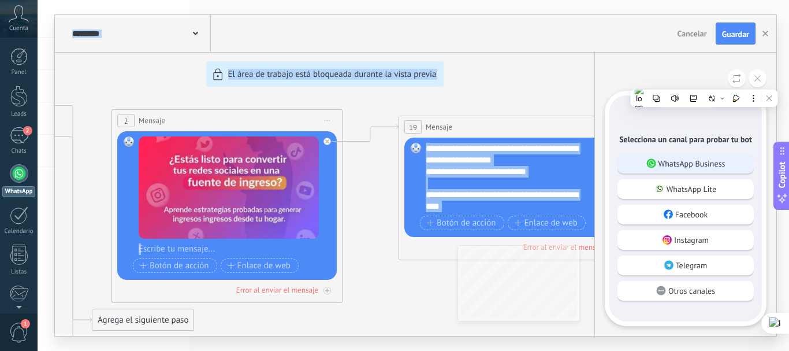
click at [672, 170] on div "WhatsApp Business" at bounding box center [685, 164] width 136 height 20
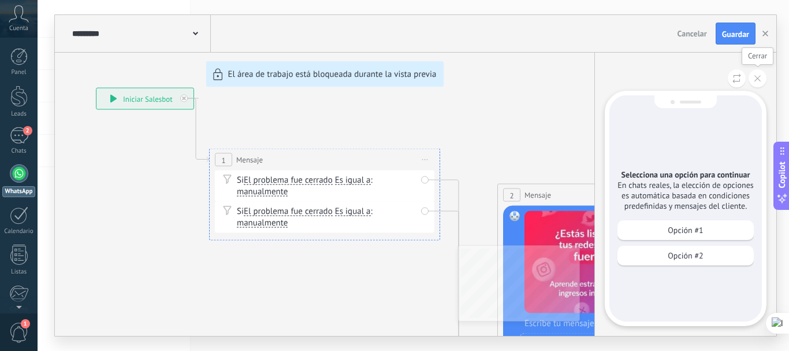
click at [762, 81] on button at bounding box center [758, 78] width 18 height 18
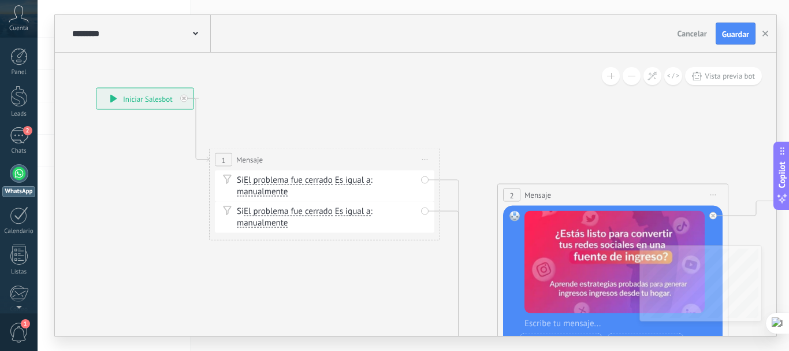
click at [221, 159] on span "1" at bounding box center [223, 160] width 4 height 10
click at [228, 180] on icon at bounding box center [227, 178] width 8 height 9
click at [225, 211] on icon at bounding box center [227, 210] width 9 height 10
click at [429, 154] on span "Iniciar vista previa aquí" at bounding box center [425, 159] width 18 height 17
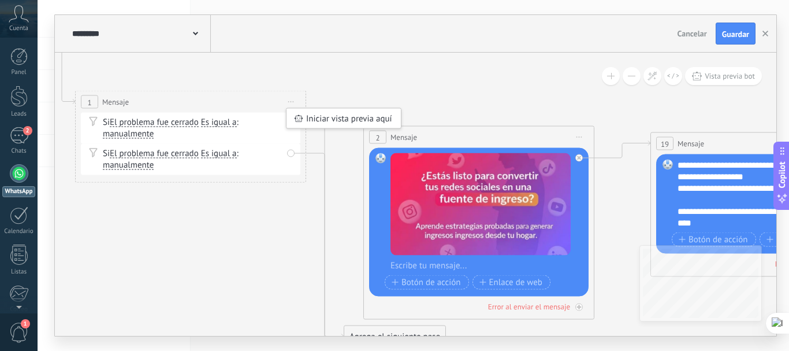
drag, startPoint x: 564, startPoint y: 136, endPoint x: 428, endPoint y: 78, distance: 148.0
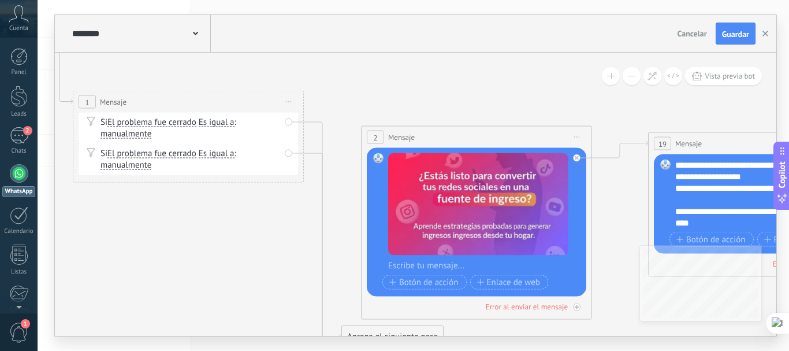
click at [575, 139] on span "Iniciar vista previa aquí Cambiar nombre Duplicar Borrar" at bounding box center [577, 137] width 18 height 17
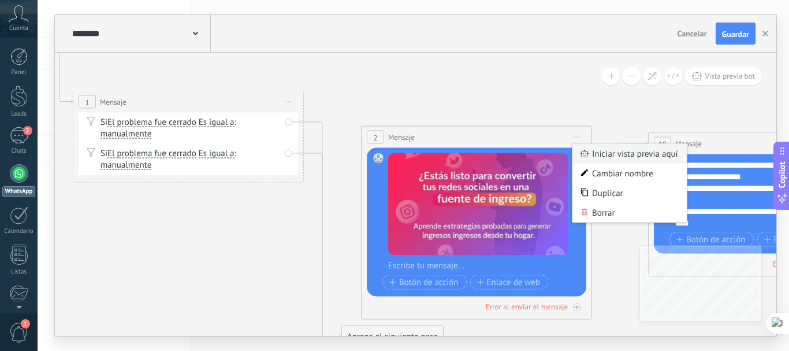
click at [598, 149] on div "Iniciar vista previa aquí" at bounding box center [629, 154] width 114 height 20
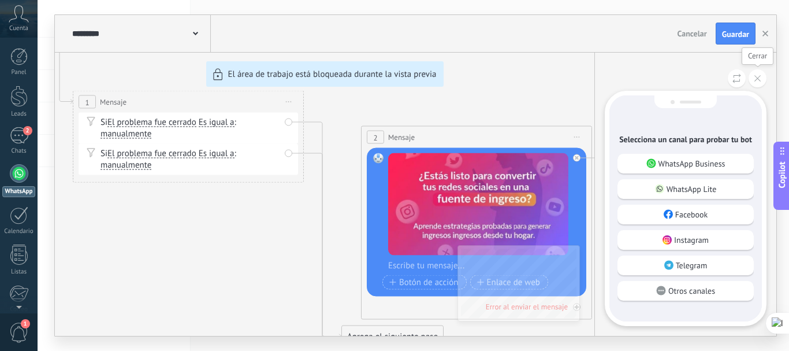
click at [754, 81] on button at bounding box center [758, 78] width 18 height 18
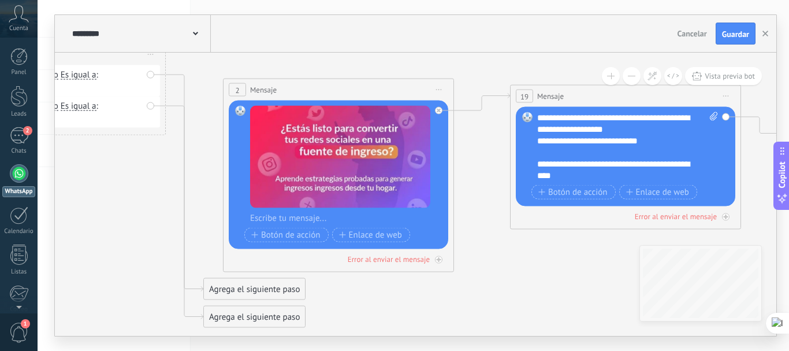
drag, startPoint x: 597, startPoint y: 104, endPoint x: 488, endPoint y: 60, distance: 117.1
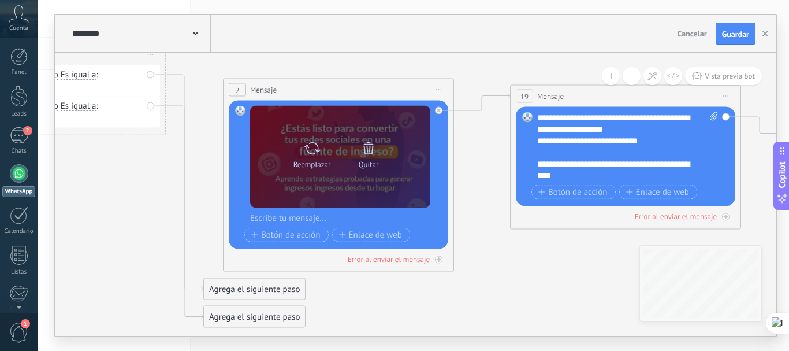
click at [367, 151] on icon at bounding box center [368, 148] width 16 height 16
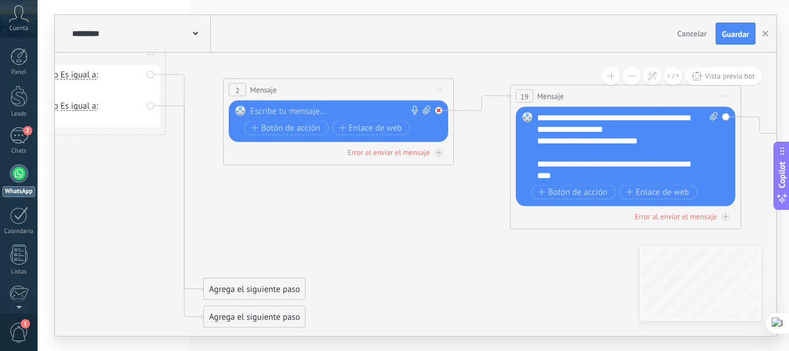
click at [441, 110] on div at bounding box center [439, 111] width 8 height 8
click at [438, 112] on div "Reemplazar Quitar Convertir a mensaje de voz Arrastre la imagen aquí para adjun…" at bounding box center [338, 122] width 219 height 42
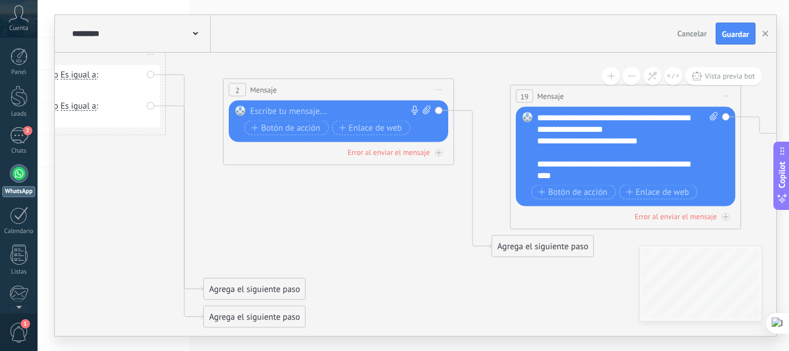
click at [438, 112] on div "Reemplazar Quitar Convertir a mensaje de voz Arrastre la imagen aquí para adjun…" at bounding box center [338, 122] width 219 height 42
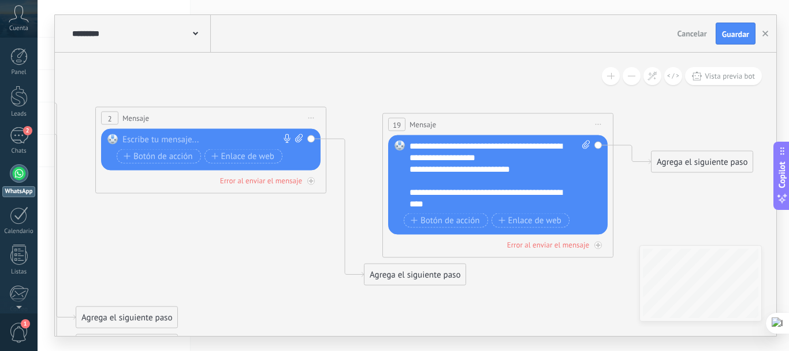
drag, startPoint x: 431, startPoint y: 272, endPoint x: 303, endPoint y: 302, distance: 131.6
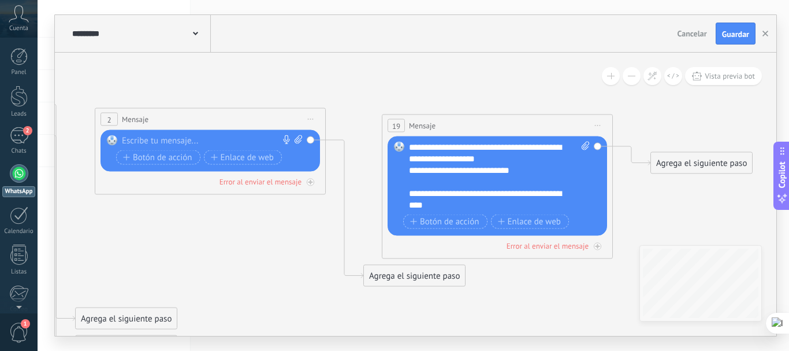
click at [597, 125] on icon at bounding box center [598, 125] width 6 height 1
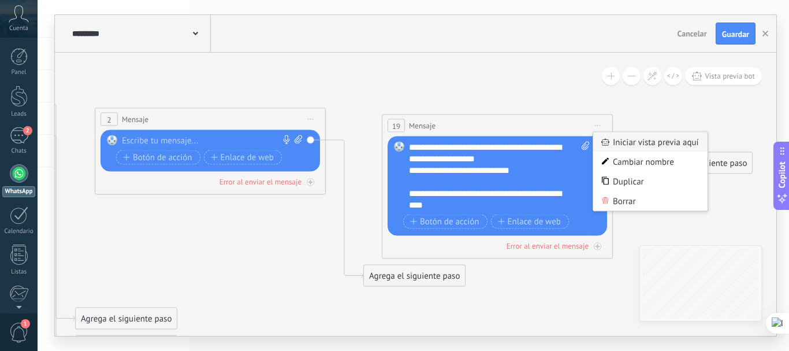
click at [613, 142] on div "Iniciar vista previa aquí" at bounding box center [650, 142] width 114 height 20
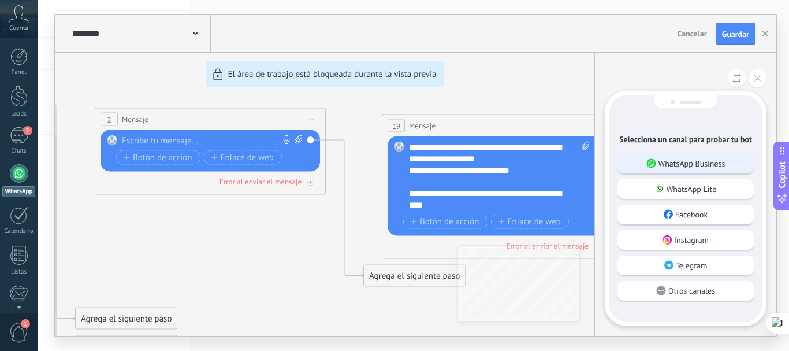
click at [693, 161] on p "WhatsApp Business" at bounding box center [691, 163] width 67 height 10
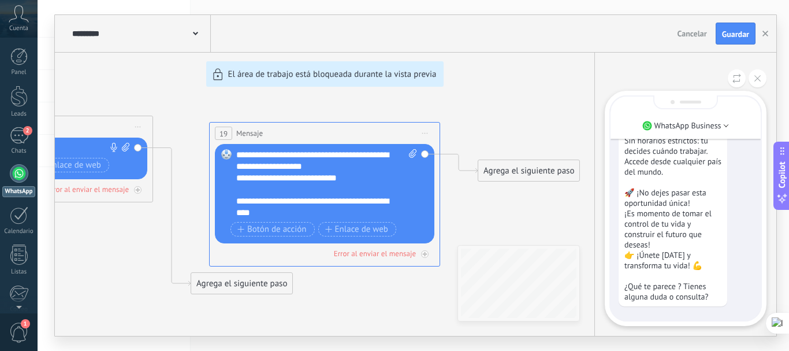
scroll to position [-338, 0]
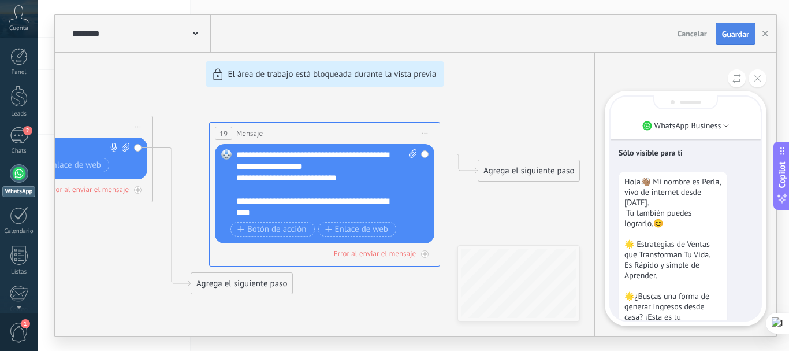
click at [738, 31] on span "Guardar" at bounding box center [735, 34] width 27 height 8
click at [736, 35] on span "Guardar" at bounding box center [735, 34] width 27 height 8
click at [757, 83] on button at bounding box center [758, 78] width 18 height 18
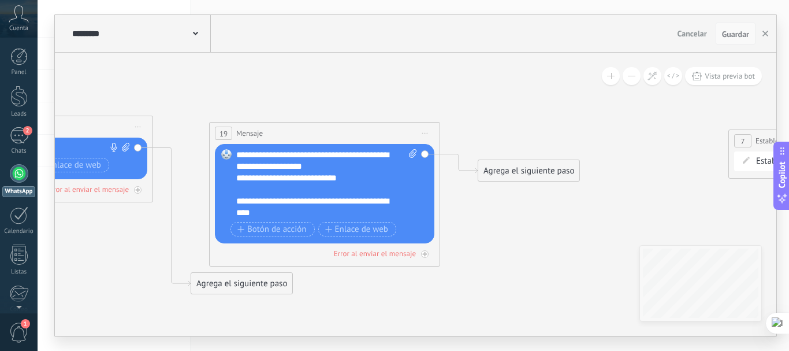
click at [735, 40] on button "Guardar" at bounding box center [736, 34] width 40 height 22
click at [735, 36] on span "Guardar" at bounding box center [735, 34] width 27 height 8
click at [428, 132] on span "Iniciar vista previa aquí Cambiar nombre Duplicar Borrar" at bounding box center [425, 133] width 18 height 17
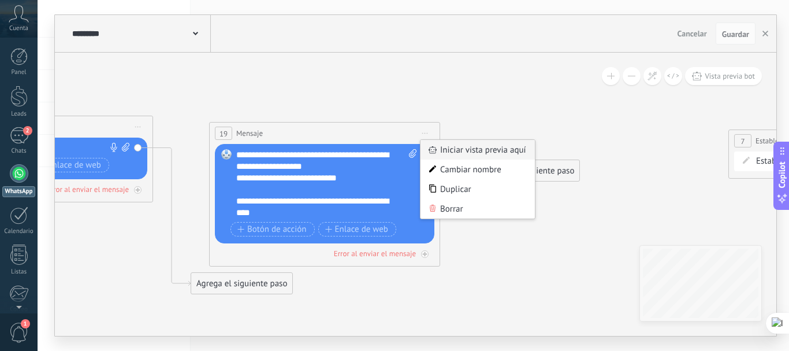
click at [446, 150] on div "Iniciar vista previa aquí" at bounding box center [477, 150] width 114 height 20
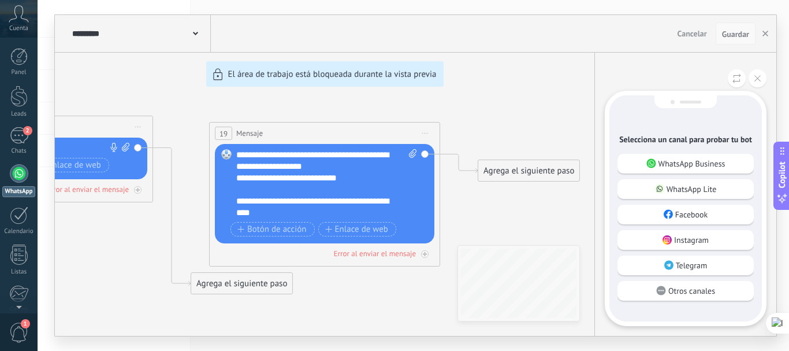
click at [736, 31] on span "Guardar" at bounding box center [735, 34] width 27 height 8
click at [758, 79] on icon at bounding box center [757, 78] width 6 height 6
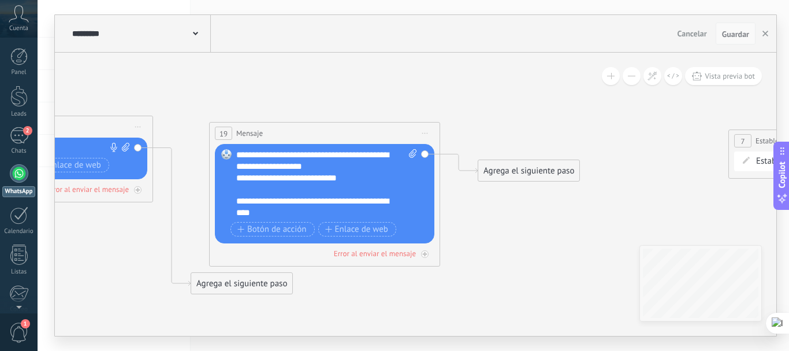
click at [735, 30] on span "Guardar" at bounding box center [735, 34] width 27 height 8
click at [734, 34] on span "Guardar" at bounding box center [735, 34] width 27 height 8
click at [730, 33] on span "Guardar" at bounding box center [735, 34] width 27 height 8
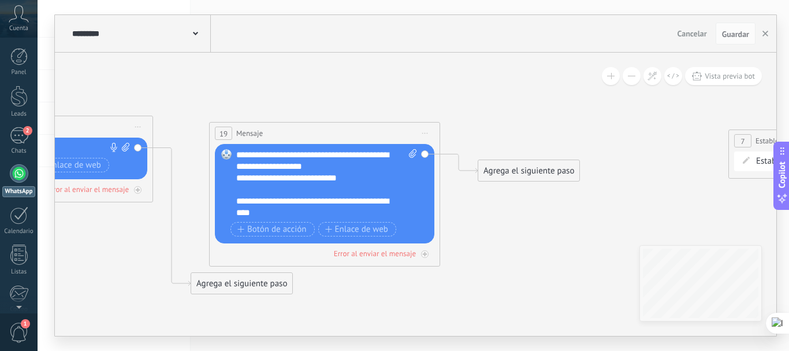
click at [195, 35] on use at bounding box center [195, 33] width 5 height 3
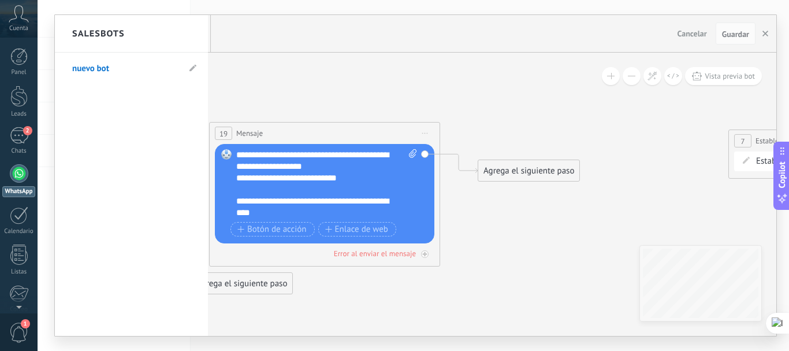
drag, startPoint x: 475, startPoint y: 109, endPoint x: 489, endPoint y: 95, distance: 19.6
click at [478, 103] on div at bounding box center [415, 175] width 721 height 321
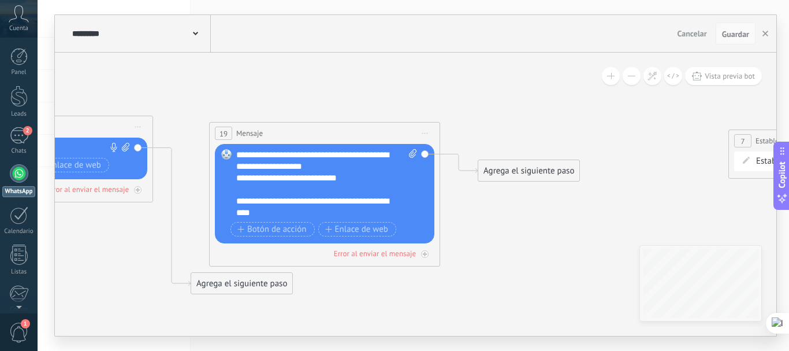
click at [739, 36] on span "Guardar" at bounding box center [735, 34] width 27 height 8
click at [766, 36] on icon "button" at bounding box center [765, 34] width 6 height 6
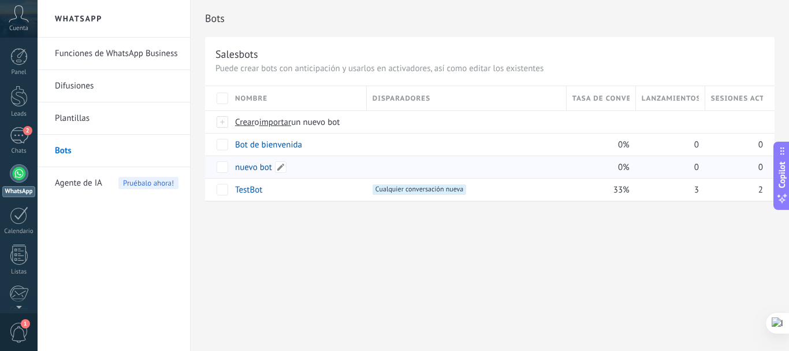
click at [245, 167] on link "nuevo bot" at bounding box center [253, 167] width 37 height 11
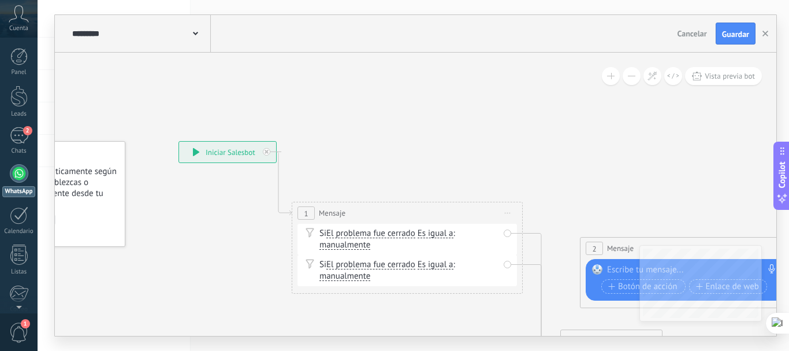
drag, startPoint x: 702, startPoint y: 128, endPoint x: 575, endPoint y: 129, distance: 126.5
click at [732, 81] on button "Vista previa bot" at bounding box center [723, 76] width 77 height 18
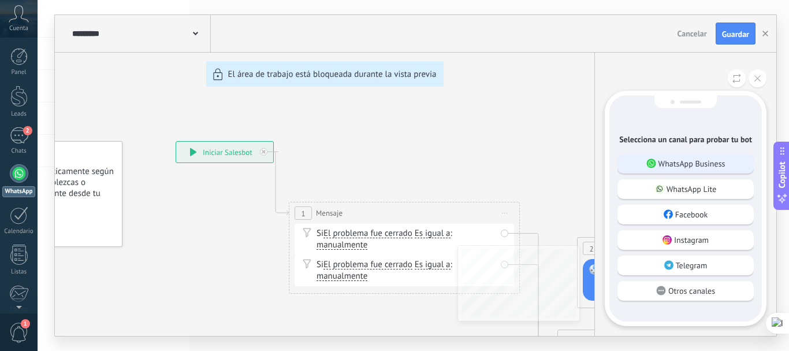
click at [730, 159] on div "WhatsApp Business" at bounding box center [685, 164] width 136 height 20
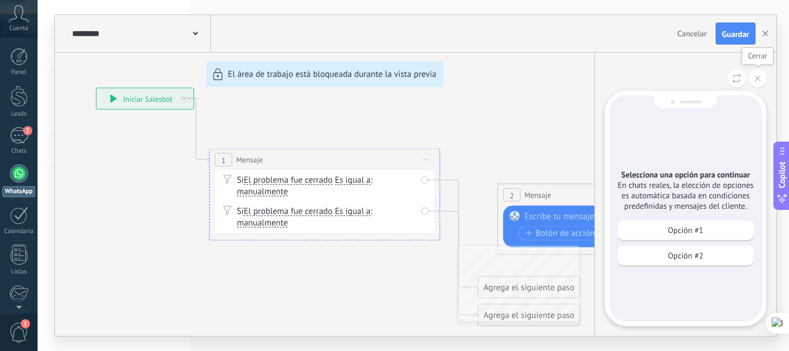
click at [755, 79] on icon at bounding box center [757, 78] width 6 height 6
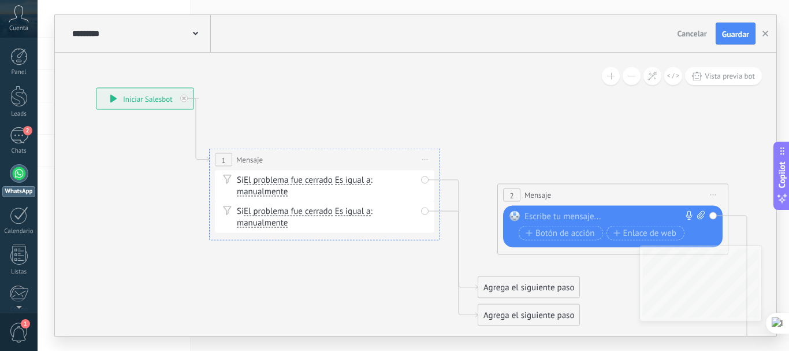
click at [687, 38] on span "Cancelar" at bounding box center [692, 33] width 29 height 10
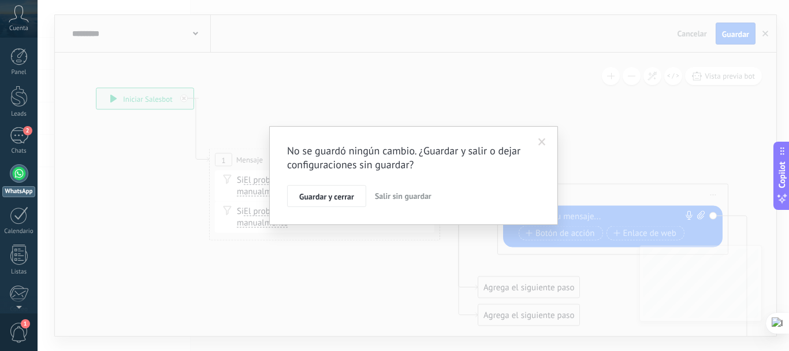
click at [540, 147] on span at bounding box center [542, 142] width 19 height 20
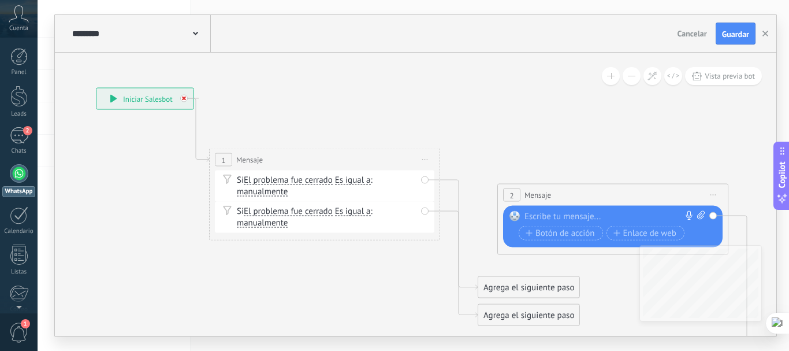
click at [181, 96] on div at bounding box center [184, 99] width 8 height 8
click at [256, 278] on span "Mensaje" at bounding box center [266, 277] width 31 height 11
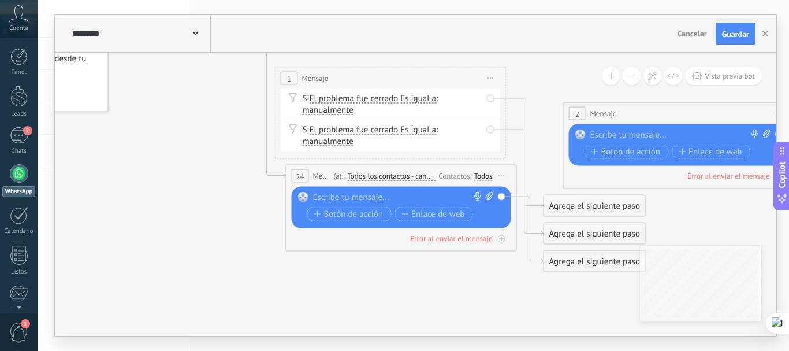
drag, startPoint x: 239, startPoint y: 217, endPoint x: 225, endPoint y: 135, distance: 82.7
click at [487, 80] on span "Iniciar vista previa aquí" at bounding box center [491, 78] width 18 height 17
click at [460, 51] on div "********* nuevo bot Cancelar Actualización Cancelar Guardar" at bounding box center [415, 34] width 721 height 38
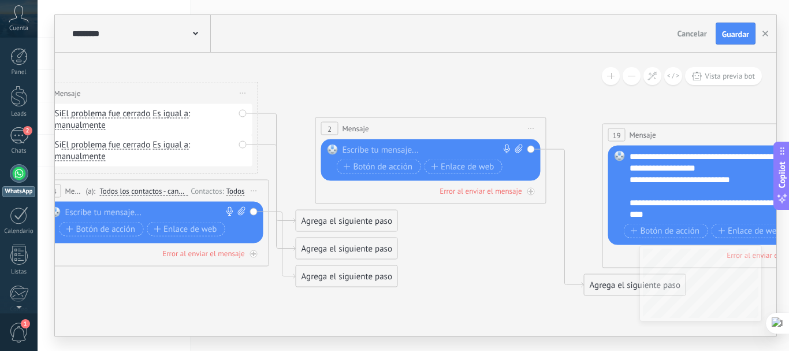
drag, startPoint x: 724, startPoint y: 126, endPoint x: 476, endPoint y: 86, distance: 251.1
click at [530, 123] on span "Iniciar vista previa aquí Cambiar nombre Duplicar Borrar" at bounding box center [531, 128] width 18 height 17
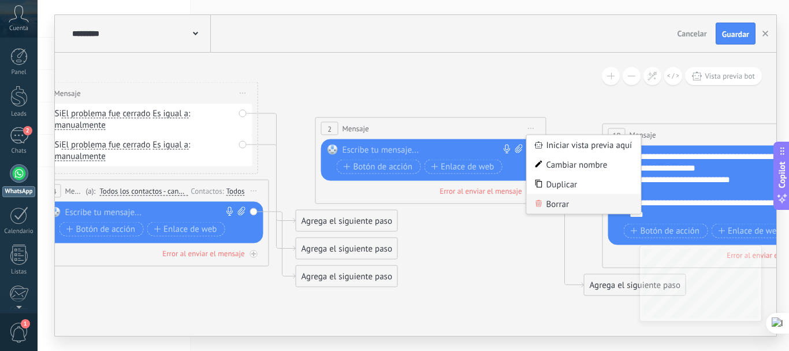
click at [552, 206] on div "Borrar" at bounding box center [584, 204] width 114 height 20
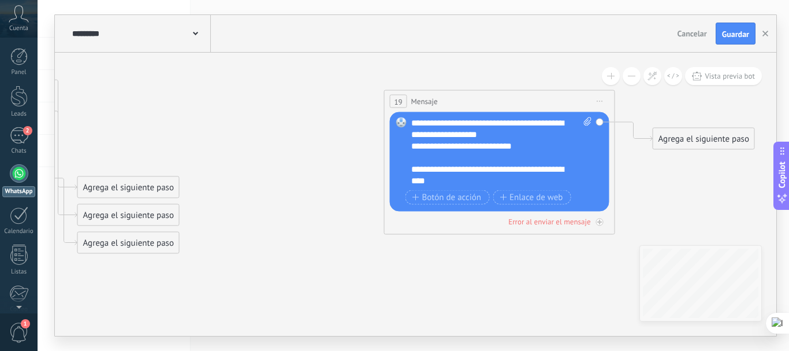
drag, startPoint x: 568, startPoint y: 136, endPoint x: 358, endPoint y: 114, distance: 210.8
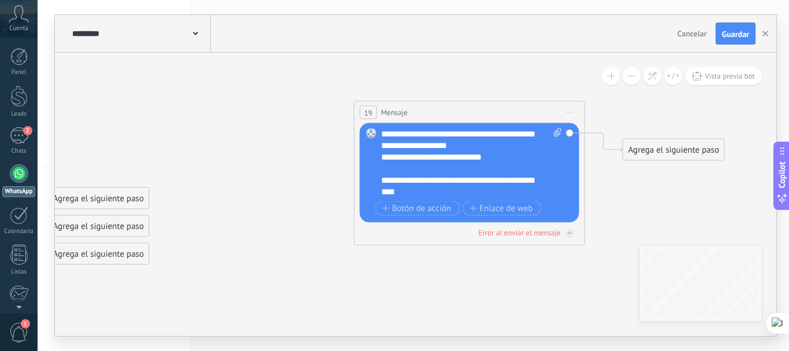
click at [571, 110] on span "Iniciar vista previa aquí Cambiar nombre Duplicar Borrar" at bounding box center [570, 112] width 18 height 17
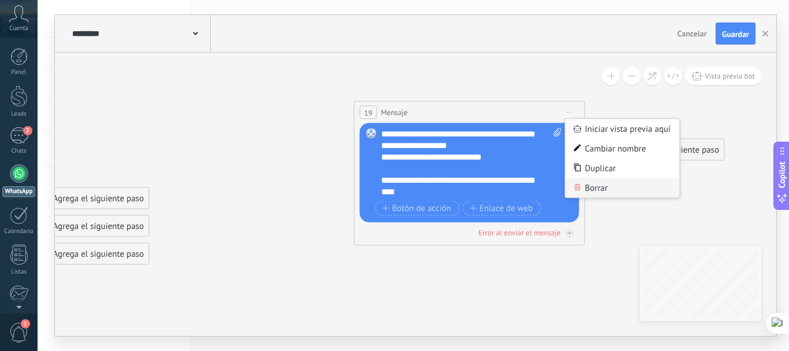
click at [585, 188] on div "Borrar" at bounding box center [622, 188] width 114 height 20
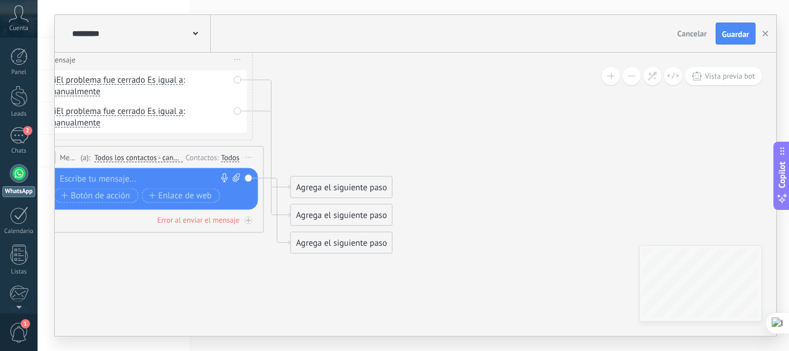
drag, startPoint x: 455, startPoint y: 187, endPoint x: 734, endPoint y: 174, distance: 279.3
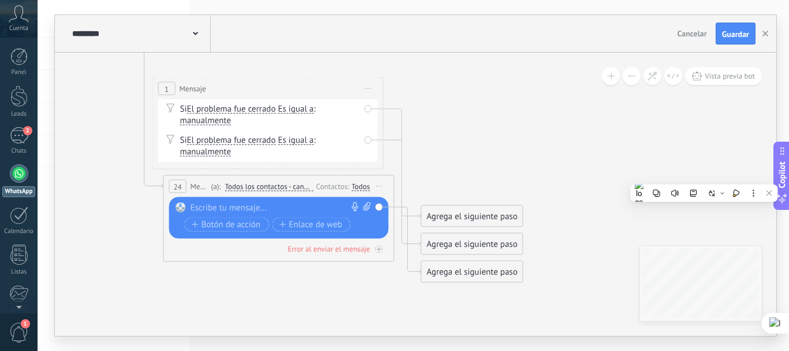
drag, startPoint x: 677, startPoint y: 173, endPoint x: 773, endPoint y: 198, distance: 99.8
click at [784, 202] on body ".abccls-1,.abccls-2{fill-rule:evenodd}.abccls-2{fill:#fff} .abfcls-1{fill:none}…" at bounding box center [394, 175] width 789 height 351
click at [298, 202] on div at bounding box center [277, 208] width 172 height 12
paste div
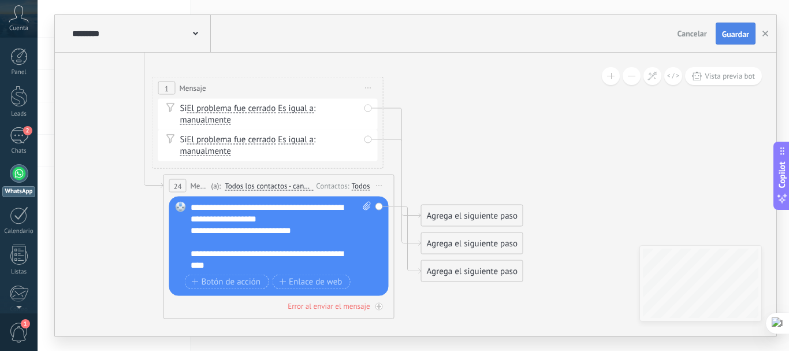
click at [730, 32] on span "Guardar" at bounding box center [735, 34] width 27 height 8
click at [716, 78] on span "Vista previa bot" at bounding box center [730, 76] width 50 height 10
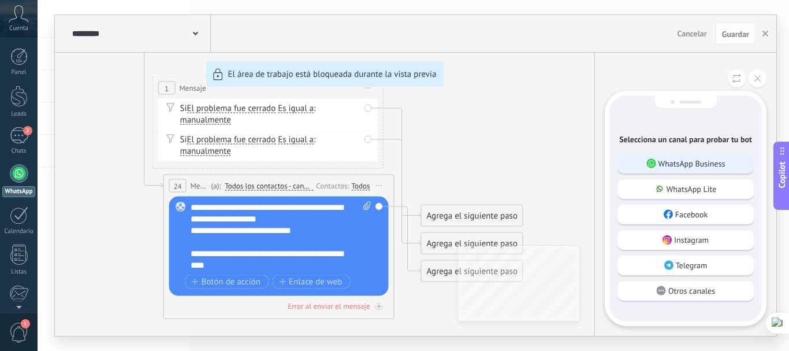
click at [705, 158] on p "WhatsApp Business" at bounding box center [691, 163] width 67 height 10
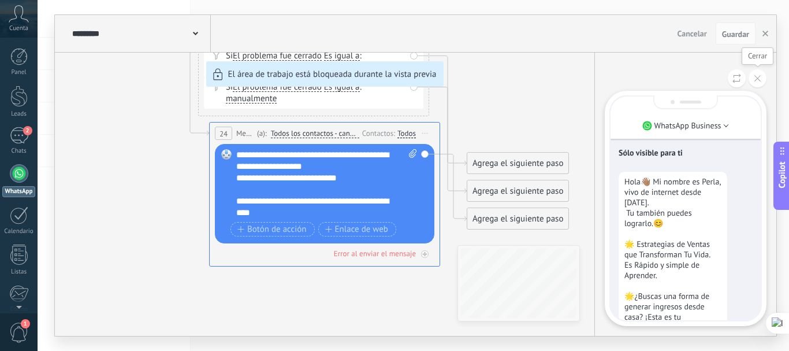
click at [756, 79] on icon at bounding box center [757, 78] width 6 height 6
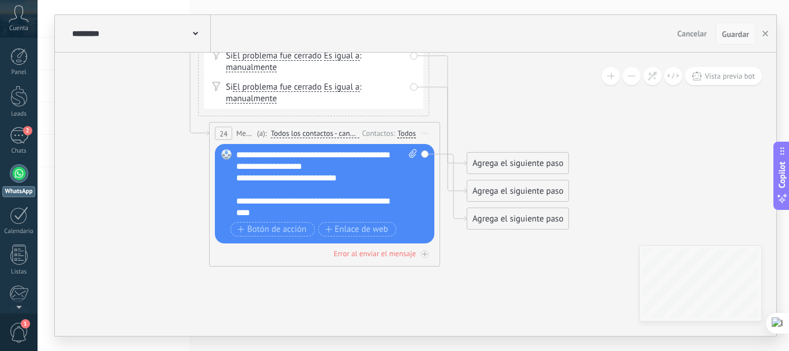
click at [742, 37] on span "Guardar" at bounding box center [735, 34] width 27 height 8
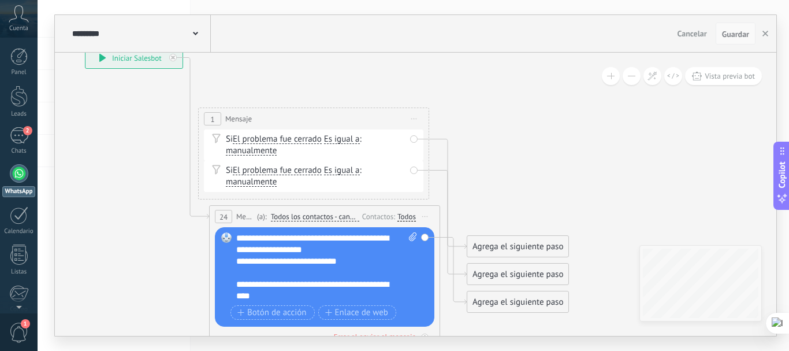
click at [730, 32] on span "Guardar" at bounding box center [735, 34] width 27 height 8
click at [195, 34] on use at bounding box center [195, 33] width 5 height 3
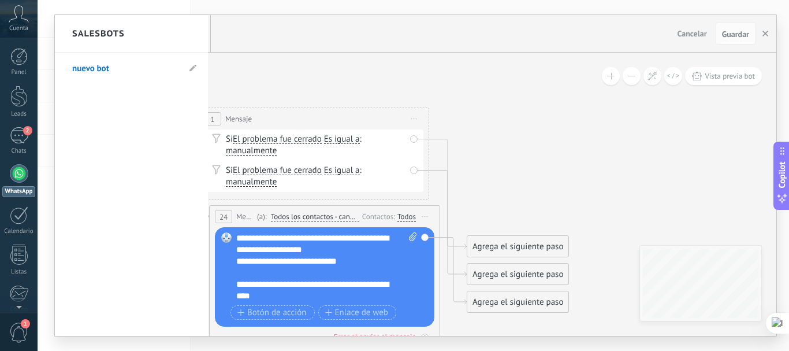
click at [766, 31] on div at bounding box center [415, 175] width 721 height 321
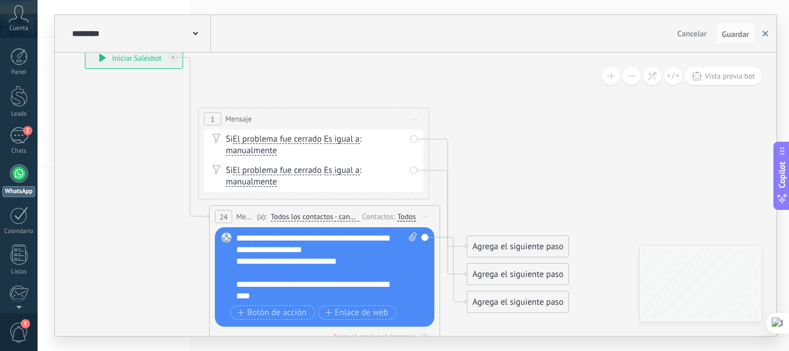
click at [766, 31] on icon "button" at bounding box center [765, 34] width 6 height 6
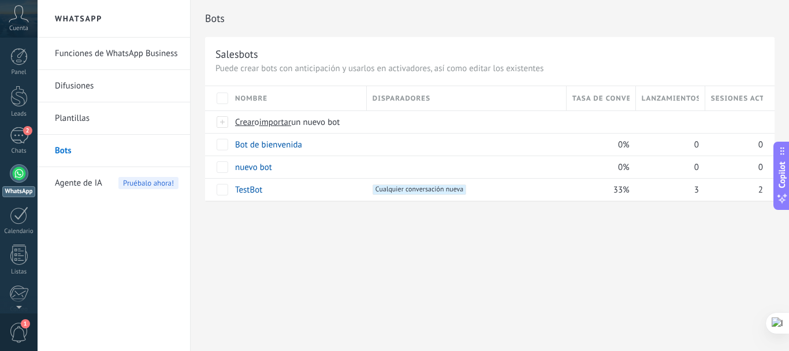
drag, startPoint x: 595, startPoint y: 215, endPoint x: 550, endPoint y: 210, distance: 44.8
click at [550, 210] on div "Bots Salesbots Puede crear bots con anticipación y usarlos en activadores, así …" at bounding box center [490, 175] width 598 height 351
click at [91, 47] on link "Funciones de WhatsApp Business" at bounding box center [117, 54] width 124 height 32
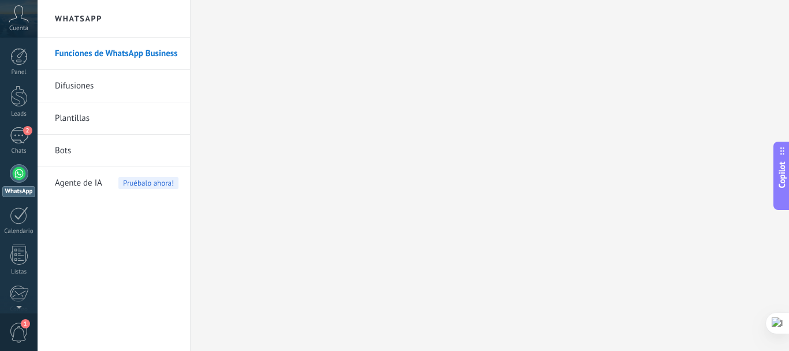
click at [79, 85] on link "Difusiones" at bounding box center [117, 86] width 124 height 32
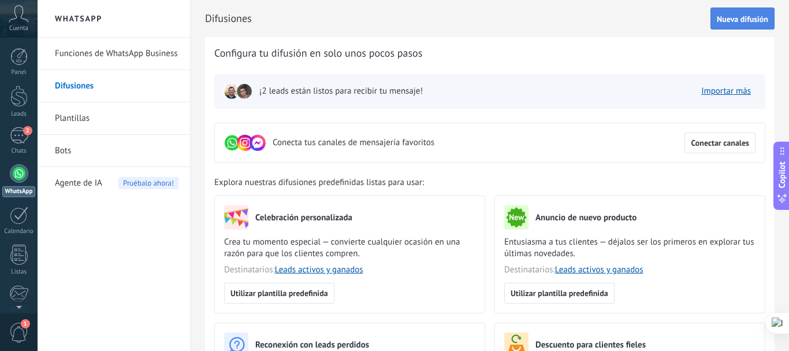
click at [745, 14] on button "Nueva difusión" at bounding box center [742, 19] width 64 height 22
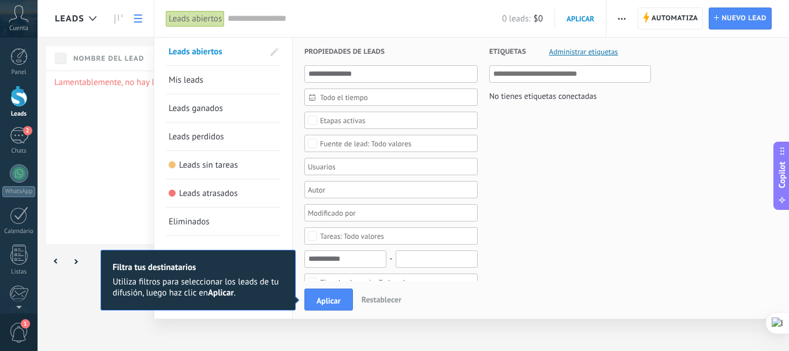
click at [676, 18] on div "Leads Automatiza Nueva difusión Editar embudo Imprimir Importar Exportar Buscar…" at bounding box center [413, 175] width 751 height 351
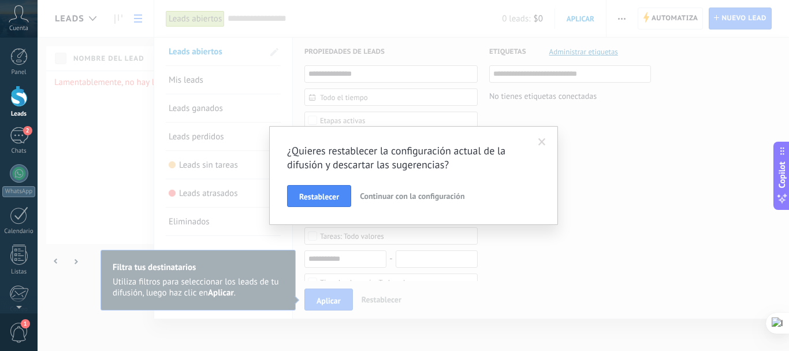
click at [538, 140] on span at bounding box center [542, 142] width 8 height 8
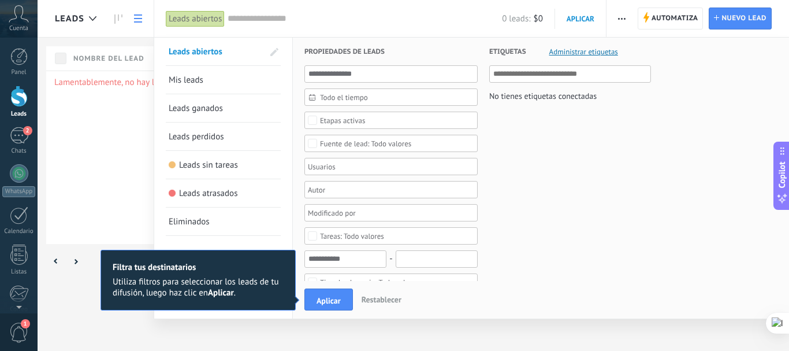
click at [92, 82] on div "Leads Automatiza Nueva difusión Editar embudo Imprimir Importar Exportar Buscar…" at bounding box center [413, 175] width 751 height 351
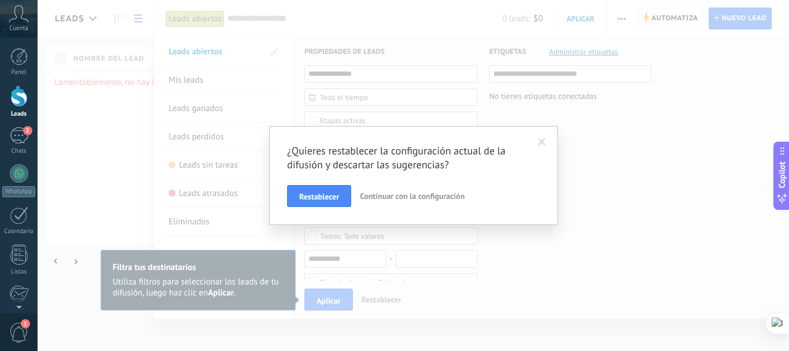
click at [542, 142] on span at bounding box center [542, 142] width 8 height 8
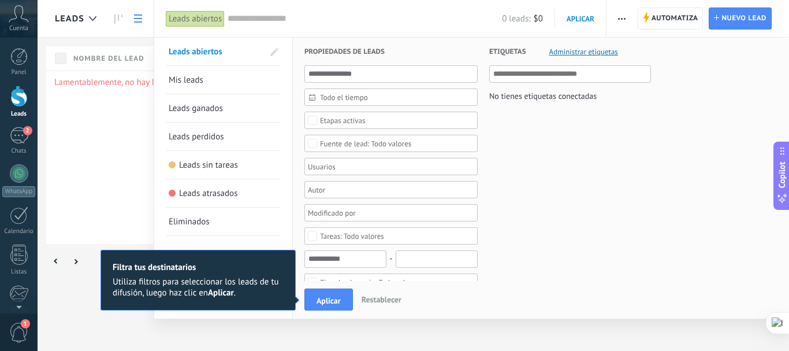
click at [140, 19] on div "Leads Automatiza Nueva difusión Editar embudo Imprimir Importar Exportar Buscar…" at bounding box center [413, 175] width 751 height 351
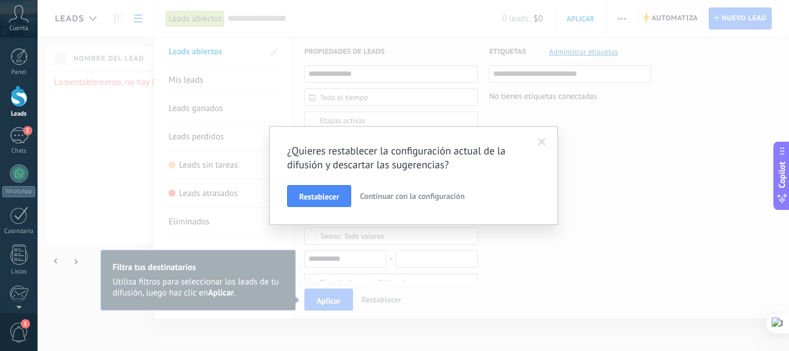
click at [547, 144] on span at bounding box center [542, 142] width 19 height 20
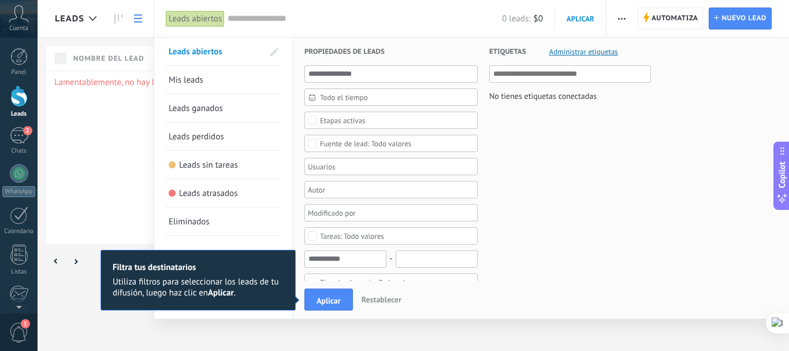
click at [621, 22] on div "Leads Automatiza Nueva difusión Editar embudo Imprimir Importar Exportar Buscar…" at bounding box center [413, 175] width 751 height 351
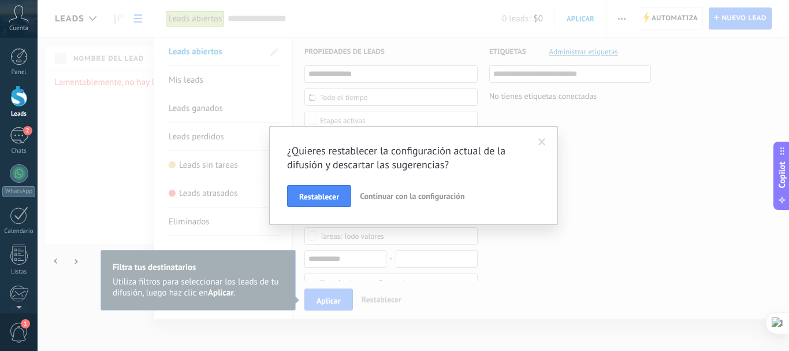
click at [621, 22] on div "¿Quieres restablecer la configuración actual de la difusión y descartar las sug…" at bounding box center [413, 175] width 751 height 351
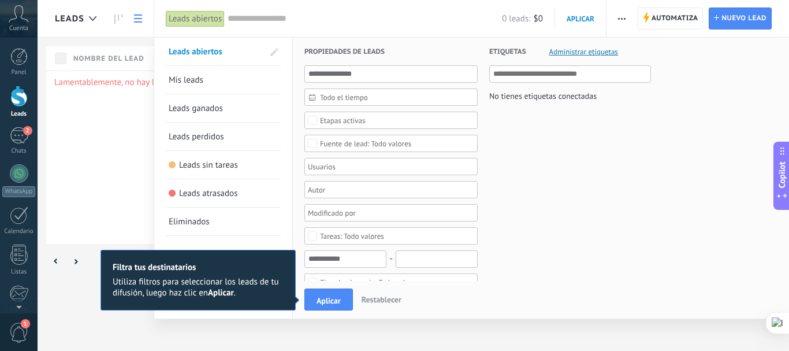
click at [138, 15] on div "Leads Automatiza Nueva difusión Editar embudo Imprimir Importar Exportar Buscar…" at bounding box center [413, 175] width 751 height 351
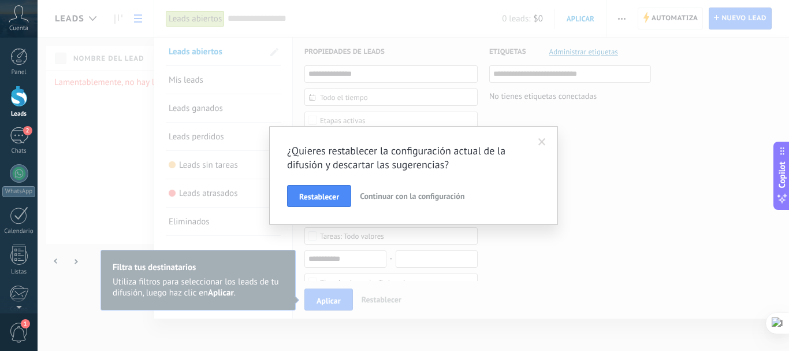
click at [545, 144] on span at bounding box center [542, 142] width 8 height 8
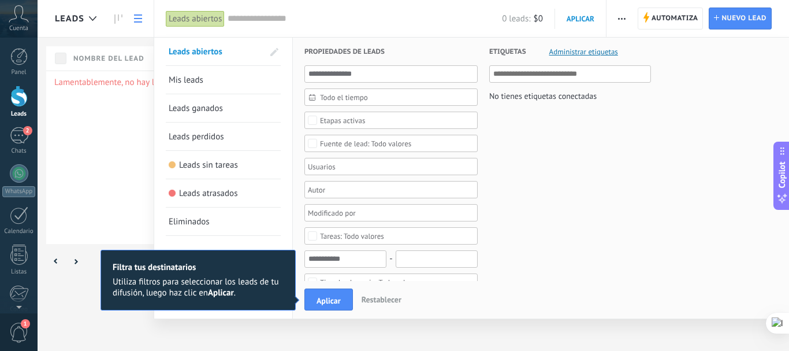
click at [102, 170] on div "Leads Automatiza Nueva difusión Editar embudo Imprimir Importar Exportar Buscar…" at bounding box center [413, 175] width 751 height 351
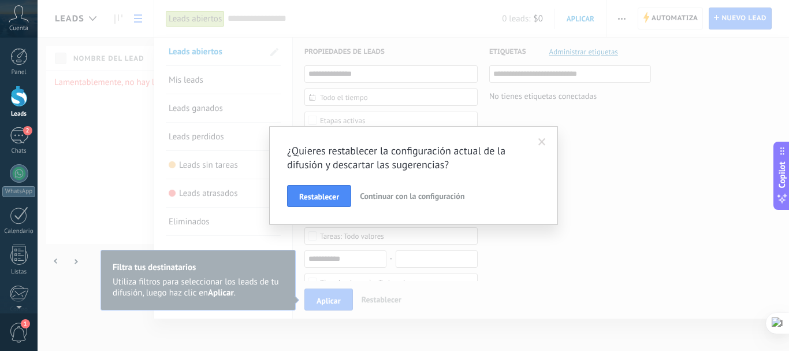
click at [548, 142] on span at bounding box center [542, 142] width 19 height 20
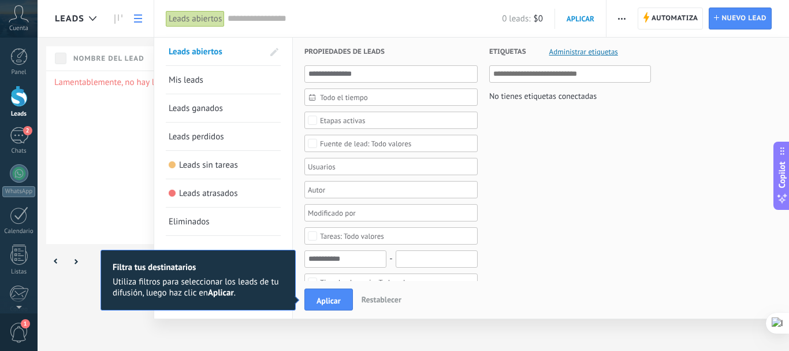
click at [17, 99] on div at bounding box center [18, 95] width 17 height 21
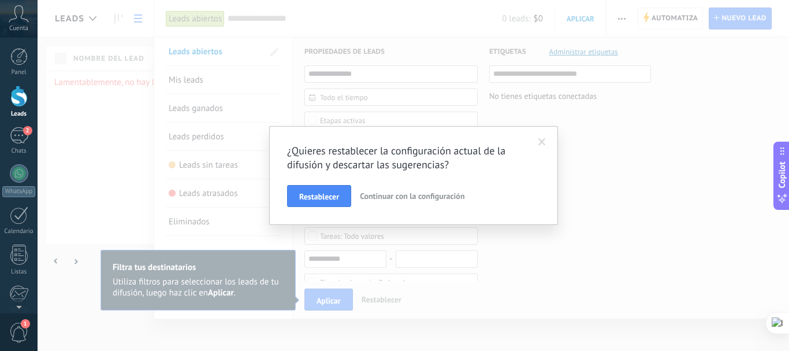
click at [539, 139] on span at bounding box center [542, 142] width 8 height 8
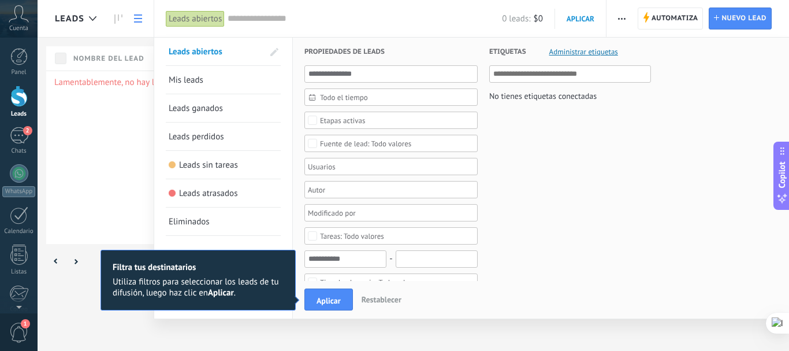
click at [192, 22] on div "Leads abiertos" at bounding box center [195, 18] width 59 height 17
click at [57, 262] on div "Leads Automatiza Nueva difusión Editar embudo Imprimir Importar Exportar Buscar…" at bounding box center [413, 175] width 751 height 351
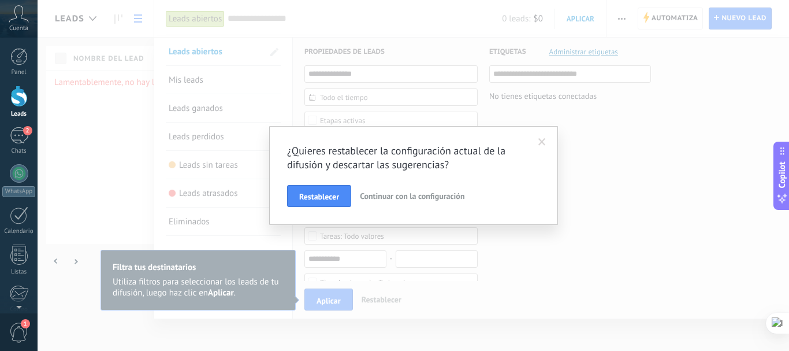
click at [444, 192] on span "Continuar con la configuración" at bounding box center [412, 196] width 105 height 10
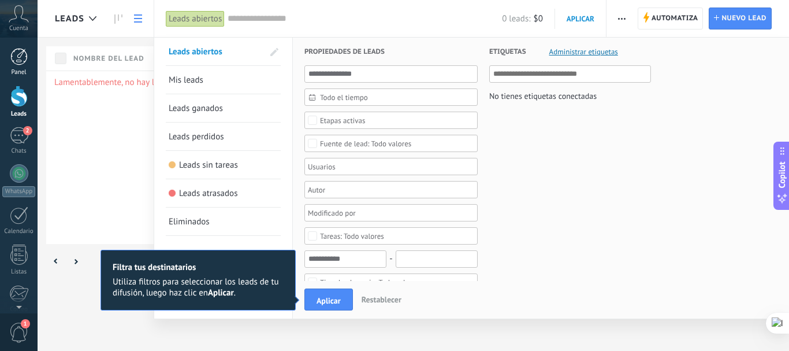
click at [13, 54] on div at bounding box center [18, 56] width 17 height 17
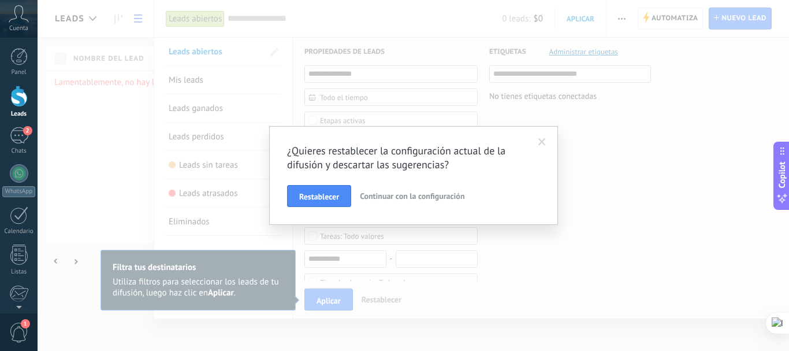
click at [539, 146] on span at bounding box center [542, 142] width 8 height 8
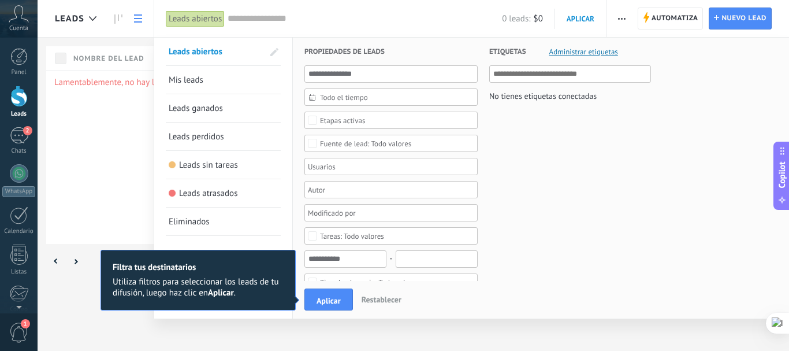
click at [727, 20] on div "Leads Automatiza Nueva difusión Editar embudo Imprimir Importar Exportar Buscar…" at bounding box center [413, 175] width 751 height 351
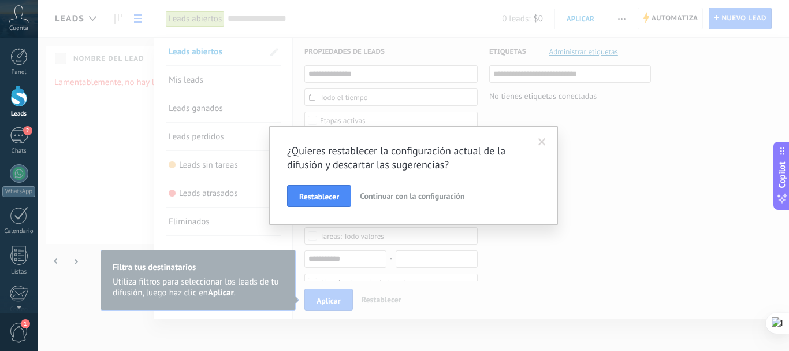
click at [541, 144] on span at bounding box center [542, 142] width 8 height 8
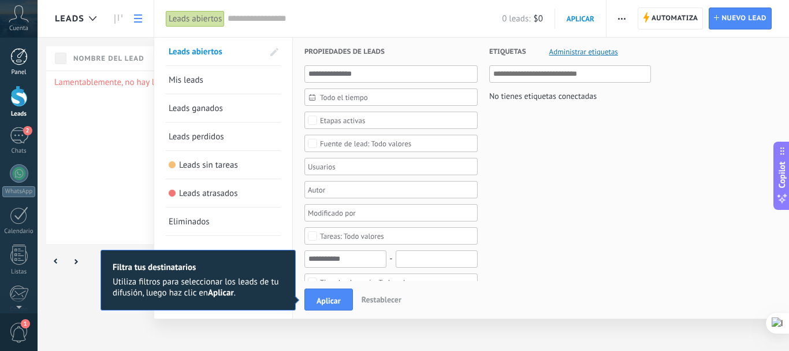
click at [21, 66] on link "Panel" at bounding box center [19, 62] width 38 height 28
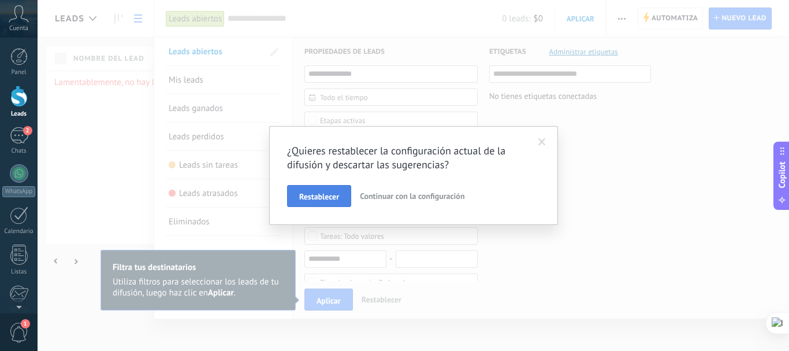
click at [332, 196] on span "Restablecer" at bounding box center [319, 196] width 40 height 8
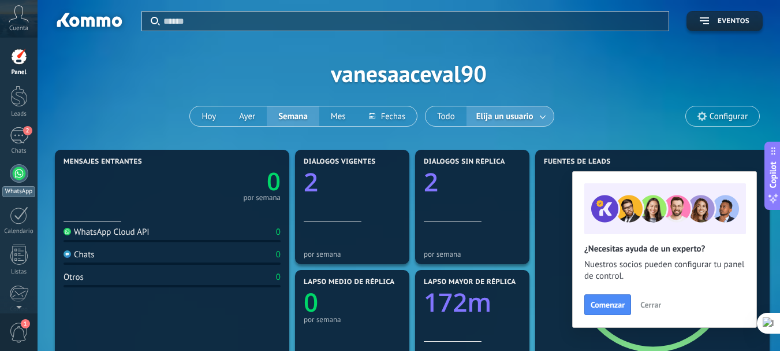
click at [21, 172] on div at bounding box center [19, 173] width 18 height 18
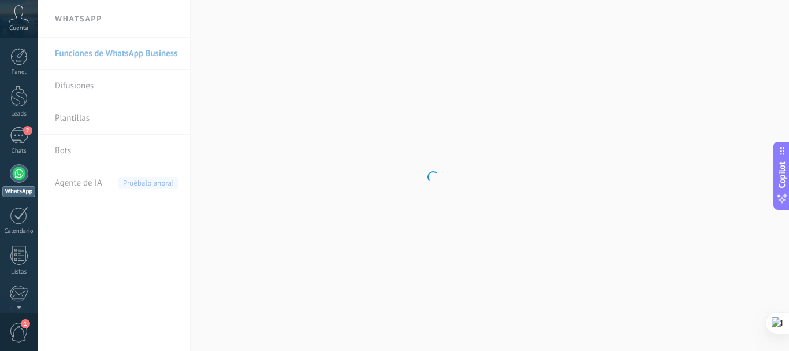
click at [61, 149] on body ".abccls-1,.abccls-2{fill-rule:evenodd}.abccls-2{fill:#fff} .abfcls-1{fill:none}…" at bounding box center [394, 175] width 789 height 351
click at [61, 151] on body ".abccls-1,.abccls-2{fill-rule:evenodd}.abccls-2{fill:#fff} .abfcls-1{fill:none}…" at bounding box center [394, 175] width 789 height 351
click at [61, 145] on link "Bots" at bounding box center [117, 151] width 124 height 32
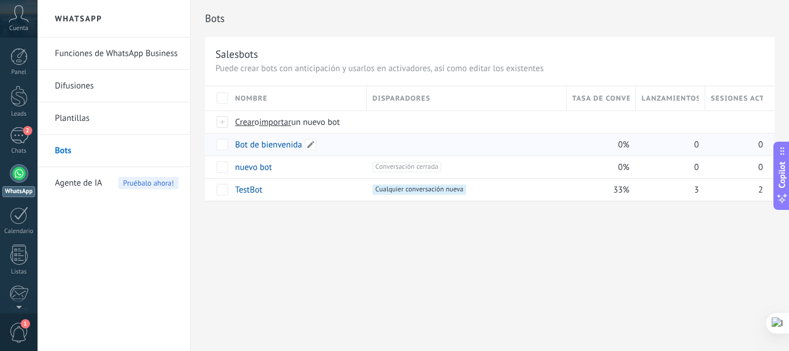
click at [258, 142] on link "Bot de bienvenida" at bounding box center [268, 144] width 67 height 11
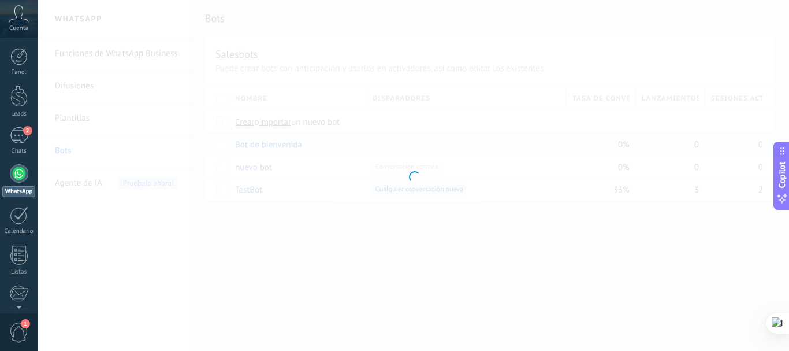
type input "**********"
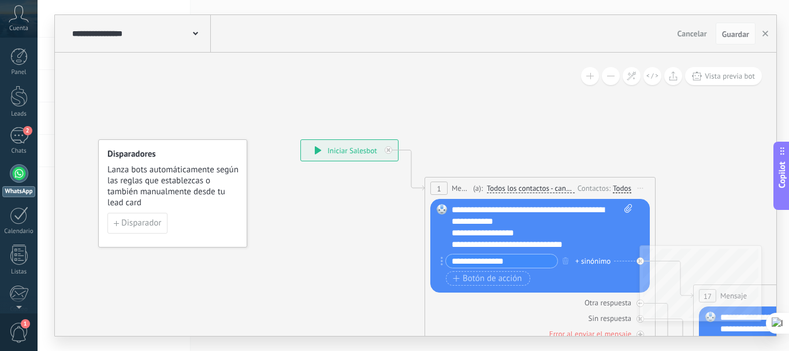
click at [735, 80] on span "Vista previa bot" at bounding box center [730, 76] width 50 height 10
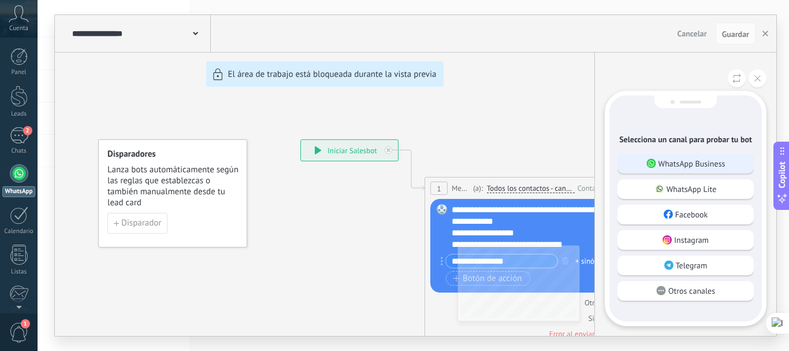
click at [657, 163] on div "WhatsApp Business" at bounding box center [685, 164] width 136 height 20
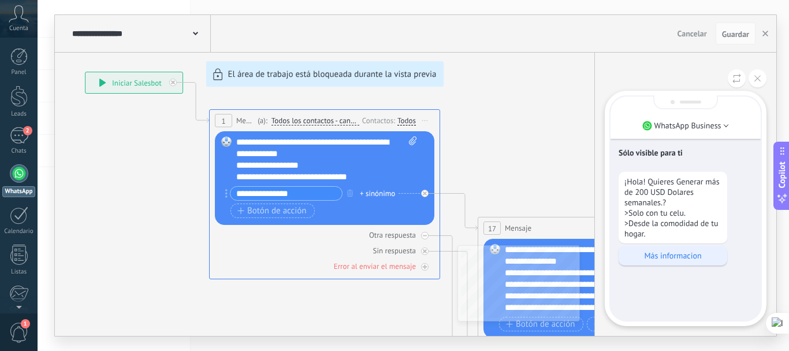
click at [663, 254] on p "Más informacion" at bounding box center [672, 255] width 97 height 10
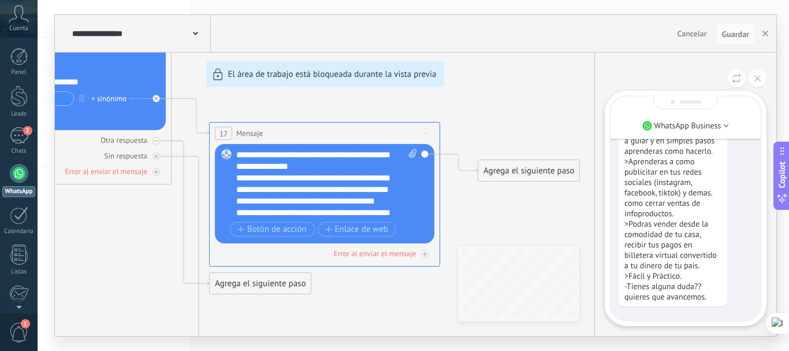
scroll to position [-228, 0]
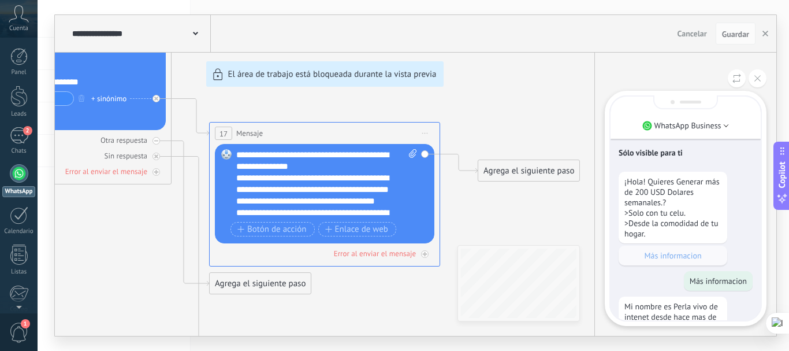
click at [757, 81] on button at bounding box center [758, 78] width 18 height 18
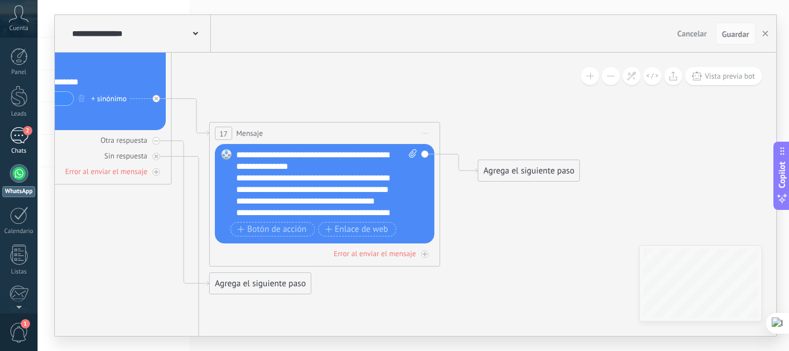
click at [12, 98] on div at bounding box center [18, 95] width 17 height 21
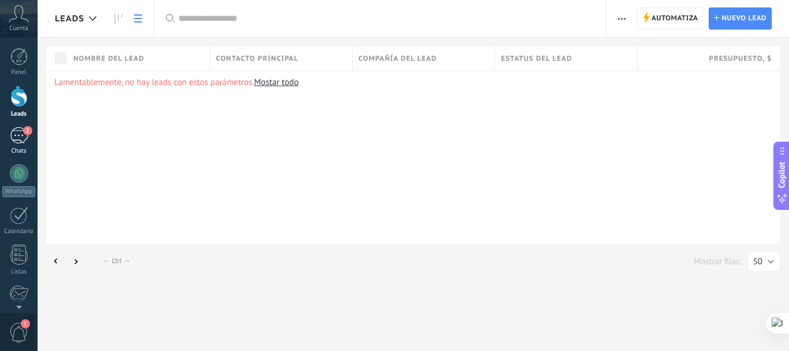
click at [18, 138] on div "2" at bounding box center [19, 135] width 18 height 17
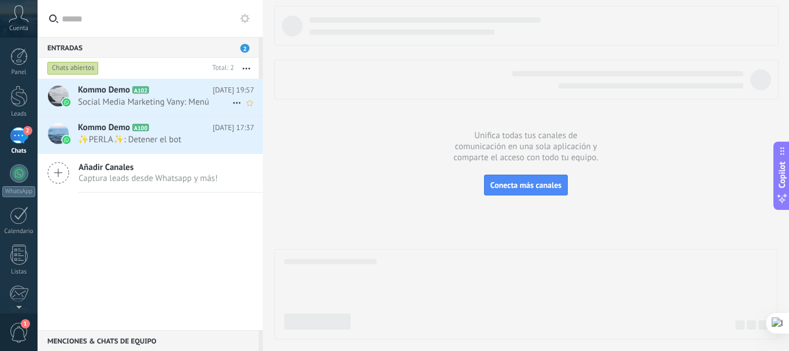
click at [183, 101] on span "Social Media Marketing Vany: Menú" at bounding box center [155, 101] width 154 height 11
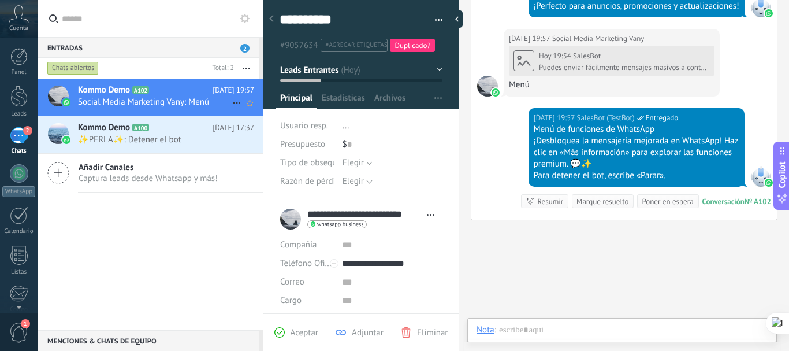
scroll to position [17, 0]
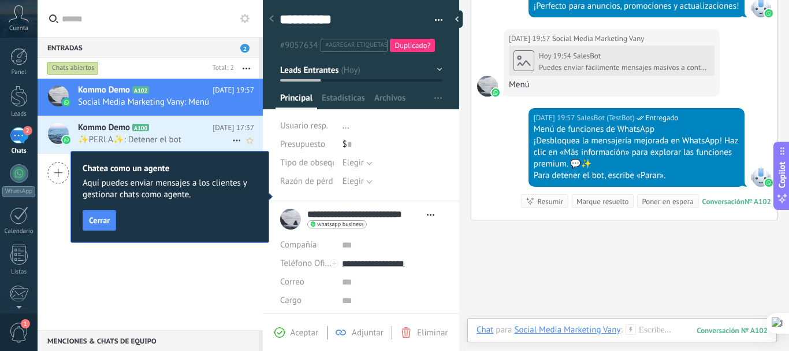
click at [160, 134] on span "✨PERLA✨: Detener el bot" at bounding box center [155, 139] width 154 height 11
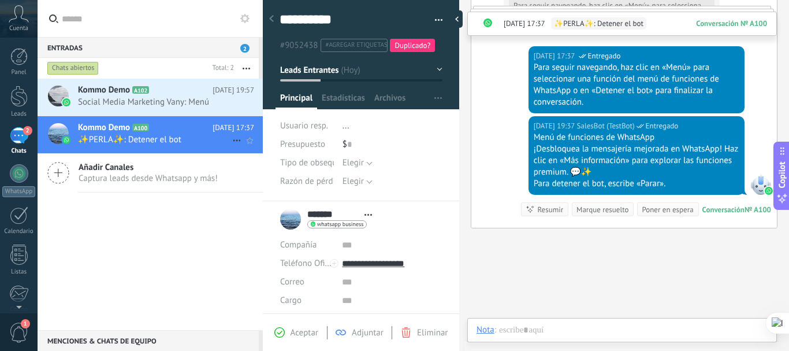
scroll to position [17, 0]
click at [164, 101] on span "Social Media Marketing Vany: Menú" at bounding box center [155, 101] width 154 height 11
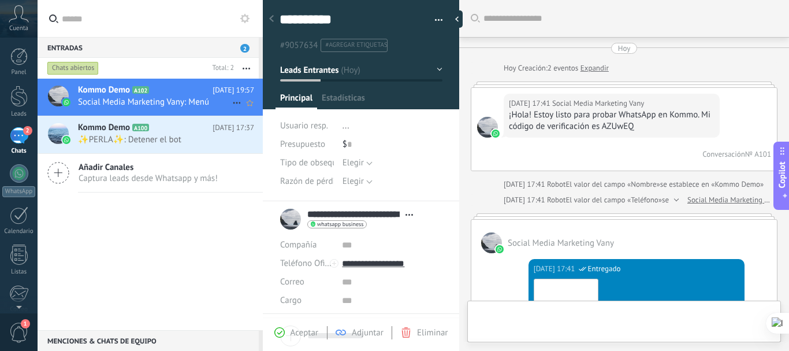
type textarea "**********"
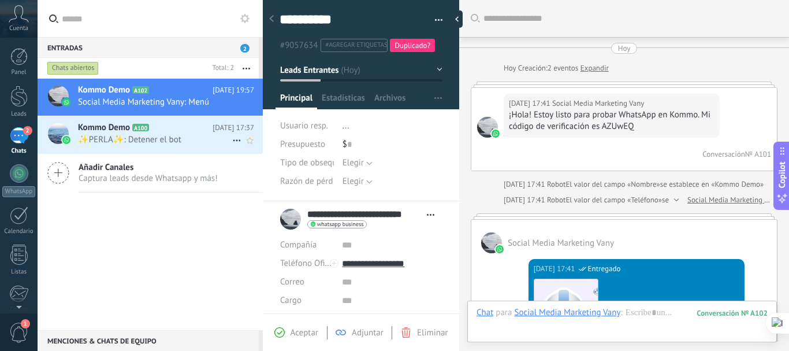
scroll to position [2219, 0]
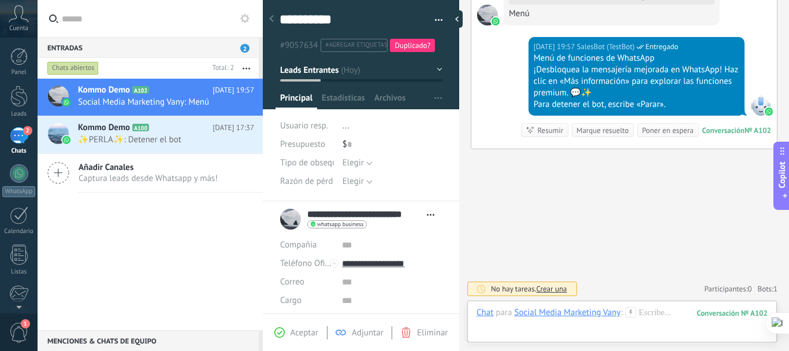
click at [53, 174] on icon at bounding box center [58, 173] width 22 height 22
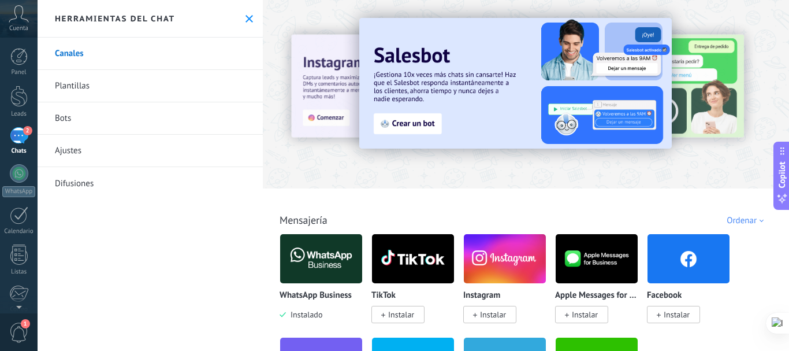
click at [80, 87] on link "Plantillas" at bounding box center [150, 86] width 225 height 32
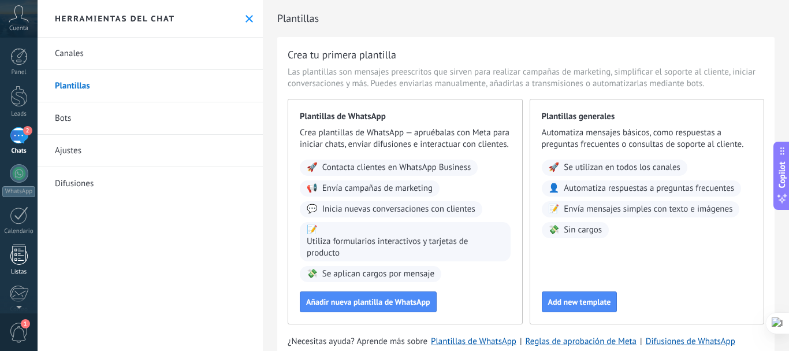
click at [20, 250] on div at bounding box center [18, 254] width 17 height 20
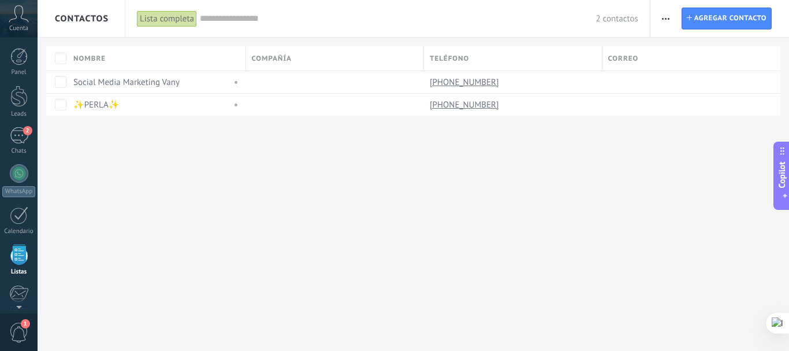
scroll to position [72, 0]
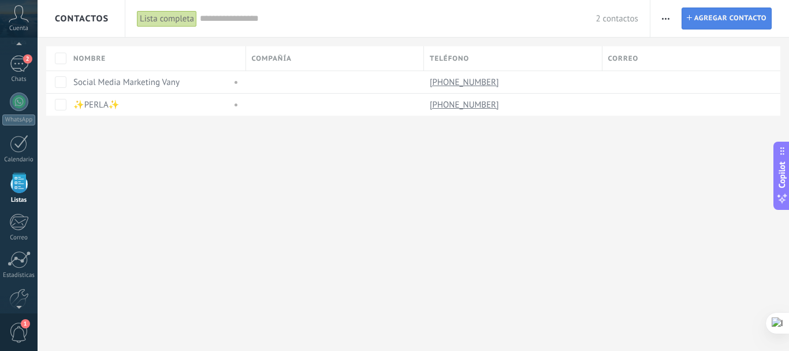
click at [755, 16] on span "Agregar contacto" at bounding box center [730, 18] width 72 height 21
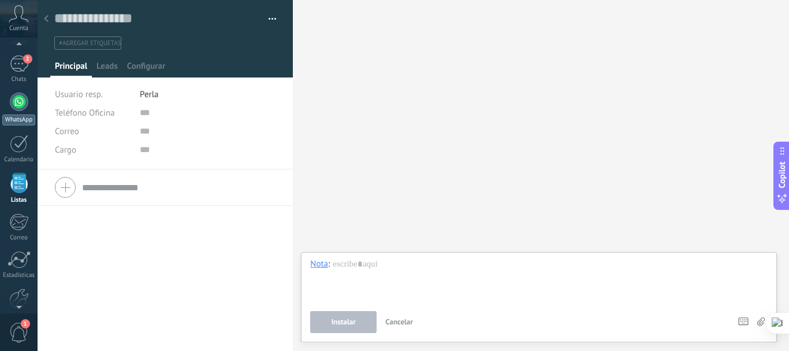
click at [15, 102] on div at bounding box center [19, 101] width 18 height 18
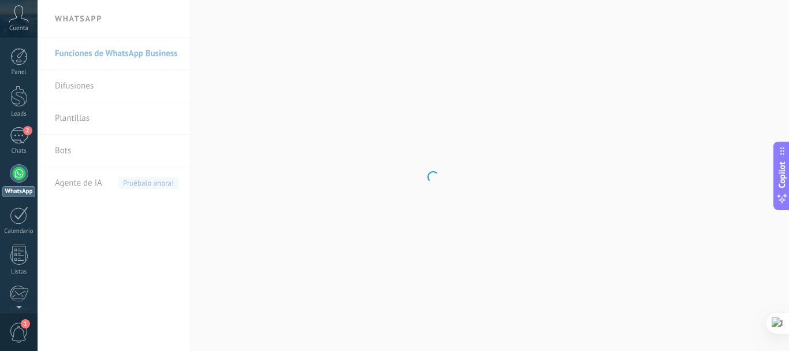
click at [62, 87] on body ".abccls-1,.abccls-2{fill-rule:evenodd}.abccls-2{fill:#fff} .abfcls-1{fill:none}…" at bounding box center [394, 175] width 789 height 351
click at [79, 86] on body ".abccls-1,.abccls-2{fill-rule:evenodd}.abccls-2{fill:#fff} .abfcls-1{fill:none}…" at bounding box center [394, 175] width 789 height 351
click at [73, 84] on body ".abccls-1,.abccls-2{fill-rule:evenodd}.abccls-2{fill:#fff} .abfcls-1{fill:none}…" at bounding box center [394, 175] width 789 height 351
click at [73, 84] on link "Difusiones" at bounding box center [117, 86] width 124 height 32
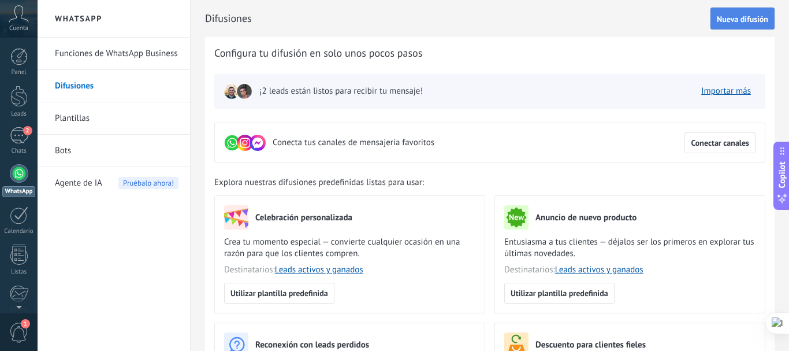
click at [727, 28] on button "Nueva difusión" at bounding box center [742, 19] width 64 height 22
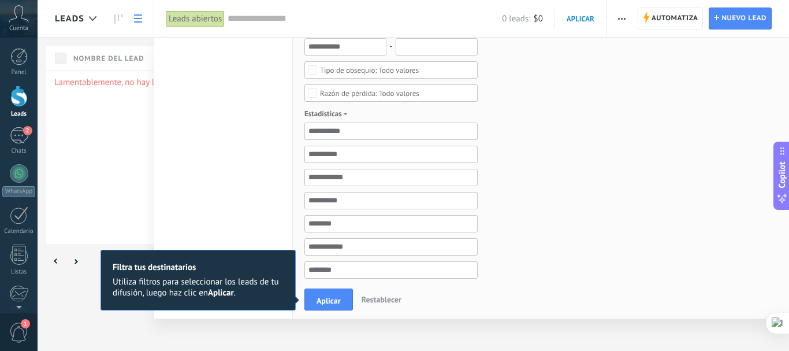
scroll to position [424, 0]
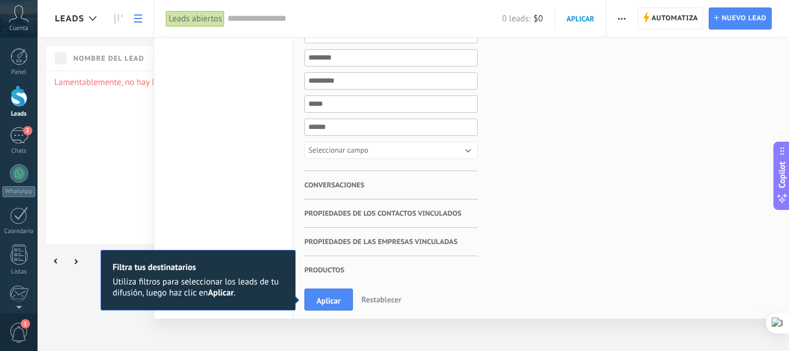
click at [356, 184] on span "Conversaciones" at bounding box center [334, 185] width 60 height 28
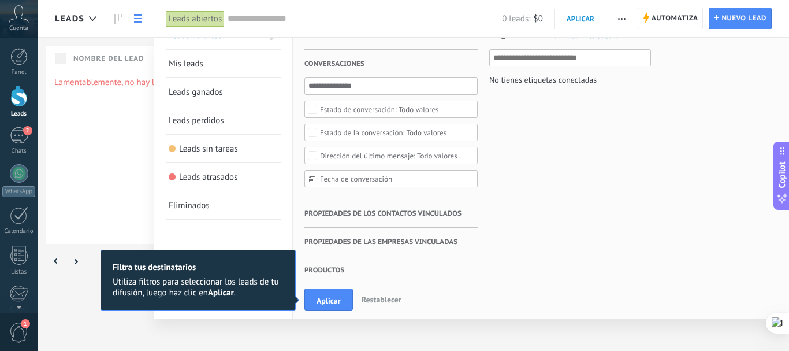
scroll to position [16, 0]
click at [359, 214] on span "Propiedades de los contactos vinculados" at bounding box center [382, 213] width 157 height 28
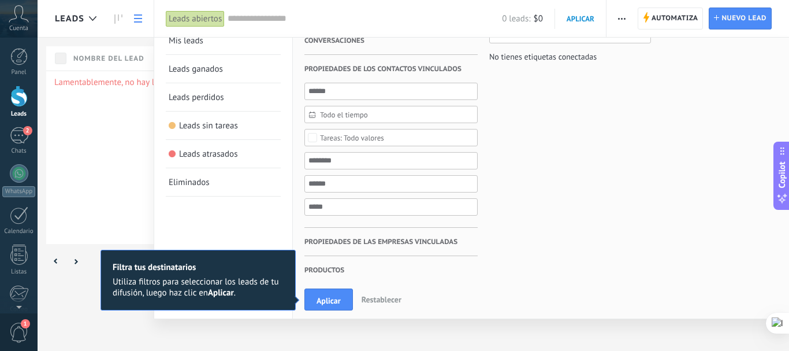
scroll to position [0, 0]
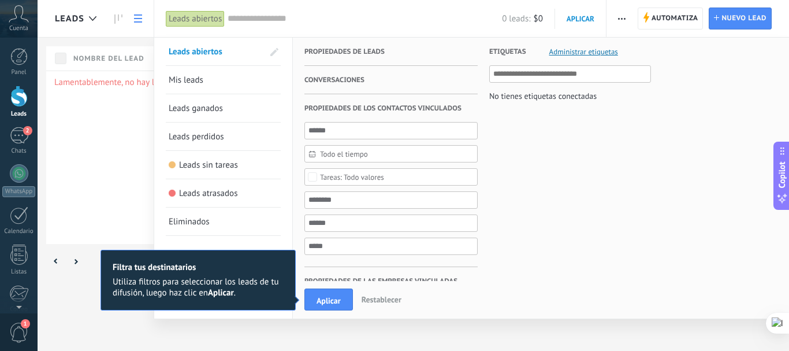
click at [73, 137] on div "Leads Automatiza Nueva difusión Editar embudo Imprimir Importar Exportar Buscar…" at bounding box center [413, 175] width 751 height 351
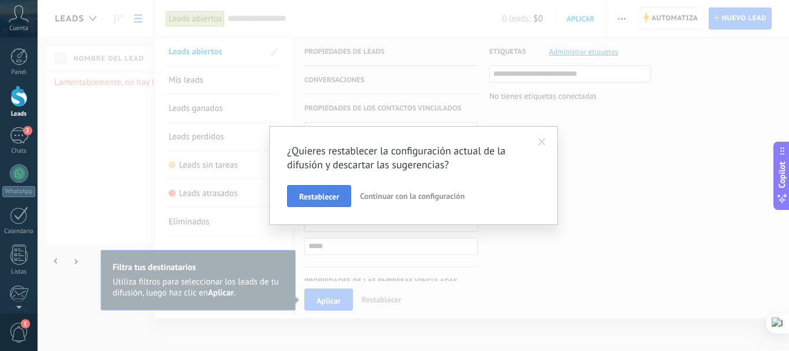
click at [290, 195] on button "Restablecer" at bounding box center [319, 196] width 64 height 22
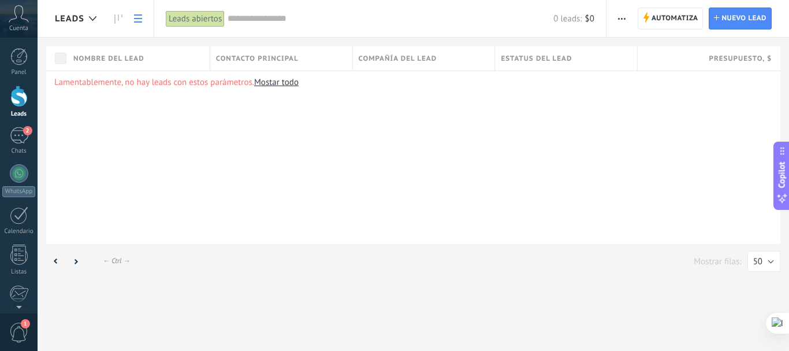
click at [137, 19] on use at bounding box center [138, 18] width 8 height 8
click at [122, 17] on link at bounding box center [119, 19] width 20 height 23
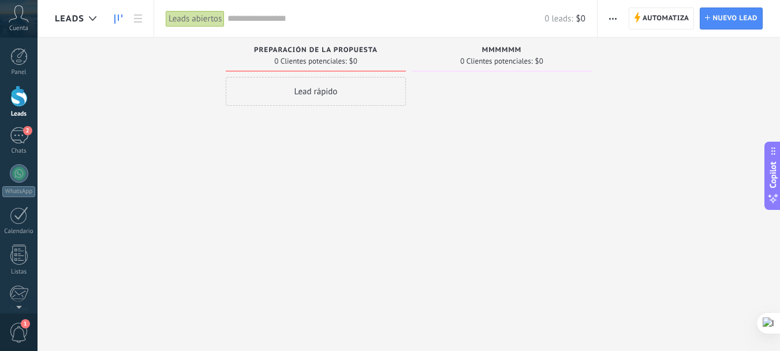
click at [315, 99] on div "Lead rápido" at bounding box center [316, 91] width 180 height 29
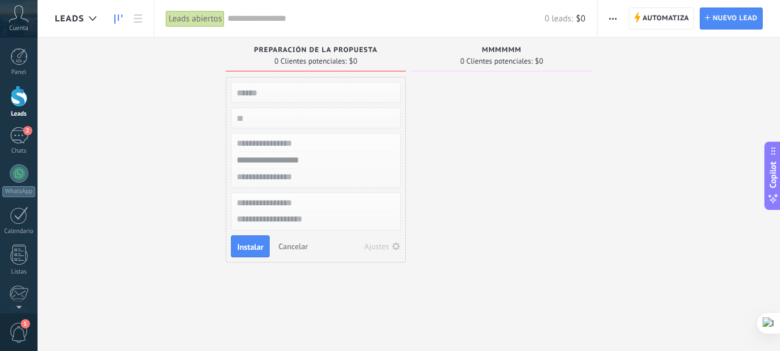
click at [504, 58] on span "0 Clientes potenciales:" at bounding box center [496, 61] width 72 height 7
click at [501, 76] on div "mmmmmm 0 Clientes potenciales: $0" at bounding box center [502, 57] width 180 height 39
click at [271, 90] on input "text" at bounding box center [314, 92] width 169 height 16
click at [258, 27] on div "0 leads: $0" at bounding box center [407, 18] width 358 height 37
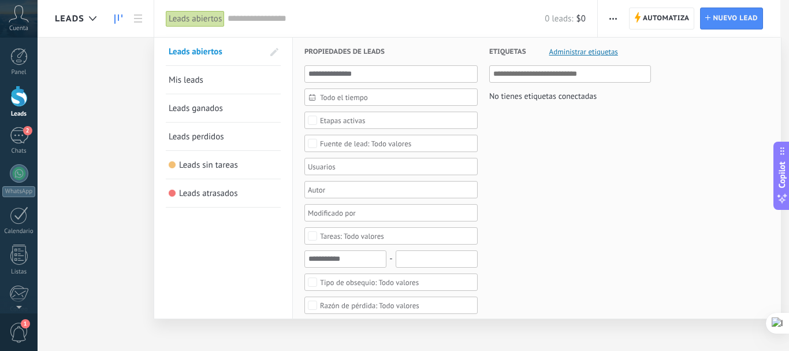
drag, startPoint x: 263, startPoint y: 19, endPoint x: 261, endPoint y: 24, distance: 5.9
click at [264, 18] on input "text" at bounding box center [386, 19] width 317 height 12
click at [275, 46] on span at bounding box center [275, 52] width 20 height 20
click at [180, 81] on span "Mis leads" at bounding box center [190, 80] width 35 height 11
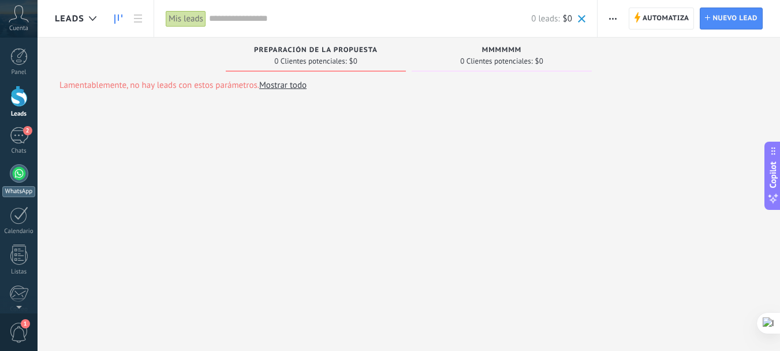
click at [21, 174] on div at bounding box center [19, 173] width 18 height 18
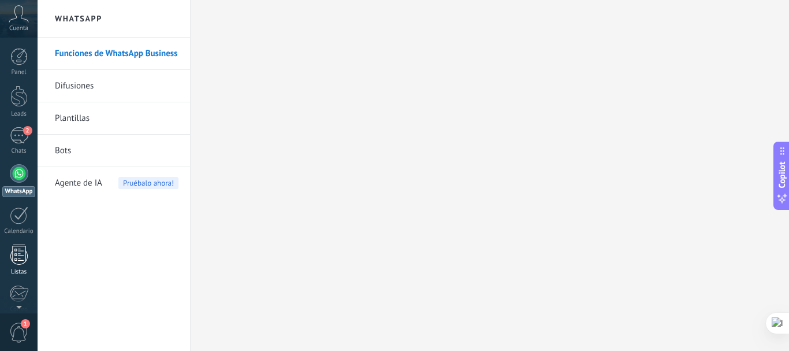
click at [21, 255] on div at bounding box center [18, 254] width 17 height 20
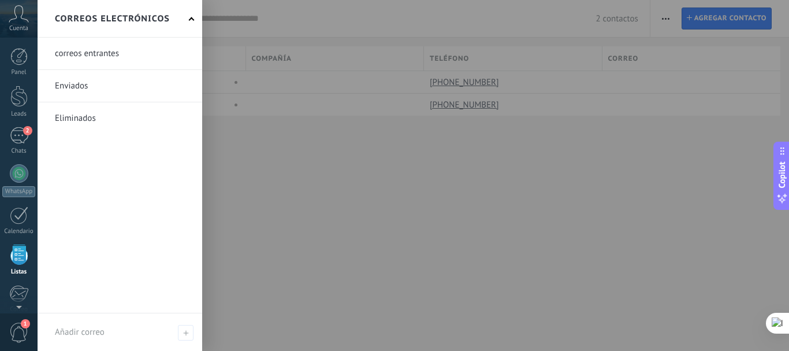
click at [79, 85] on link at bounding box center [120, 86] width 165 height 32
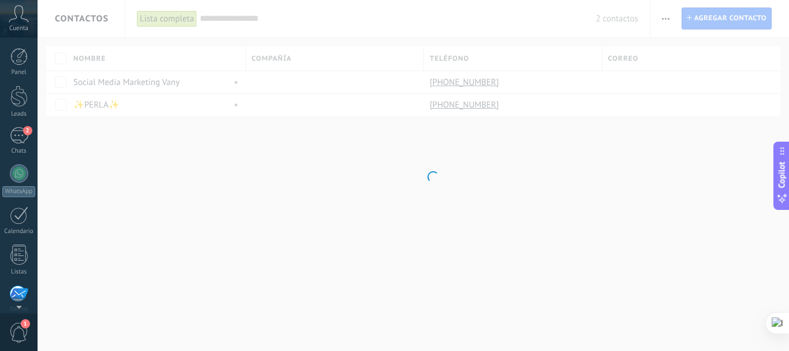
scroll to position [112, 0]
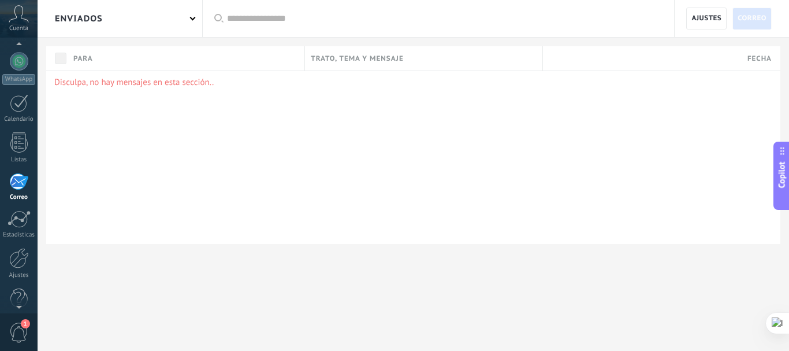
click at [193, 20] on span at bounding box center [193, 18] width 6 height 6
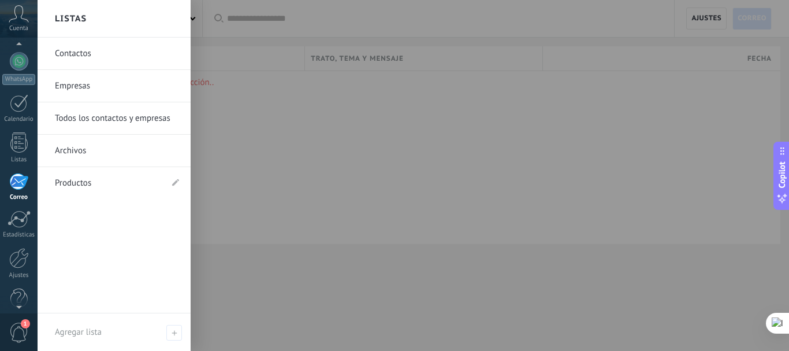
click at [68, 51] on link "Contactos" at bounding box center [117, 54] width 124 height 32
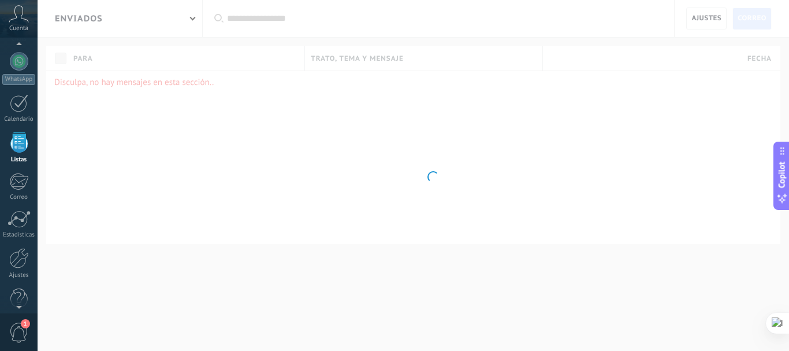
scroll to position [72, 0]
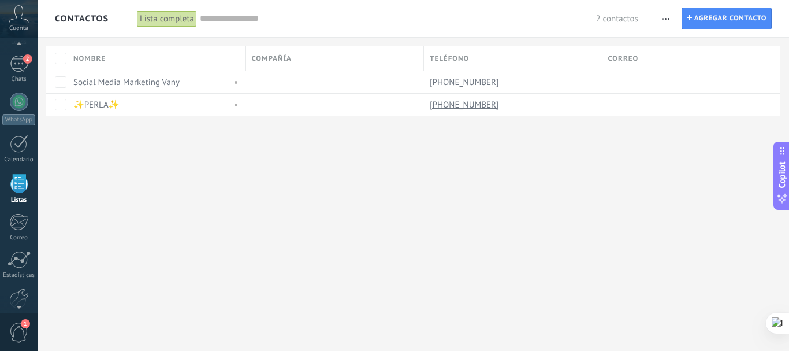
click at [706, 18] on span "Agregar contacto" at bounding box center [730, 18] width 72 height 21
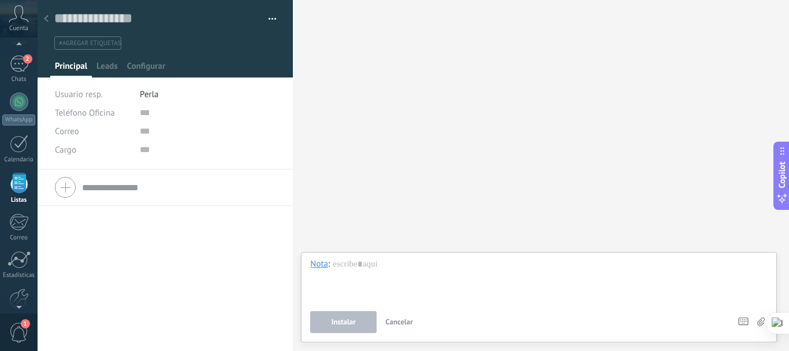
click at [268, 20] on button "button" at bounding box center [268, 18] width 17 height 17
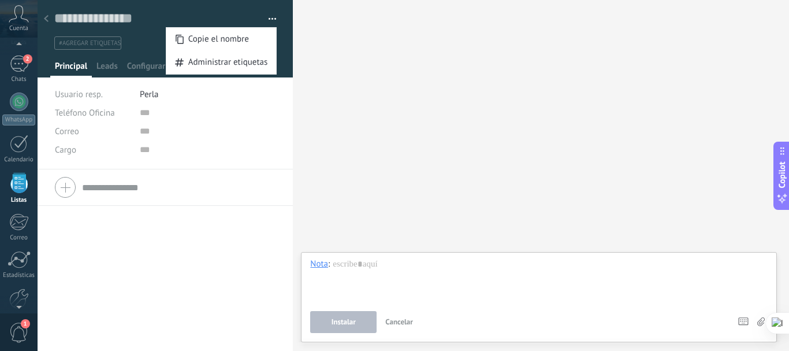
click at [433, 106] on div "Buscar Carga más Participantes:" at bounding box center [541, 175] width 496 height 351
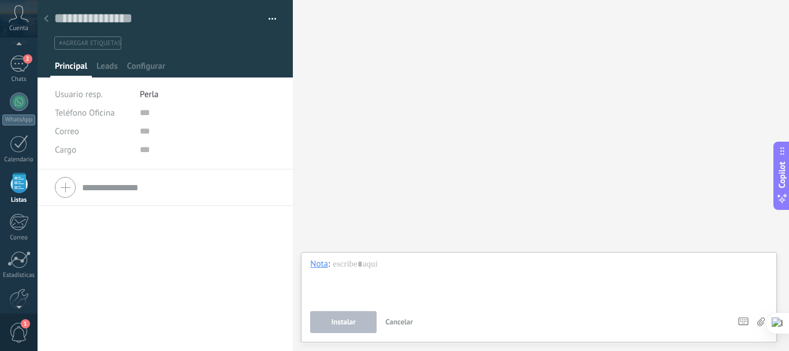
click at [44, 21] on icon at bounding box center [46, 18] width 5 height 7
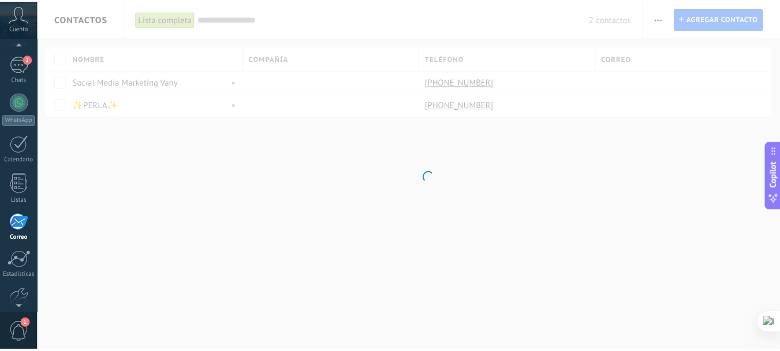
scroll to position [112, 0]
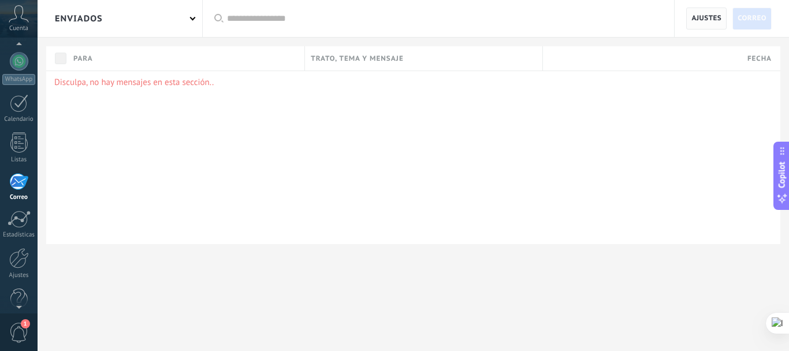
click at [705, 17] on span "Ajustes" at bounding box center [706, 18] width 30 height 21
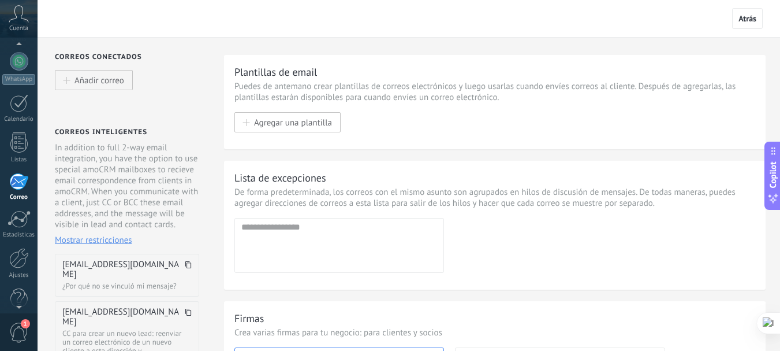
scroll to position [212, 0]
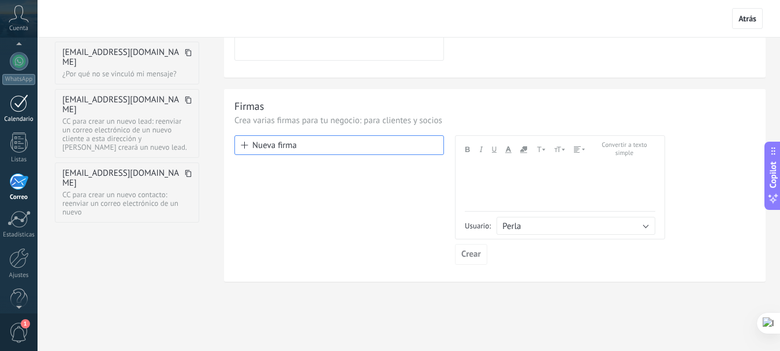
click at [18, 139] on div at bounding box center [18, 142] width 17 height 20
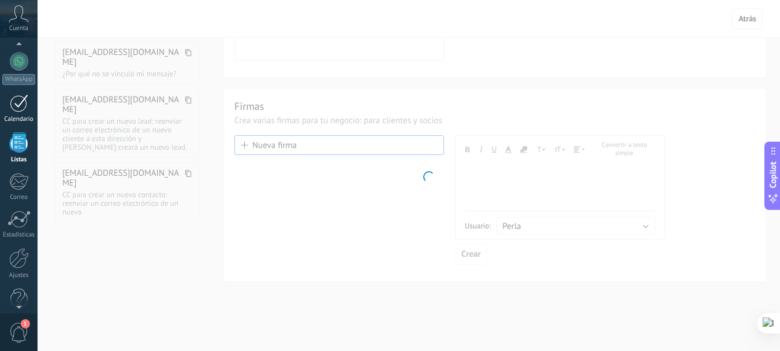
click at [17, 110] on div at bounding box center [19, 103] width 18 height 18
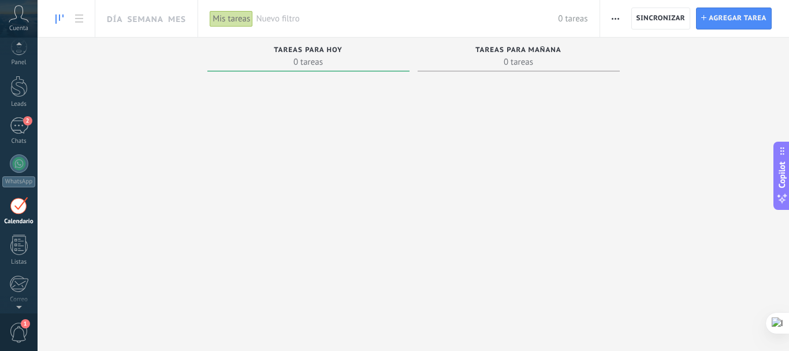
scroll to position [8, 0]
click at [25, 135] on div "2" at bounding box center [19, 127] width 18 height 17
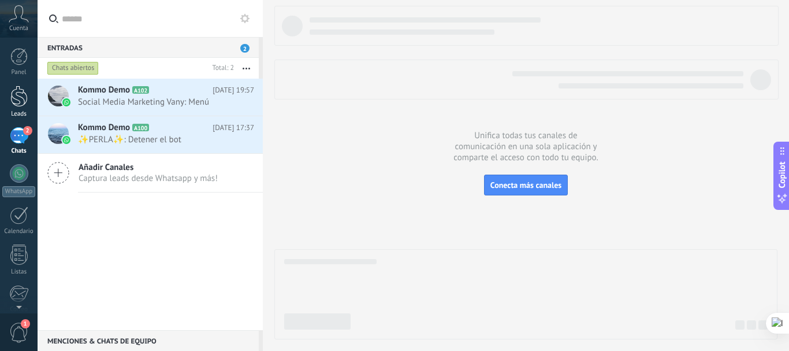
click at [17, 101] on div at bounding box center [18, 95] width 17 height 21
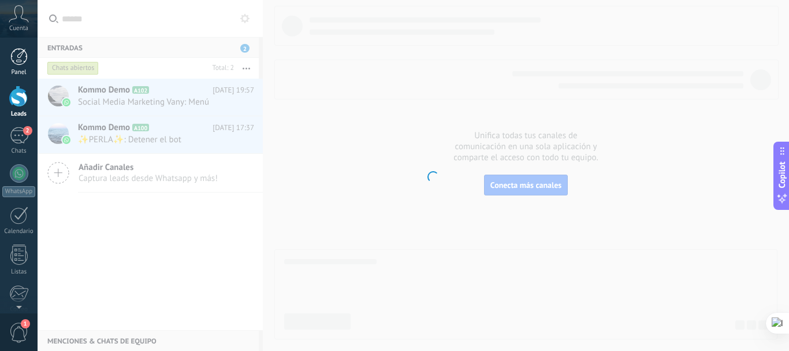
click at [17, 62] on div at bounding box center [18, 56] width 17 height 17
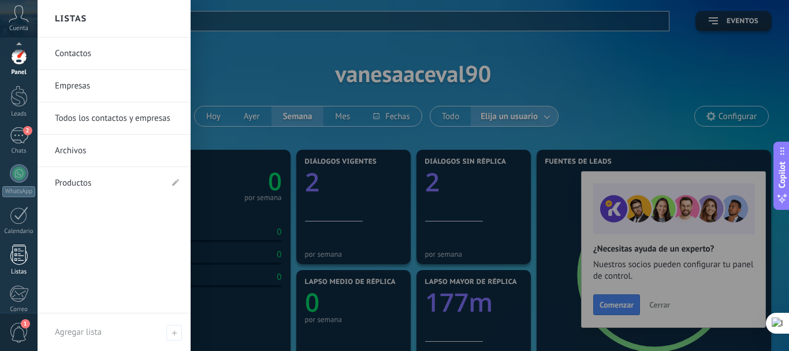
scroll to position [130, 0]
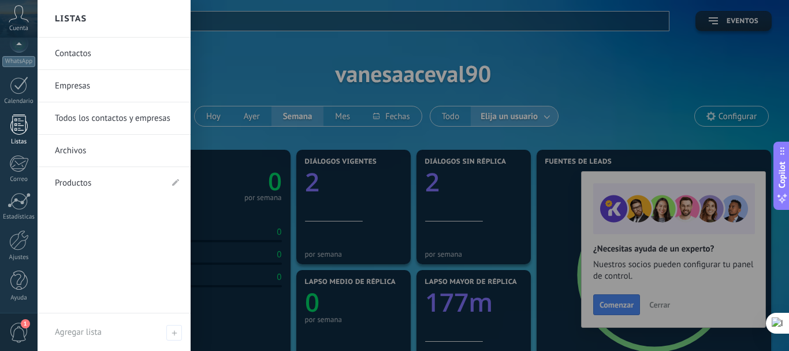
click at [24, 125] on div at bounding box center [18, 124] width 17 height 20
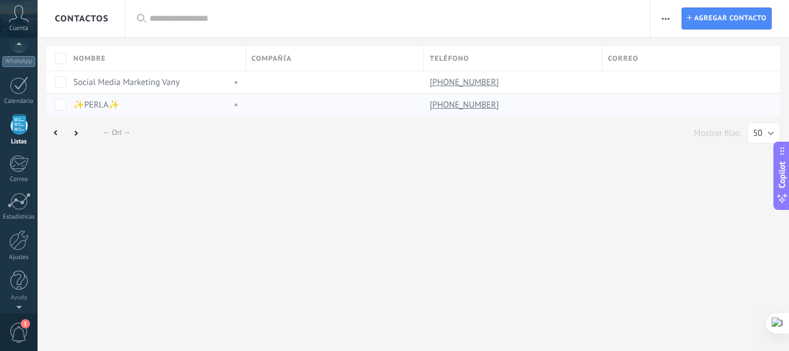
scroll to position [72, 0]
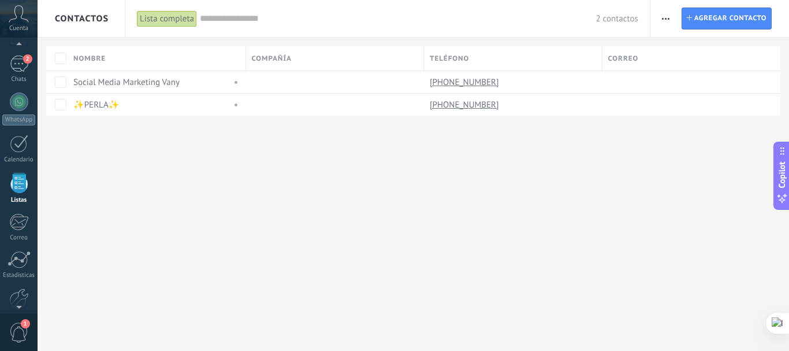
click at [666, 20] on span "button" at bounding box center [666, 19] width 8 height 22
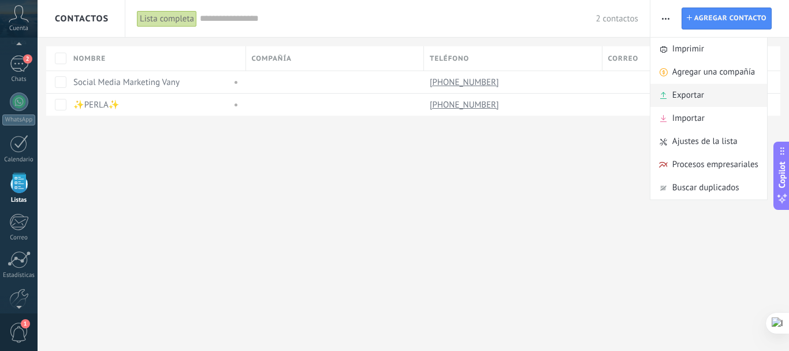
click at [695, 94] on span "Exportar" at bounding box center [688, 95] width 32 height 23
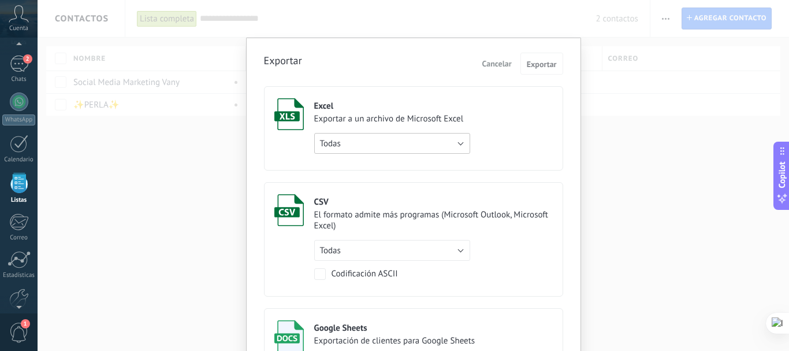
click at [460, 142] on button "Todas" at bounding box center [392, 143] width 156 height 21
click at [460, 142] on span "Todas" at bounding box center [386, 143] width 159 height 11
click at [354, 108] on div "Excel" at bounding box center [392, 106] width 156 height 11
click at [337, 115] on div "Exportar a un archivo de Microsoft Excel" at bounding box center [392, 118] width 156 height 11
click at [314, 107] on div "Excel" at bounding box center [392, 106] width 156 height 11
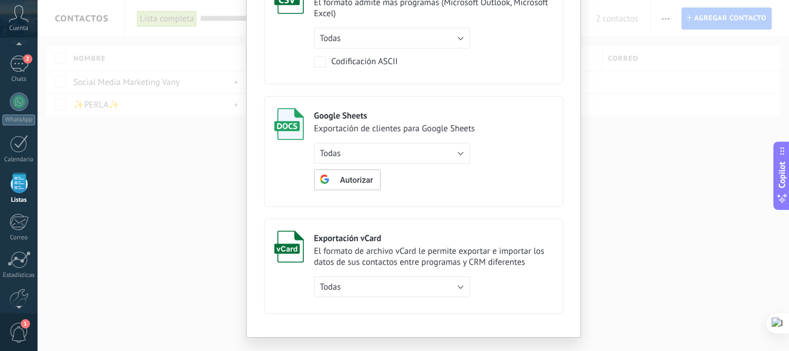
scroll to position [0, 0]
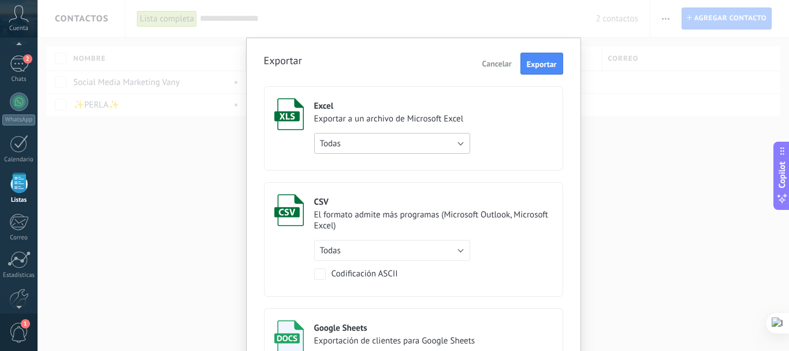
click at [459, 142] on button "Todas" at bounding box center [392, 143] width 156 height 21
click at [264, 263] on label "CSV El formato admite más programas (Microsoft Outlook, Microsoft Excel) Todas …" at bounding box center [413, 239] width 299 height 114
click at [462, 247] on button "Todas" at bounding box center [392, 250] width 156 height 21
click at [353, 218] on div "El formato admite más programas (Microsoft Outlook, Microsoft Excel)" at bounding box center [433, 220] width 239 height 22
click at [461, 247] on button "Todas" at bounding box center [392, 250] width 156 height 21
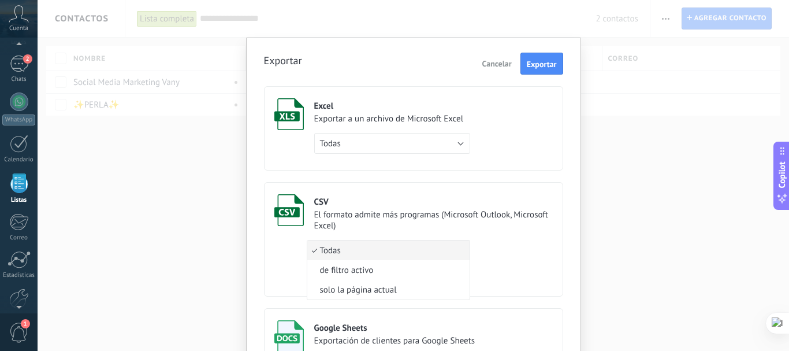
click at [377, 291] on span "solo la página actual" at bounding box center [386, 289] width 159 height 11
click at [383, 221] on div "El formato admite más programas (Microsoft Outlook, Microsoft Excel)" at bounding box center [433, 220] width 239 height 22
click at [452, 244] on button "solo la página actual" at bounding box center [392, 250] width 156 height 21
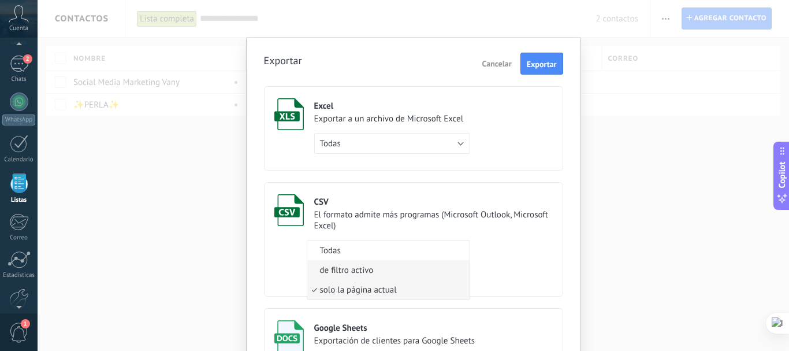
click at [354, 269] on span "de filtro activo" at bounding box center [386, 270] width 159 height 11
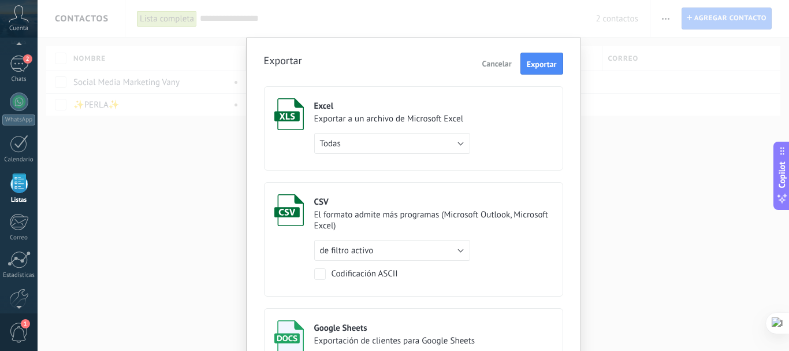
click at [386, 219] on div "El formato admite más programas (Microsoft Outlook, Microsoft Excel)" at bounding box center [433, 220] width 239 height 22
click at [514, 132] on label "Excel Exportar a un archivo de Microsoft Excel Todas de filtro activo solo la p…" at bounding box center [413, 128] width 299 height 84
click at [496, 57] on button "Cancelar" at bounding box center [497, 63] width 39 height 17
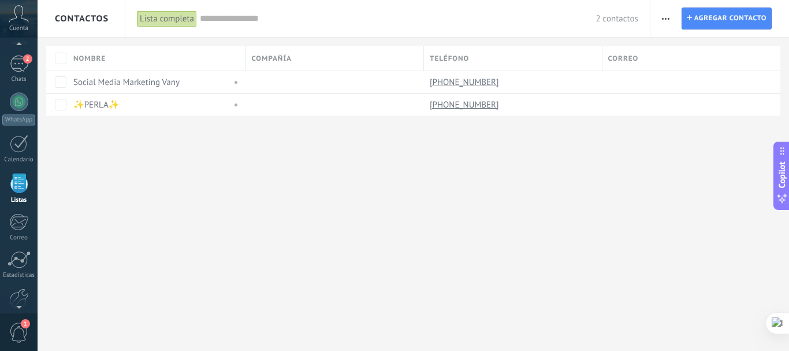
click at [667, 19] on icon "button" at bounding box center [666, 19] width 8 height 2
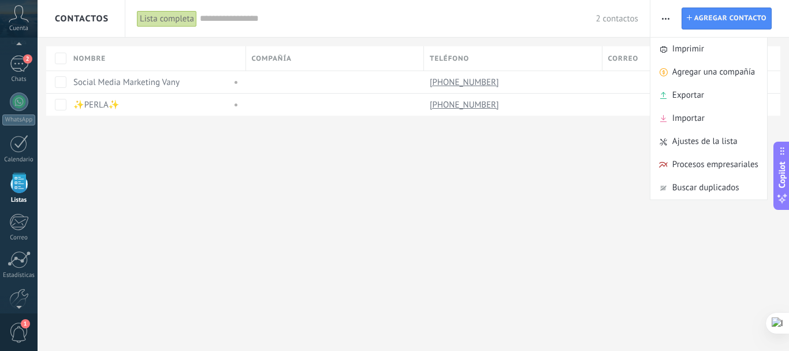
click at [687, 146] on span "Ajustes de la lista" at bounding box center [704, 141] width 65 height 23
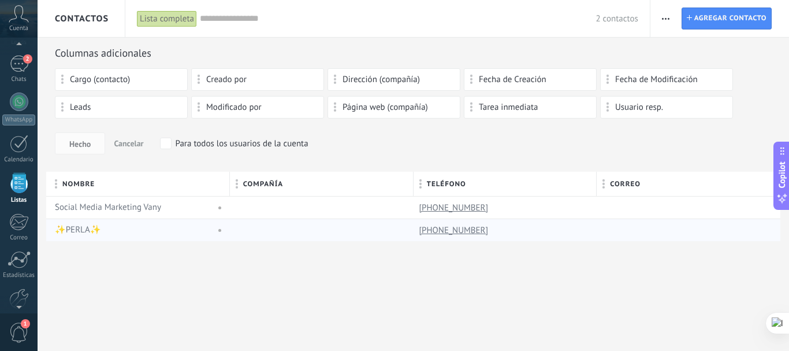
click at [218, 231] on span at bounding box center [217, 230] width 13 height 10
click at [166, 289] on div "Contactos Lista completa Aplicar 2 contactos Lista completa Contactos sin tarea…" at bounding box center [413, 175] width 751 height 351
click at [734, 18] on span "Agregar contacto" at bounding box center [730, 18] width 72 height 21
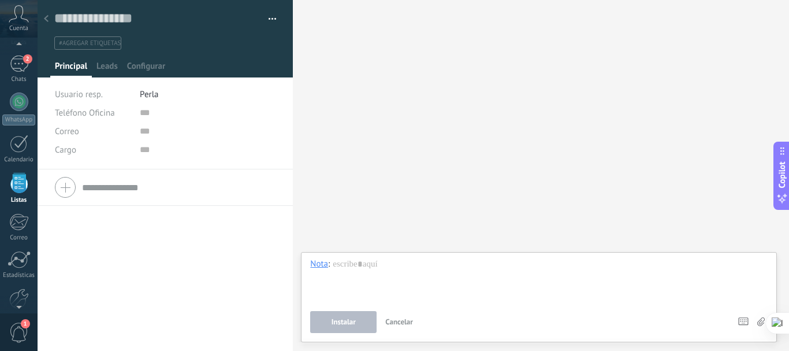
click at [50, 20] on div at bounding box center [46, 19] width 16 height 23
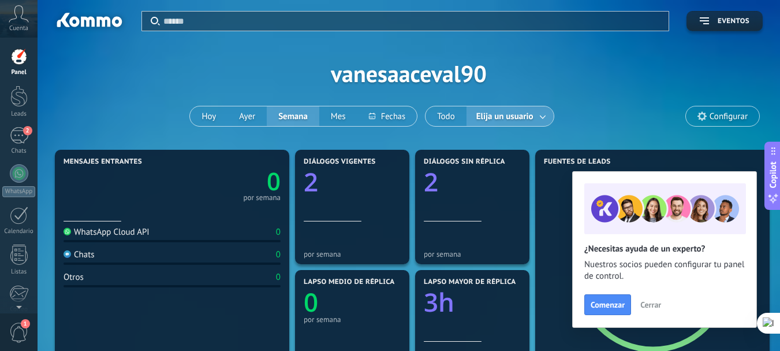
click at [21, 173] on div at bounding box center [19, 173] width 18 height 18
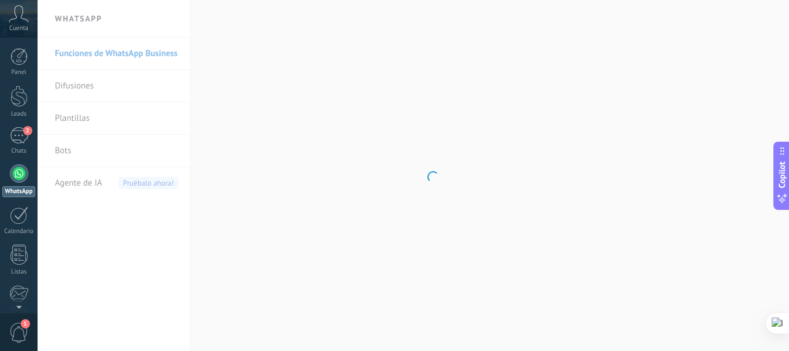
click at [77, 84] on body ".abccls-1,.abccls-2{fill-rule:evenodd}.abccls-2{fill:#fff} .abfcls-1{fill:none}…" at bounding box center [394, 175] width 789 height 351
click at [68, 86] on link "Difusiones" at bounding box center [117, 86] width 124 height 32
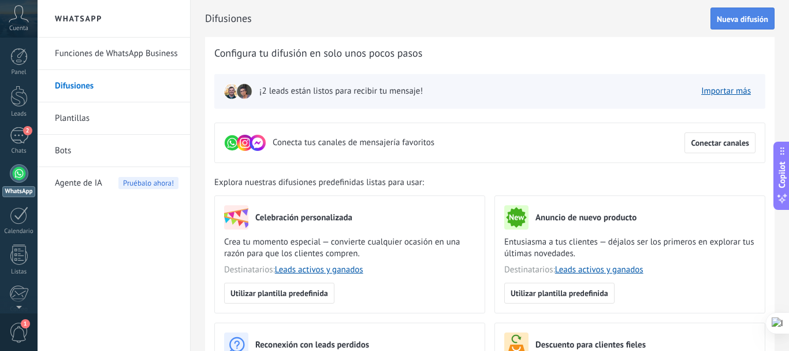
click at [739, 18] on span "Nueva difusión" at bounding box center [742, 19] width 51 height 8
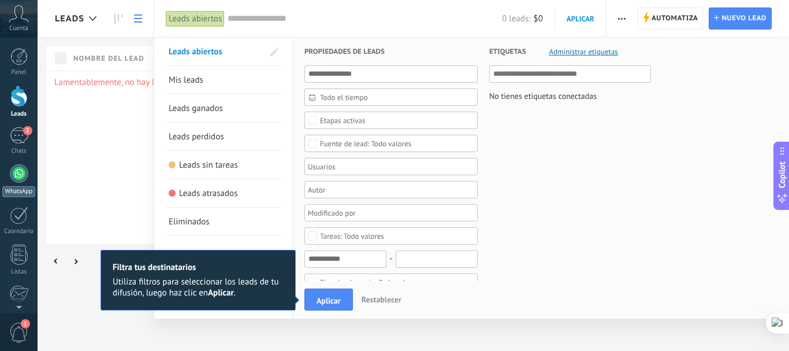
click at [21, 170] on div at bounding box center [19, 173] width 18 height 18
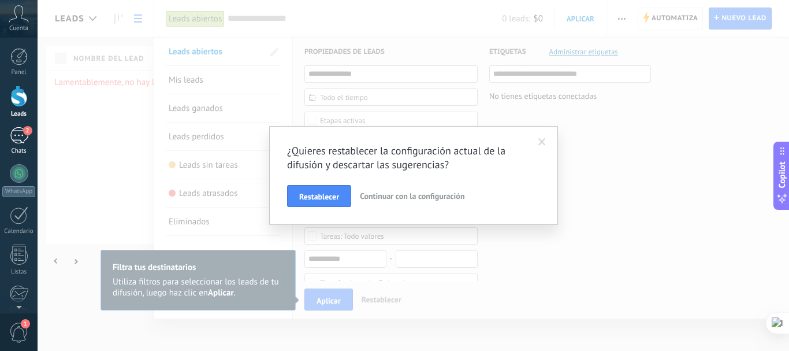
click at [19, 142] on div "2" at bounding box center [19, 135] width 18 height 17
click at [334, 192] on span "Restablecer" at bounding box center [319, 196] width 40 height 8
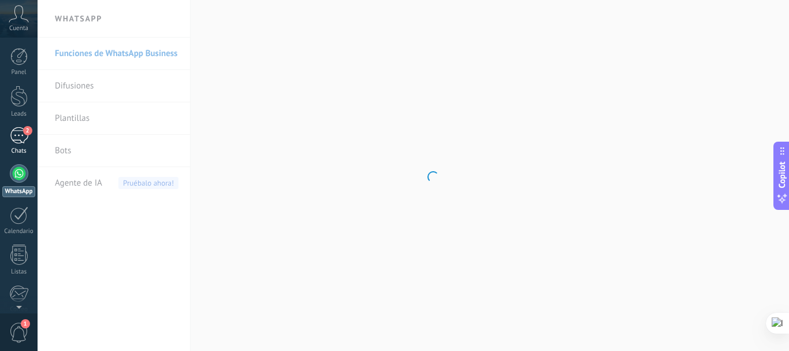
click at [18, 138] on div "2" at bounding box center [19, 135] width 18 height 17
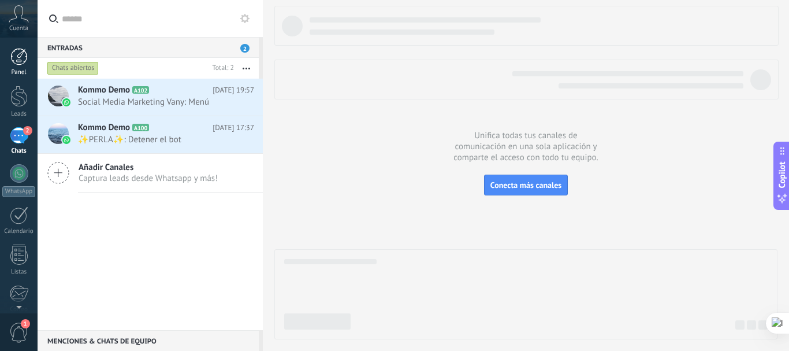
click at [13, 60] on div at bounding box center [18, 56] width 17 height 17
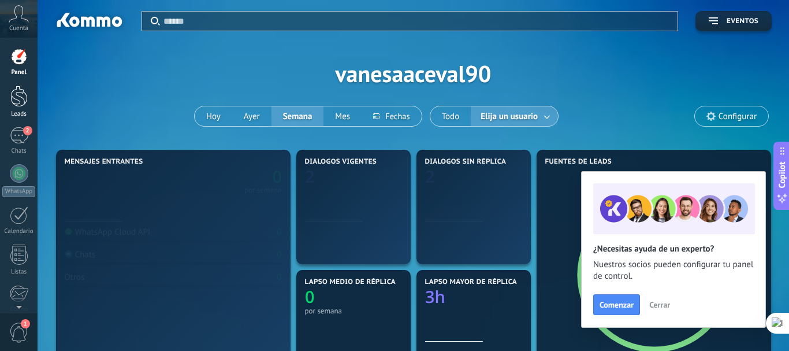
click at [12, 98] on div at bounding box center [18, 95] width 17 height 21
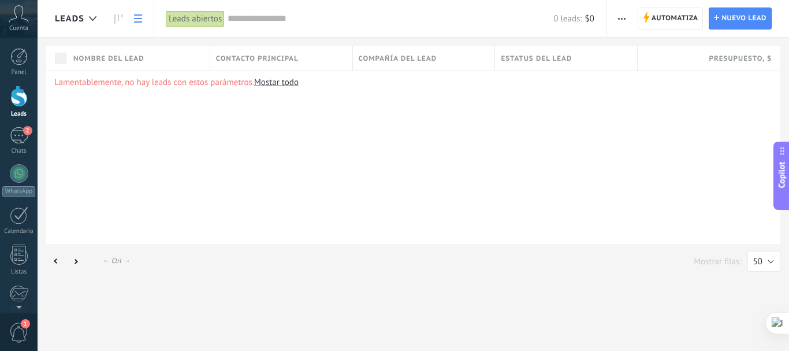
click at [20, 26] on span "Cuenta" at bounding box center [18, 29] width 19 height 8
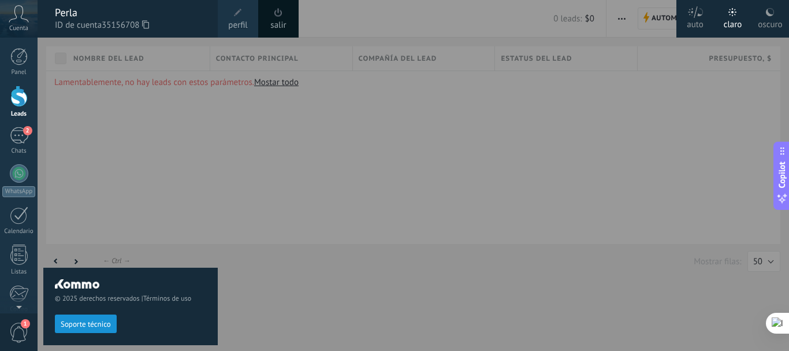
click at [20, 26] on span "Cuenta" at bounding box center [18, 29] width 19 height 8
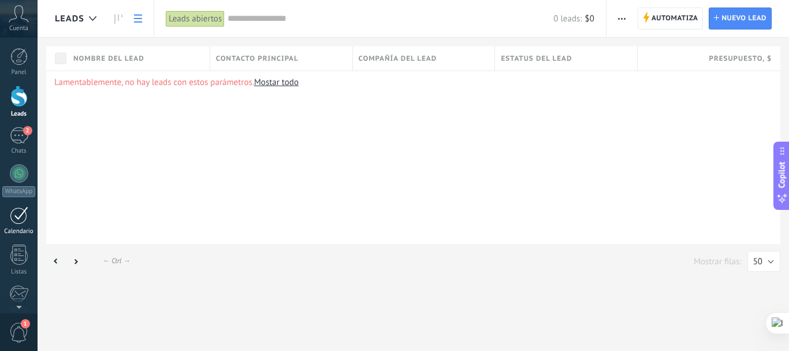
click at [23, 251] on div at bounding box center [18, 254] width 17 height 20
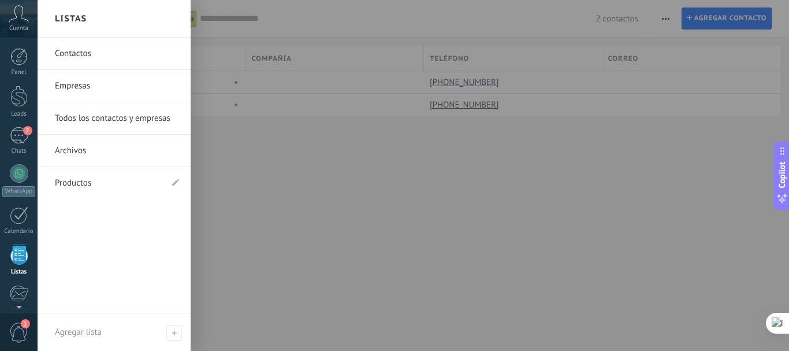
click at [81, 55] on link "Contactos" at bounding box center [117, 54] width 124 height 32
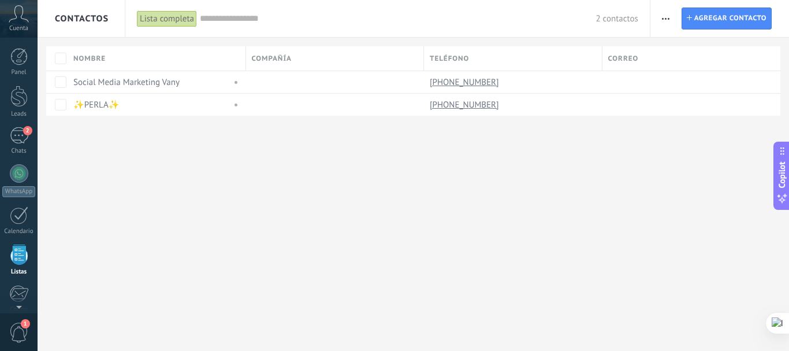
click at [668, 19] on icon "button" at bounding box center [666, 19] width 8 height 2
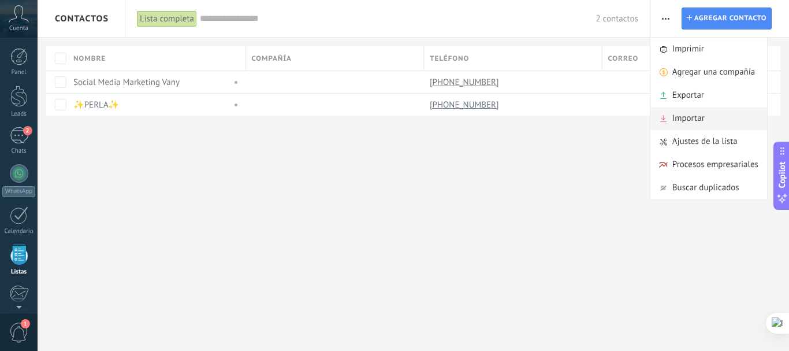
click at [685, 117] on span "Importar" at bounding box center [688, 118] width 32 height 23
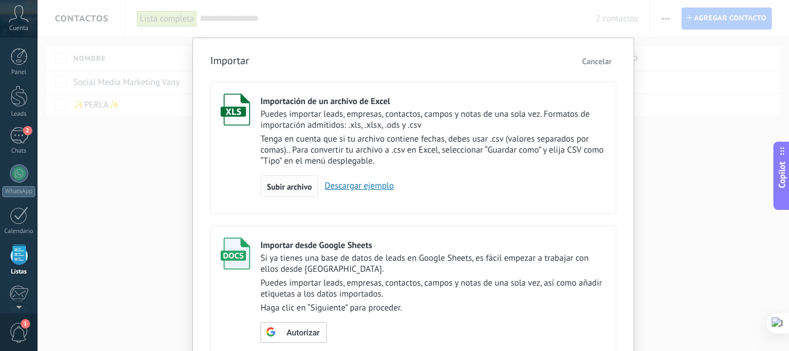
click at [293, 185] on span "Subir archivo" at bounding box center [289, 187] width 45 height 8
click at [0, 0] on input "Importación de un archivo de Excel Puedes importar leads, empresas, contactos, …" at bounding box center [0, 0] width 0 height 0
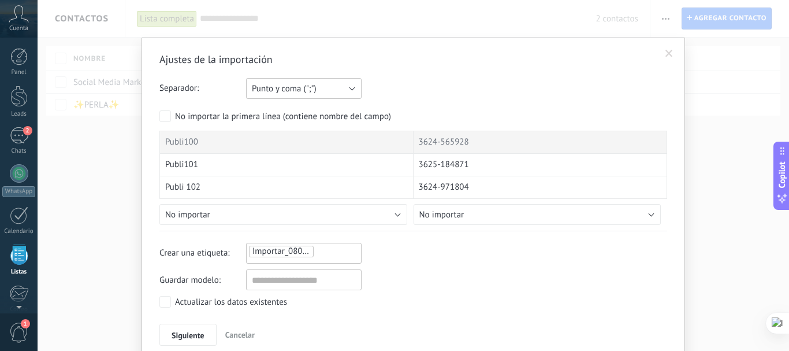
click at [353, 88] on button "Punto y coma (";")" at bounding box center [304, 88] width 116 height 21
click at [395, 62] on h2 "Ajustes de la importación" at bounding box center [407, 60] width 496 height 14
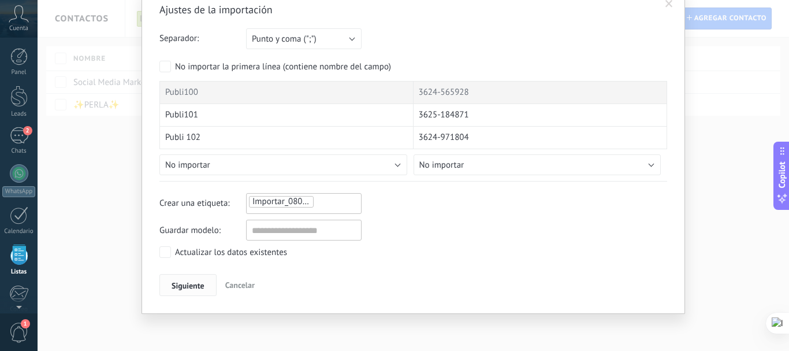
click at [187, 284] on span "Siguiente" at bounding box center [188, 285] width 33 height 8
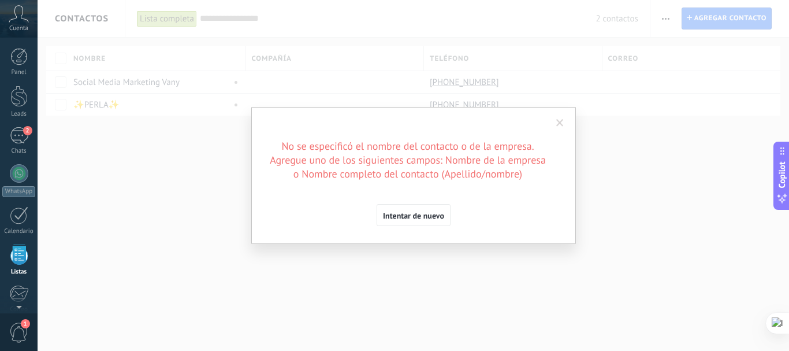
scroll to position [0, 0]
click at [414, 211] on span "Intentar de nuevo" at bounding box center [413, 215] width 61 height 8
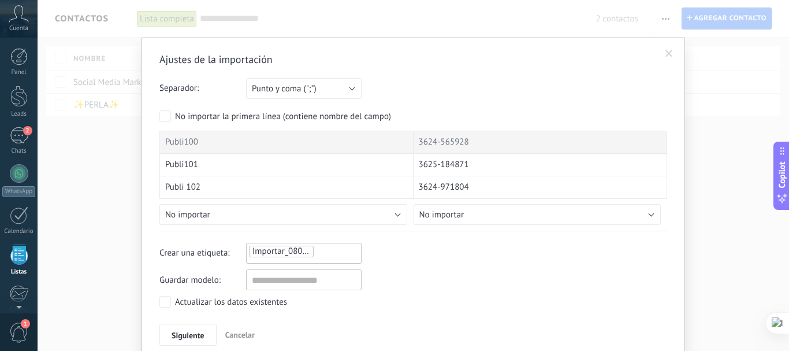
scroll to position [50, 0]
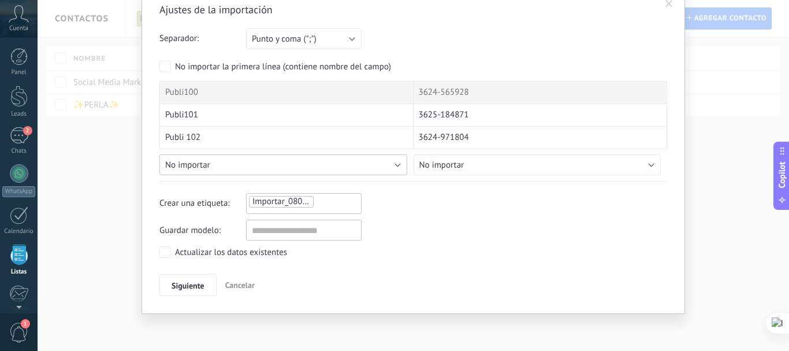
click at [392, 166] on button "No importar" at bounding box center [283, 164] width 248 height 21
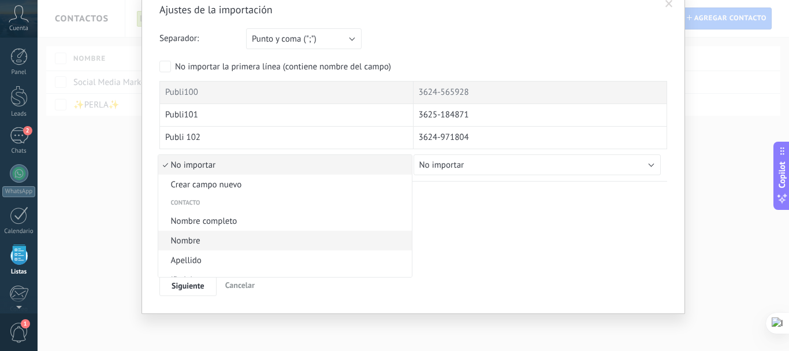
click at [199, 238] on span "Nombre" at bounding box center [283, 240] width 251 height 11
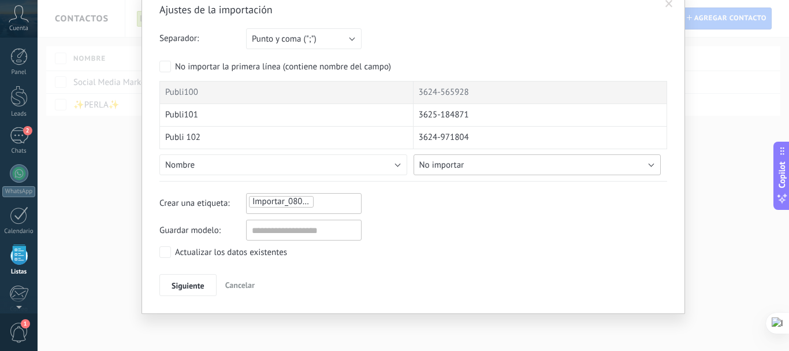
click at [505, 169] on button "No importar" at bounding box center [538, 164] width 248 height 21
click at [469, 165] on button "No importar" at bounding box center [538, 164] width 248 height 21
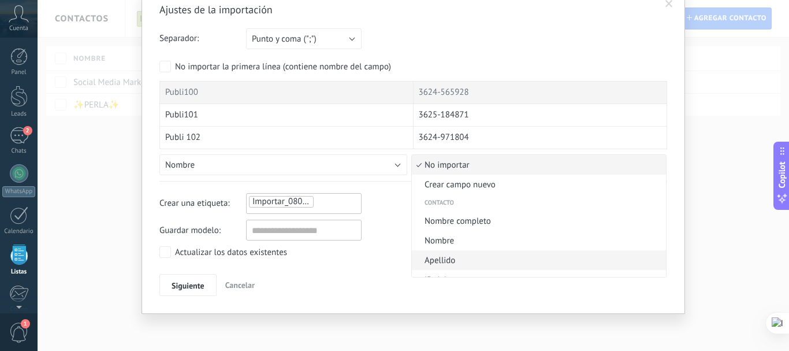
click at [441, 262] on span "Apellido" at bounding box center [537, 260] width 251 height 11
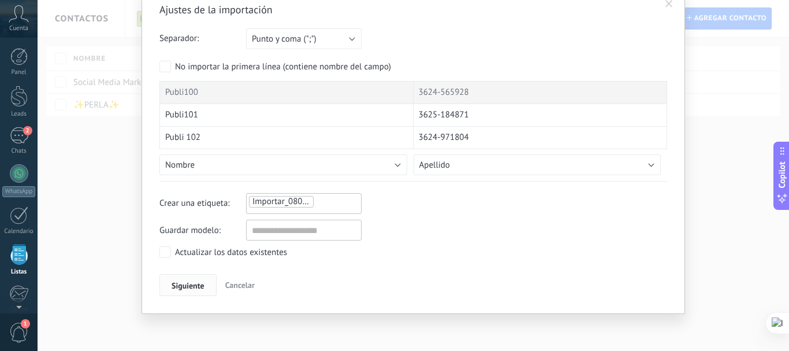
click at [188, 284] on span "Siguiente" at bounding box center [188, 285] width 33 height 8
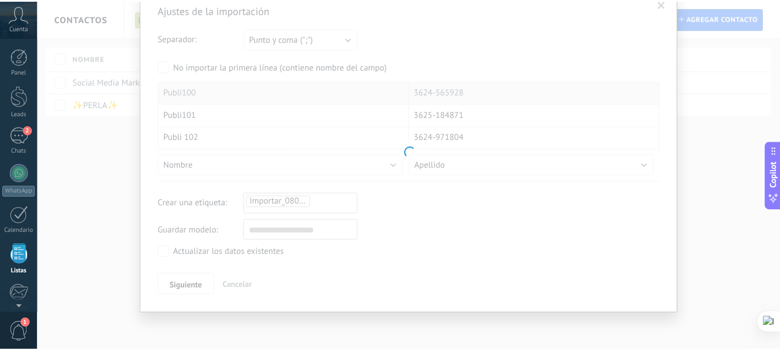
scroll to position [0, 0]
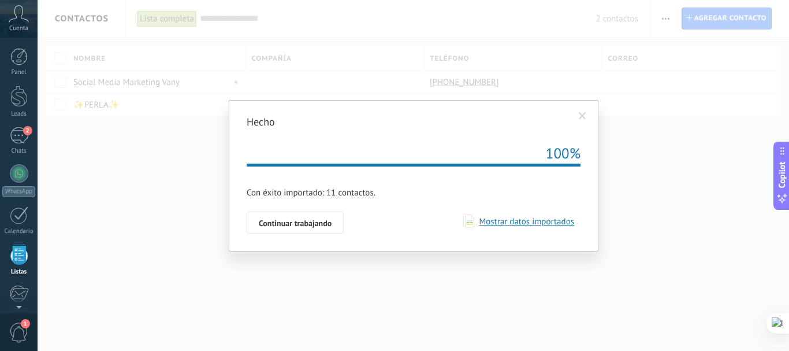
click at [513, 221] on span "Mostrar datos importados" at bounding box center [524, 221] width 100 height 11
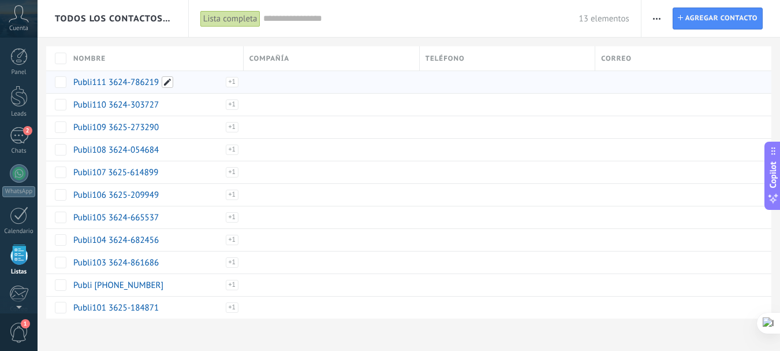
click at [170, 84] on span at bounding box center [168, 82] width 12 height 12
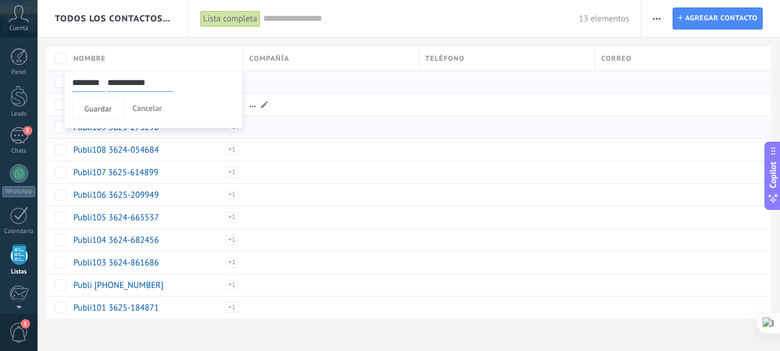
click at [414, 141] on div at bounding box center [332, 149] width 176 height 23
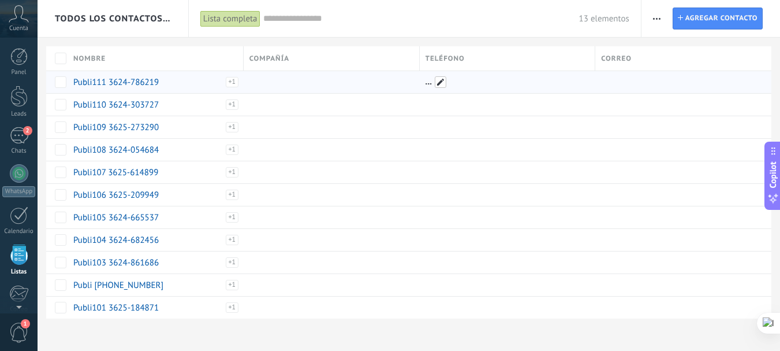
click at [442, 82] on span at bounding box center [441, 82] width 12 height 12
click at [172, 84] on span at bounding box center [168, 82] width 12 height 12
drag, startPoint x: 107, startPoint y: 81, endPoint x: 146, endPoint y: 81, distance: 38.7
click at [146, 81] on div "**********" at bounding box center [155, 82] width 166 height 18
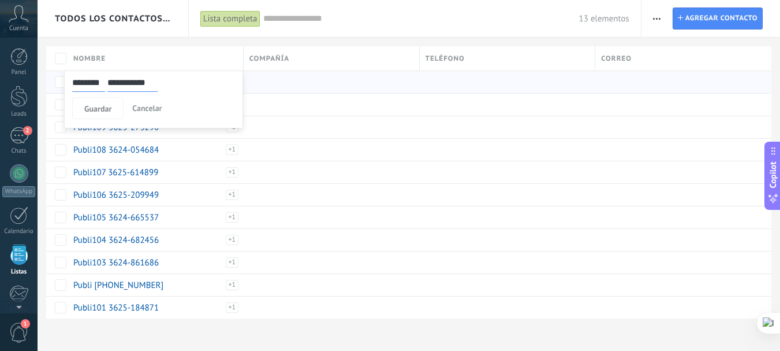
drag, startPoint x: 162, startPoint y: 80, endPoint x: 116, endPoint y: 81, distance: 46.8
click at [116, 81] on div "**********" at bounding box center [155, 82] width 166 height 18
click at [146, 53] on div "Nombre" at bounding box center [156, 58] width 176 height 24
click at [444, 84] on span at bounding box center [441, 82] width 12 height 12
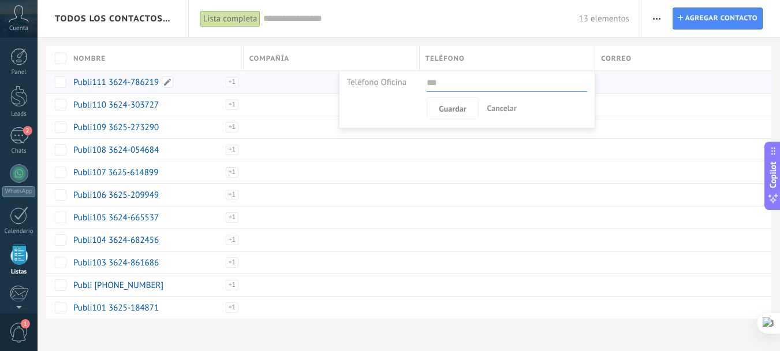
click at [230, 85] on div "Importar_08092025_2042" at bounding box center [208, 87] width 61 height 21
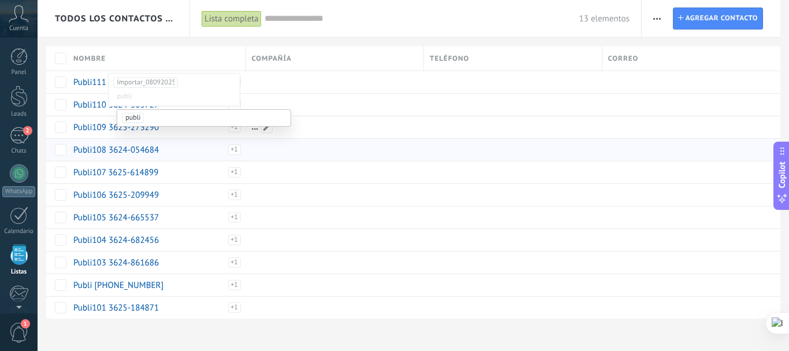
click at [408, 161] on div at bounding box center [332, 172] width 173 height 22
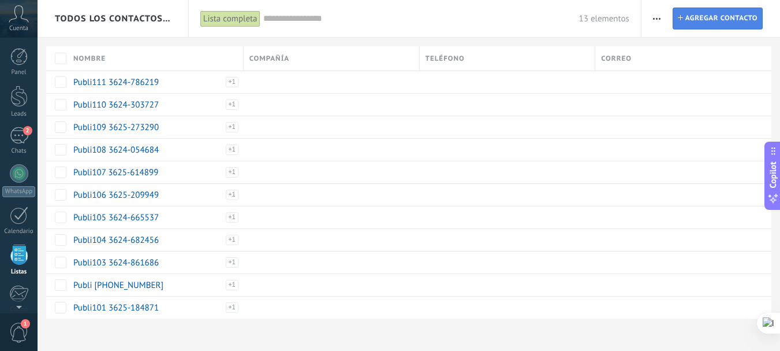
click at [705, 19] on span "Agregar contacto" at bounding box center [722, 18] width 72 height 21
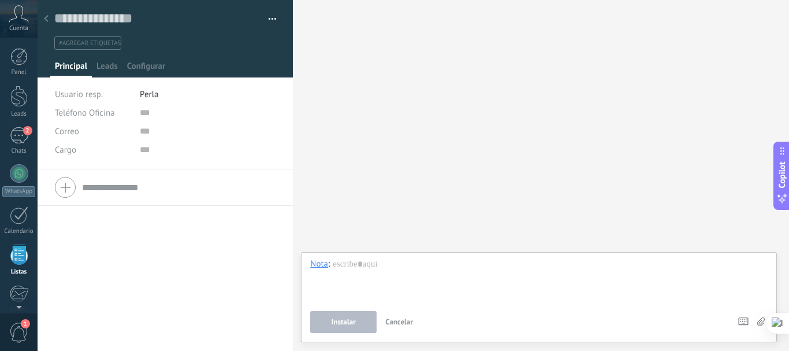
click at [45, 21] on icon at bounding box center [46, 18] width 5 height 7
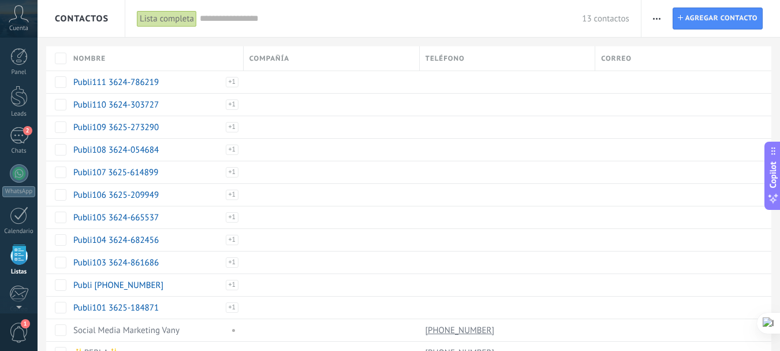
click at [657, 21] on span "button" at bounding box center [657, 19] width 8 height 22
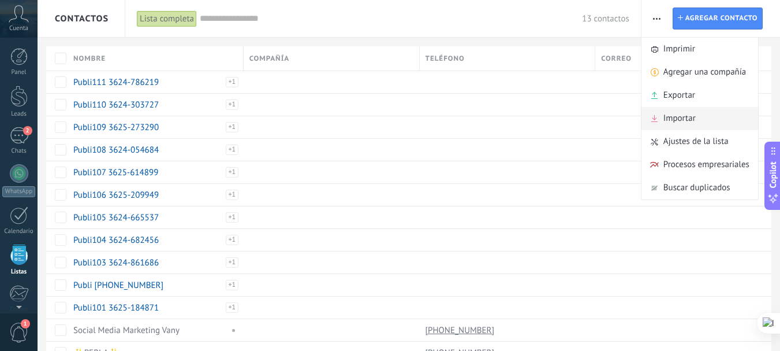
click at [673, 121] on span "Importar" at bounding box center [680, 118] width 32 height 23
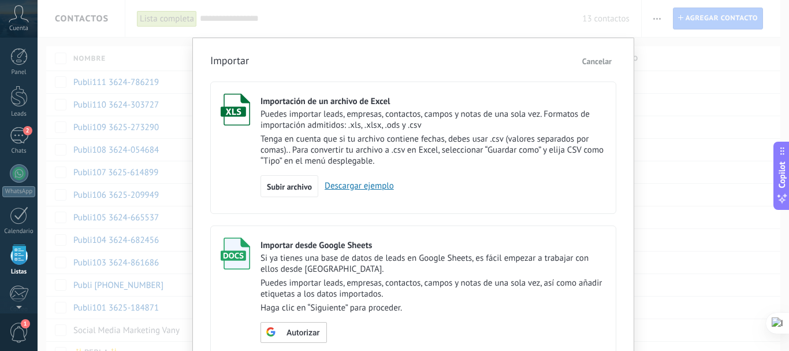
click at [590, 60] on span "Cancelar" at bounding box center [596, 61] width 29 height 10
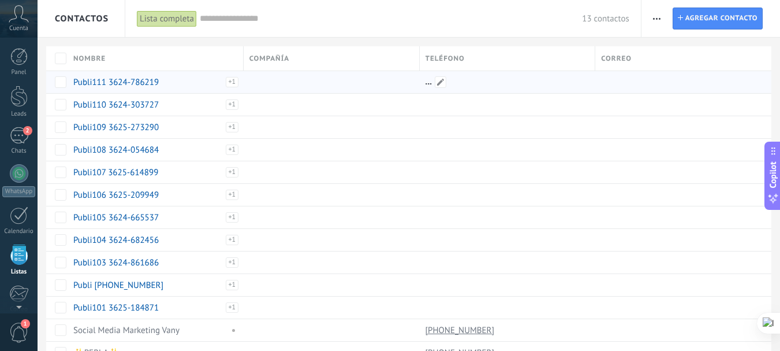
click at [466, 78] on div at bounding box center [505, 82] width 170 height 22
click at [441, 84] on span at bounding box center [441, 82] width 12 height 12
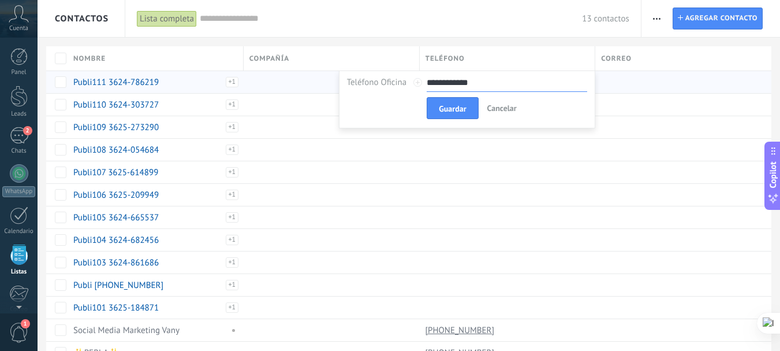
click at [455, 92] on div "Guardar Cancelar" at bounding box center [507, 105] width 161 height 27
type input "**********"
click at [449, 105] on span "Guardar" at bounding box center [452, 109] width 27 height 8
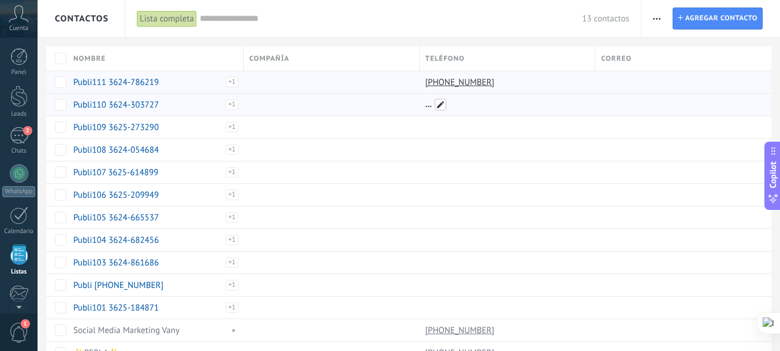
click at [442, 105] on span at bounding box center [441, 105] width 12 height 12
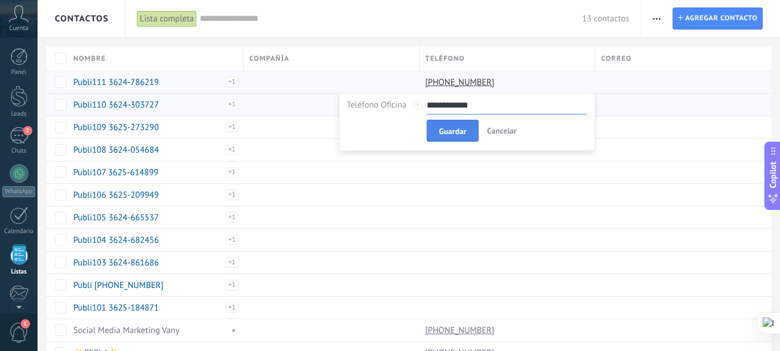
click at [459, 128] on span "Guardar" at bounding box center [452, 131] width 27 height 8
type input "**********"
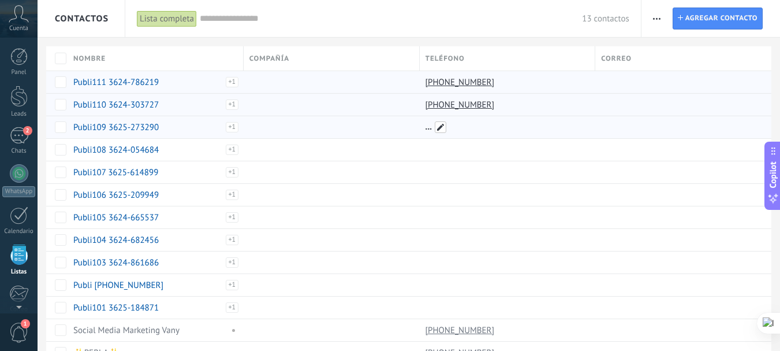
click at [445, 126] on span at bounding box center [441, 127] width 12 height 12
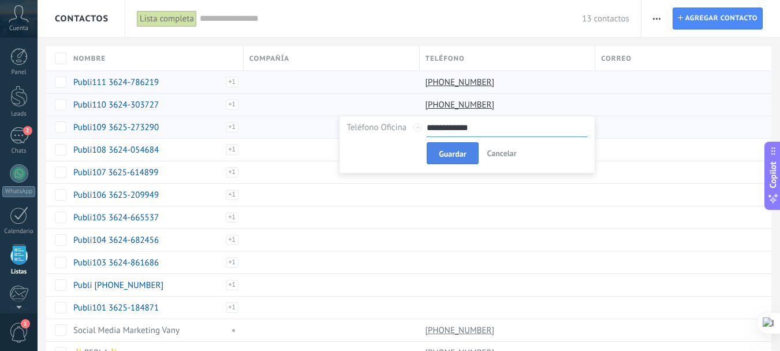
click at [456, 147] on button "Guardar" at bounding box center [452, 153] width 51 height 22
type input "**********"
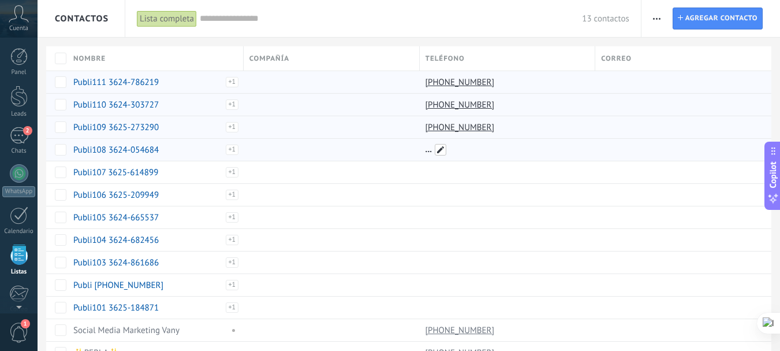
click at [442, 151] on span at bounding box center [441, 150] width 12 height 12
click at [451, 173] on span "Guardar" at bounding box center [452, 176] width 27 height 8
type input "**********"
click at [443, 173] on span at bounding box center [441, 172] width 12 height 12
click at [662, 263] on div at bounding box center [680, 262] width 168 height 22
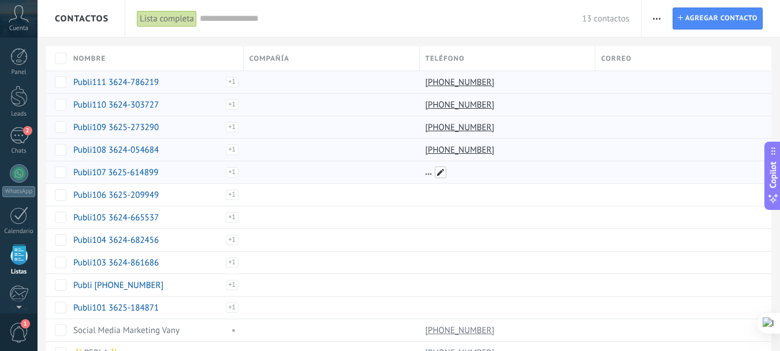
click at [446, 172] on span at bounding box center [441, 172] width 12 height 12
click at [467, 200] on button "Guardar" at bounding box center [452, 198] width 51 height 22
type input "**********"
click at [442, 195] on span at bounding box center [441, 195] width 12 height 12
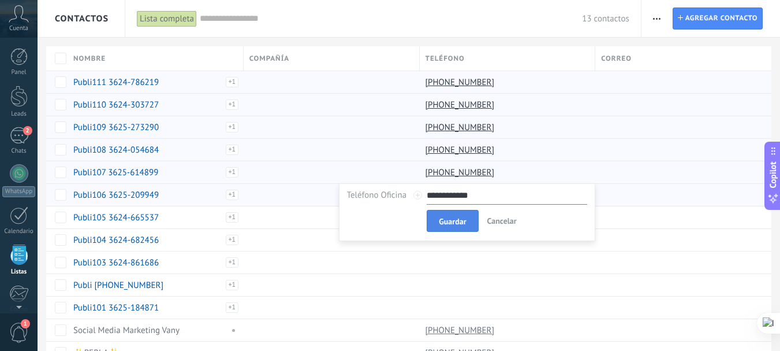
click at [458, 222] on span "Guardar" at bounding box center [452, 221] width 27 height 8
type input "**********"
click at [441, 218] on span at bounding box center [441, 217] width 12 height 12
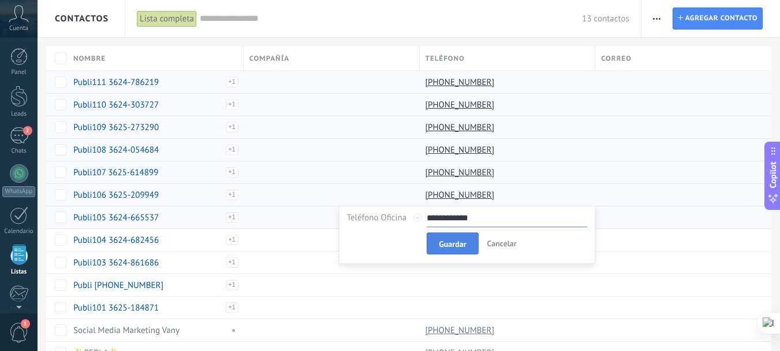
click at [446, 236] on button "Guardar" at bounding box center [452, 243] width 51 height 22
type input "**********"
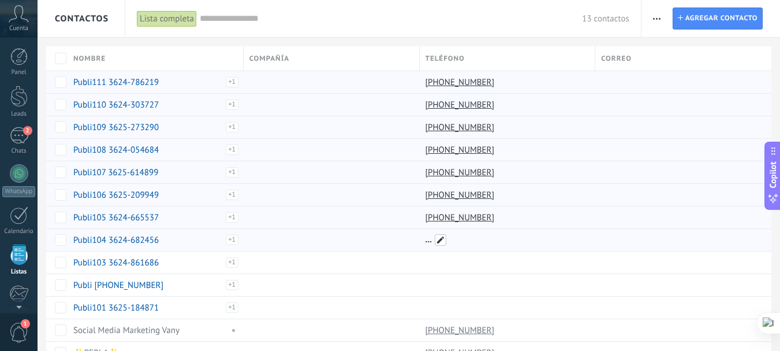
click at [440, 237] on span at bounding box center [441, 240] width 12 height 12
click at [457, 265] on span "Guardar" at bounding box center [452, 266] width 27 height 8
type input "**********"
click at [441, 261] on span at bounding box center [441, 262] width 12 height 12
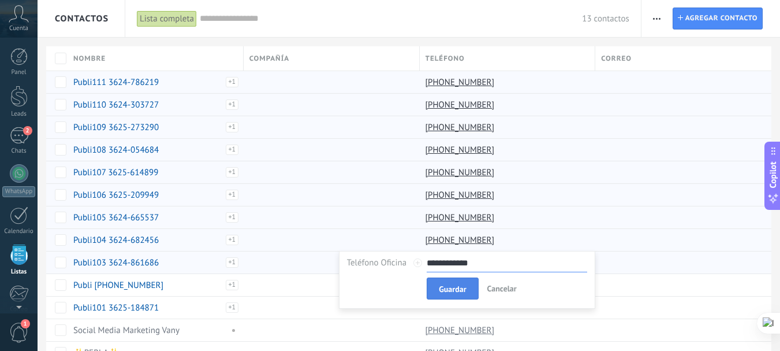
click at [440, 294] on button "Guardar" at bounding box center [452, 288] width 51 height 22
type input "**********"
click at [438, 286] on span at bounding box center [441, 285] width 12 height 12
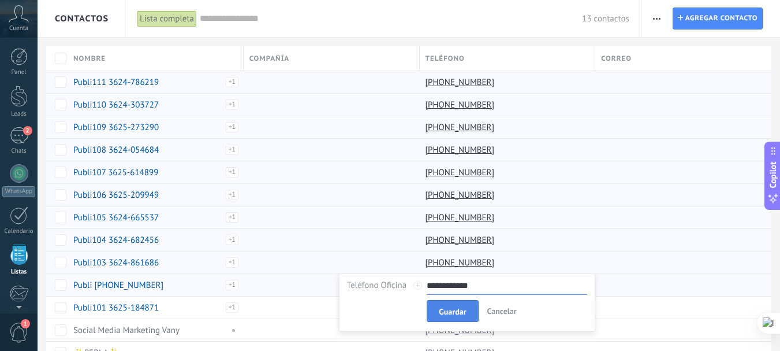
click at [442, 311] on span "Guardar" at bounding box center [452, 311] width 27 height 8
type input "**********"
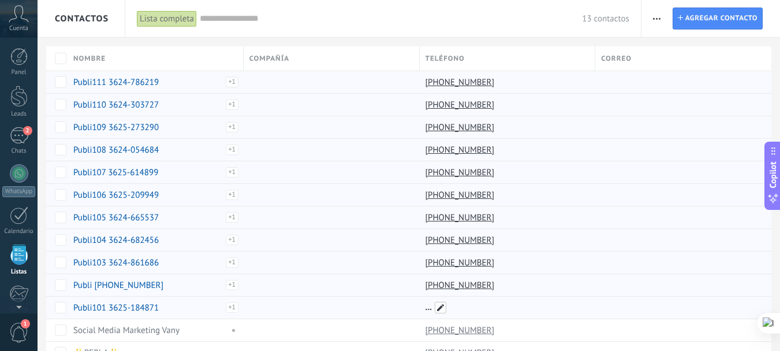
click at [442, 310] on span at bounding box center [441, 308] width 12 height 12
click at [442, 338] on span "Guardar" at bounding box center [452, 334] width 27 height 8
type input "**********"
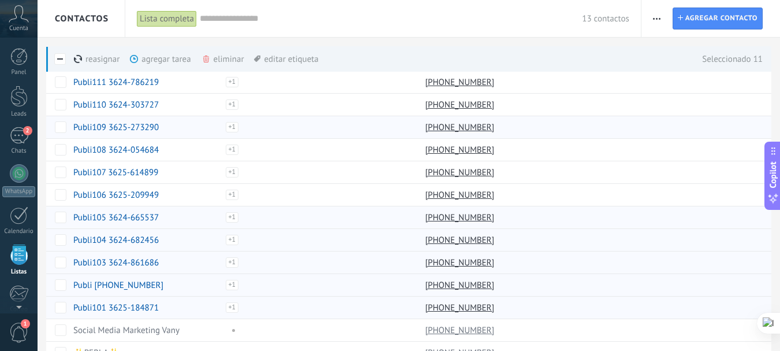
click at [176, 57] on div "agregar tarea màs" at bounding box center [180, 58] width 100 height 25
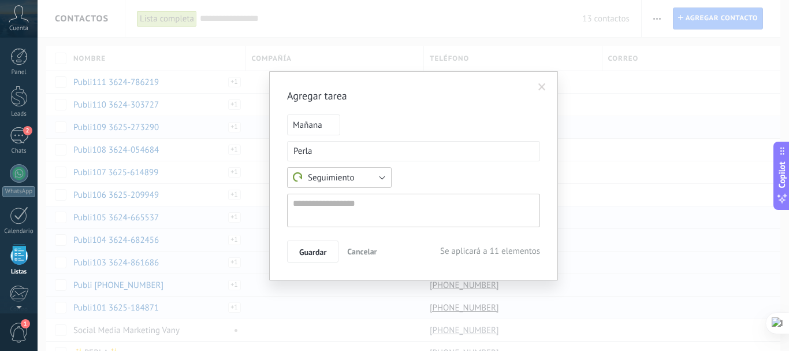
click at [382, 172] on button "Seguimiento" at bounding box center [339, 177] width 105 height 21
click at [544, 83] on span at bounding box center [542, 87] width 8 height 8
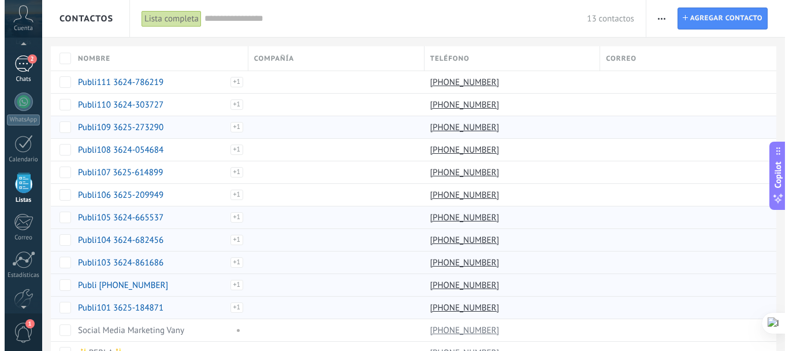
scroll to position [66, 0]
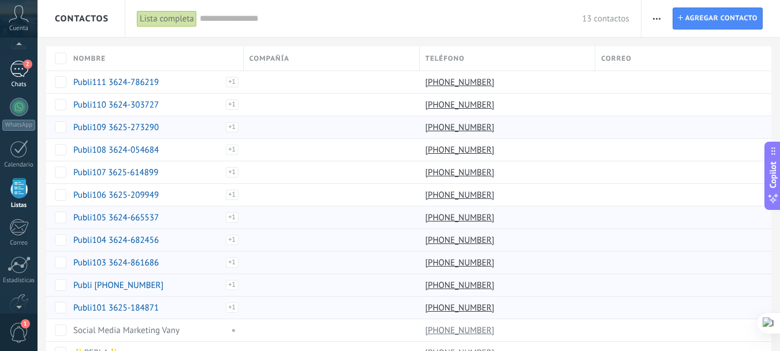
click at [20, 75] on div "2" at bounding box center [19, 69] width 18 height 17
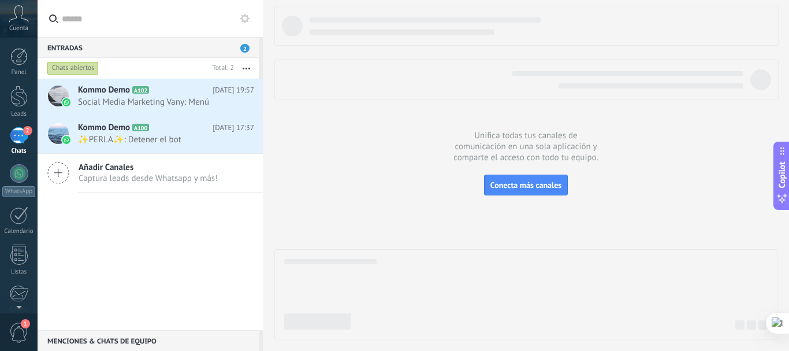
click at [251, 68] on button "button" at bounding box center [246, 68] width 25 height 21
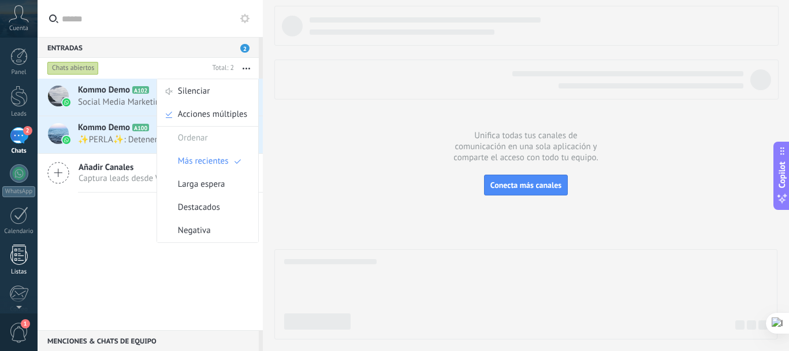
click at [24, 259] on div at bounding box center [18, 254] width 17 height 20
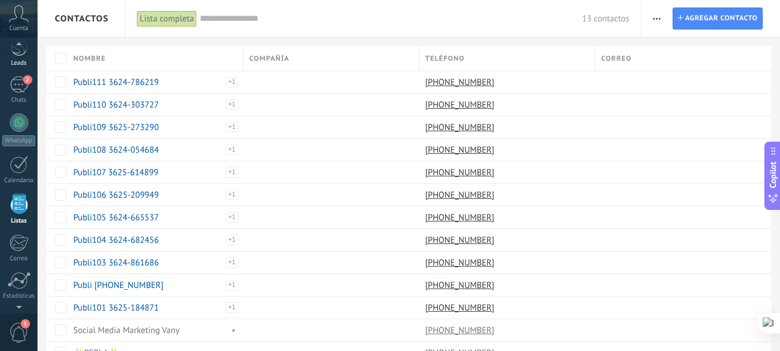
scroll to position [37, 0]
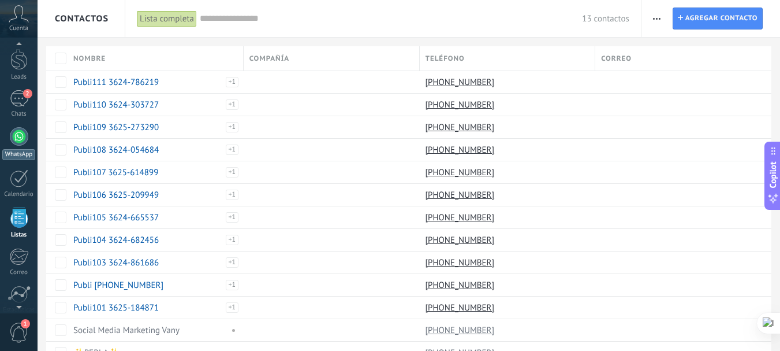
click at [26, 135] on div at bounding box center [19, 136] width 18 height 18
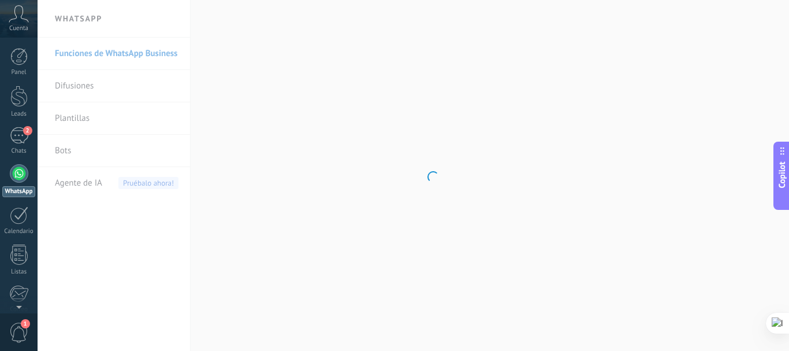
click at [78, 85] on body ".abccls-1,.abccls-2{fill-rule:evenodd}.abccls-2{fill:#fff} .abfcls-1{fill:none}…" at bounding box center [394, 175] width 789 height 351
click at [78, 87] on link "Difusiones" at bounding box center [117, 86] width 124 height 32
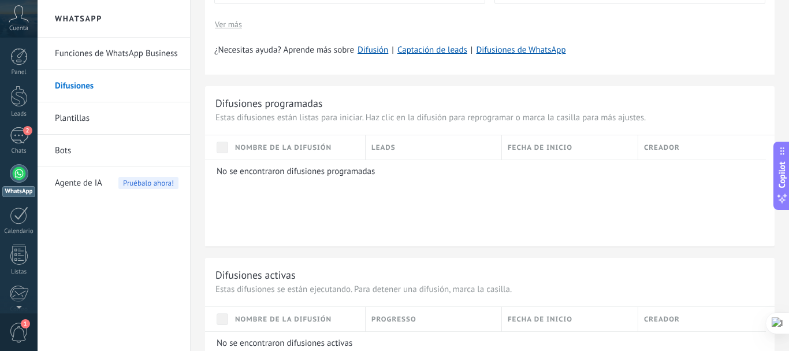
scroll to position [224, 0]
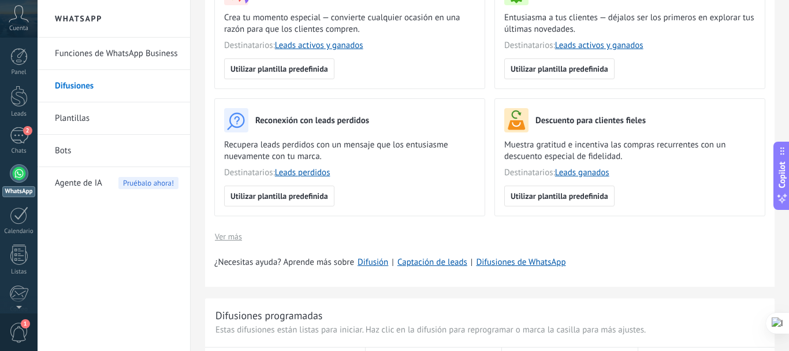
click at [512, 252] on div "Configura tu difusión en solo unos pocos pasos Conecta tus canales de mensajerí…" at bounding box center [490, 50] width 570 height 474
click at [515, 259] on link "Difusiones de WhatsApp" at bounding box center [521, 261] width 90 height 11
click at [75, 151] on link "Bots" at bounding box center [117, 151] width 124 height 32
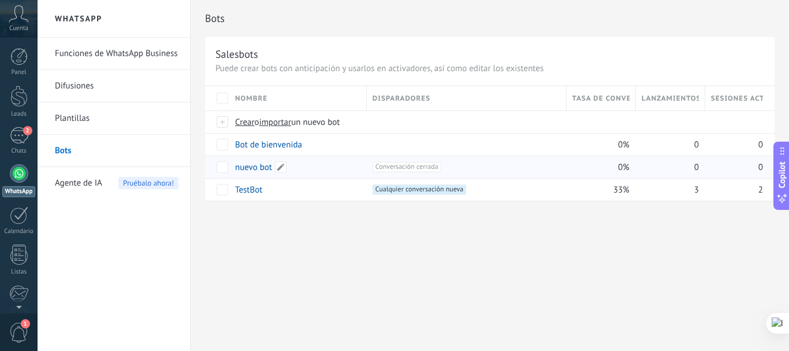
click at [250, 171] on link "nuevo bot" at bounding box center [253, 167] width 37 height 11
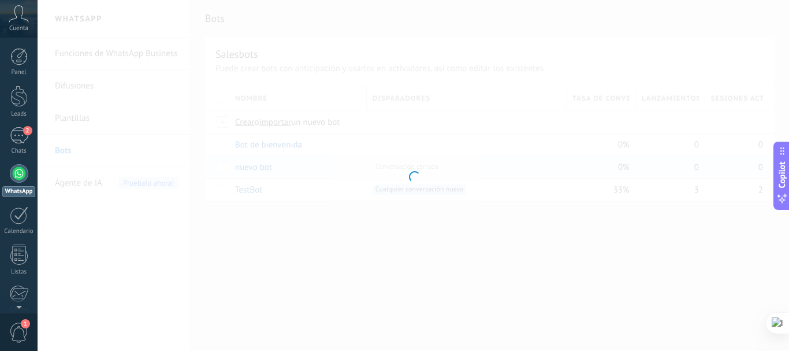
type input "*********"
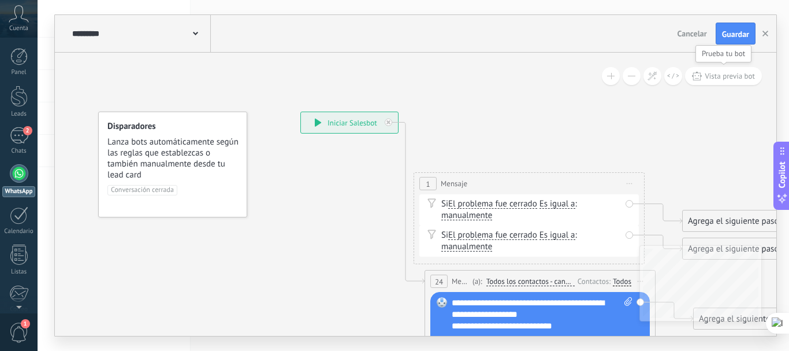
click at [736, 77] on span "Vista previa bot" at bounding box center [730, 76] width 50 height 10
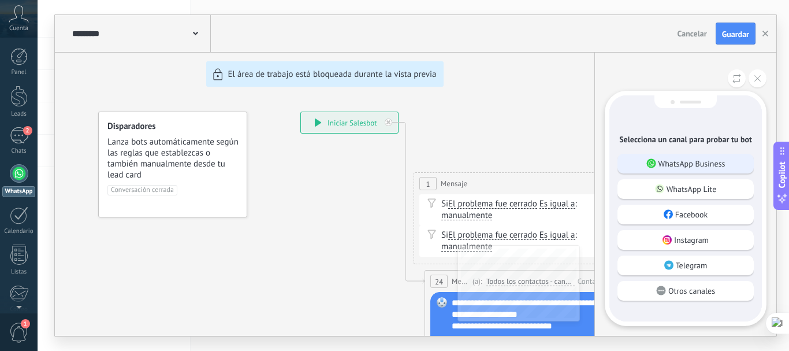
click at [690, 166] on p "WhatsApp Business" at bounding box center [691, 163] width 67 height 10
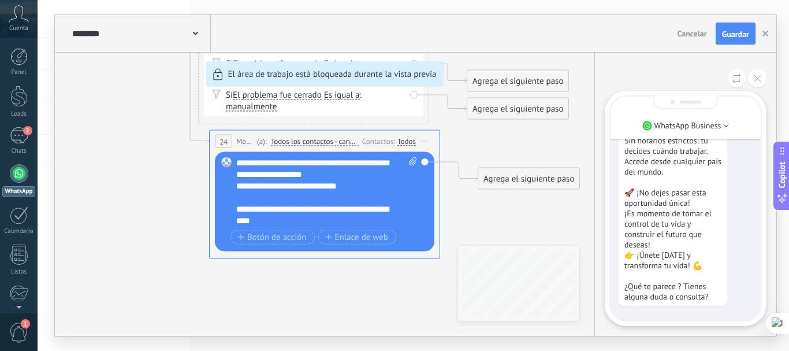
scroll to position [-338, 0]
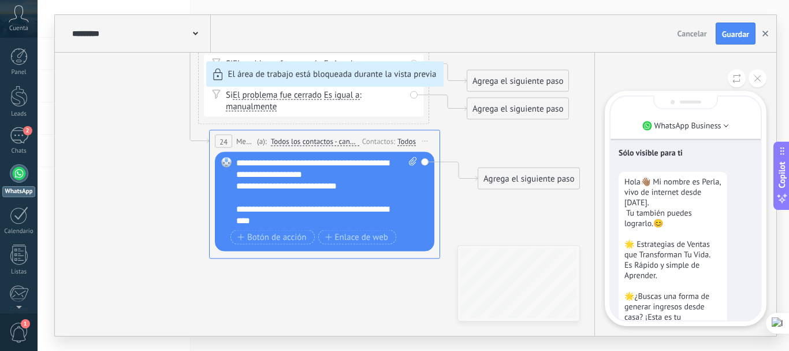
click at [764, 35] on use "button" at bounding box center [765, 34] width 6 height 6
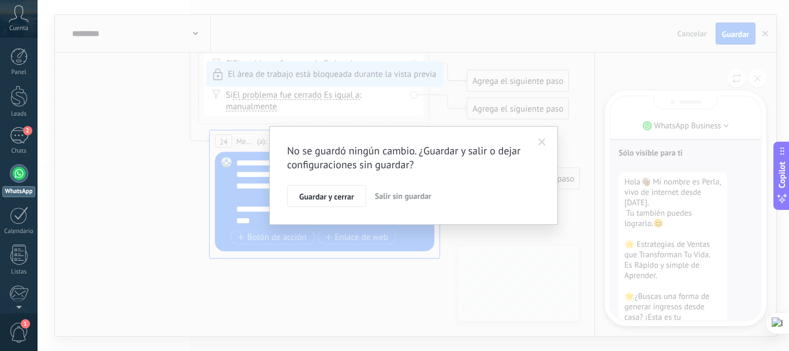
click at [334, 196] on span "Guardar y cerrar" at bounding box center [326, 196] width 55 height 8
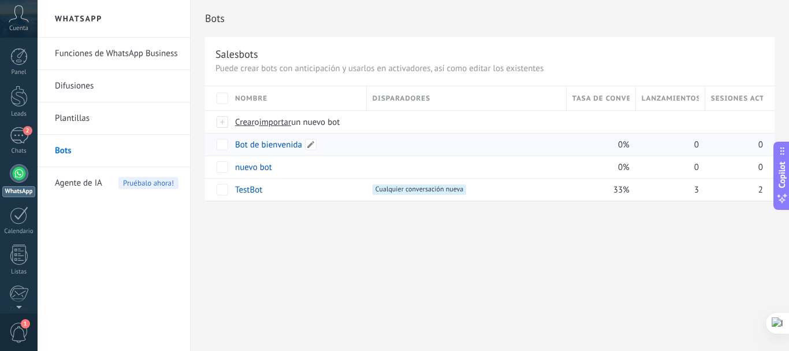
click at [258, 146] on link "Bot de bienvenida" at bounding box center [268, 144] width 67 height 11
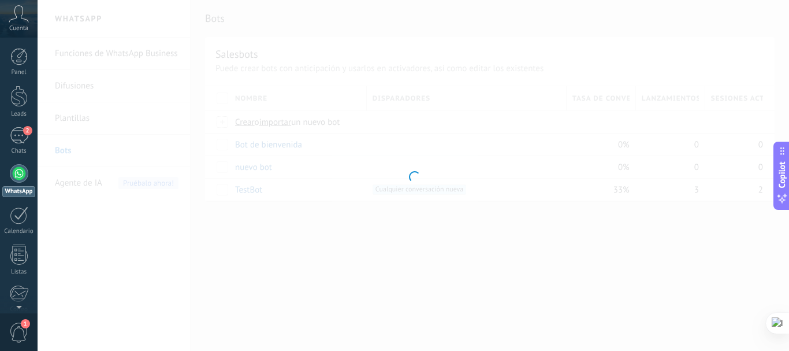
type input "**********"
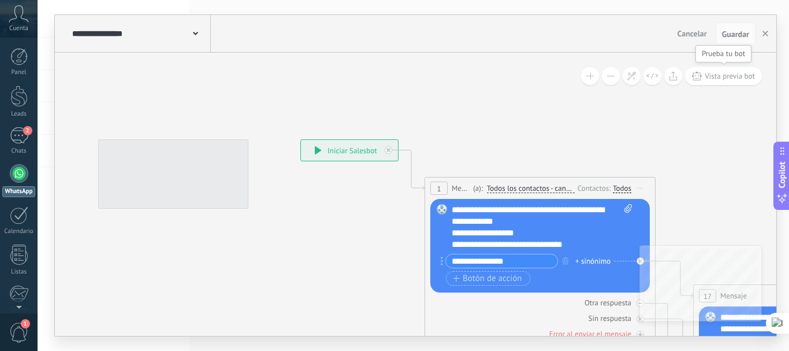
click at [732, 77] on span "Vista previa bot" at bounding box center [730, 76] width 50 height 10
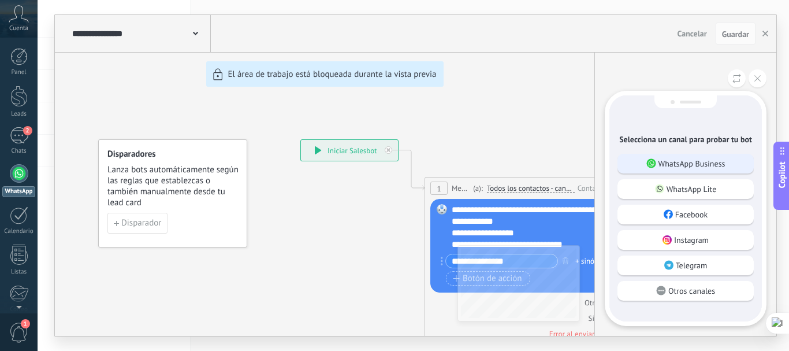
click at [695, 163] on p "WhatsApp Business" at bounding box center [691, 163] width 67 height 10
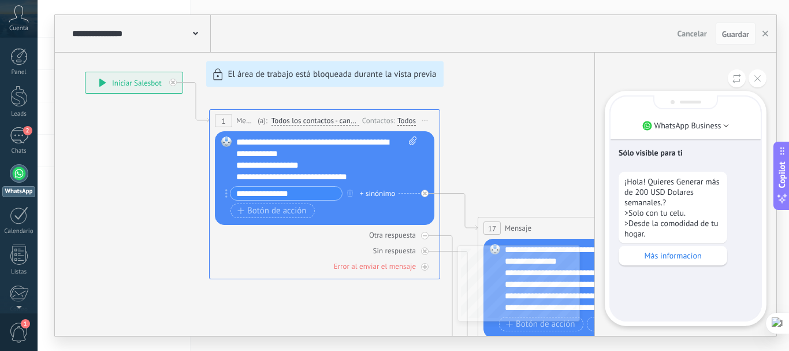
click at [698, 190] on p "¡Hola! Quieres Generar más de 200 USD Dolares semanales.? >Solo con tu celu. >D…" at bounding box center [672, 207] width 97 height 62
click at [695, 191] on p "¡Hola! Quieres Generar más de 200 USD Dolares semanales.? >Solo con tu celu. >D…" at bounding box center [672, 207] width 97 height 62
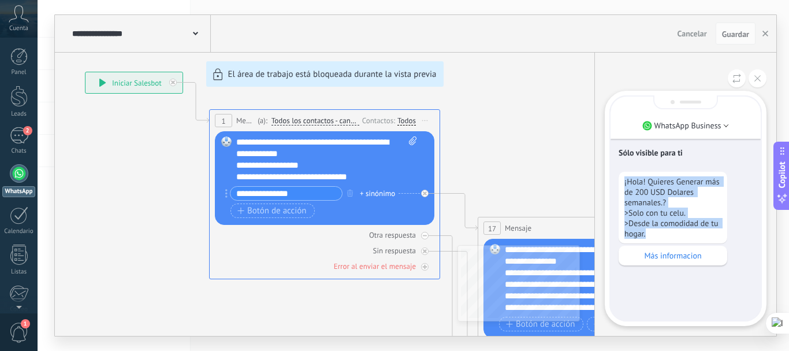
drag, startPoint x: 654, startPoint y: 232, endPoint x: 612, endPoint y: 174, distance: 71.6
click at [612, 174] on div "Sólo visible para ti ¡Hola! Quieres Generar más de 200 USD Dolares semanales.? …" at bounding box center [686, 208] width 150 height 224
copy p "¡Hola! Quieres Generar más de 200 USD Dolares semanales.? >Solo con tu celu. >D…"
click at [760, 77] on icon at bounding box center [757, 78] width 6 height 6
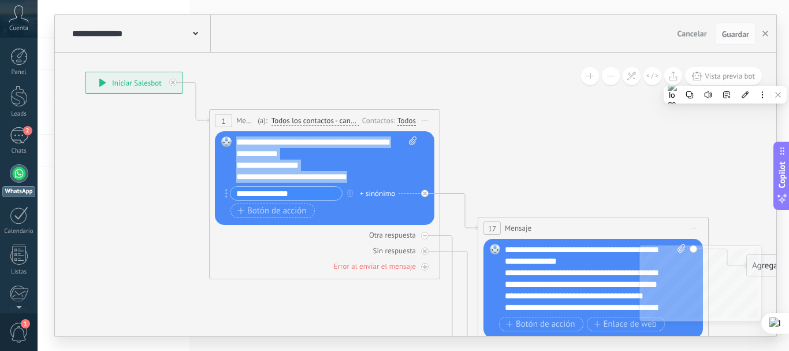
drag, startPoint x: 365, startPoint y: 177, endPoint x: 218, endPoint y: 135, distance: 152.7
click at [218, 135] on div "Reemplazar Quitar Convertir a mensaje de voz Arrastre la imagen aquí para adjun…" at bounding box center [324, 178] width 219 height 94
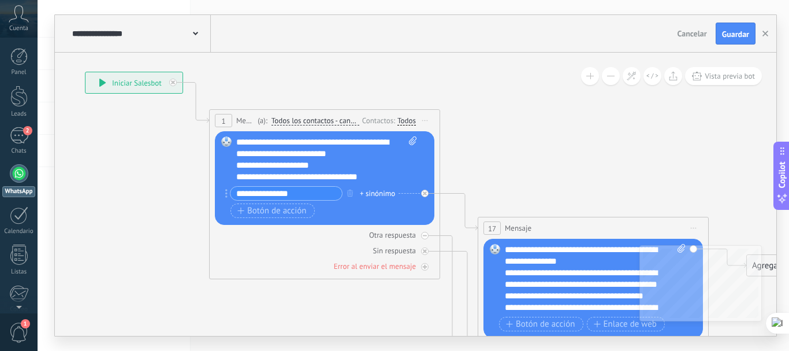
click at [732, 33] on span "Guardar" at bounding box center [735, 34] width 27 height 8
click at [730, 81] on button "Vista previa bot" at bounding box center [723, 76] width 77 height 18
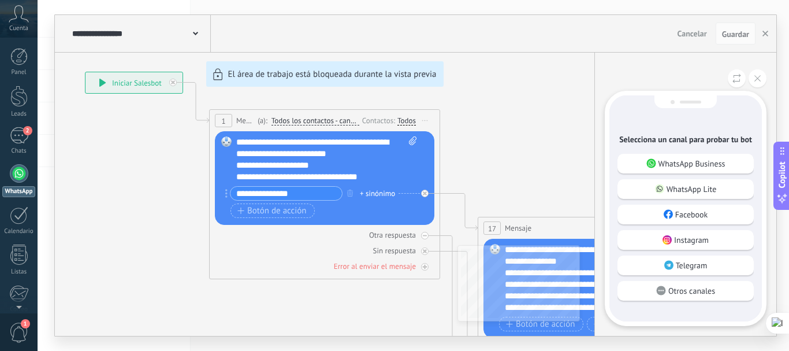
click at [679, 169] on div "WhatsApp Business" at bounding box center [685, 164] width 136 height 20
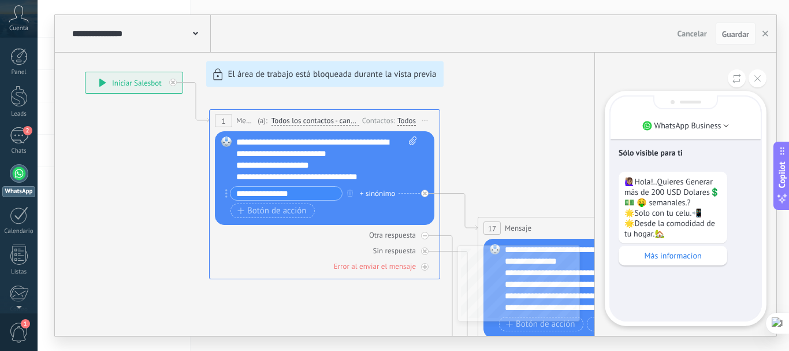
click at [656, 269] on div "Sólo visible para ti 🙋🏽‍♀️Hola!..Quieres Generar más de 200 USD Dolares💲💵 🤑 sem…" at bounding box center [686, 208] width 150 height 224
click at [656, 261] on p "Más informacion" at bounding box center [672, 255] width 97 height 10
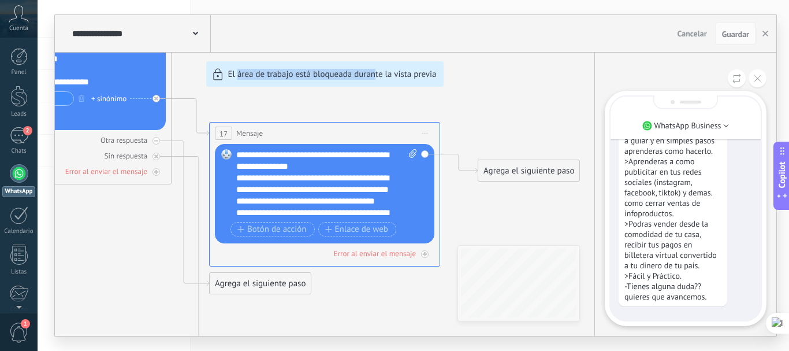
drag, startPoint x: 237, startPoint y: 153, endPoint x: 377, endPoint y: 161, distance: 140.0
click at [377, 161] on div "**********" at bounding box center [415, 175] width 721 height 321
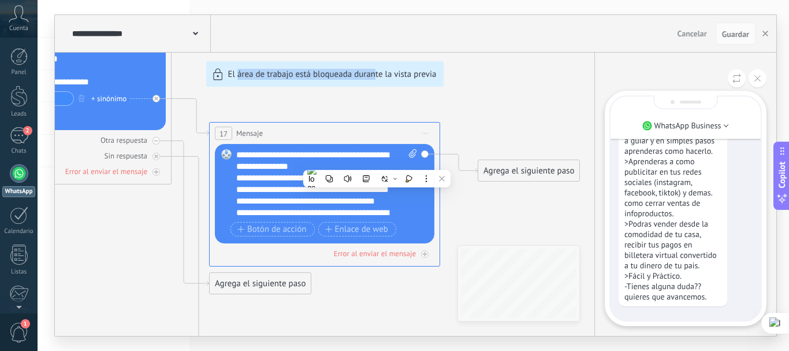
click at [760, 81] on icon at bounding box center [757, 78] width 6 height 6
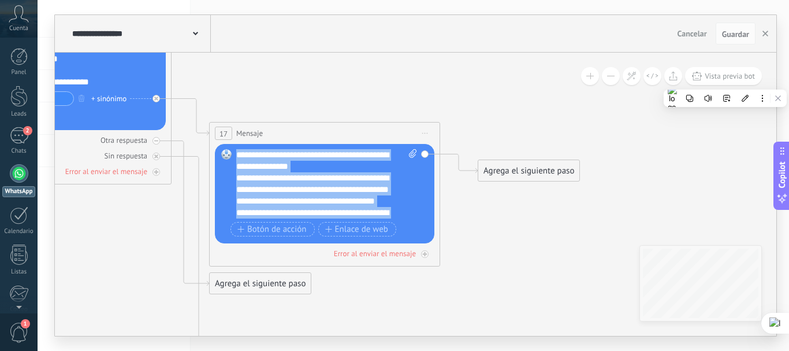
scroll to position [116, 0]
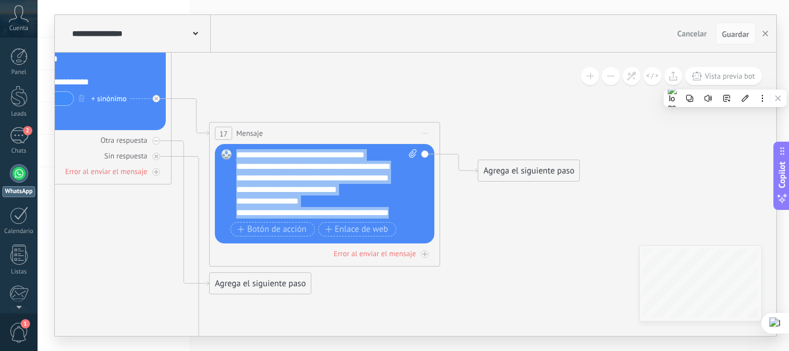
drag, startPoint x: 237, startPoint y: 153, endPoint x: 425, endPoint y: 232, distance: 203.2
click at [425, 232] on div "Reemplazar Quitar Convertir a mensaje de voz Arrastre la imagen aquí para adjun…" at bounding box center [324, 193] width 219 height 99
copy div "**********"
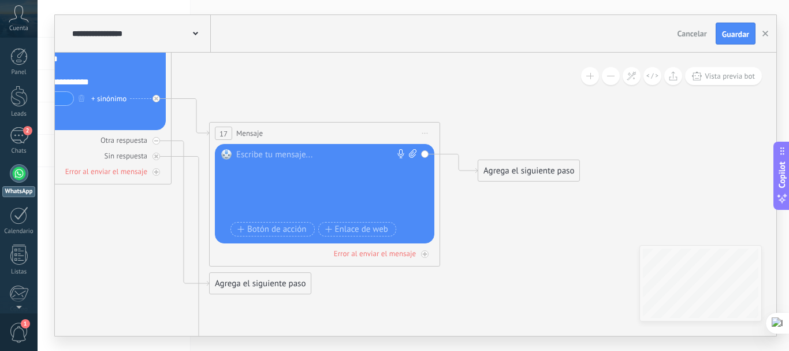
scroll to position [0, 0]
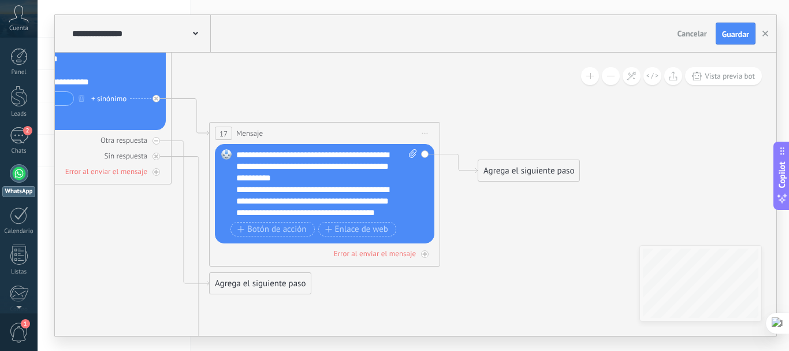
click at [235, 154] on span at bounding box center [227, 154] width 20 height 9
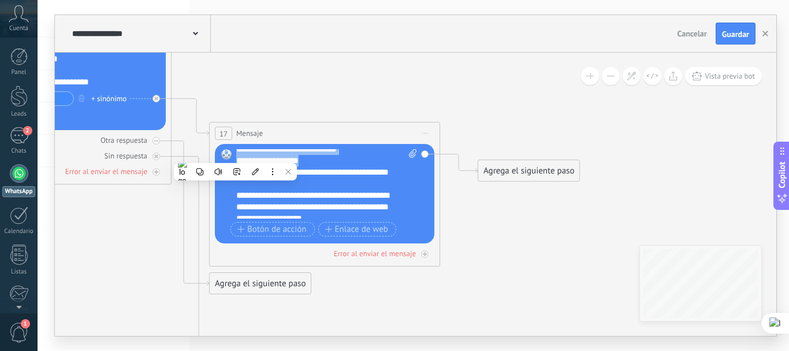
scroll to position [154, 0]
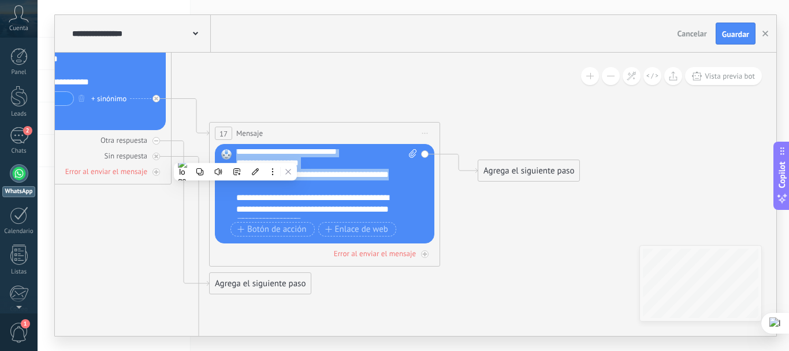
drag, startPoint x: 239, startPoint y: 156, endPoint x: 388, endPoint y: 191, distance: 153.0
click at [388, 191] on div "**********" at bounding box center [326, 183] width 181 height 69
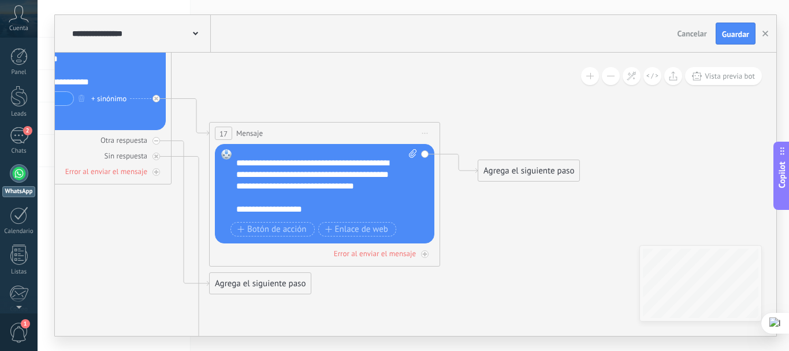
scroll to position [0, 0]
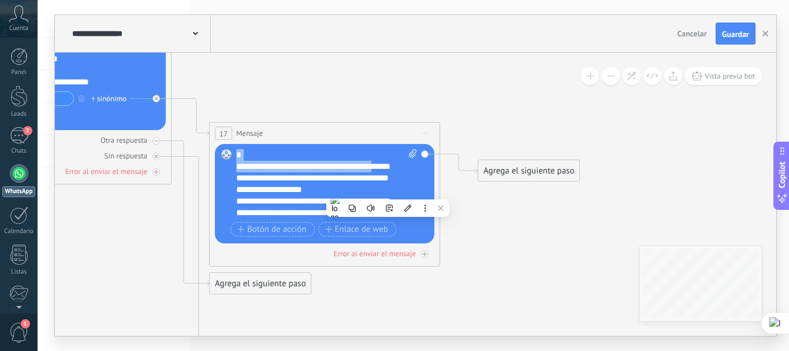
drag, startPoint x: 392, startPoint y: 168, endPoint x: 233, endPoint y: 157, distance: 159.8
click at [233, 157] on div "Reemplazar Quitar Convertir a mensaje de voz Arrastre la imagen aquí para adjun…" at bounding box center [324, 193] width 219 height 99
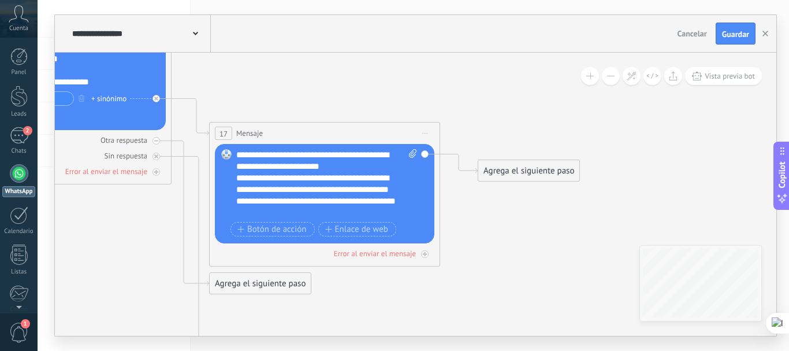
scroll to position [162, 0]
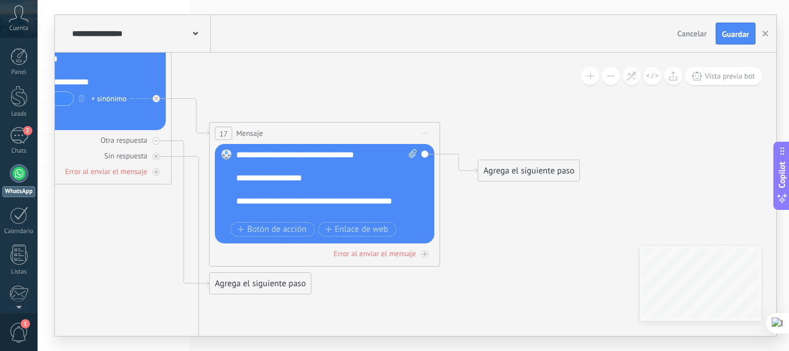
click at [732, 30] on span "Guardar" at bounding box center [735, 34] width 27 height 8
click at [717, 79] on span "Vista previa bot" at bounding box center [730, 76] width 50 height 10
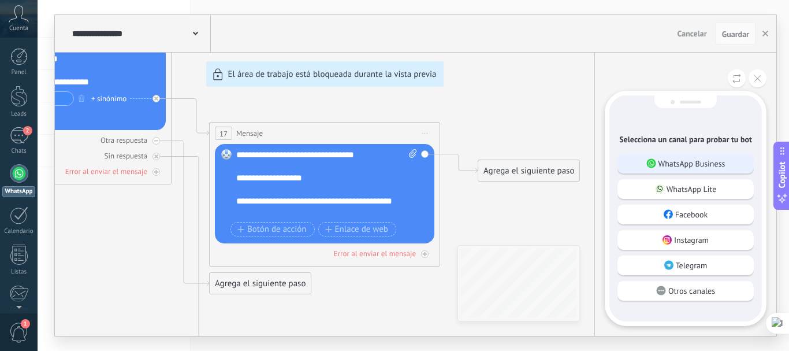
click at [661, 161] on p "WhatsApp Business" at bounding box center [691, 163] width 67 height 10
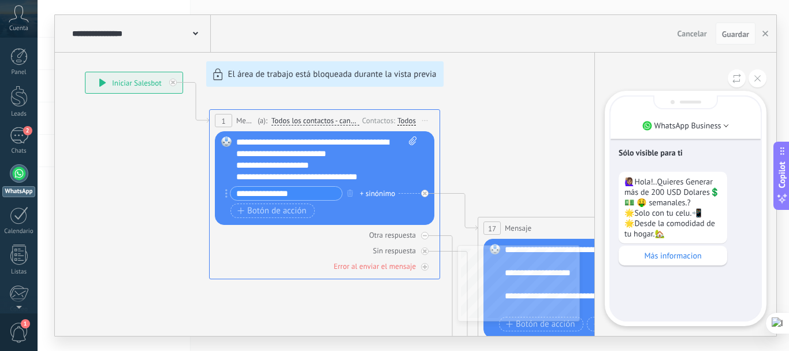
click at [653, 261] on p "Más informacion" at bounding box center [672, 255] width 97 height 10
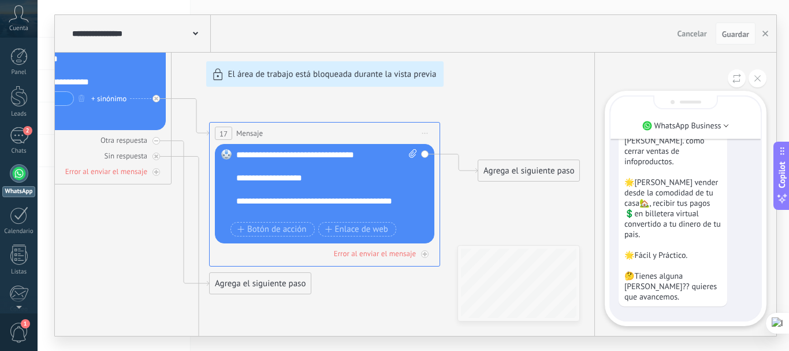
scroll to position [-212, 0]
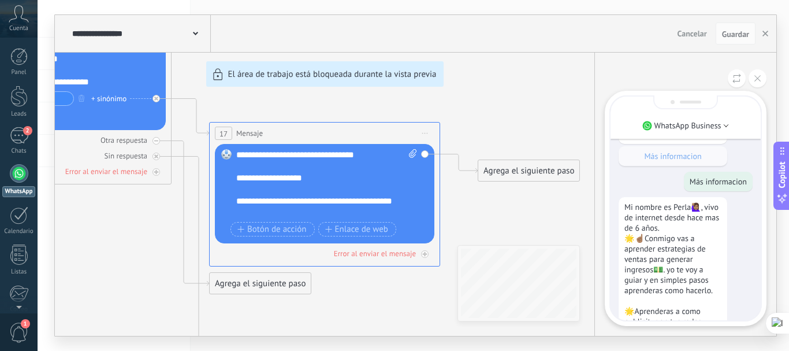
click at [19, 137] on div "2" at bounding box center [19, 135] width 18 height 17
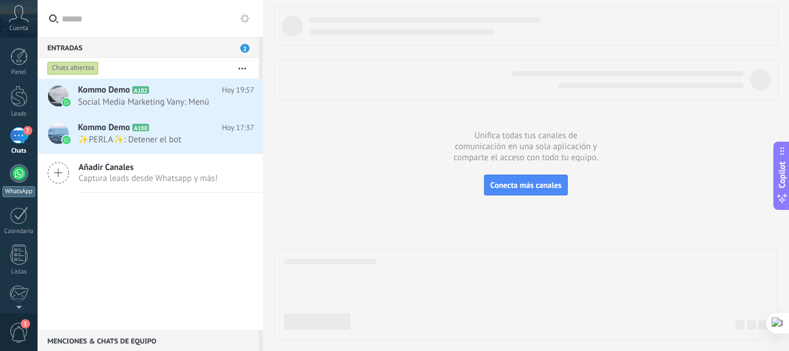
click at [19, 175] on div at bounding box center [19, 173] width 18 height 18
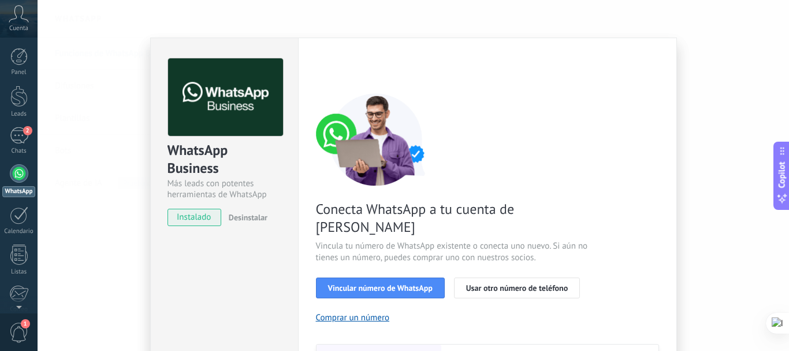
click at [564, 134] on div "Conecta WhatsApp a tu cuenta de Kommo Vincula tu número de WhatsApp existente o…" at bounding box center [487, 264] width 343 height 343
click at [713, 51] on div "WhatsApp Business Más leads con potentes herramientas de WhatsApp instalado Des…" at bounding box center [413, 175] width 751 height 351
click at [21, 136] on div "2" at bounding box center [19, 135] width 18 height 17
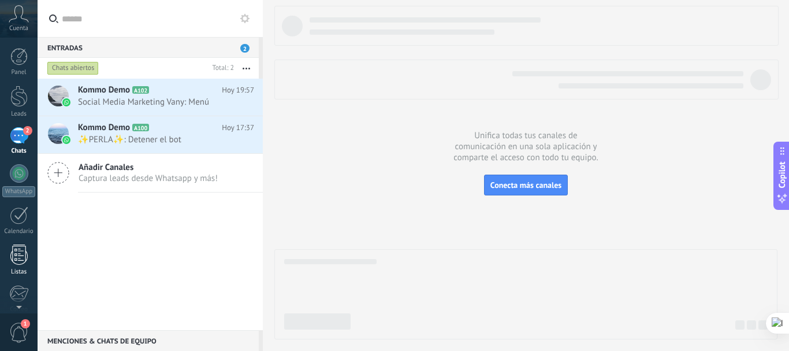
click at [18, 254] on div at bounding box center [18, 254] width 17 height 20
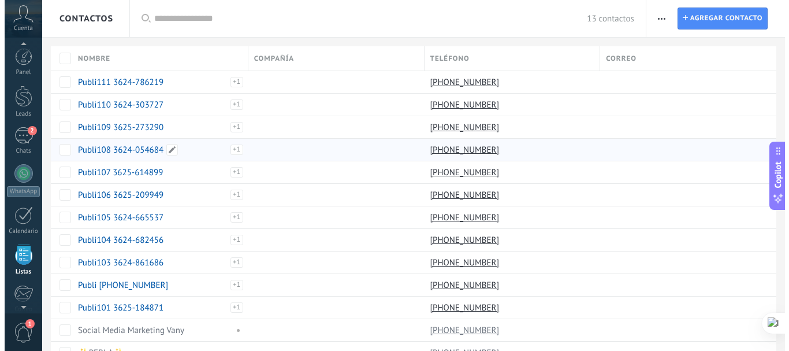
scroll to position [72, 0]
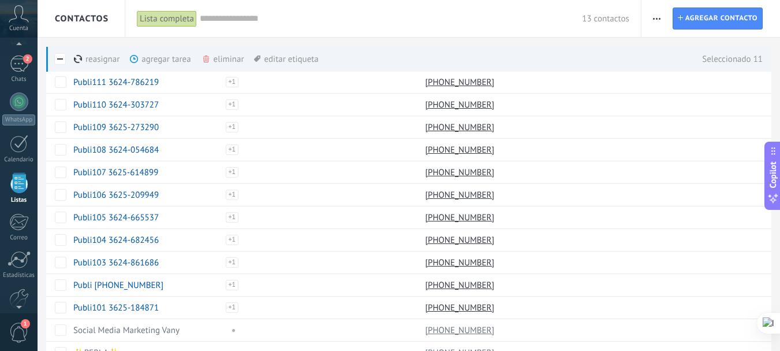
click at [92, 60] on div "reasignar màs" at bounding box center [116, 58] width 85 height 25
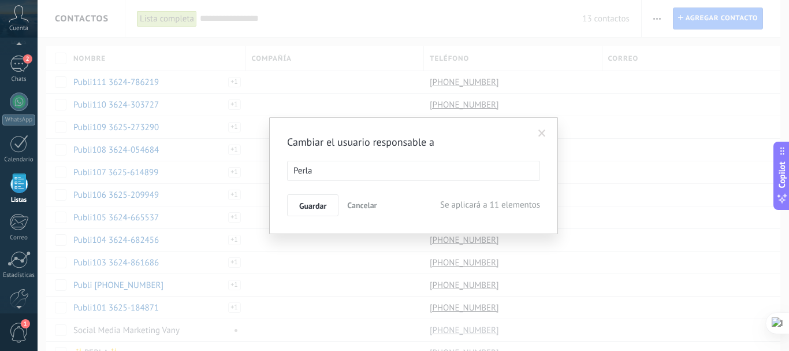
click at [540, 133] on span at bounding box center [542, 133] width 8 height 8
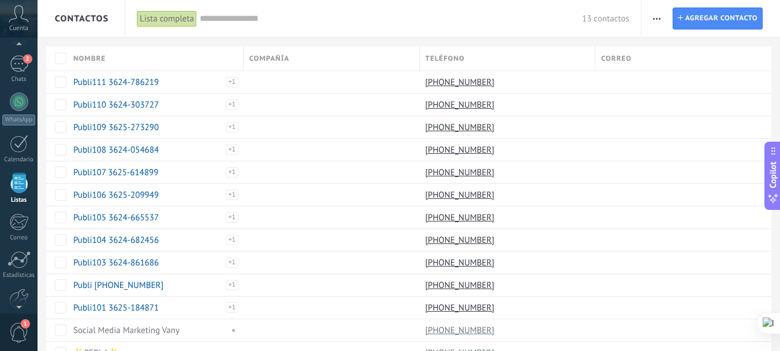
click at [654, 21] on span "button" at bounding box center [657, 19] width 8 height 22
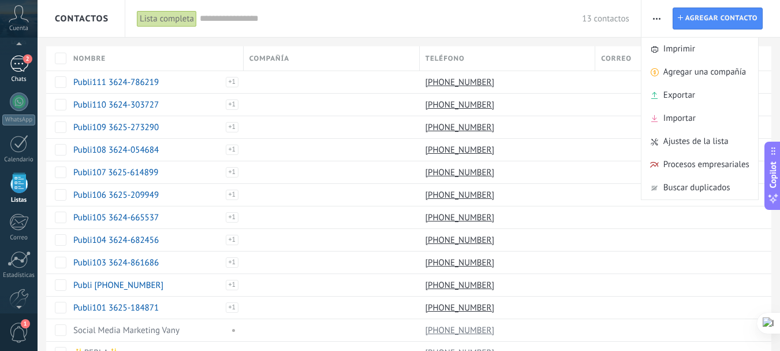
click at [17, 60] on div "2" at bounding box center [19, 63] width 18 height 17
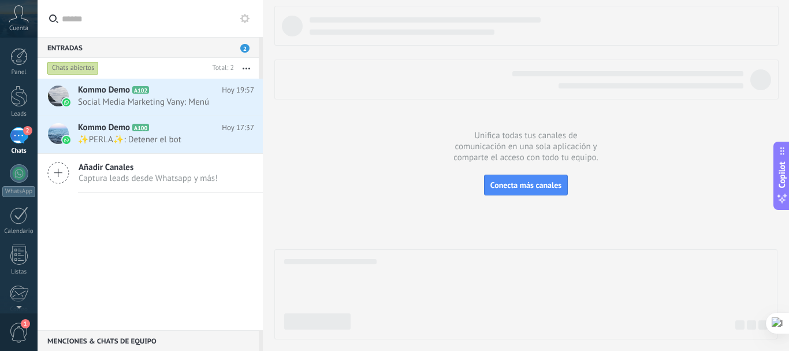
click at [20, 144] on div "2" at bounding box center [19, 135] width 18 height 17
click at [18, 107] on link "Leads" at bounding box center [19, 101] width 38 height 32
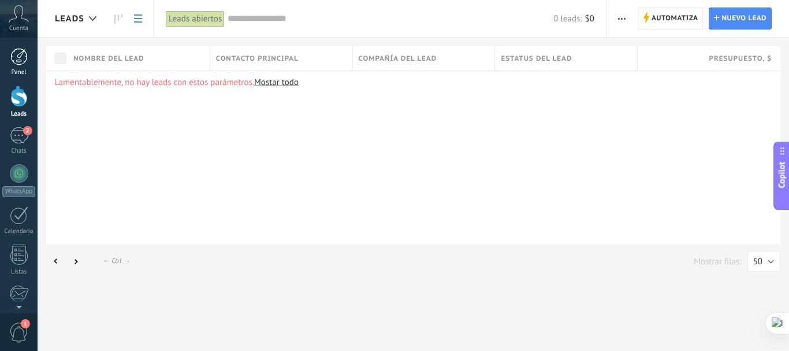
click at [16, 65] on link "Panel" at bounding box center [19, 62] width 38 height 28
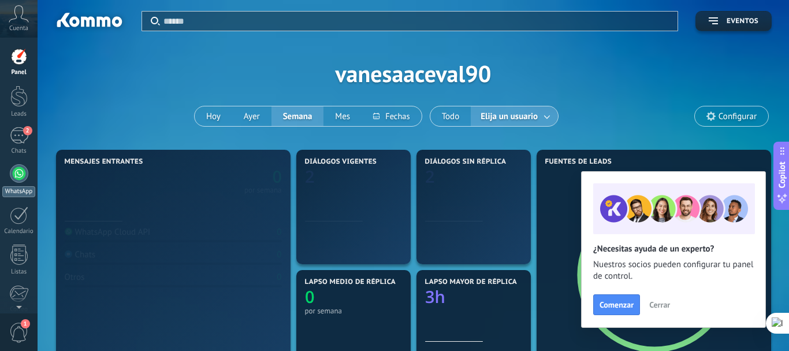
click at [20, 176] on div at bounding box center [19, 173] width 18 height 18
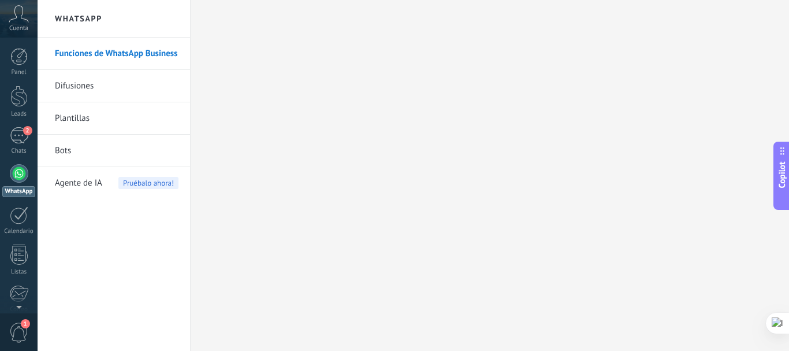
click at [70, 87] on link "Difusiones" at bounding box center [117, 86] width 124 height 32
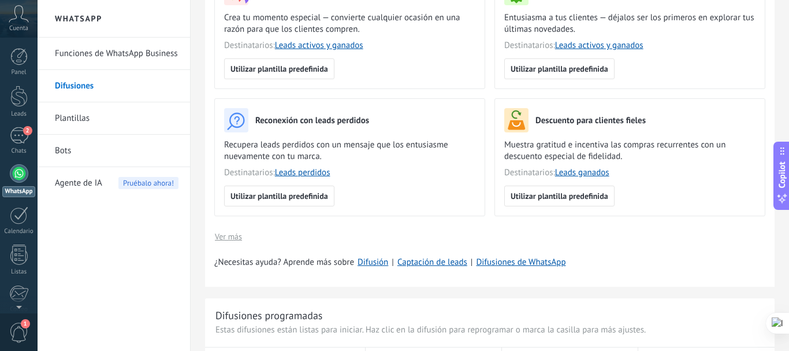
scroll to position [436, 0]
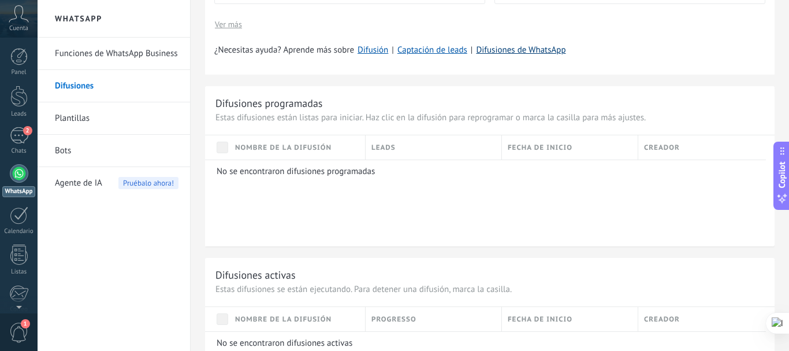
click at [512, 52] on link "Difusiones de WhatsApp" at bounding box center [521, 49] width 90 height 11
click at [62, 147] on link "Bots" at bounding box center [117, 151] width 124 height 32
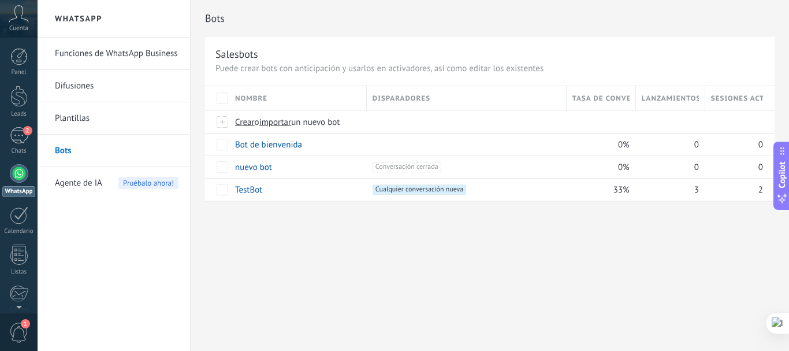
drag, startPoint x: 429, startPoint y: 278, endPoint x: 389, endPoint y: 278, distance: 40.4
click at [384, 278] on div "Bots Salesbots Puede crear bots con anticipación y usarlos en activadores, así …" at bounding box center [490, 175] width 598 height 351
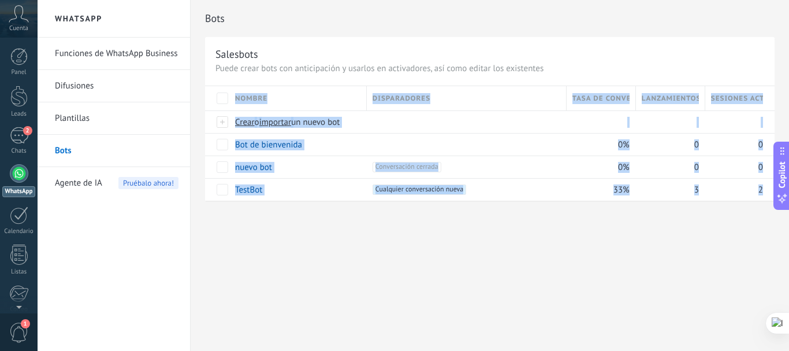
click at [326, 237] on div "Bots Salesbots Puede crear bots con anticipación y usarlos en activadores, así …" at bounding box center [490, 175] width 598 height 351
click at [302, 266] on div "Bots Salesbots Puede crear bots con anticipación y usarlos en activadores, así …" at bounding box center [490, 175] width 598 height 351
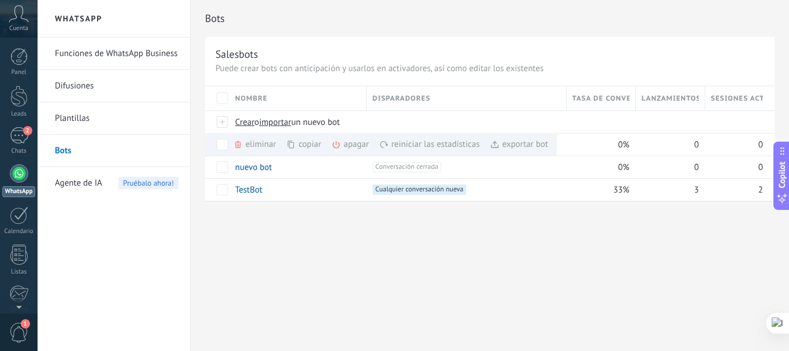
click at [105, 54] on link "Funciones de WhatsApp Business" at bounding box center [117, 54] width 124 height 32
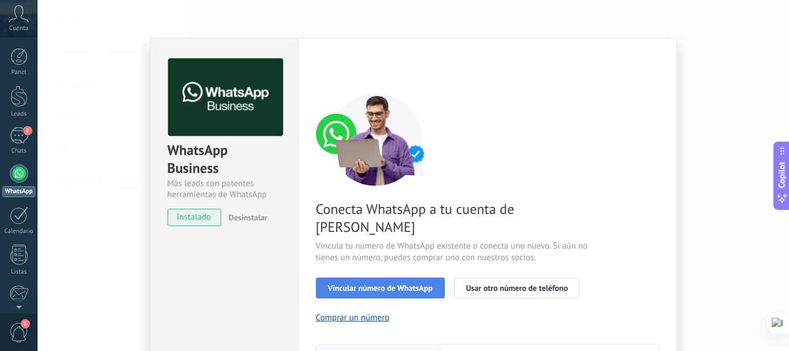
click at [378, 277] on button "Vincular número de WhatsApp" at bounding box center [380, 287] width 129 height 21
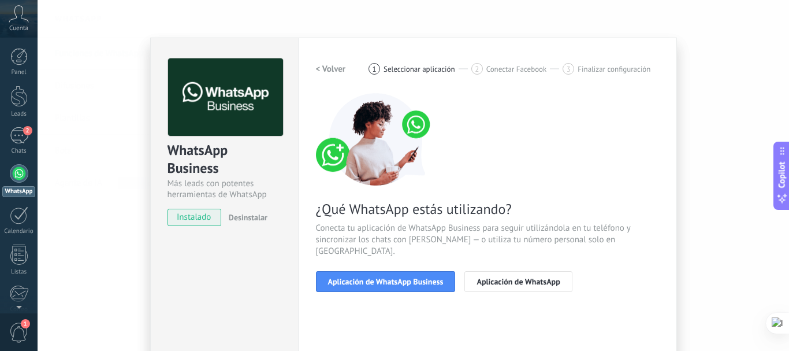
click at [336, 62] on button "< Volver" at bounding box center [331, 68] width 30 height 21
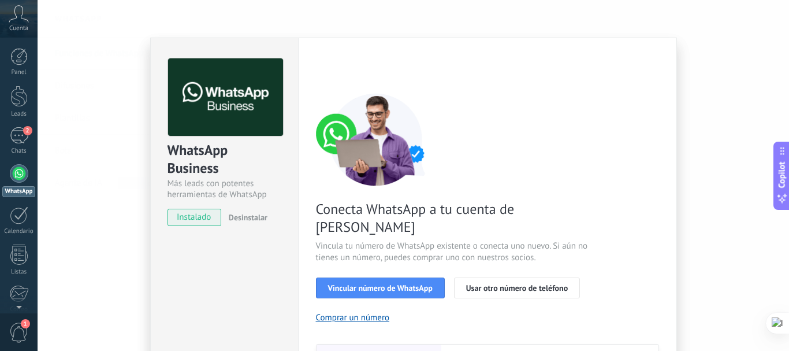
click at [194, 219] on span "instalado" at bounding box center [194, 217] width 53 height 17
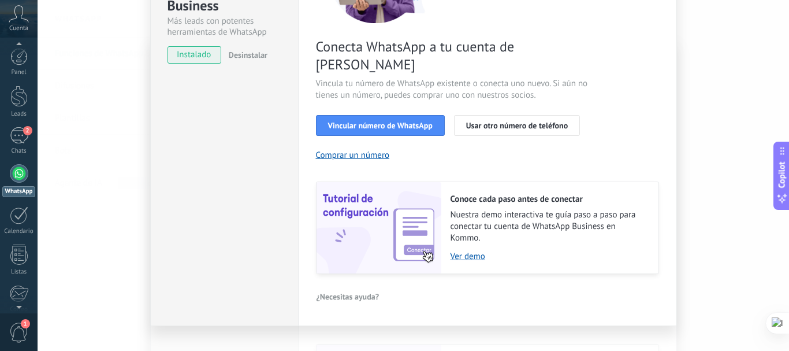
scroll to position [3, 0]
click at [21, 330] on span "1" at bounding box center [19, 332] width 20 height 20
click at [16, 142] on div "2" at bounding box center [19, 135] width 18 height 17
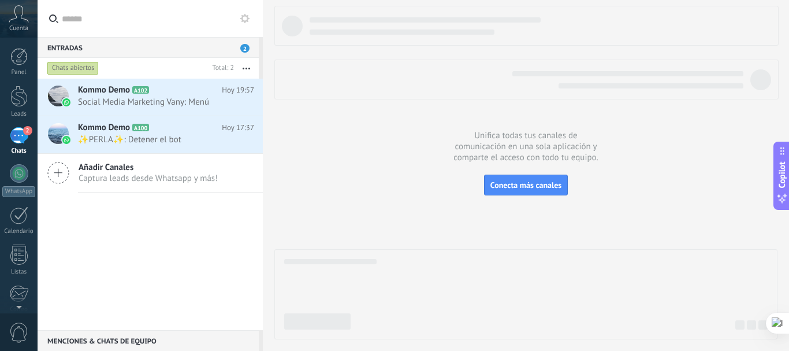
click at [250, 69] on use "button" at bounding box center [247, 69] width 8 height 2
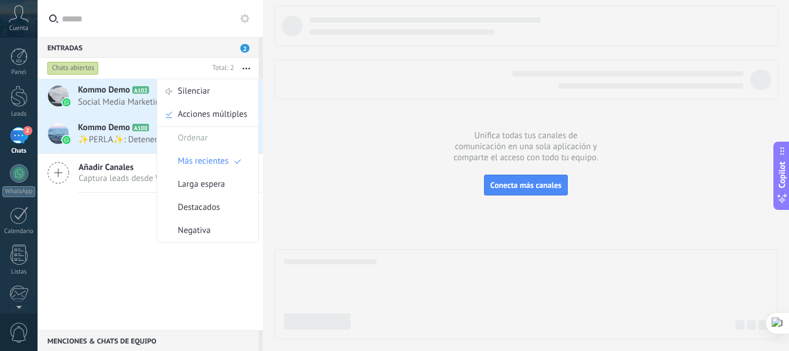
click at [72, 224] on div "Kommo Demo A102 Hoy 19:57 Social Media Marketing Vany: Menú Kommo Demo A100" at bounding box center [150, 204] width 225 height 251
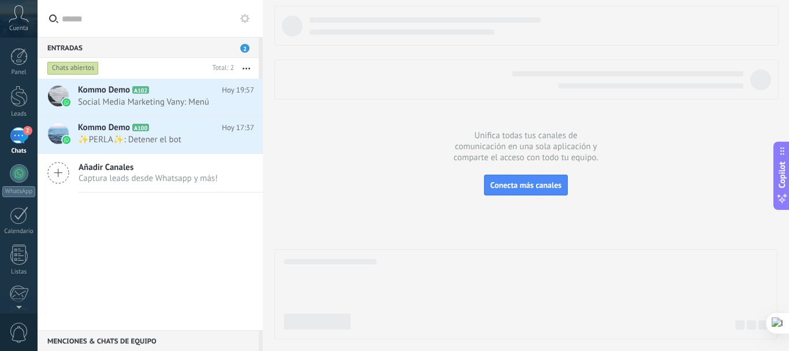
click at [57, 173] on use at bounding box center [58, 172] width 21 height 21
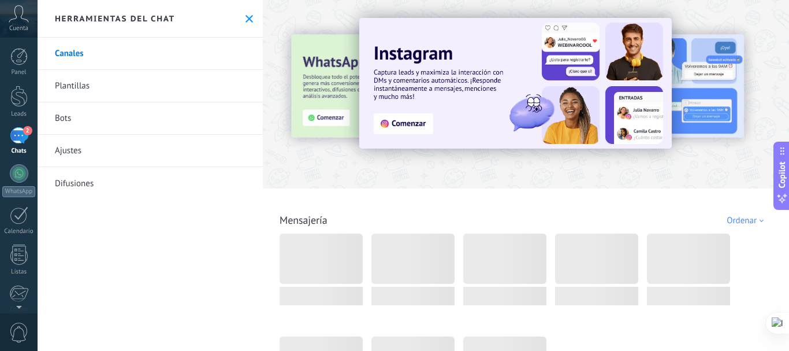
click at [72, 118] on link "Bots" at bounding box center [150, 118] width 225 height 32
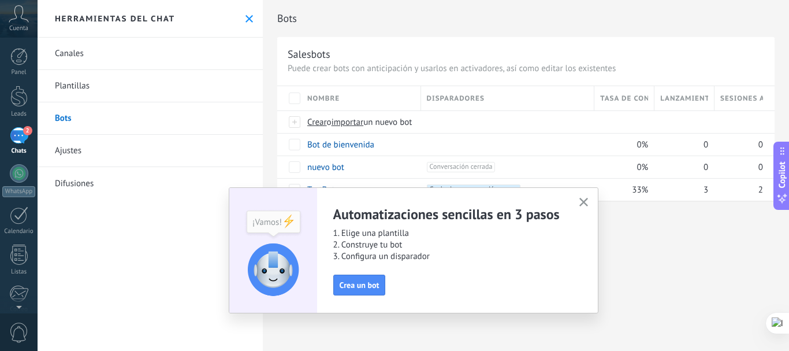
click at [585, 202] on icon "button" at bounding box center [583, 202] width 9 height 9
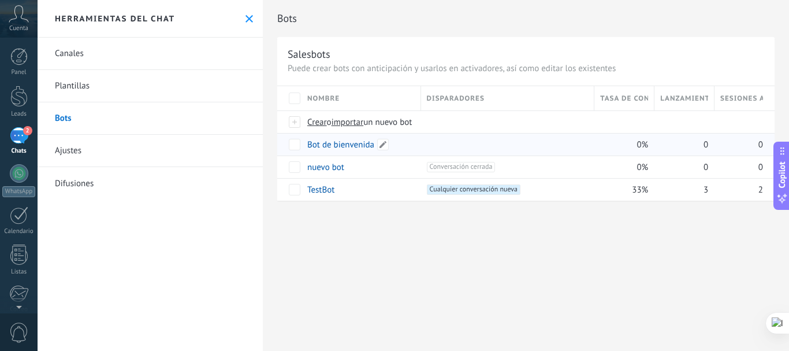
click at [339, 141] on link "Bot de bienvenida" at bounding box center [340, 144] width 67 height 11
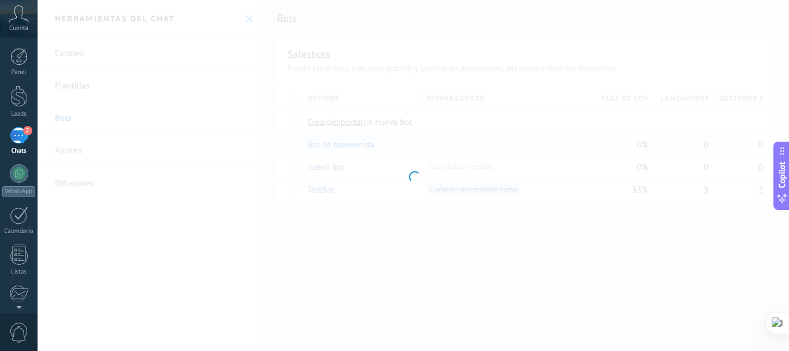
type input "**********"
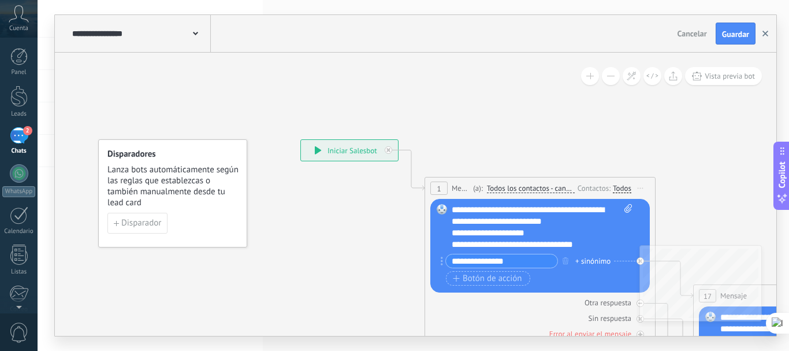
click at [766, 33] on use "button" at bounding box center [765, 34] width 6 height 6
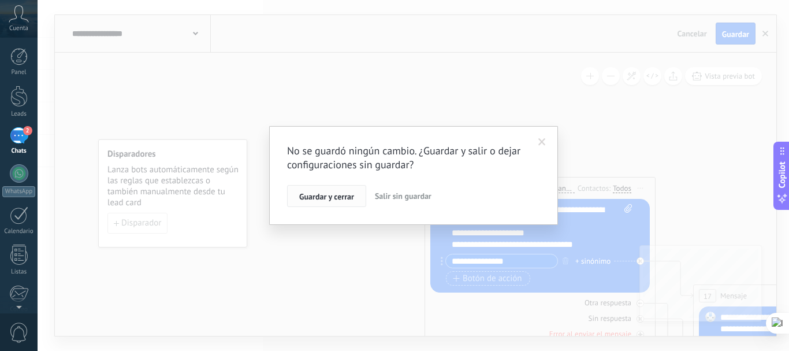
click at [322, 199] on span "Guardar y cerrar" at bounding box center [326, 196] width 55 height 8
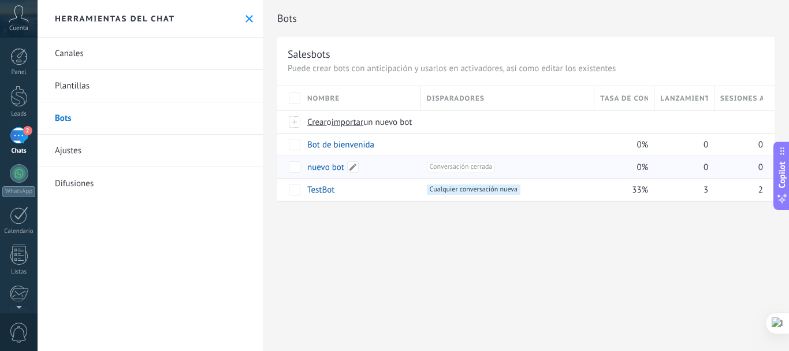
click at [316, 165] on link "nuevo bot" at bounding box center [325, 167] width 37 height 11
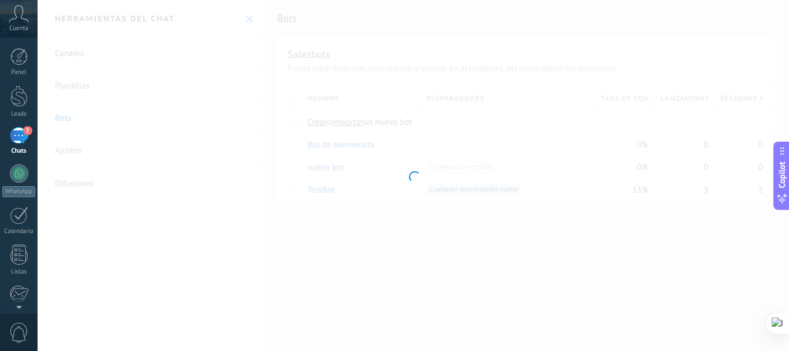
type input "*********"
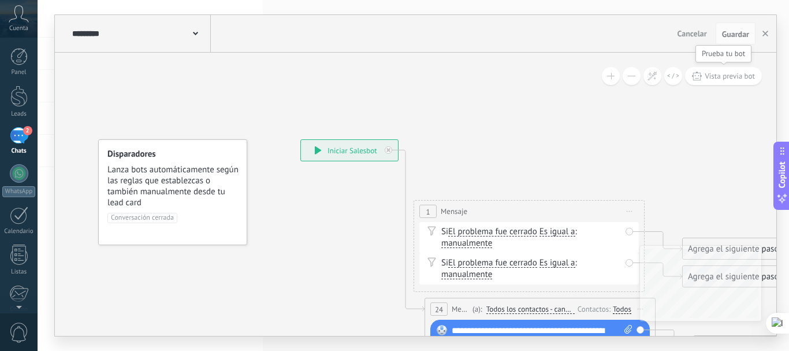
click at [736, 74] on span "Vista previa bot" at bounding box center [730, 76] width 50 height 10
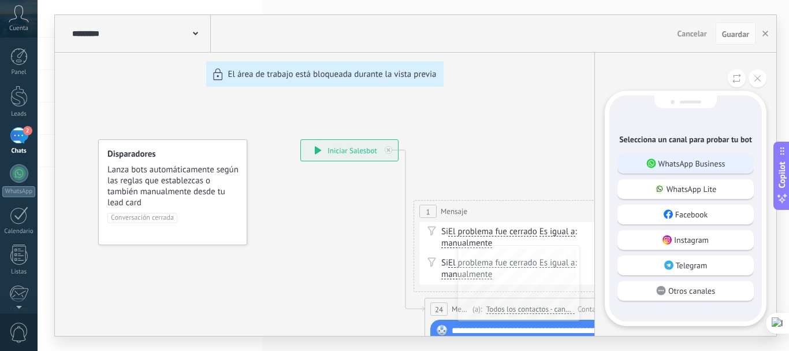
click at [697, 165] on p "WhatsApp Business" at bounding box center [691, 163] width 67 height 10
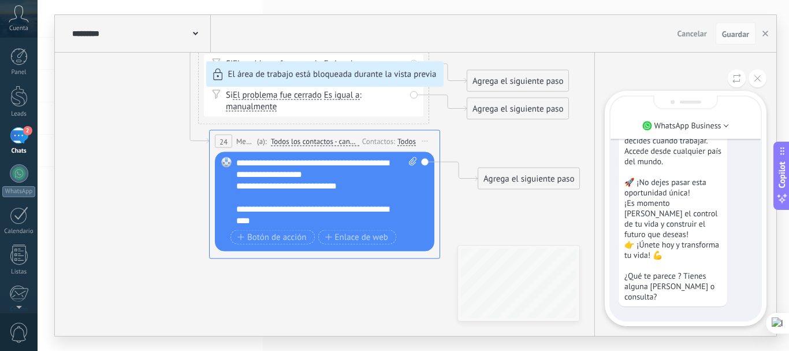
scroll to position [-338, 0]
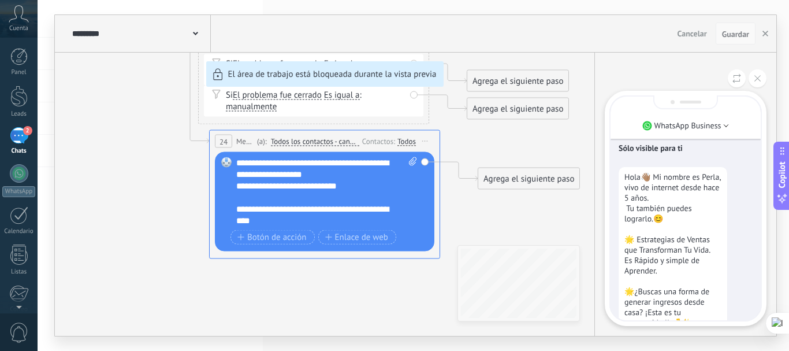
click at [733, 36] on span "Guardar" at bounding box center [735, 34] width 27 height 8
click at [767, 35] on icon "button" at bounding box center [765, 34] width 6 height 6
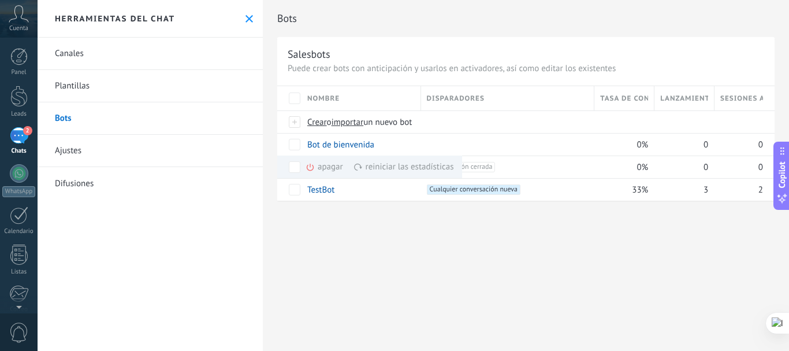
click at [83, 185] on link "Difusiones" at bounding box center [150, 183] width 225 height 32
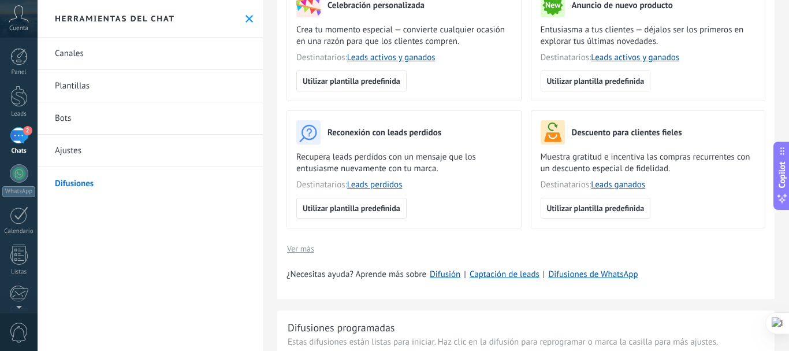
scroll to position [423, 0]
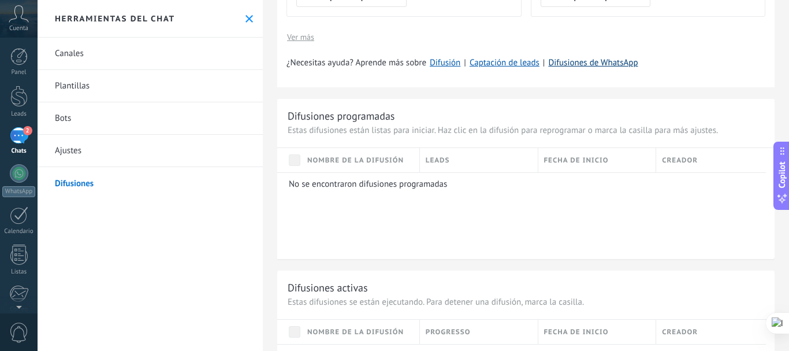
click at [596, 64] on link "Difusiones de WhatsApp" at bounding box center [593, 62] width 90 height 11
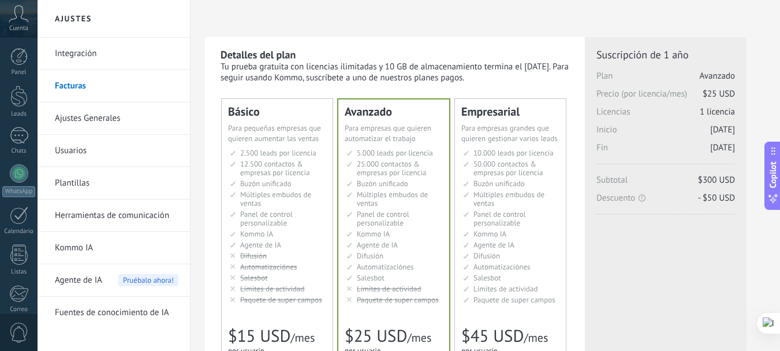
click at [81, 116] on link "Ajustes Generales" at bounding box center [117, 118] width 124 height 32
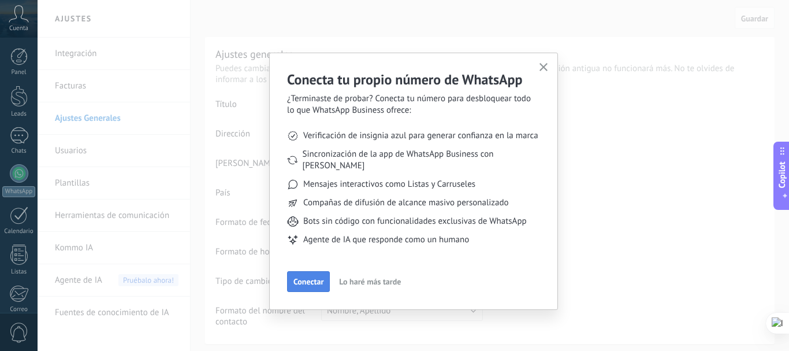
click at [306, 271] on button "Conectar" at bounding box center [308, 281] width 43 height 21
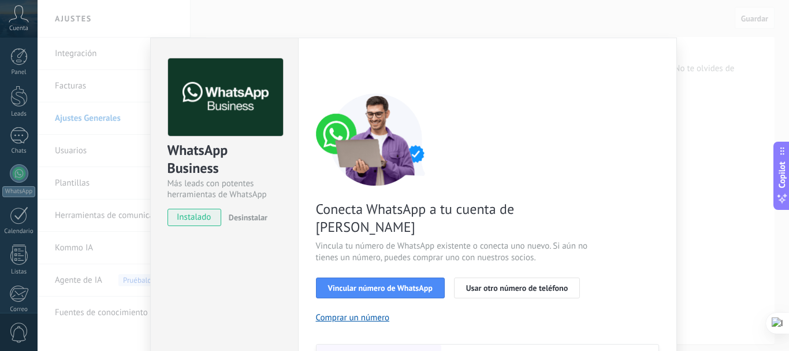
click at [705, 136] on div "WhatsApp Business Más leads con potentes herramientas de WhatsApp instalado Des…" at bounding box center [413, 175] width 751 height 351
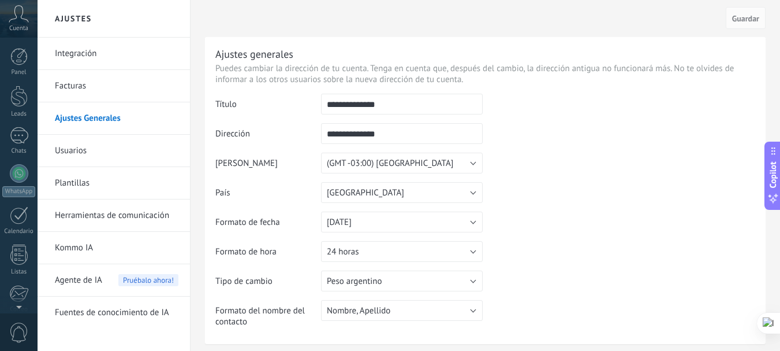
scroll to position [130, 0]
click at [72, 56] on link "Integración" at bounding box center [117, 54] width 124 height 32
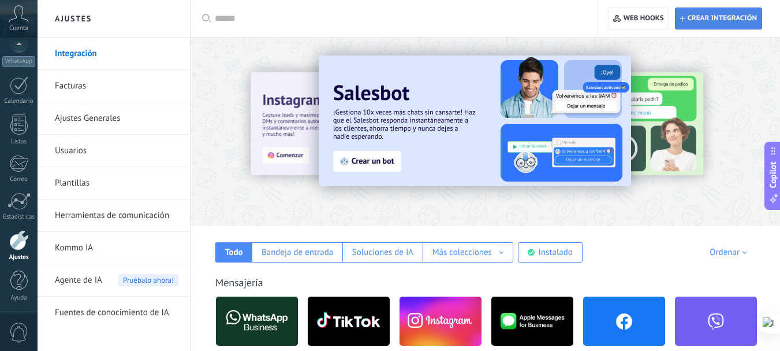
click at [709, 19] on span "Crear integración" at bounding box center [722, 18] width 69 height 9
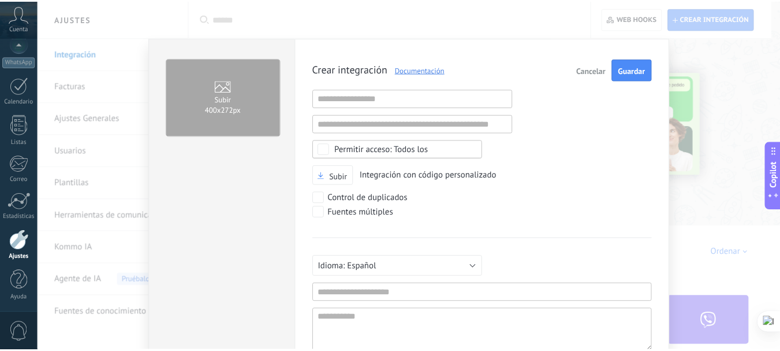
scroll to position [11, 0]
click at [595, 73] on span "Cancelar" at bounding box center [597, 70] width 29 height 8
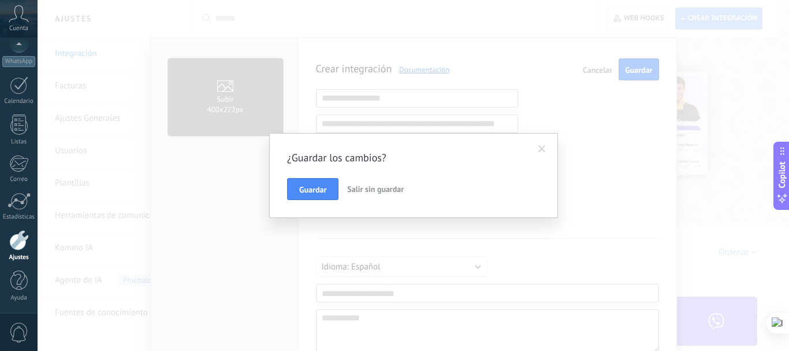
click at [361, 191] on span "Salir sin guardar" at bounding box center [375, 189] width 57 height 10
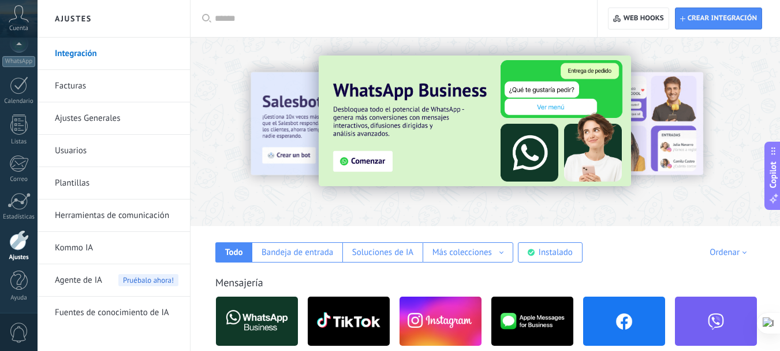
scroll to position [212, 0]
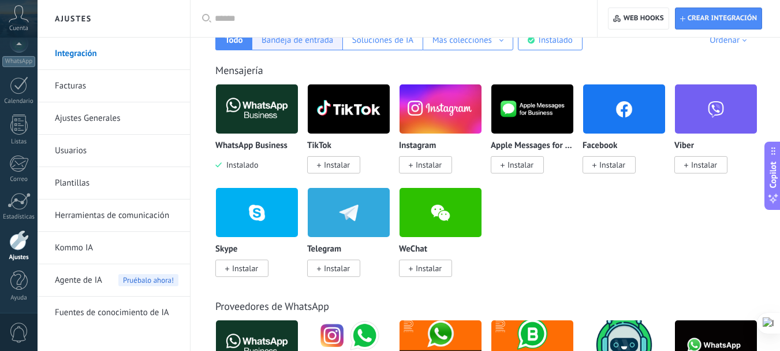
click at [300, 44] on div "Bandeja de entrada" at bounding box center [298, 40] width 72 height 11
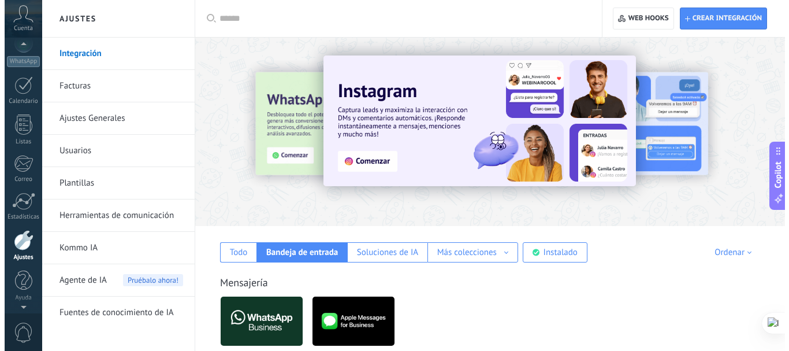
scroll to position [114, 0]
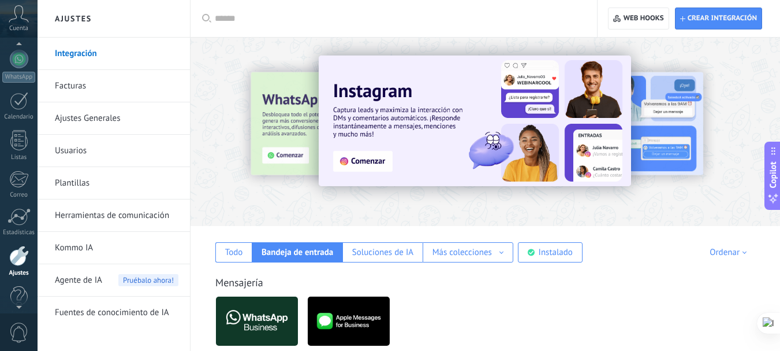
click at [21, 21] on icon at bounding box center [19, 13] width 20 height 17
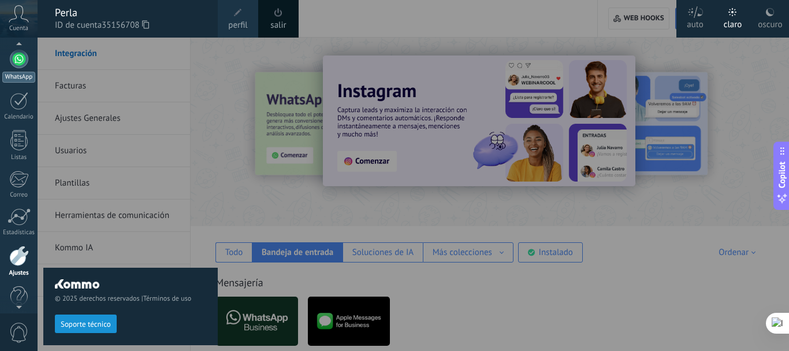
scroll to position [106, 0]
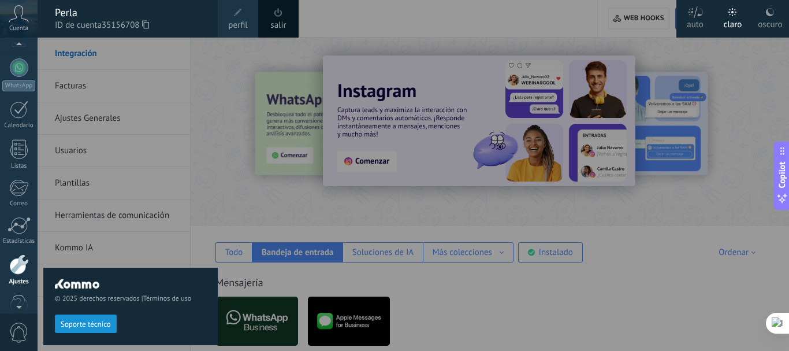
click at [18, 58] on div "Panel Leads Chats WhatsApp Clientes" at bounding box center [19, 139] width 38 height 395
click at [20, 116] on div at bounding box center [19, 110] width 18 height 18
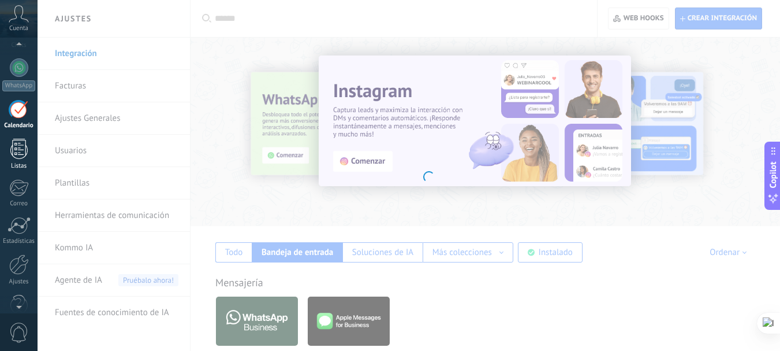
click at [19, 146] on div at bounding box center [18, 149] width 17 height 20
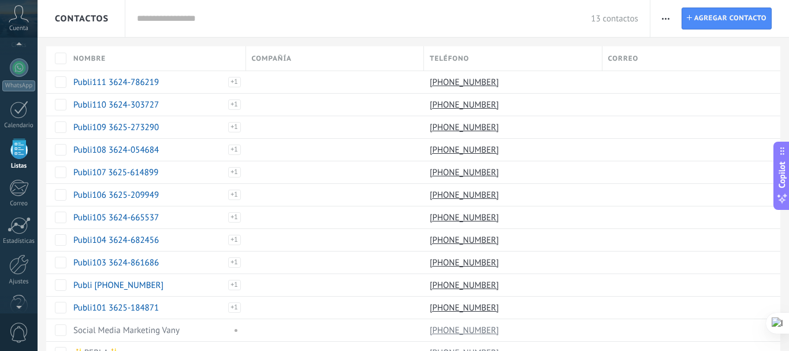
scroll to position [72, 0]
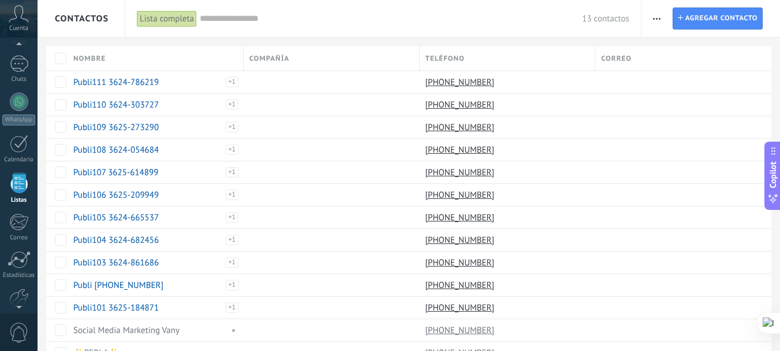
click at [663, 19] on button "button" at bounding box center [657, 19] width 17 height 22
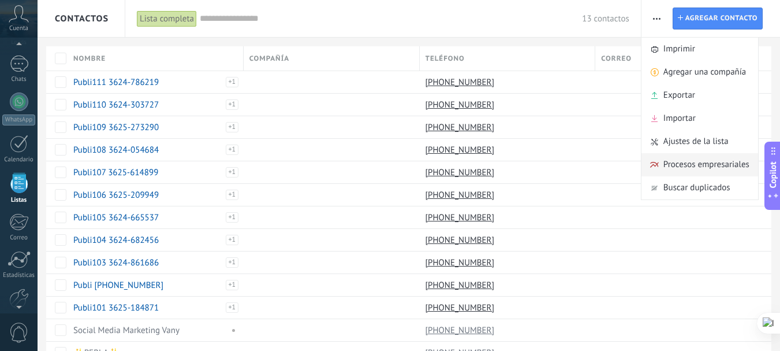
click at [671, 164] on span "Procesos empresariales" at bounding box center [707, 164] width 86 height 23
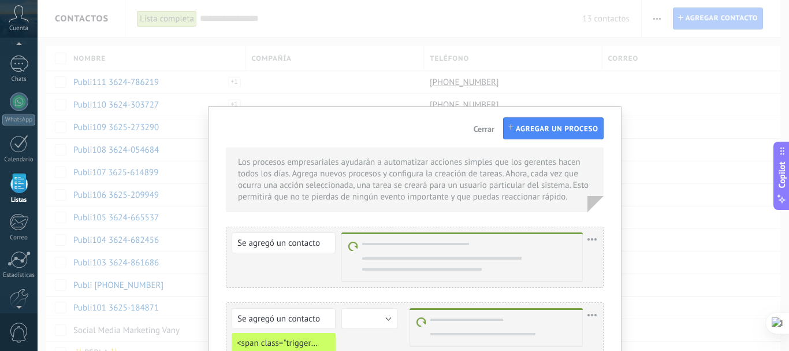
scroll to position [122, 0]
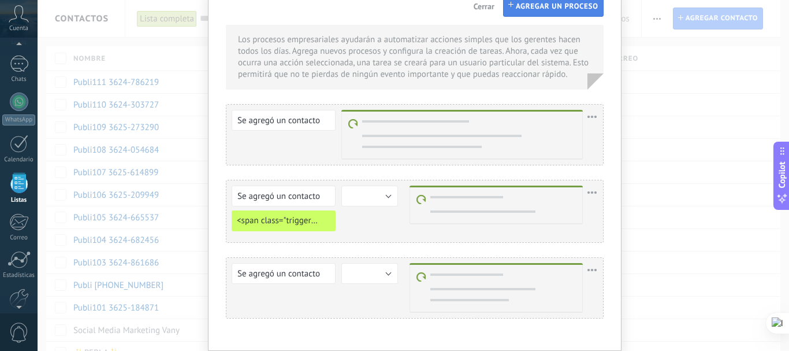
click at [541, 10] on span "Agregar un proceso" at bounding box center [557, 6] width 83 height 8
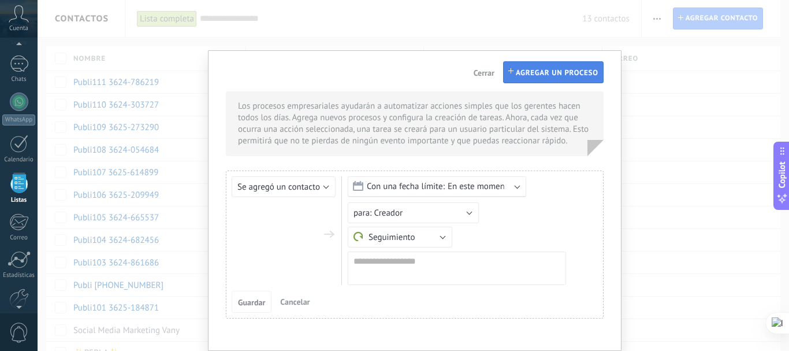
scroll to position [56, 0]
click at [508, 70] on icon "button" at bounding box center [510, 70] width 5 height 5
click at [479, 78] on button "Cerrar" at bounding box center [484, 72] width 30 height 18
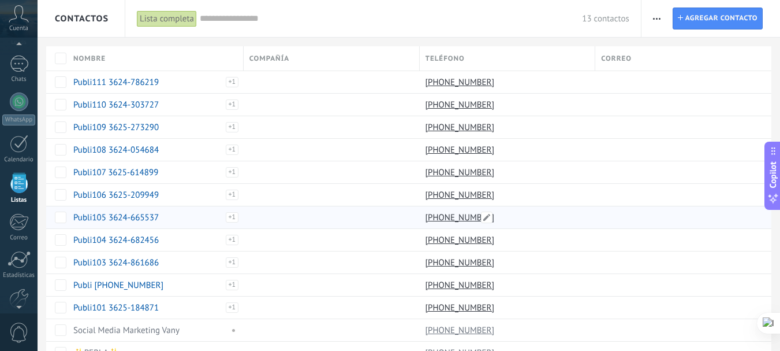
scroll to position [50, 0]
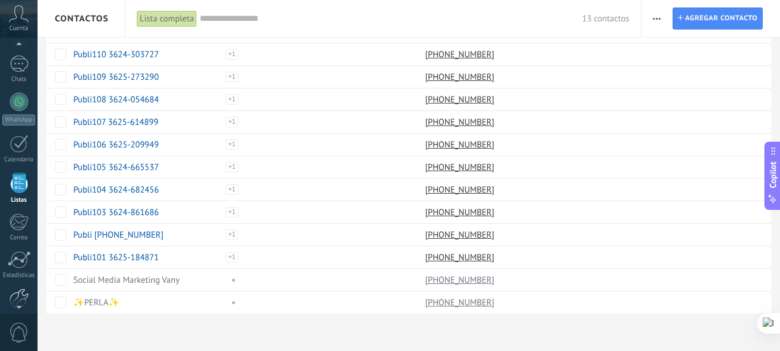
click at [29, 293] on link "Ajustes" at bounding box center [19, 303] width 38 height 31
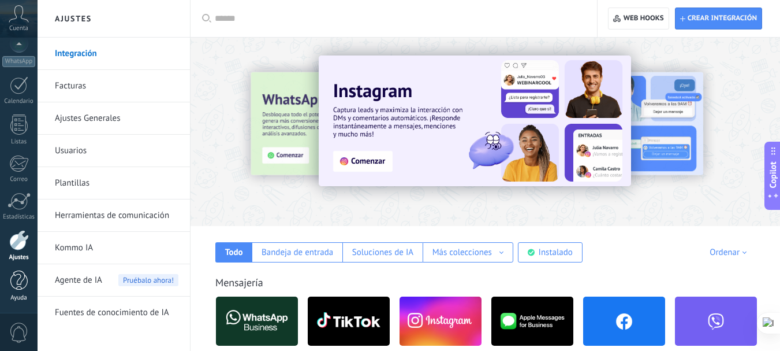
click at [30, 283] on link "Ayuda" at bounding box center [19, 285] width 38 height 31
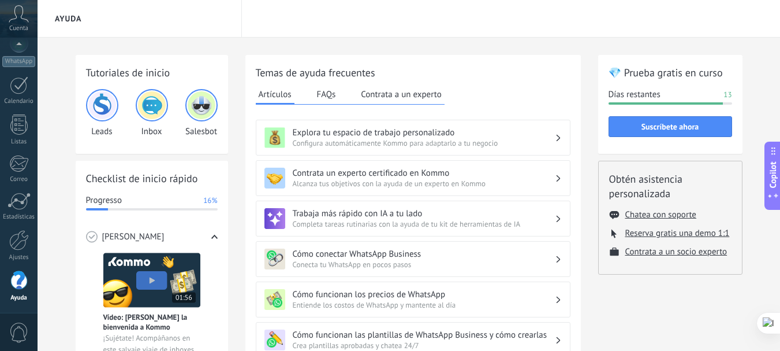
scroll to position [212, 0]
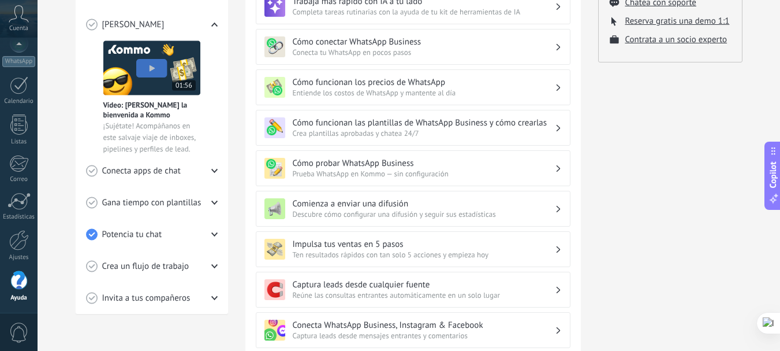
click at [390, 163] on h3 "Cómo probar WhatsApp Business" at bounding box center [424, 163] width 262 height 11
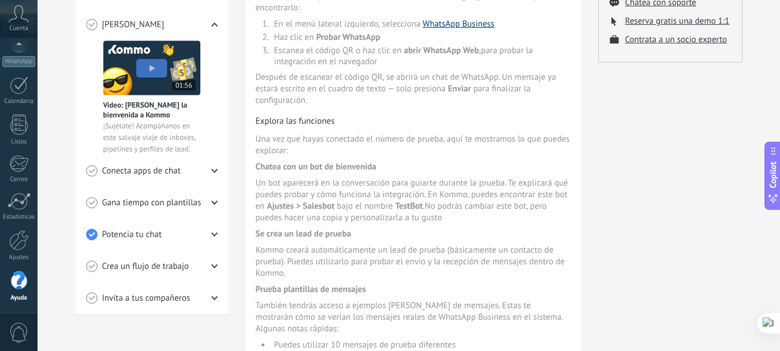
click at [447, 23] on link "WhatsApp Business" at bounding box center [459, 23] width 72 height 11
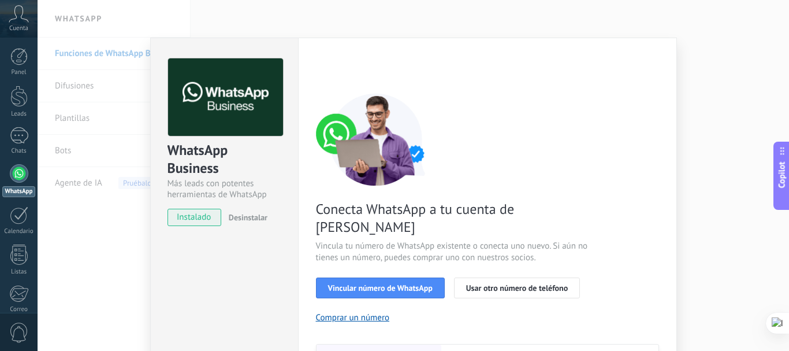
scroll to position [162, 0]
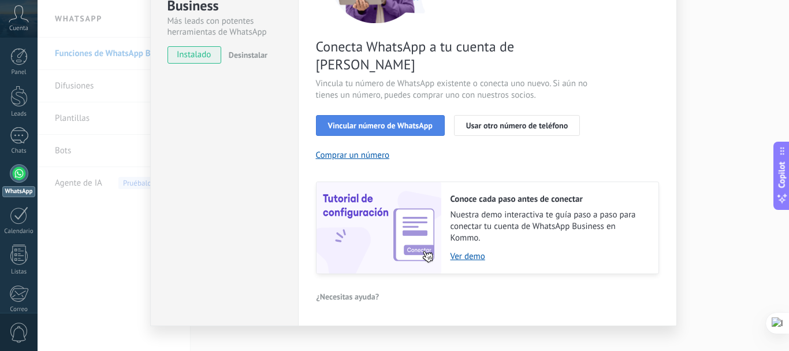
click at [358, 121] on span "Vincular número de WhatsApp" at bounding box center [380, 125] width 105 height 8
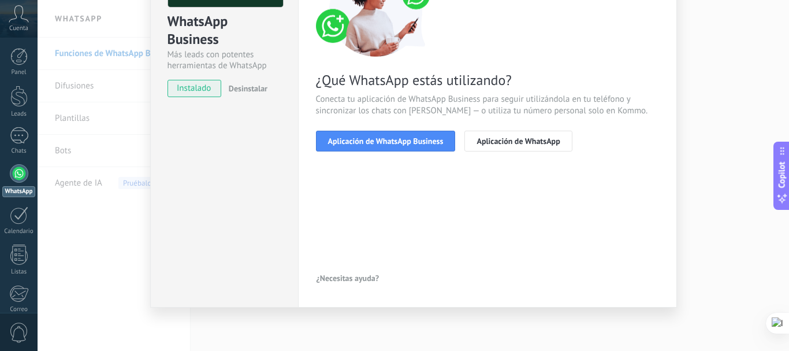
scroll to position [129, 0]
click at [381, 141] on span "Aplicación de WhatsApp Business" at bounding box center [386, 141] width 116 height 8
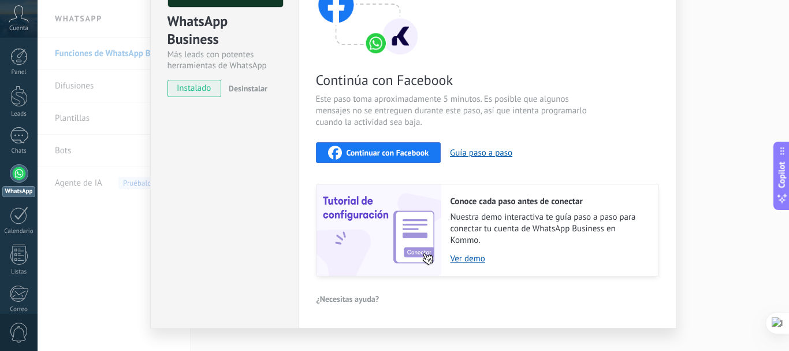
drag, startPoint x: 381, startPoint y: 141, endPoint x: 267, endPoint y: 155, distance: 114.7
click at [267, 156] on div "WhatsApp Business Más leads con potentes herramientas de WhatsApp instalado Des…" at bounding box center [224, 118] width 148 height 419
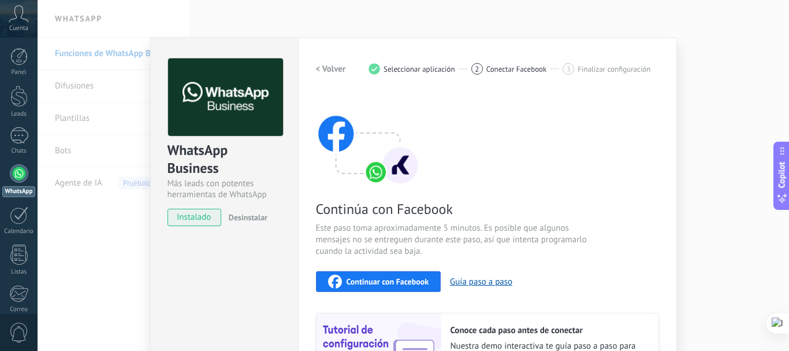
click at [780, 154] on icon at bounding box center [781, 150] width 9 height 9
click at [722, 91] on div "WhatsApp Business Más leads con potentes herramientas de WhatsApp instalado Des…" at bounding box center [413, 175] width 751 height 351
